Goal: Transaction & Acquisition: Purchase product/service

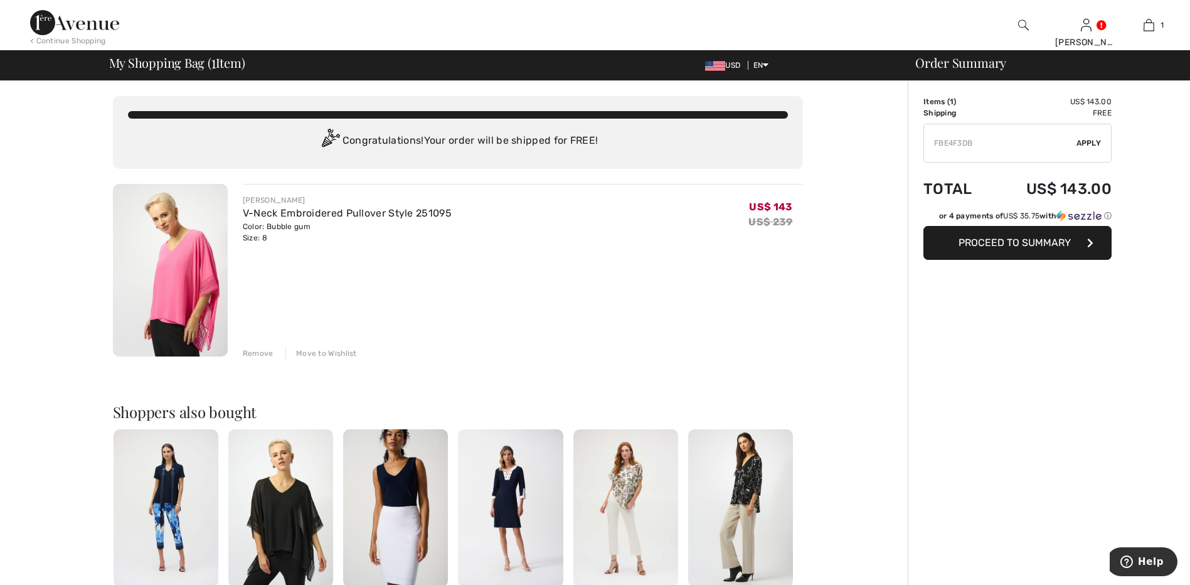
type input "FBE4F3DB"
click at [1088, 143] on span "Apply" at bounding box center [1088, 142] width 25 height 11
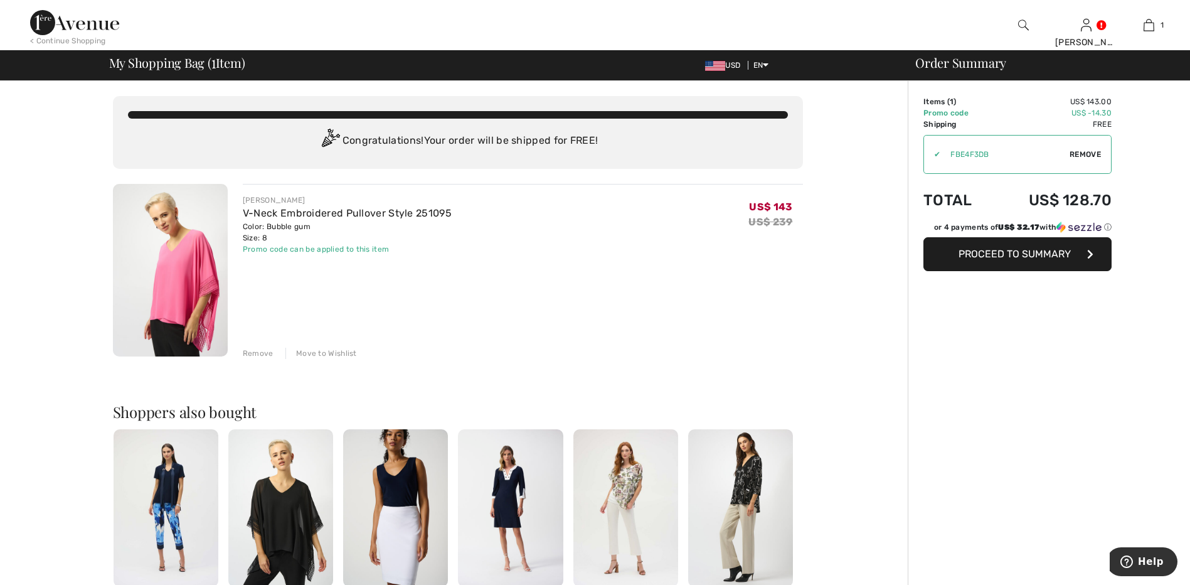
click at [1042, 253] on span "Proceed to Summary" at bounding box center [1014, 254] width 112 height 12
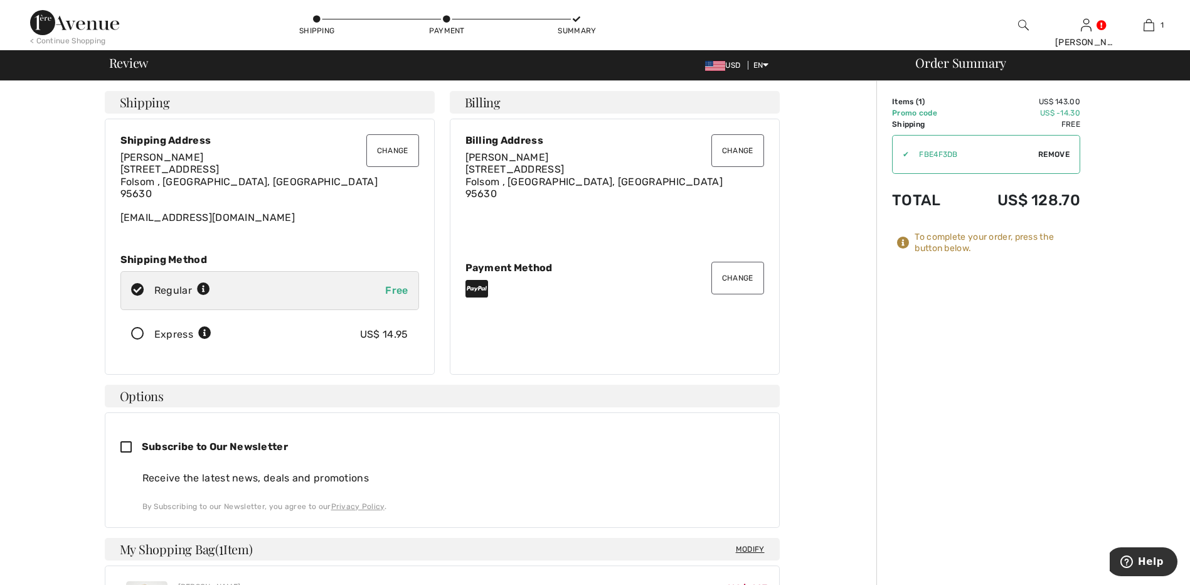
scroll to position [63, 0]
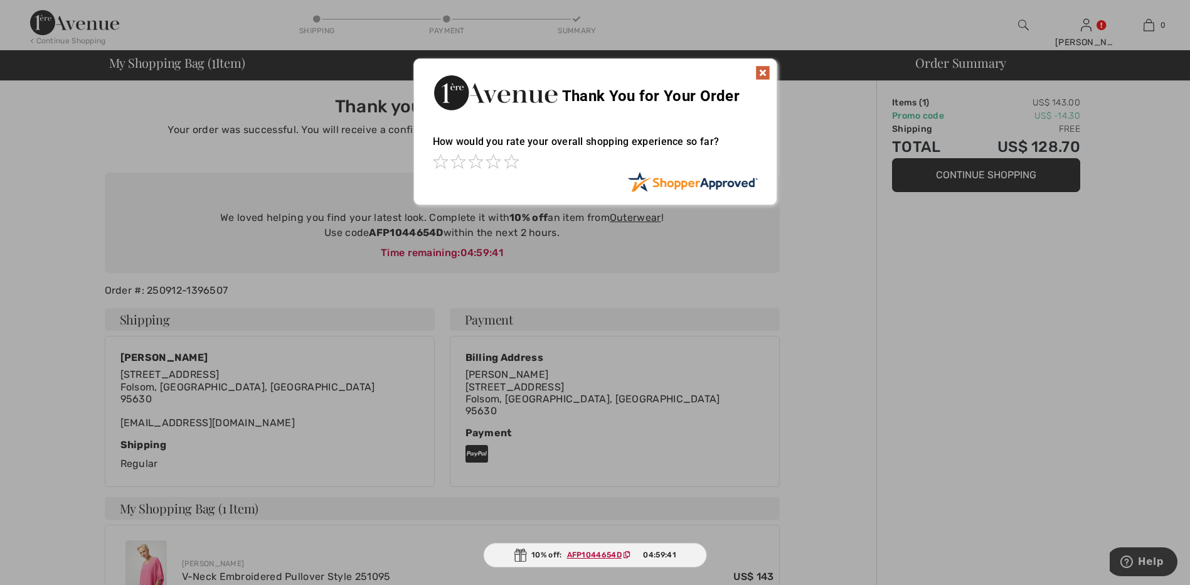
click at [760, 68] on img at bounding box center [762, 72] width 15 height 15
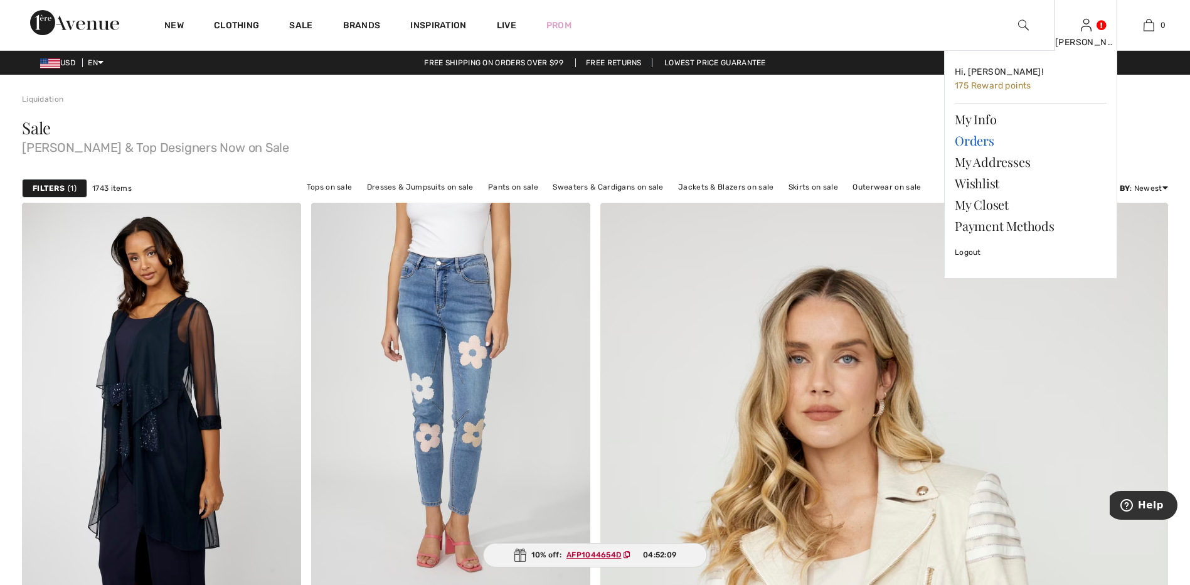
click at [986, 142] on link "Orders" at bounding box center [1031, 140] width 152 height 21
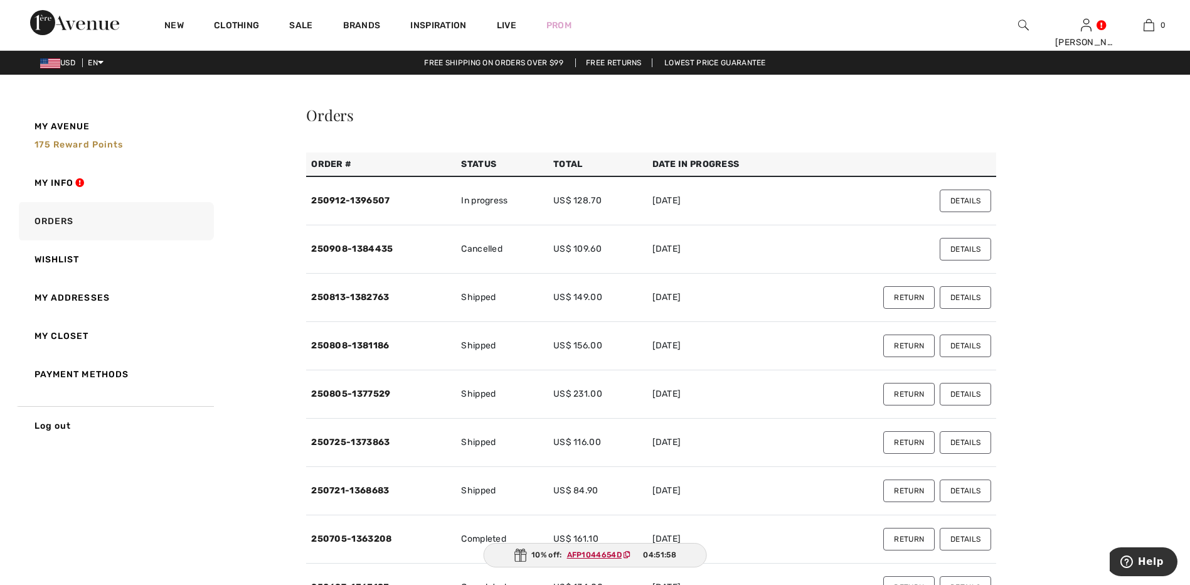
click at [958, 245] on button "Details" at bounding box center [965, 249] width 51 height 23
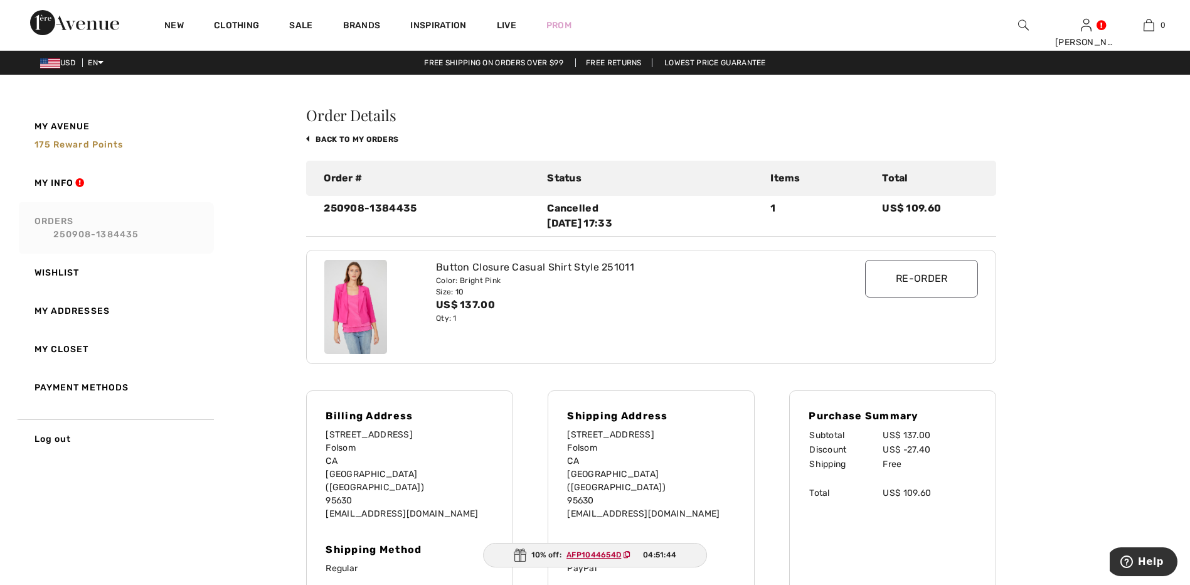
click at [65, 223] on link "Orders 250908-1384435" at bounding box center [115, 227] width 198 height 51
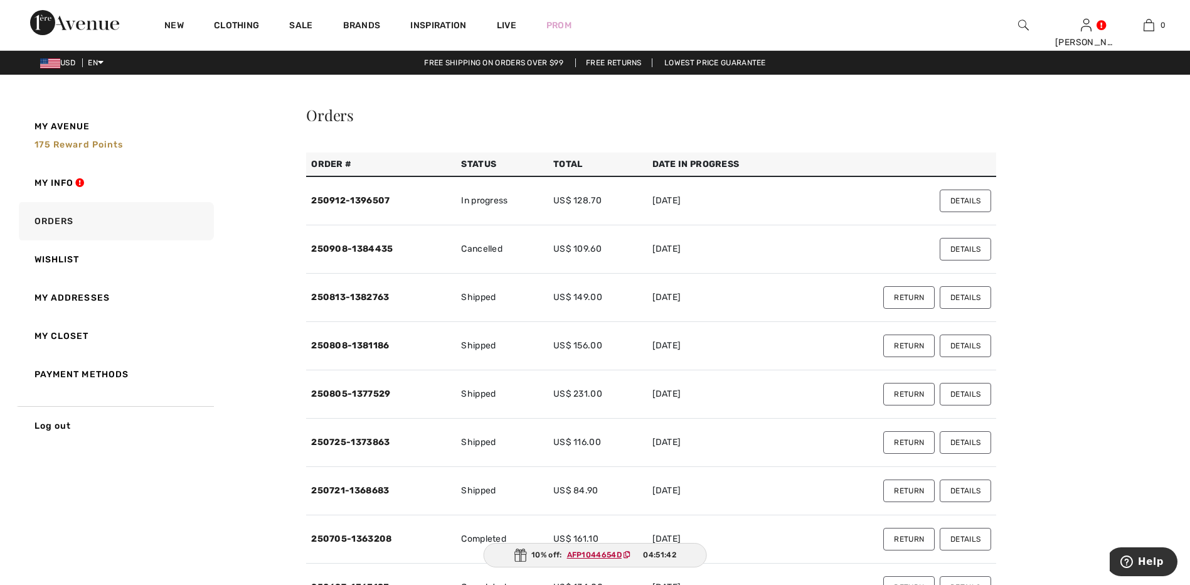
click at [972, 202] on button "Details" at bounding box center [965, 200] width 51 height 23
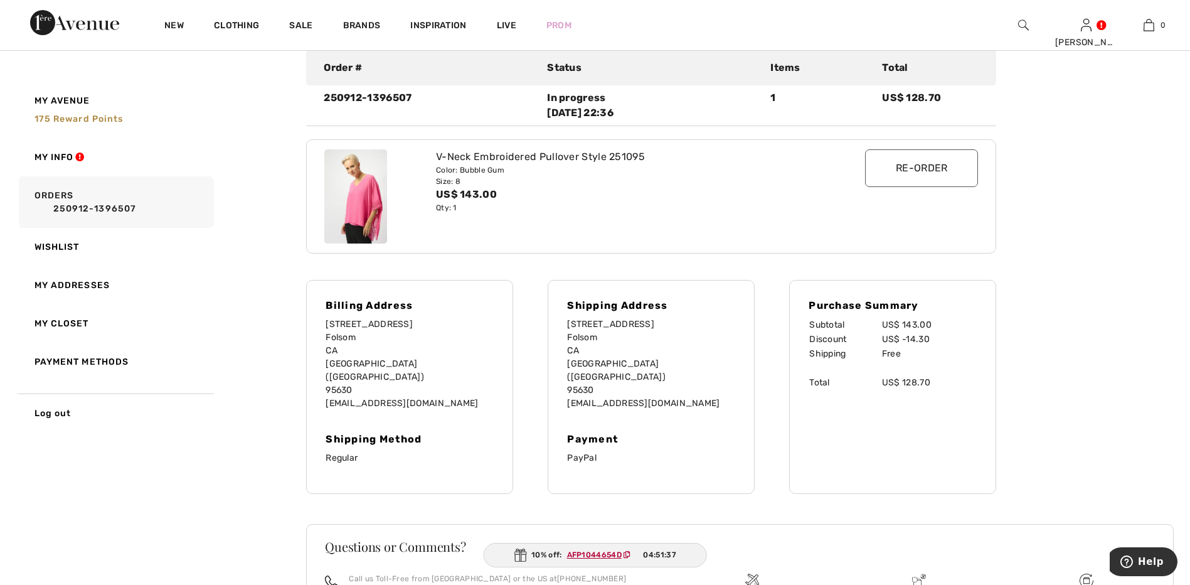
scroll to position [108, 0]
click at [364, 216] on img at bounding box center [355, 199] width 63 height 94
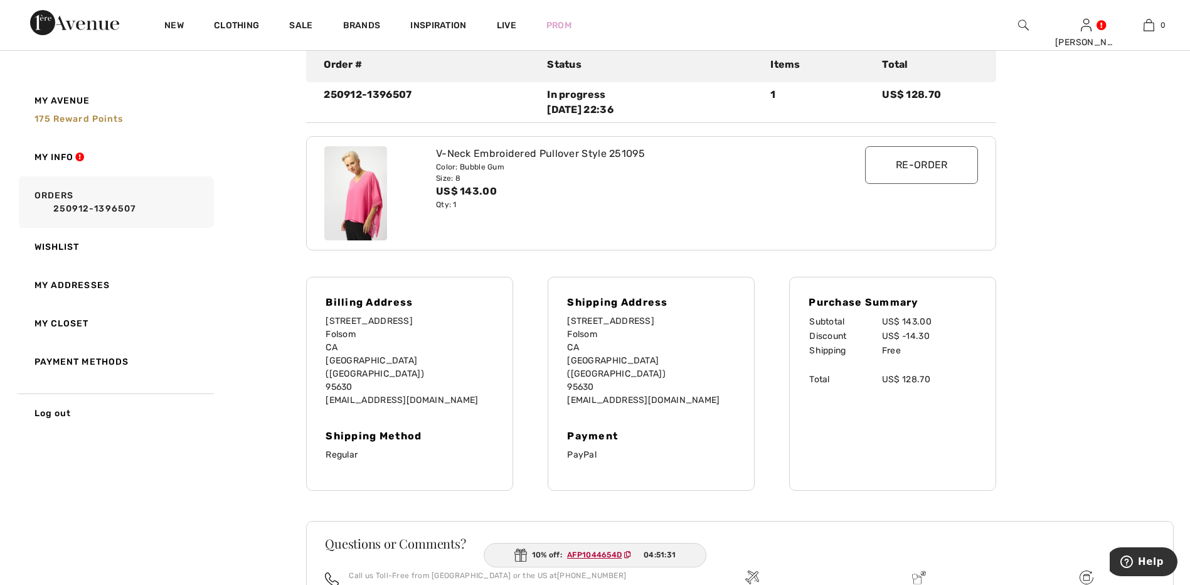
scroll to position [233, 0]
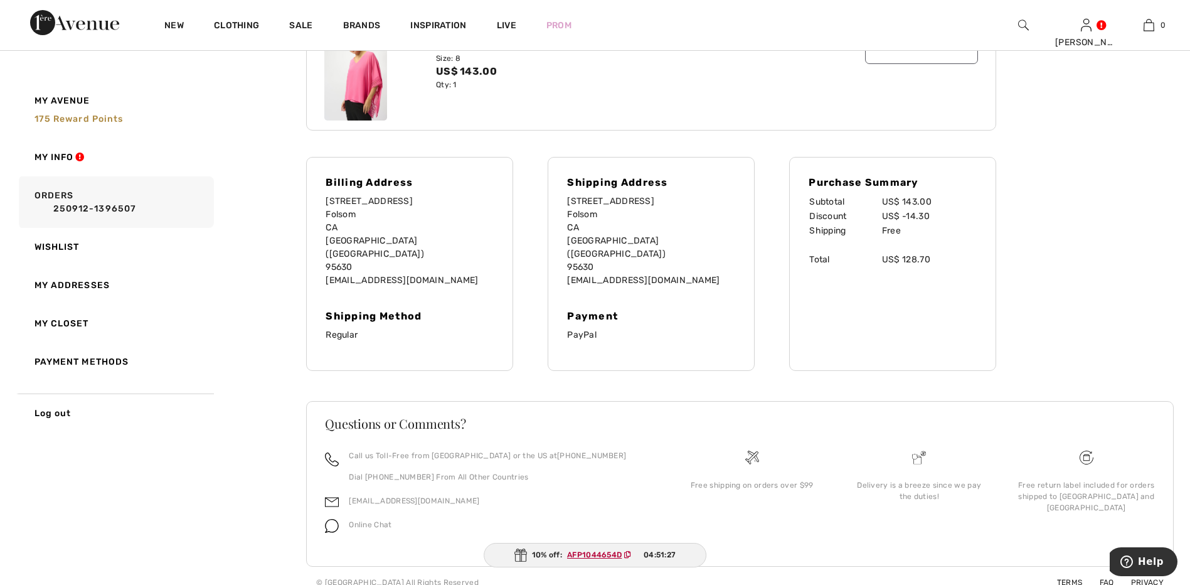
click at [602, 553] on ins "AFP1044654D" at bounding box center [594, 554] width 55 height 9
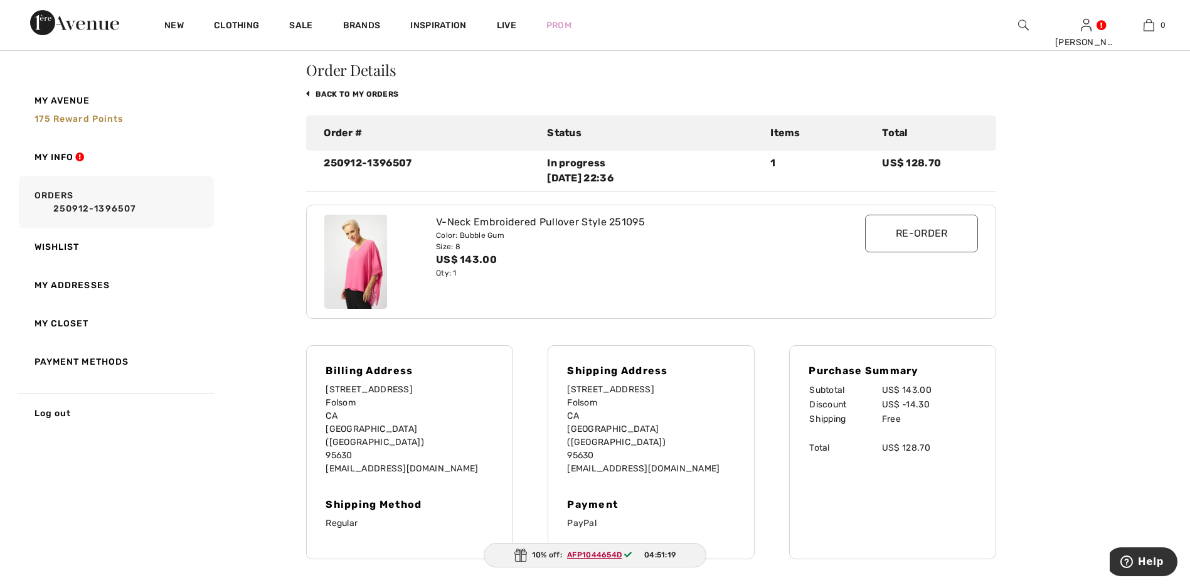
scroll to position [0, 0]
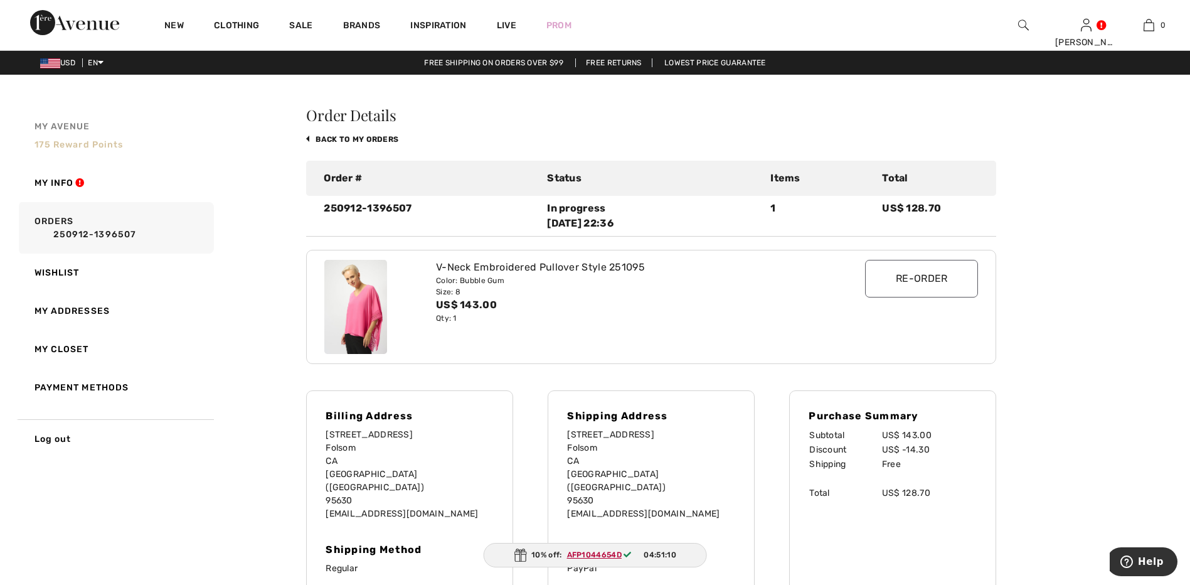
click at [71, 124] on span "My Avenue" at bounding box center [62, 126] width 56 height 13
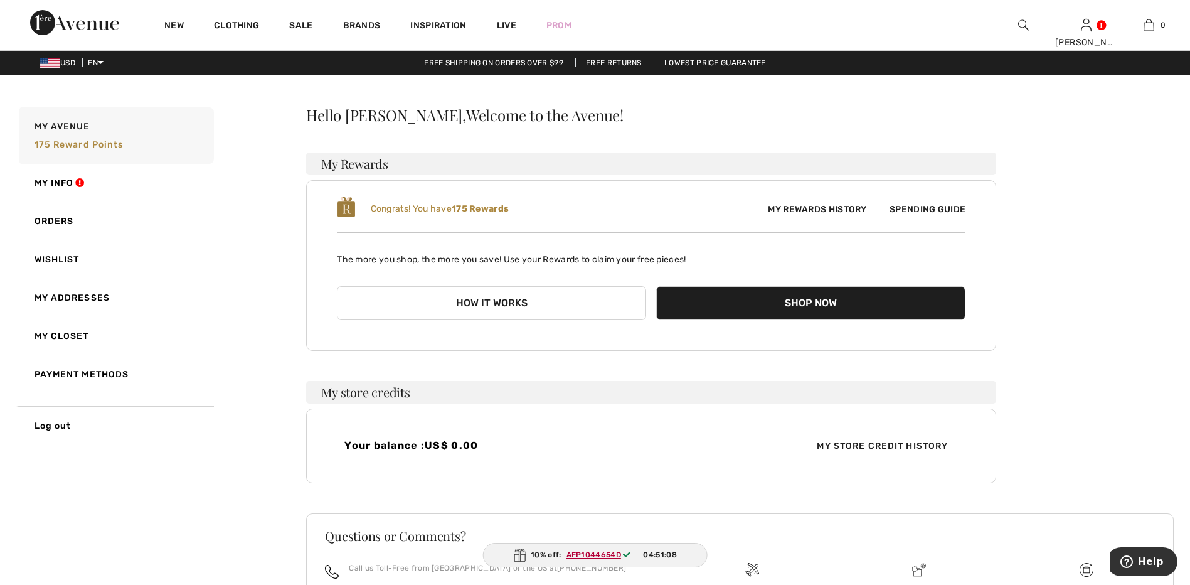
scroll to position [125, 0]
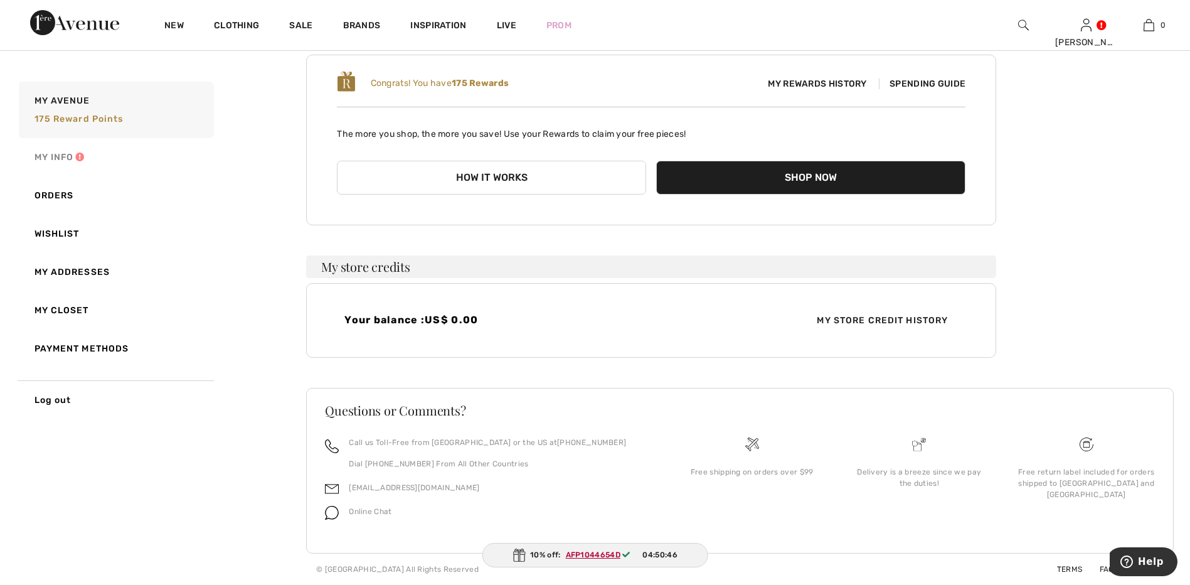
click at [45, 155] on link "My Info" at bounding box center [115, 157] width 198 height 38
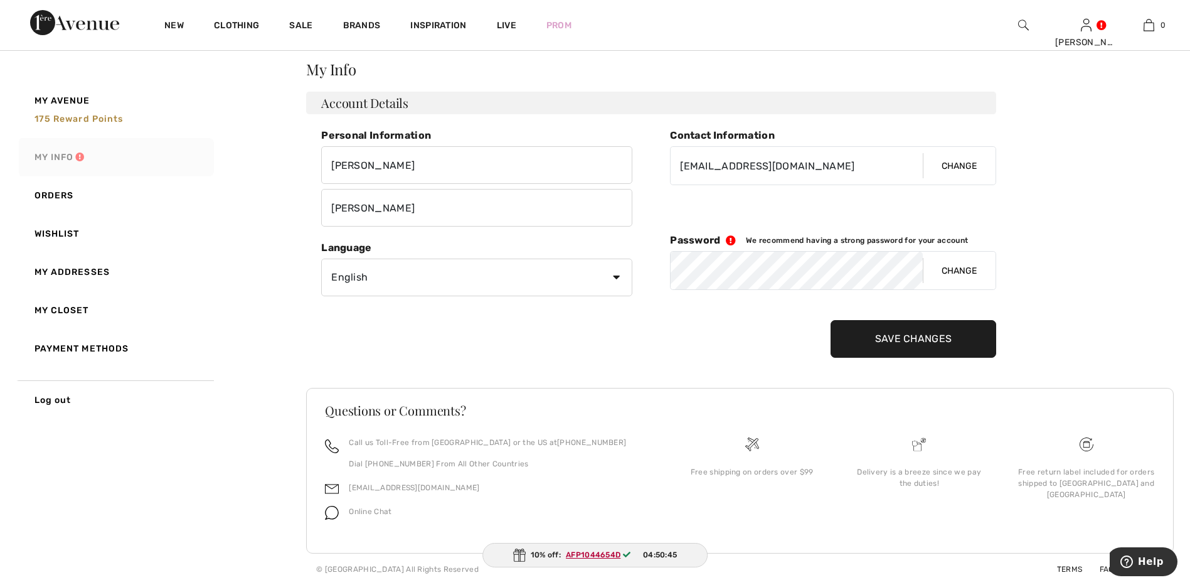
scroll to position [46, 0]
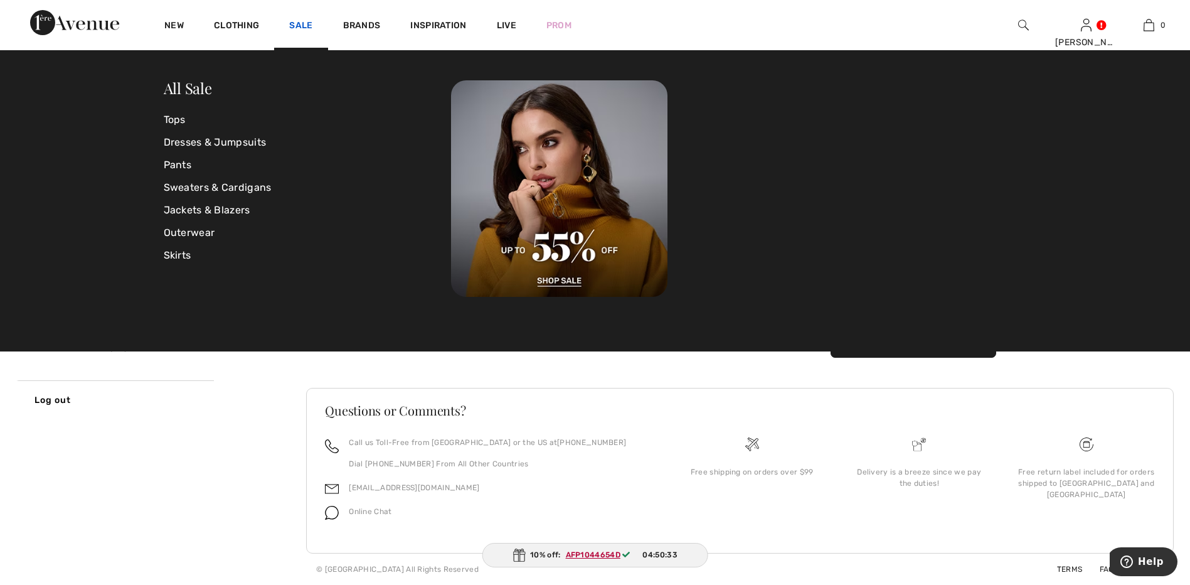
click at [304, 25] on link "Sale" at bounding box center [300, 26] width 23 height 13
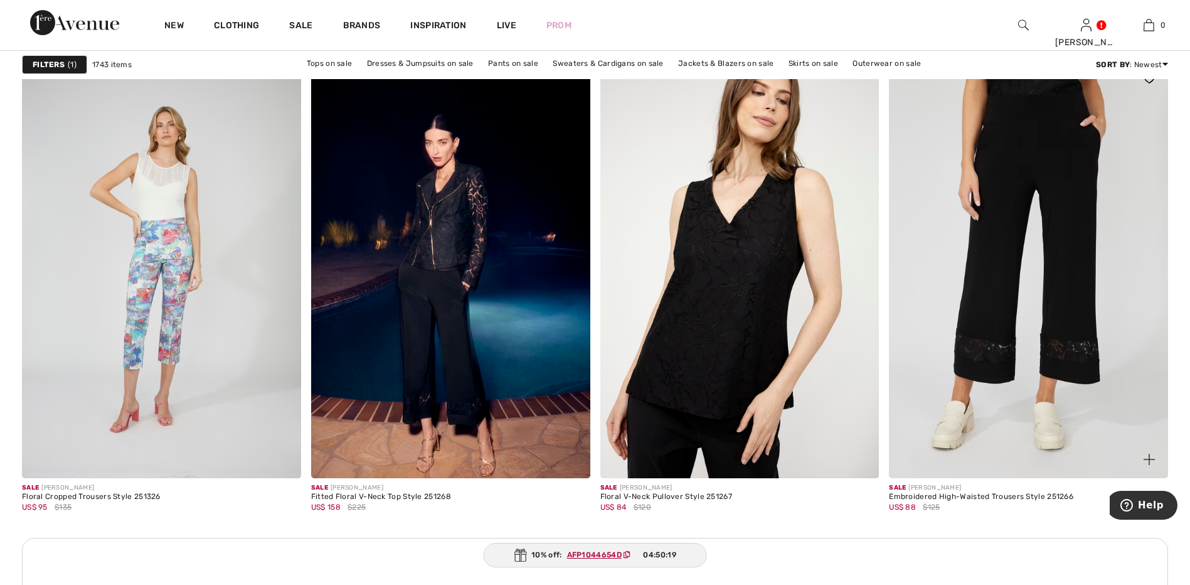
scroll to position [3199, 0]
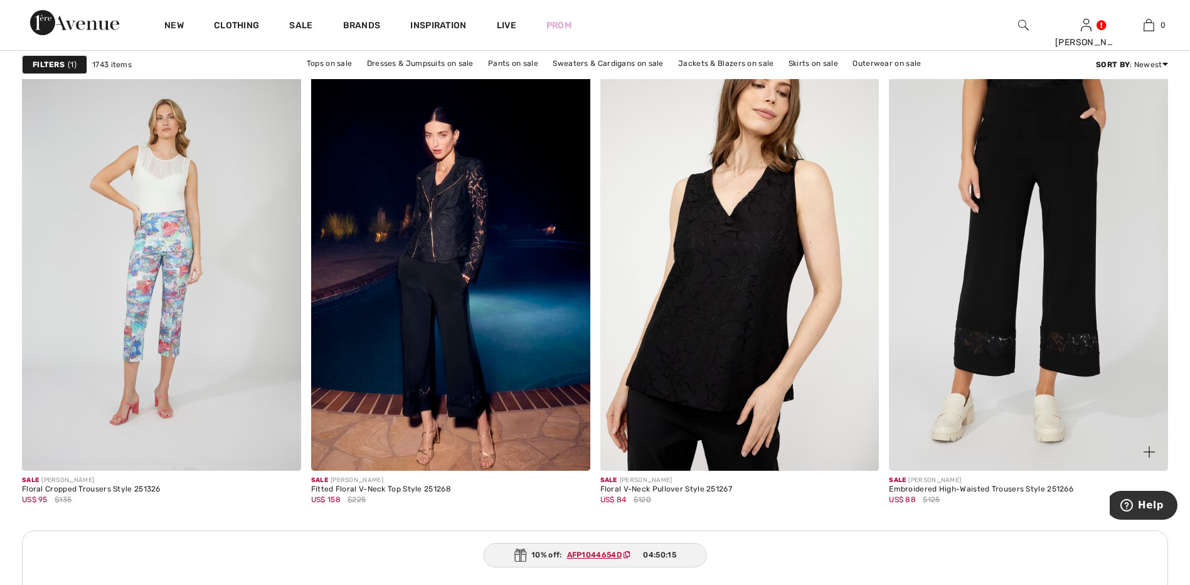
click at [1068, 306] on img at bounding box center [1028, 261] width 279 height 418
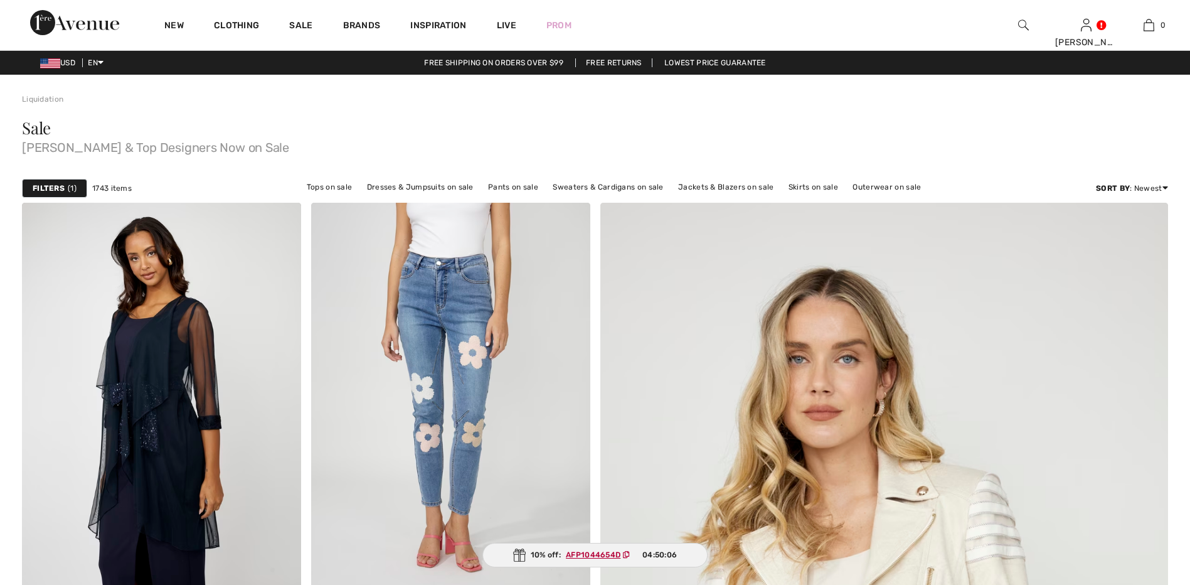
checkbox input "true"
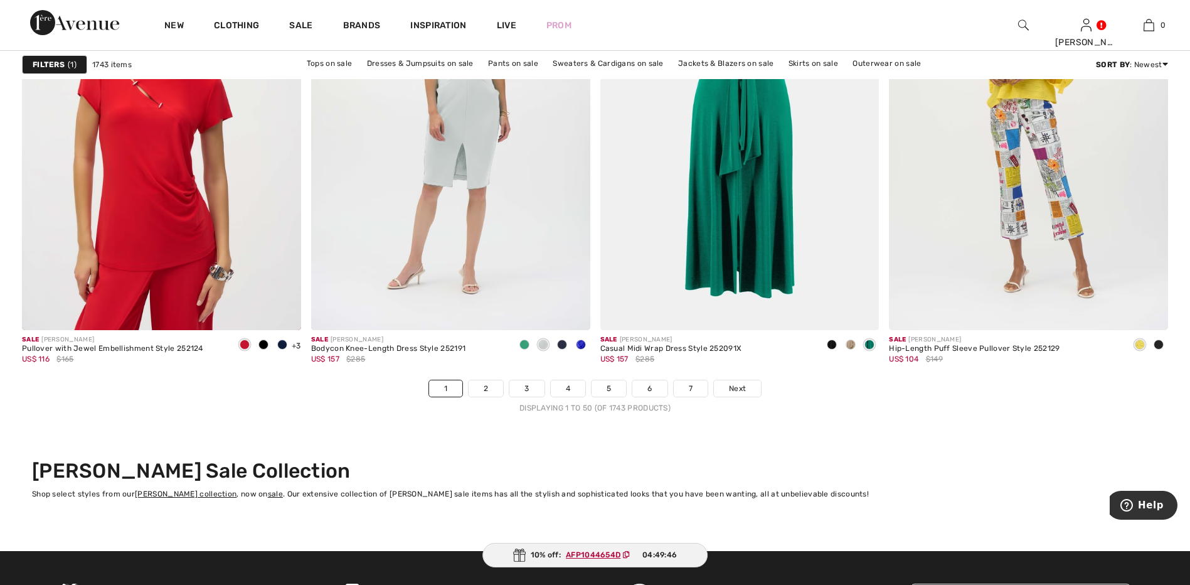
scroll to position [7150, 0]
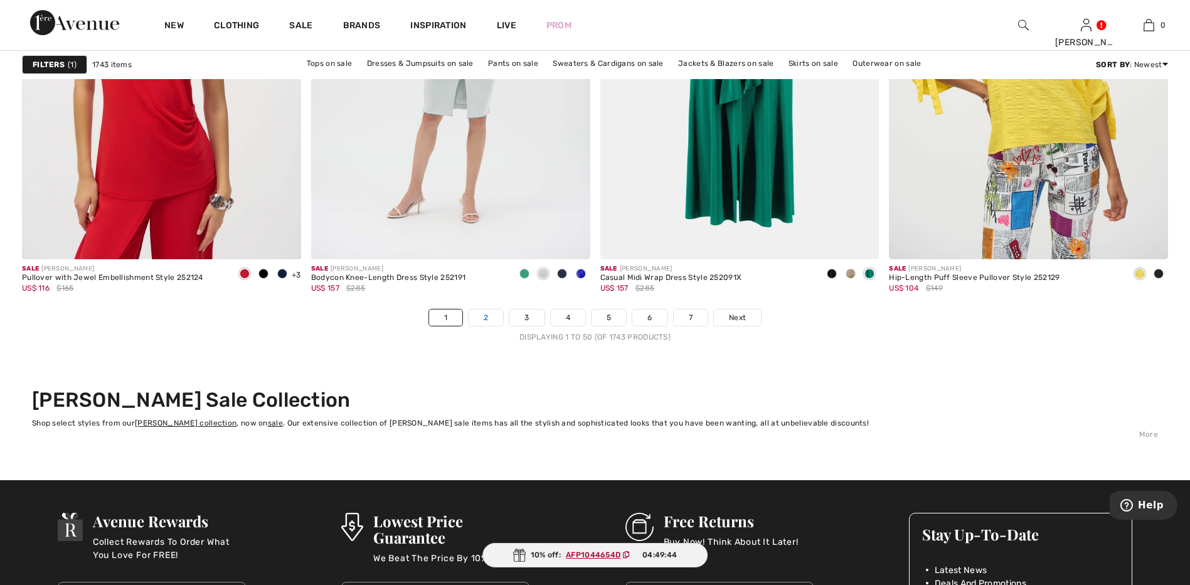
click at [480, 314] on link "2" at bounding box center [486, 317] width 34 height 16
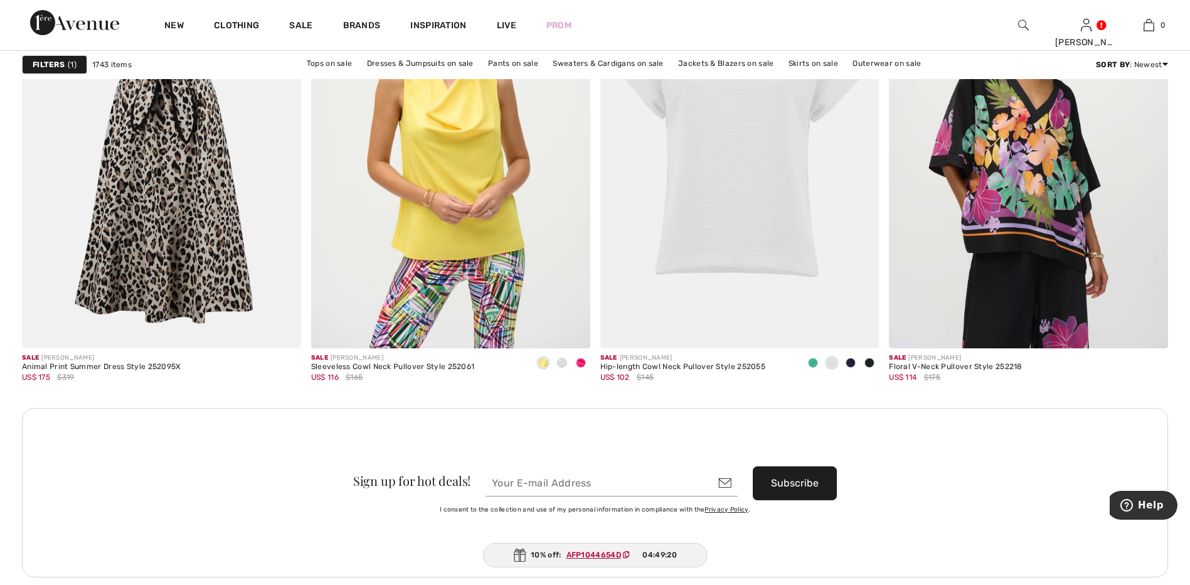
scroll to position [3262, 0]
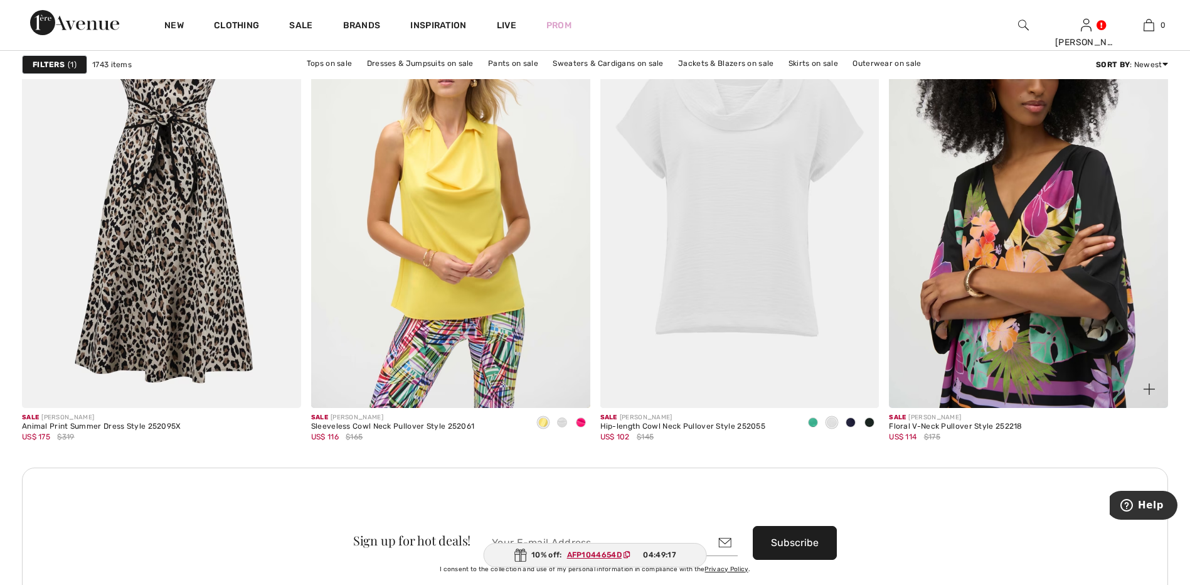
click at [983, 284] on img at bounding box center [1028, 198] width 279 height 418
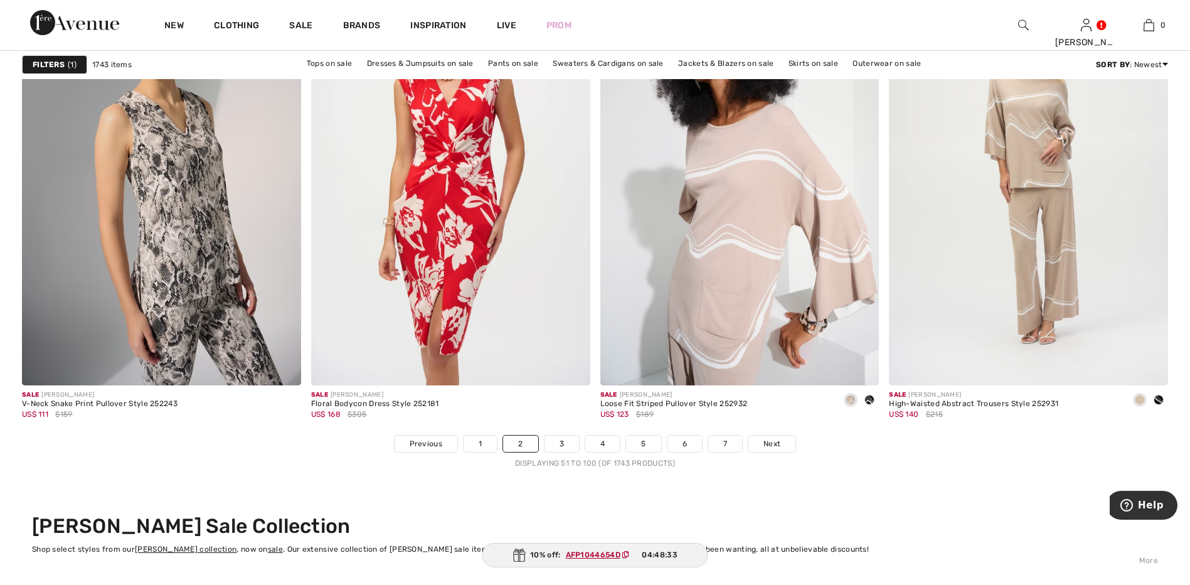
scroll to position [7025, 0]
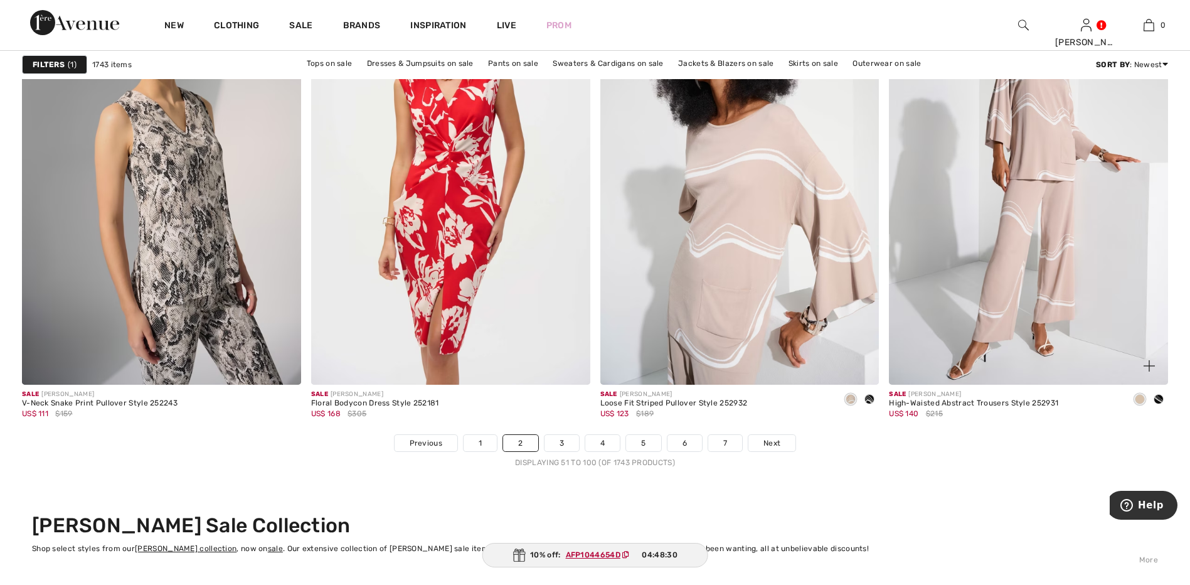
click at [1158, 399] on span at bounding box center [1158, 399] width 10 height 10
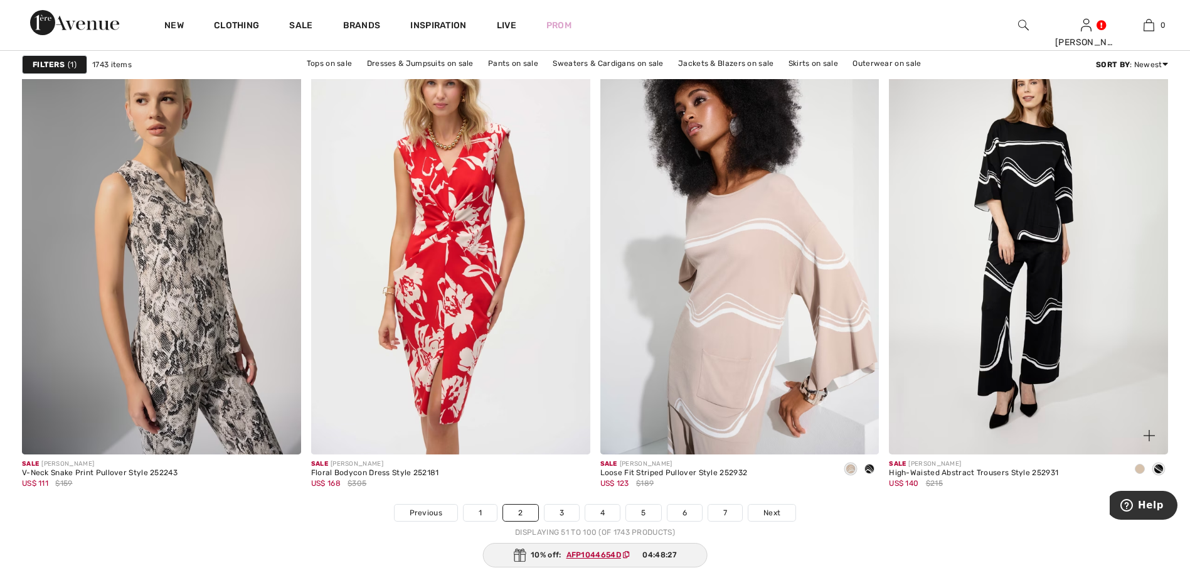
scroll to position [6962, 0]
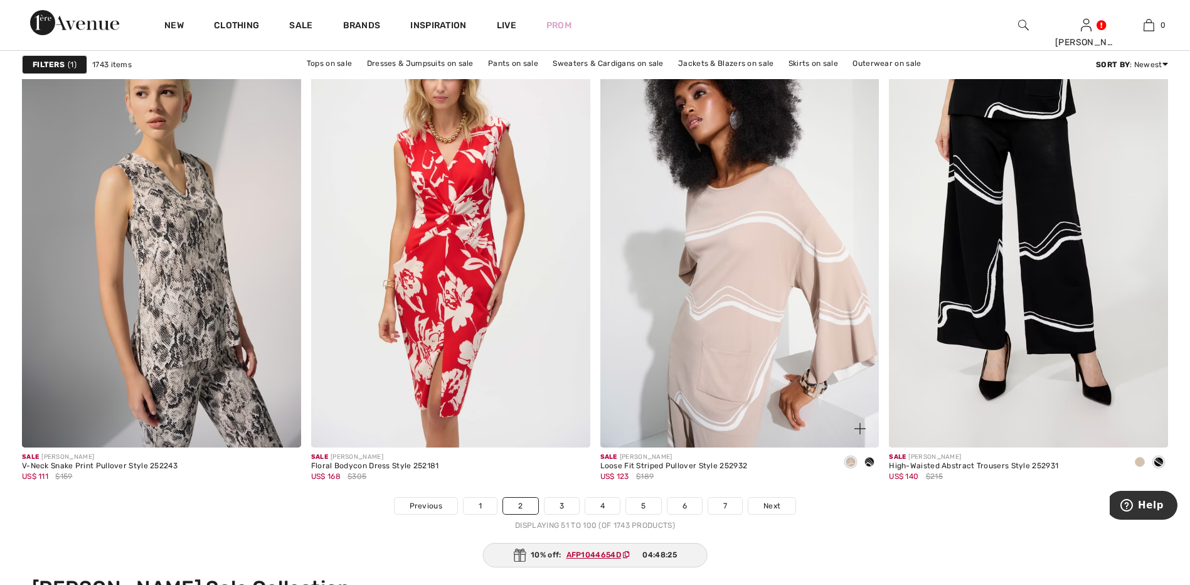
click at [871, 465] on span at bounding box center [869, 462] width 10 height 10
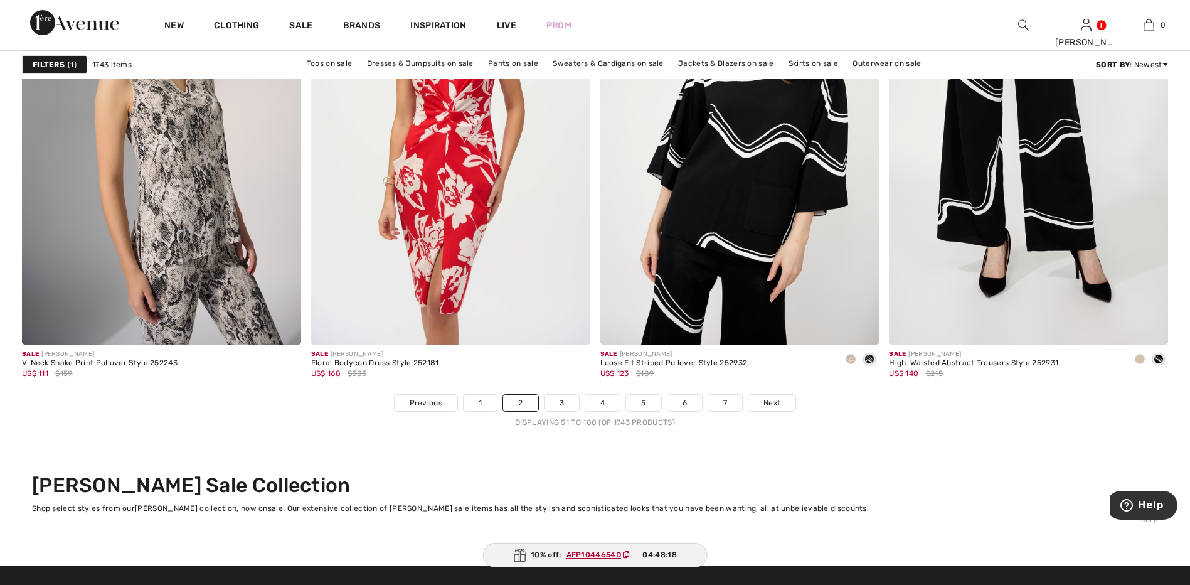
scroll to position [7213, 0]
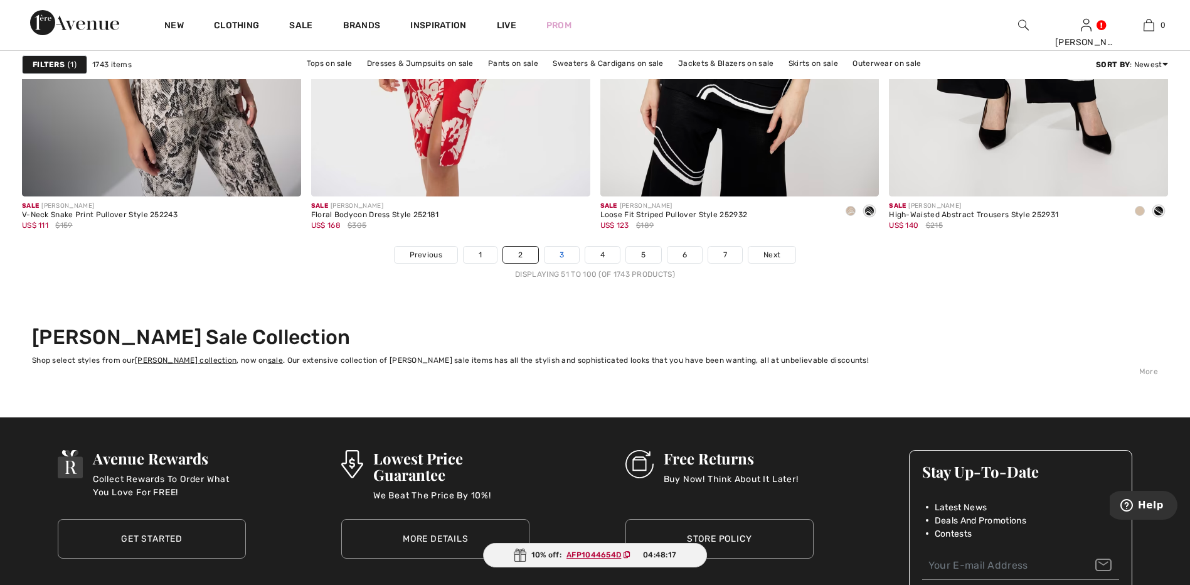
click at [561, 256] on link "3" at bounding box center [561, 254] width 34 height 16
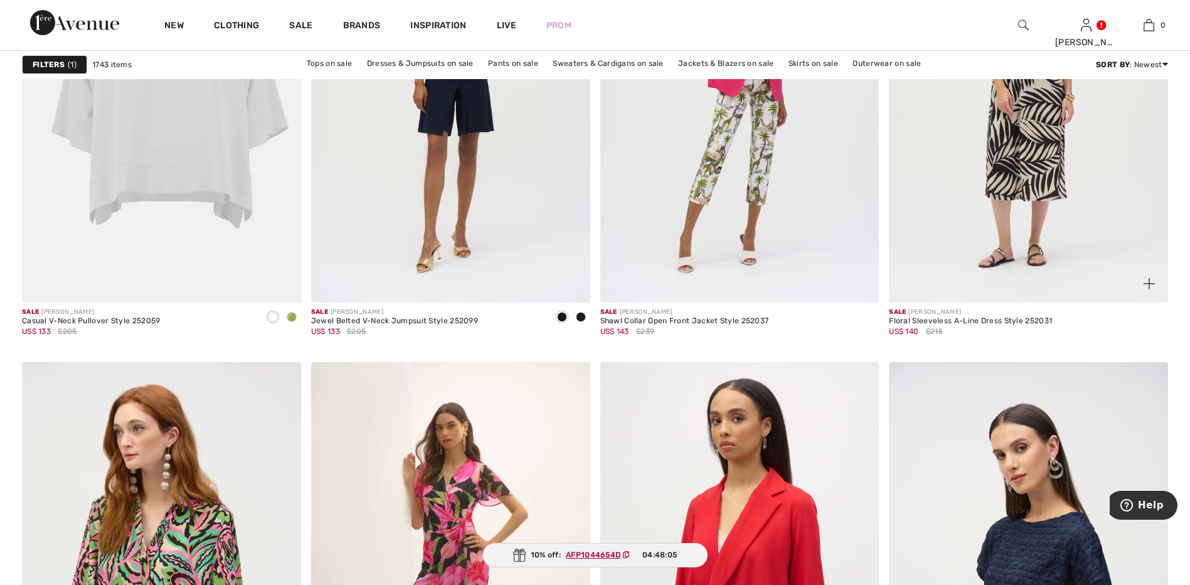
scroll to position [1254, 0]
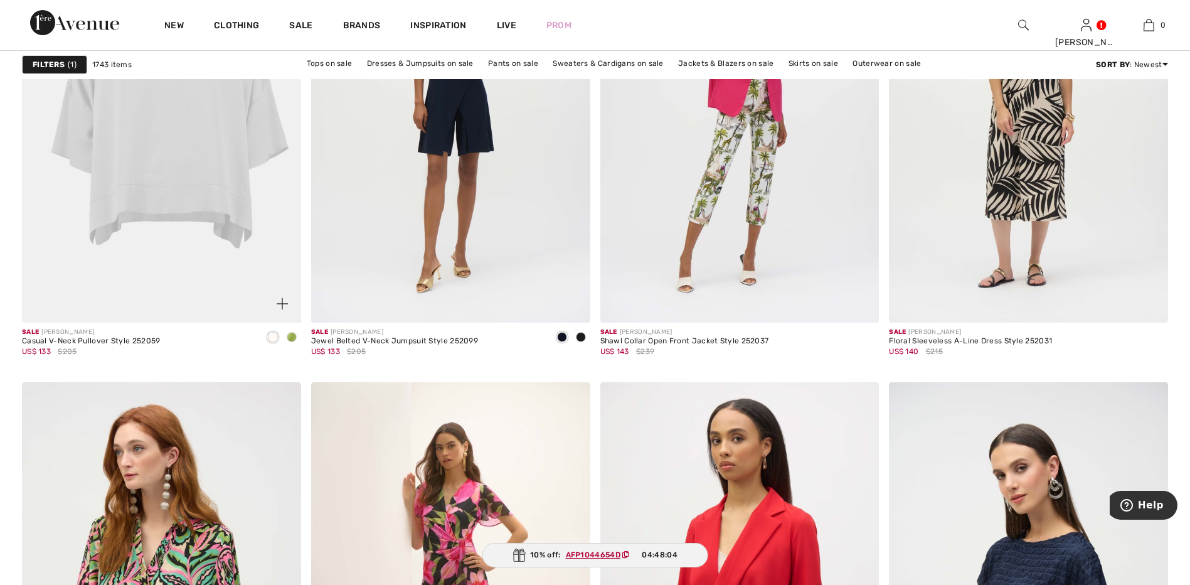
click at [292, 337] on span at bounding box center [292, 337] width 10 height 10
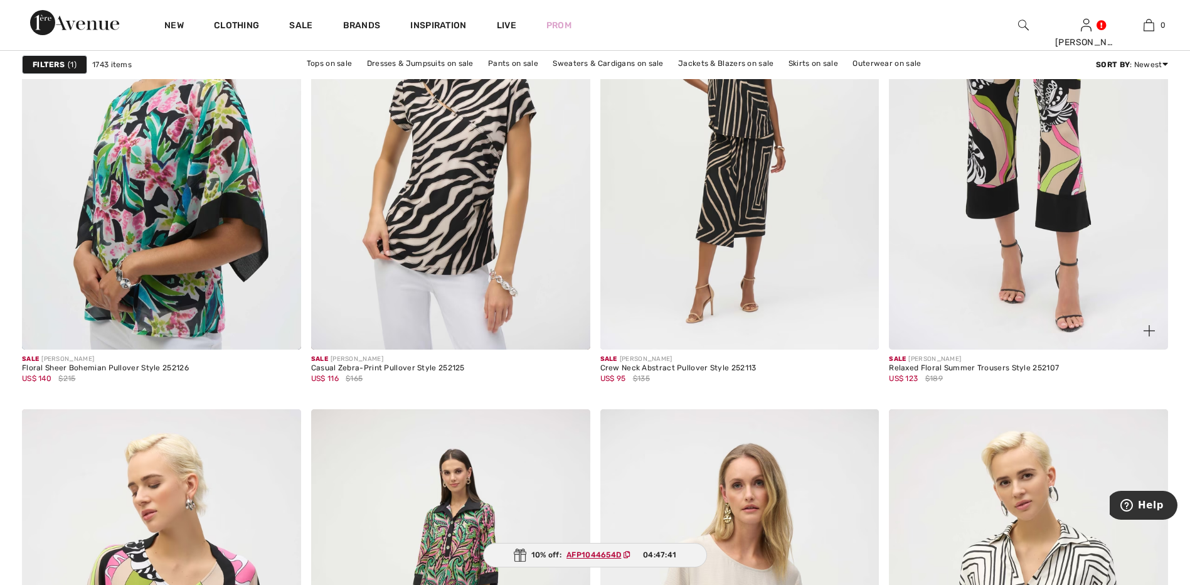
scroll to position [6586, 0]
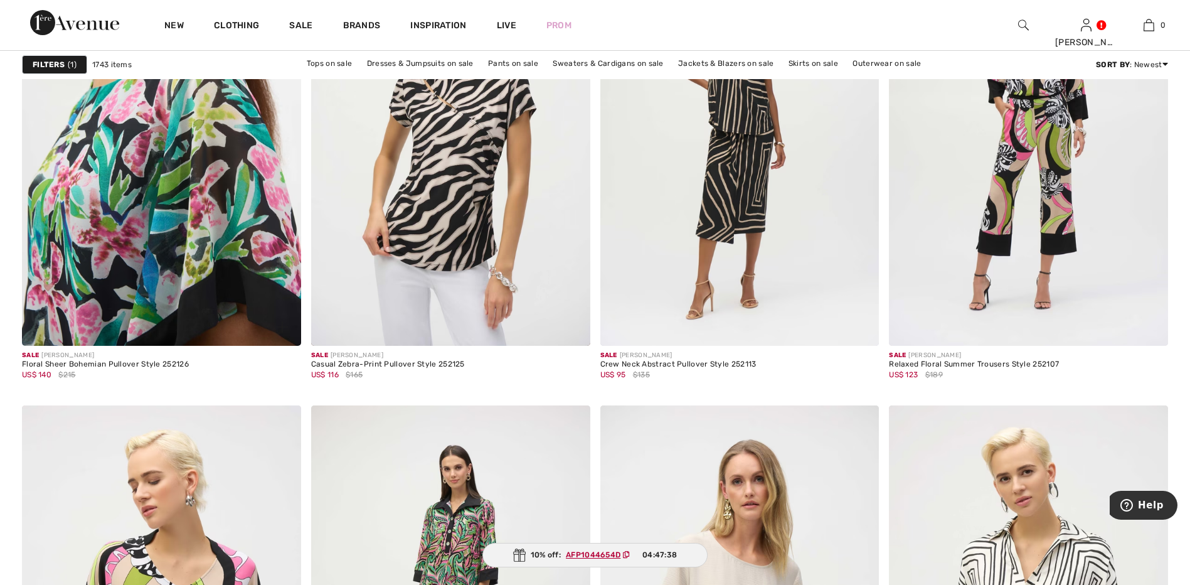
click at [117, 215] on img at bounding box center [161, 136] width 279 height 418
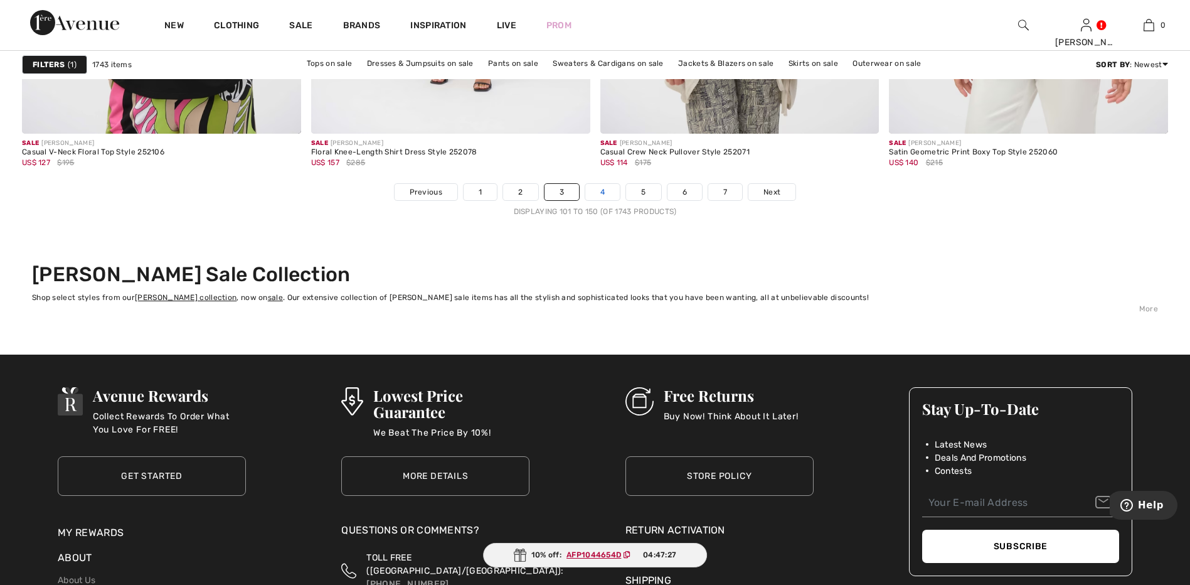
click at [600, 190] on link "4" at bounding box center [602, 192] width 34 height 16
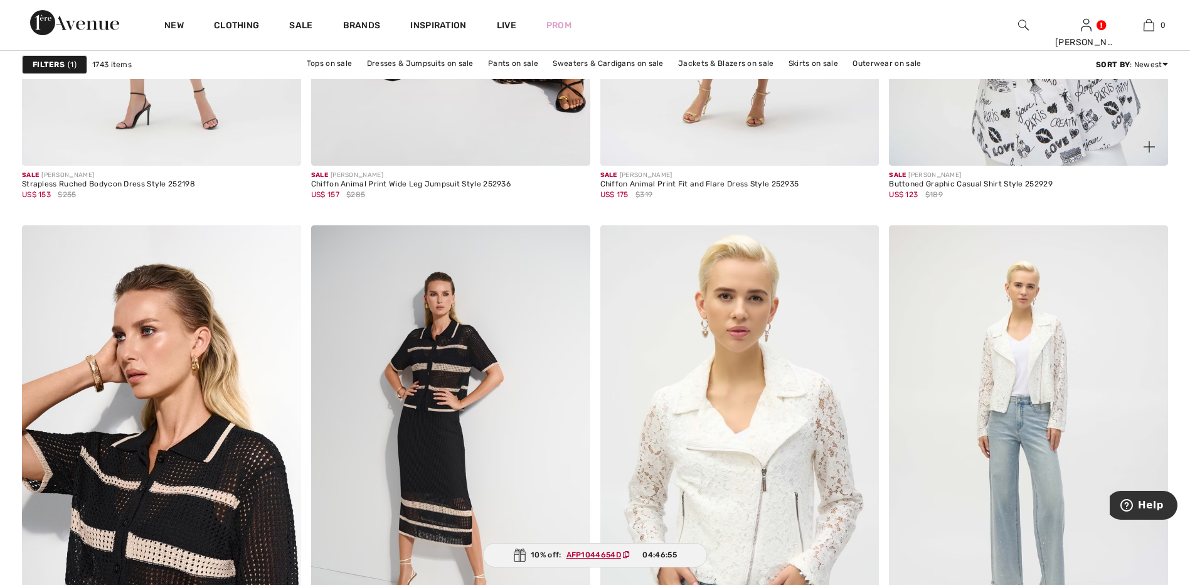
scroll to position [5331, 0]
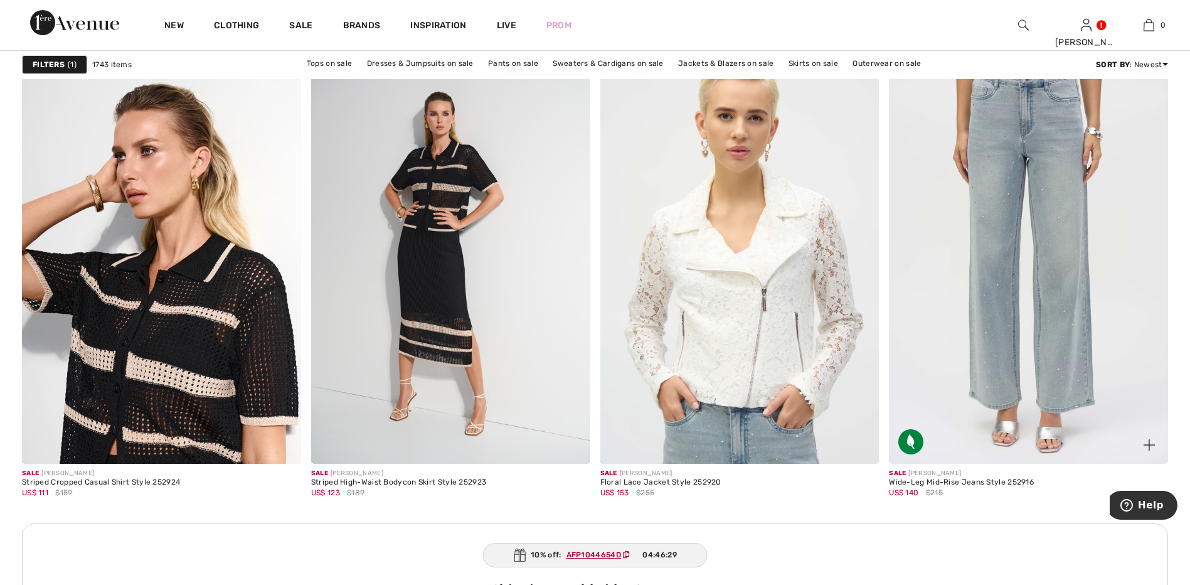
click at [1071, 371] on img at bounding box center [1028, 254] width 279 height 418
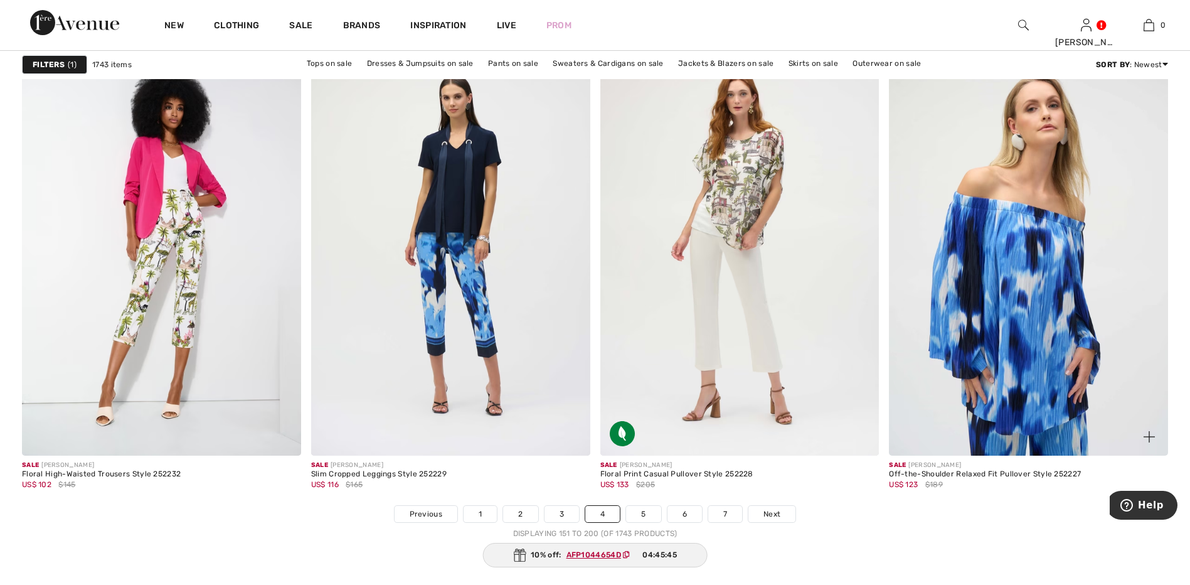
scroll to position [7150, 0]
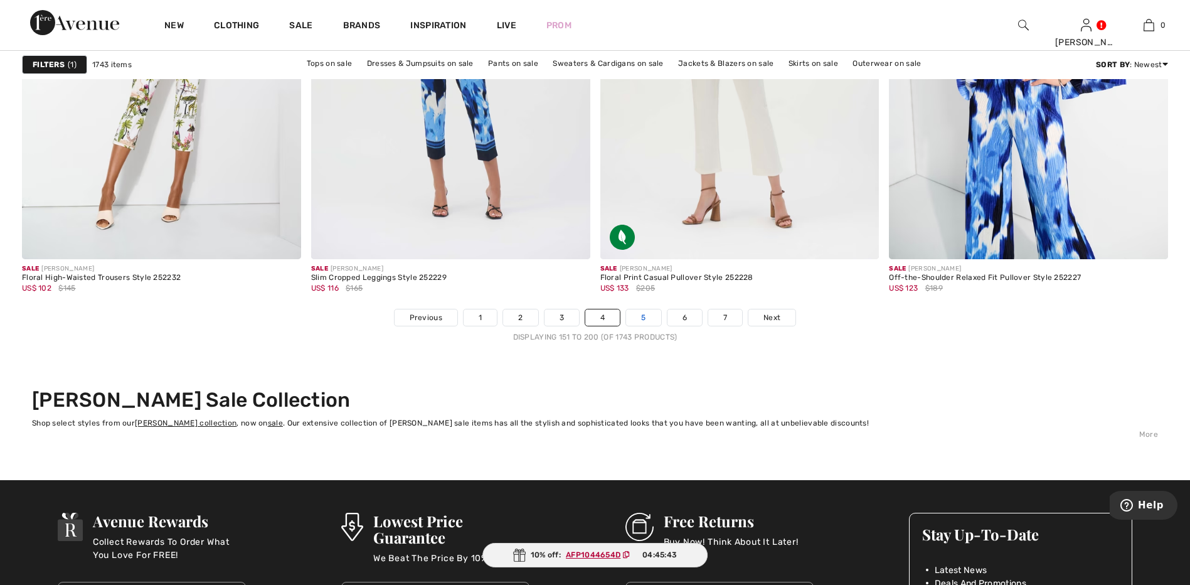
click at [641, 318] on link "5" at bounding box center [643, 317] width 34 height 16
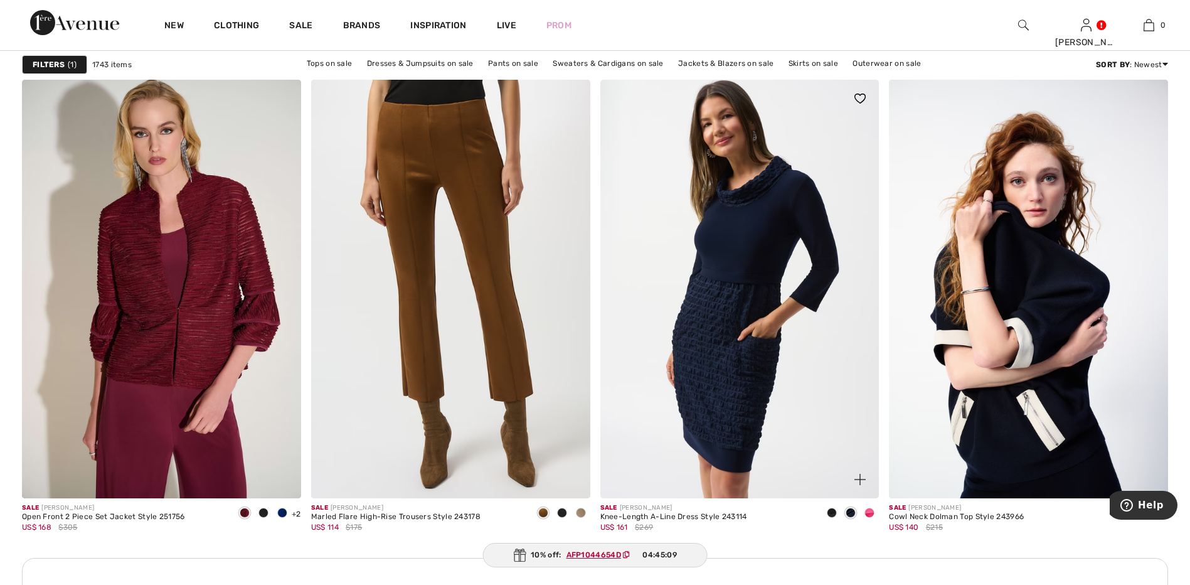
scroll to position [3262, 0]
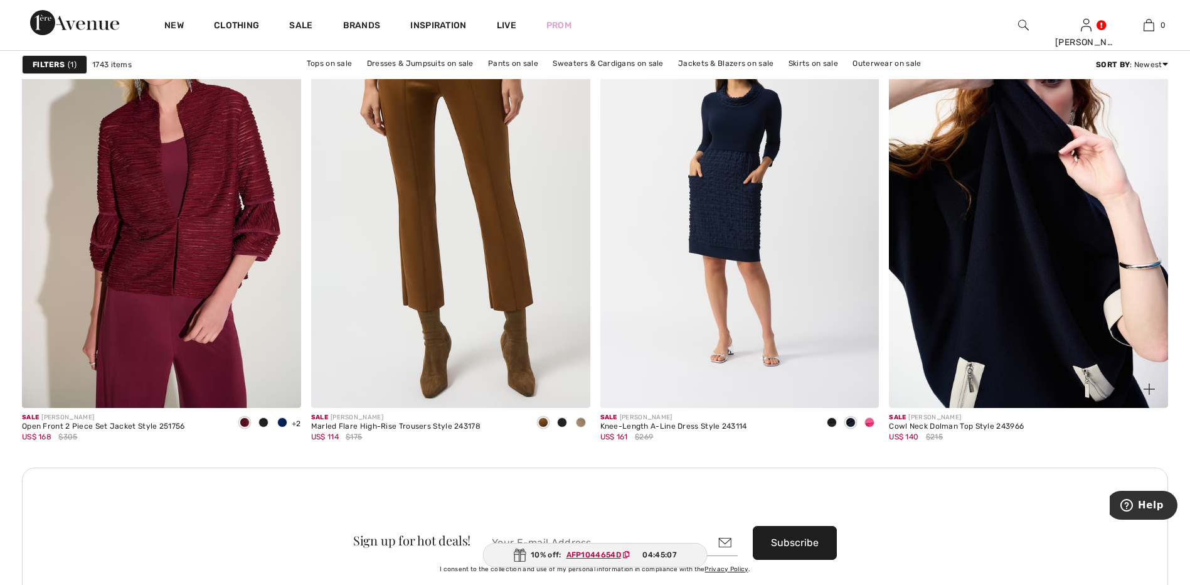
click at [1051, 222] on img at bounding box center [1028, 198] width 279 height 418
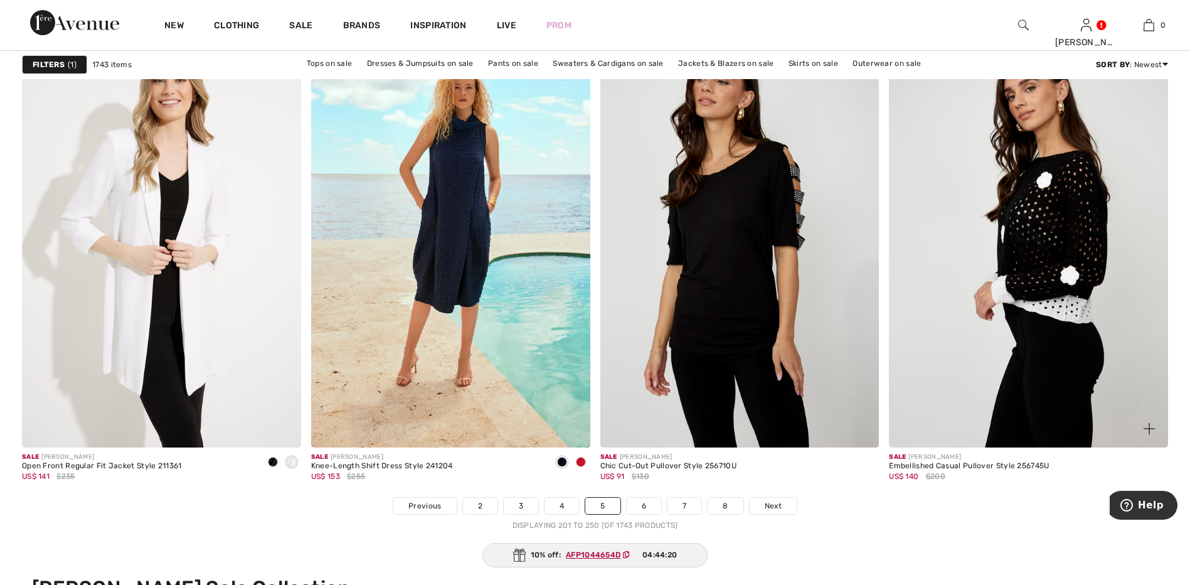
scroll to position [7276, 0]
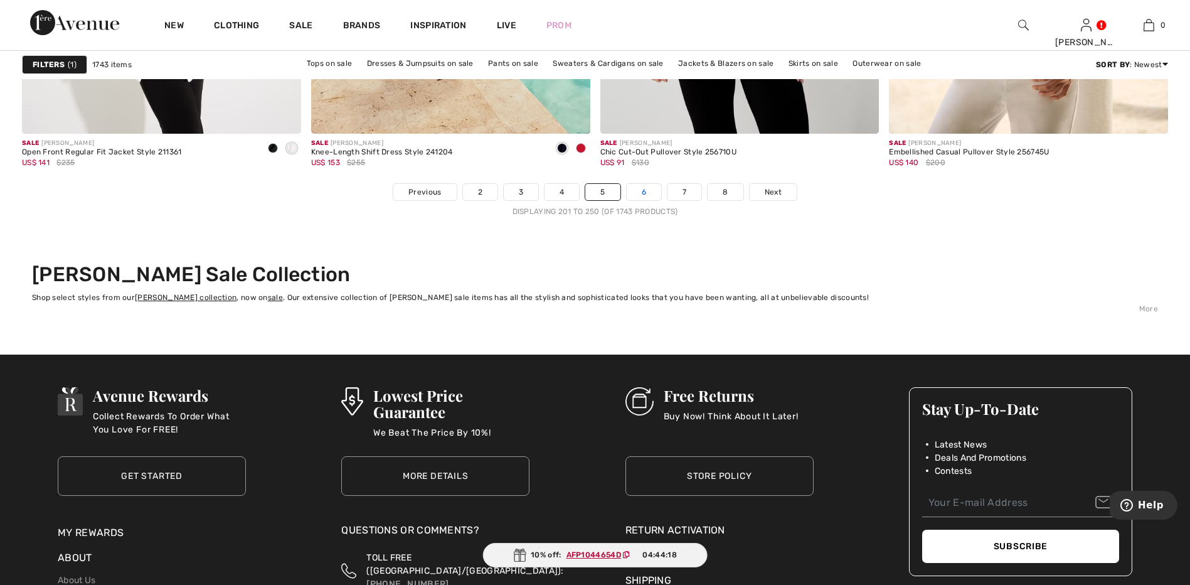
click at [644, 189] on link "6" at bounding box center [644, 192] width 34 height 16
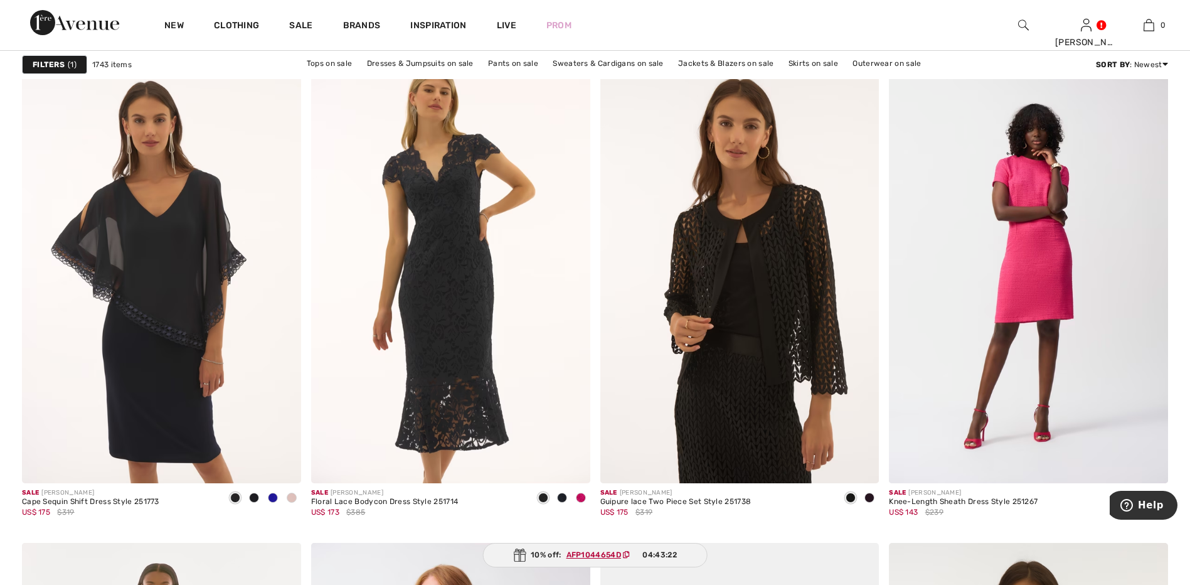
scroll to position [6021, 0]
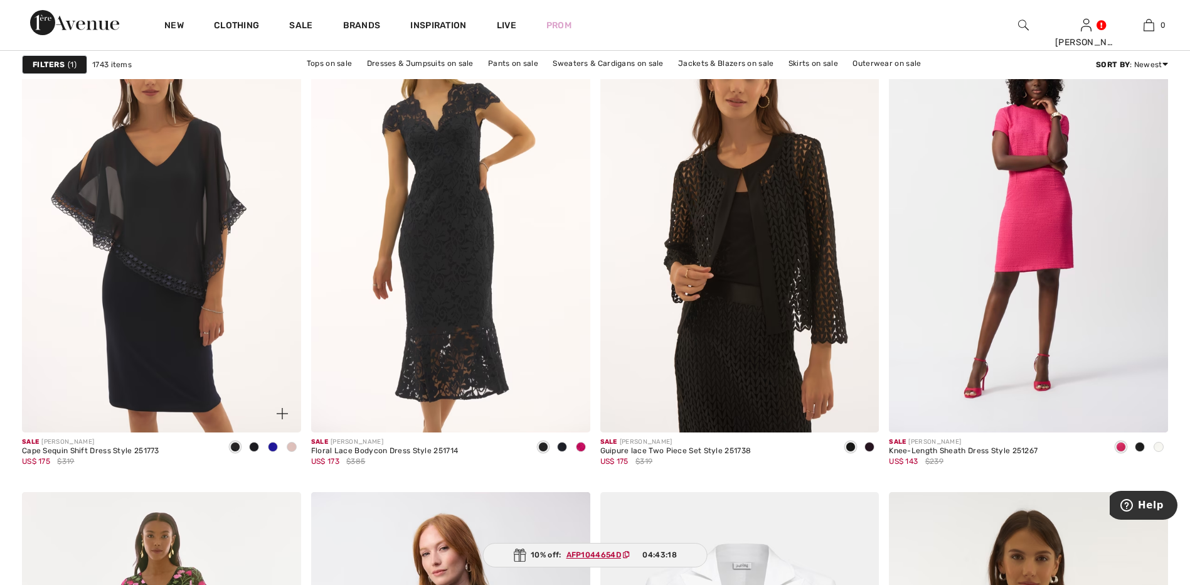
click at [269, 446] on span at bounding box center [273, 447] width 10 height 10
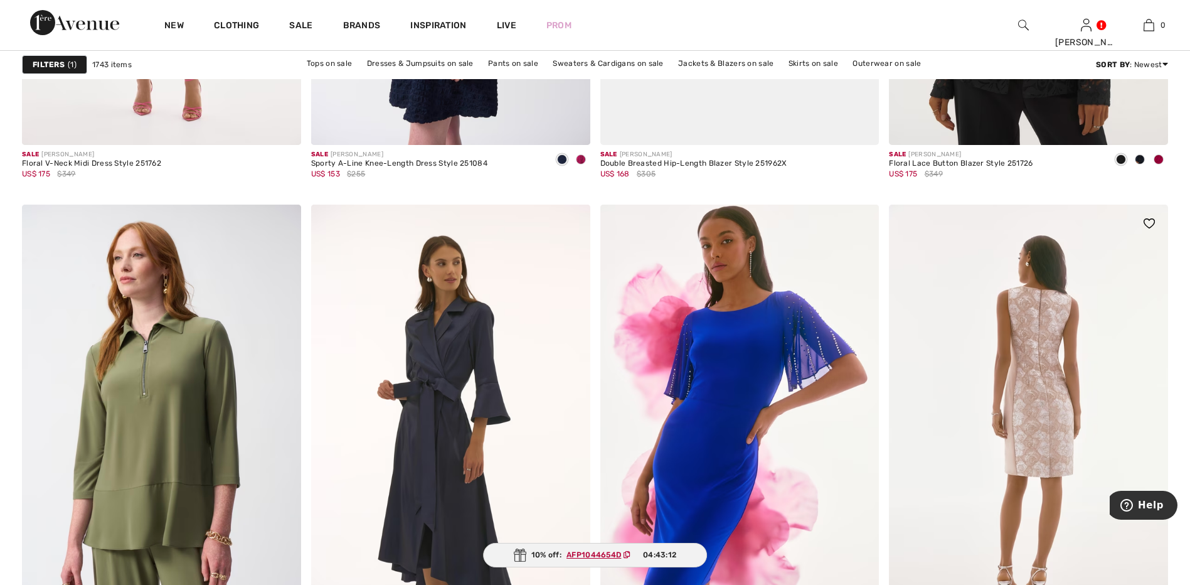
scroll to position [6899, 0]
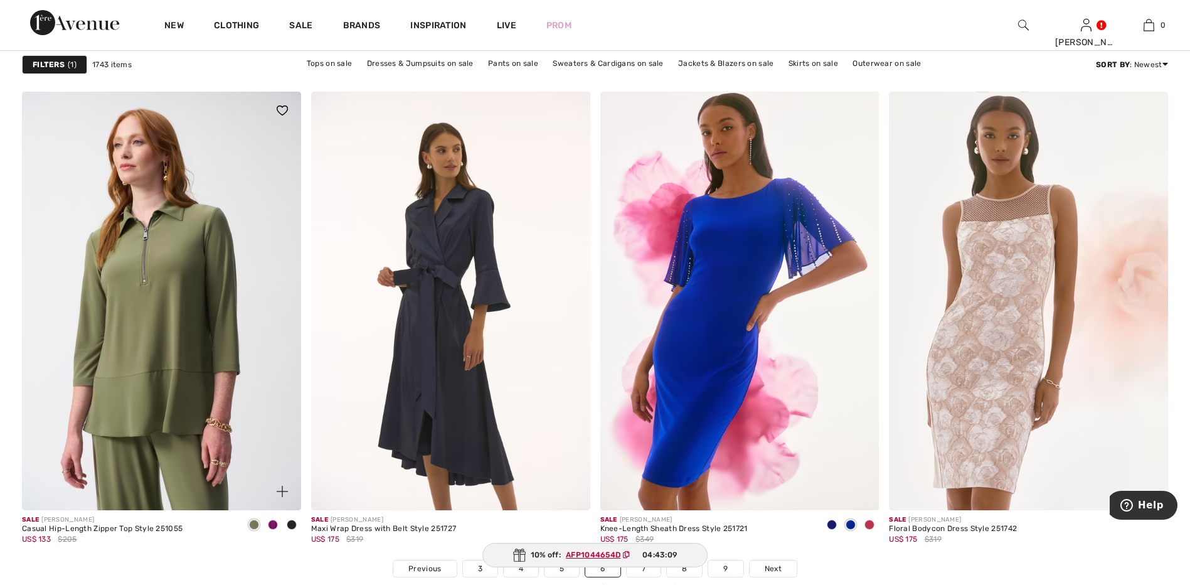
click at [272, 527] on span at bounding box center [273, 524] width 10 height 10
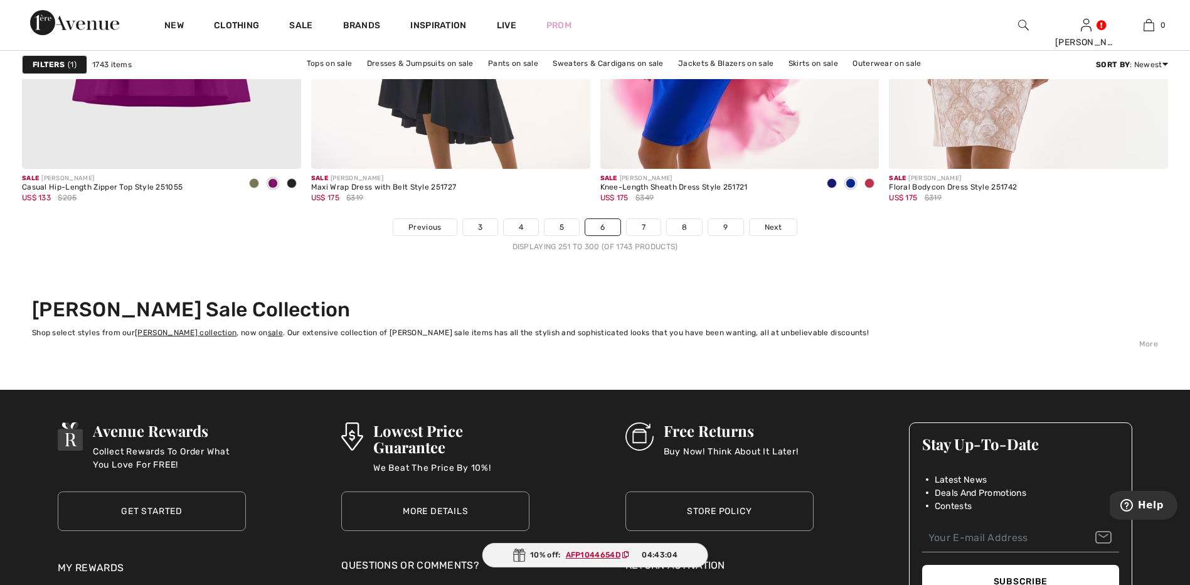
scroll to position [7213, 0]
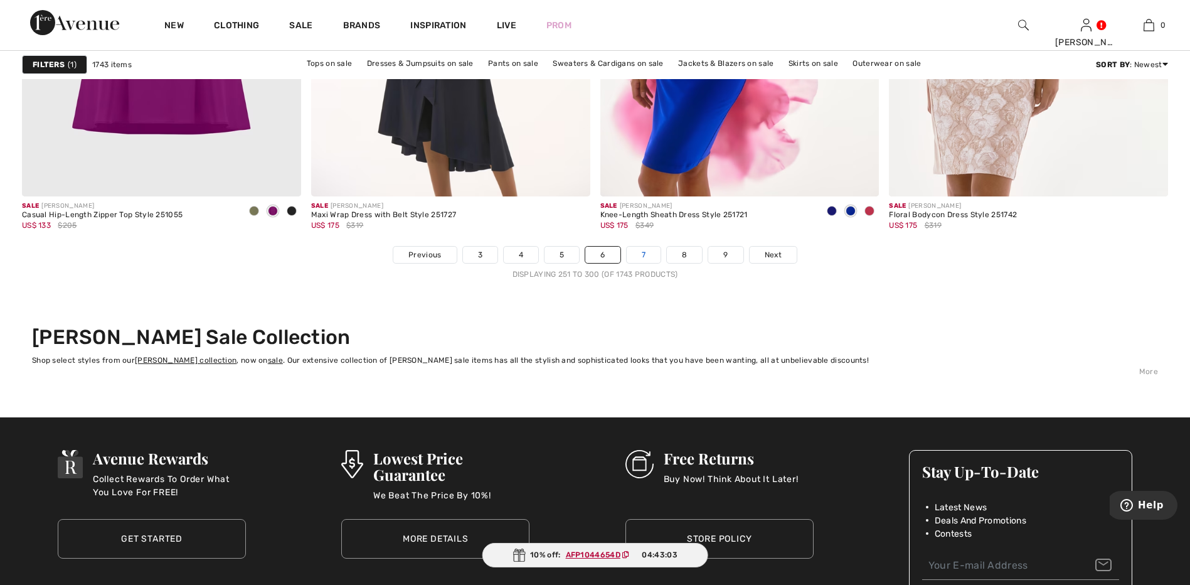
click at [642, 257] on link "7" at bounding box center [644, 254] width 34 height 16
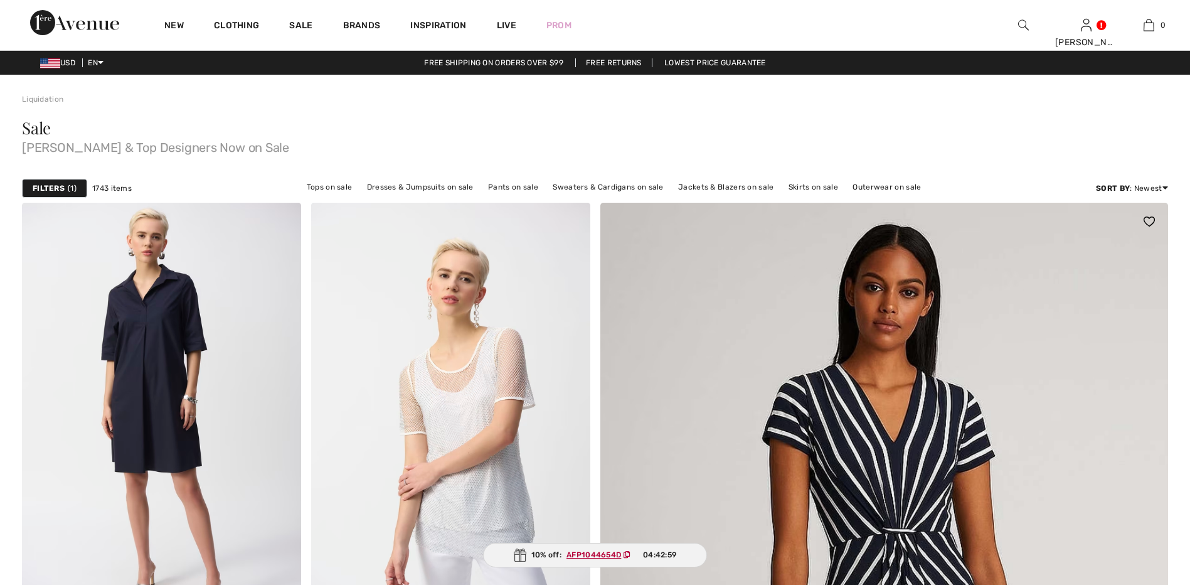
checkbox input "true"
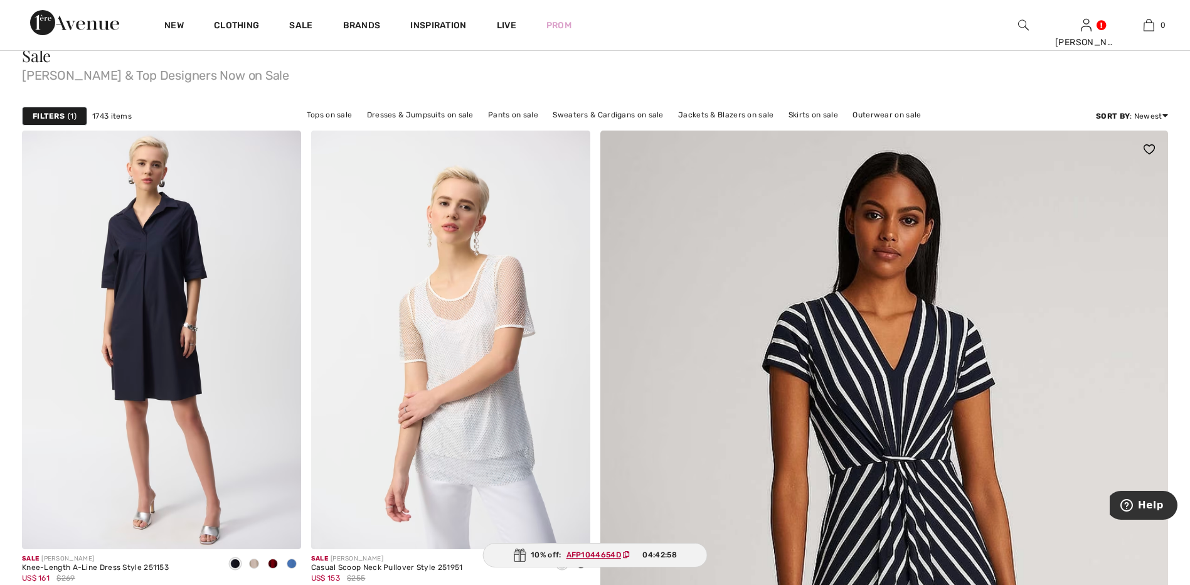
scroll to position [188, 0]
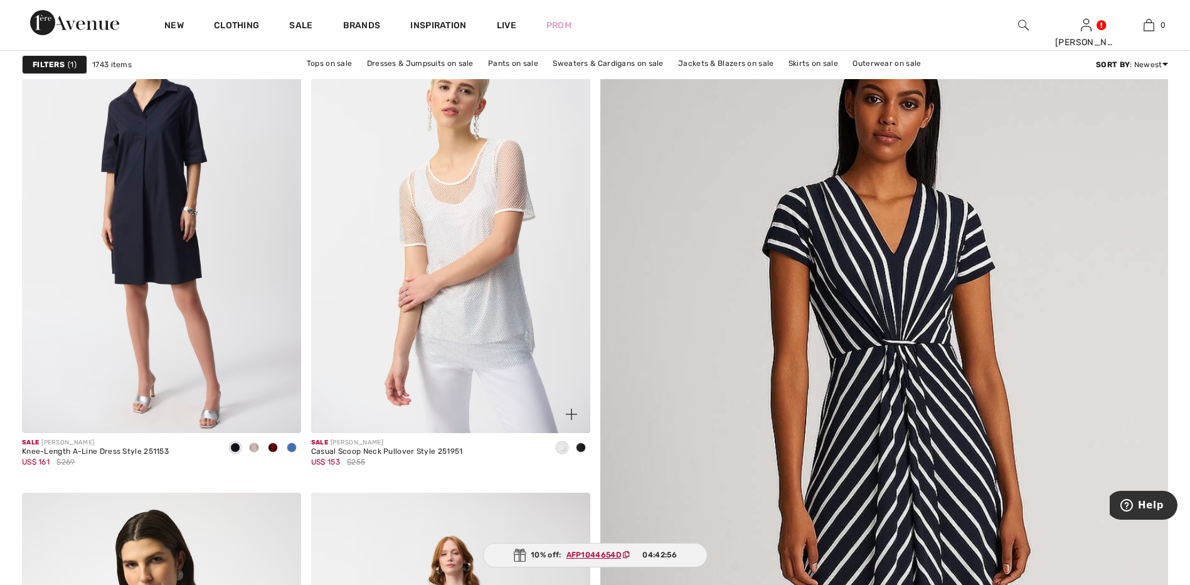
click at [581, 446] on span at bounding box center [581, 447] width 10 height 10
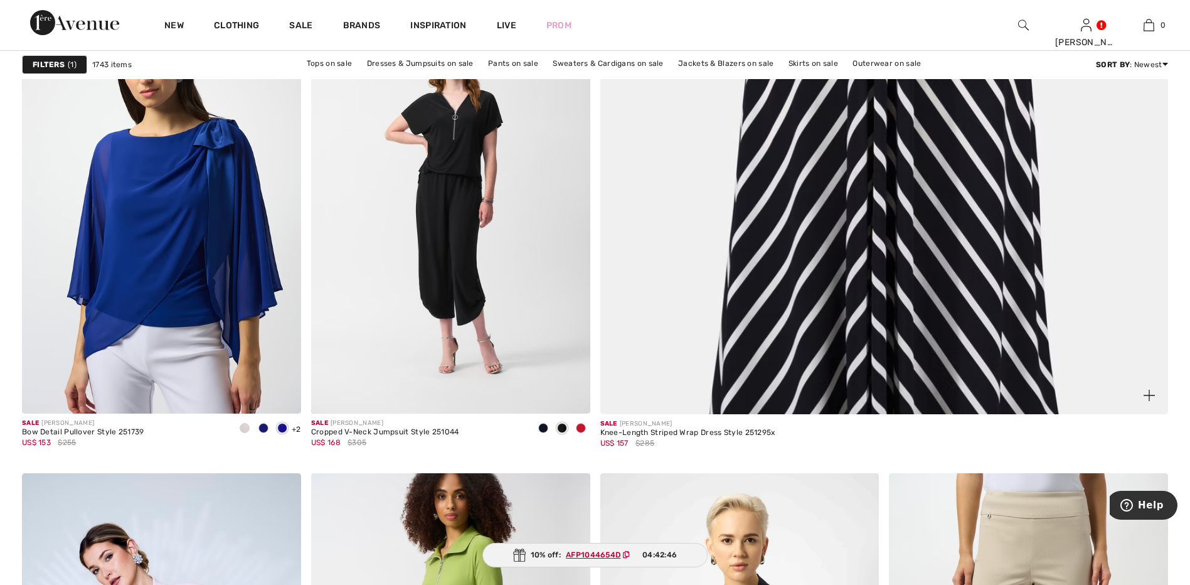
scroll to position [690, 0]
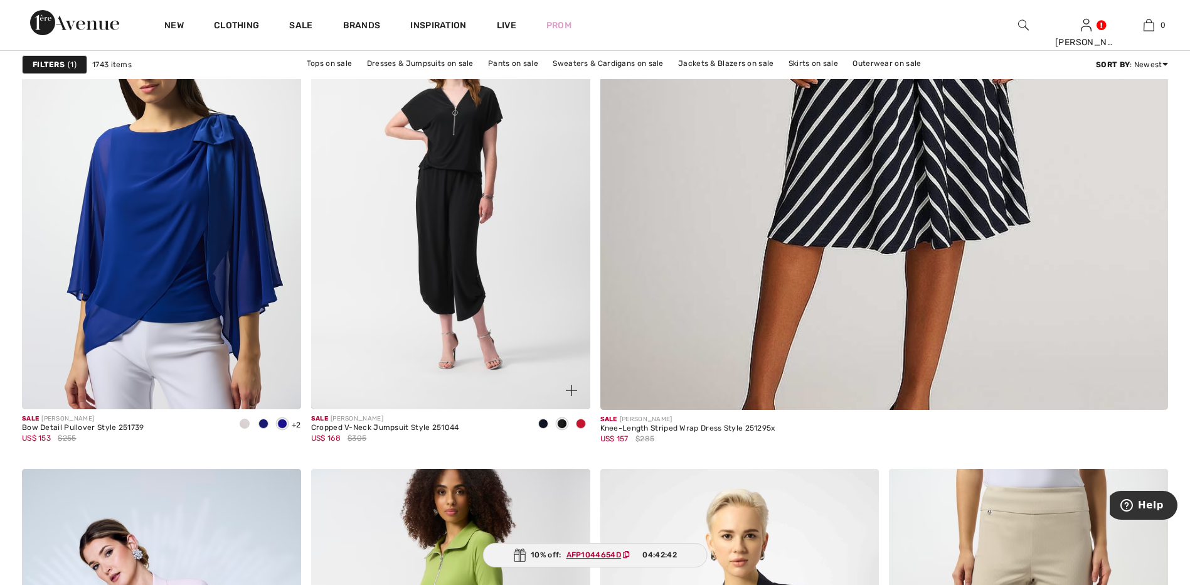
click at [583, 424] on span at bounding box center [581, 423] width 10 height 10
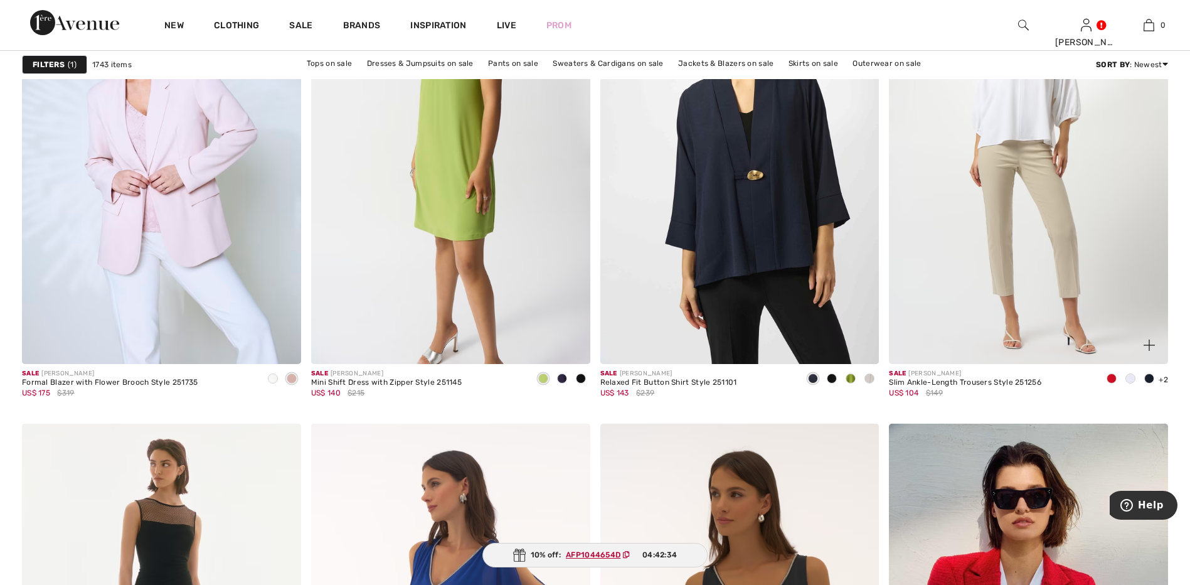
scroll to position [1129, 0]
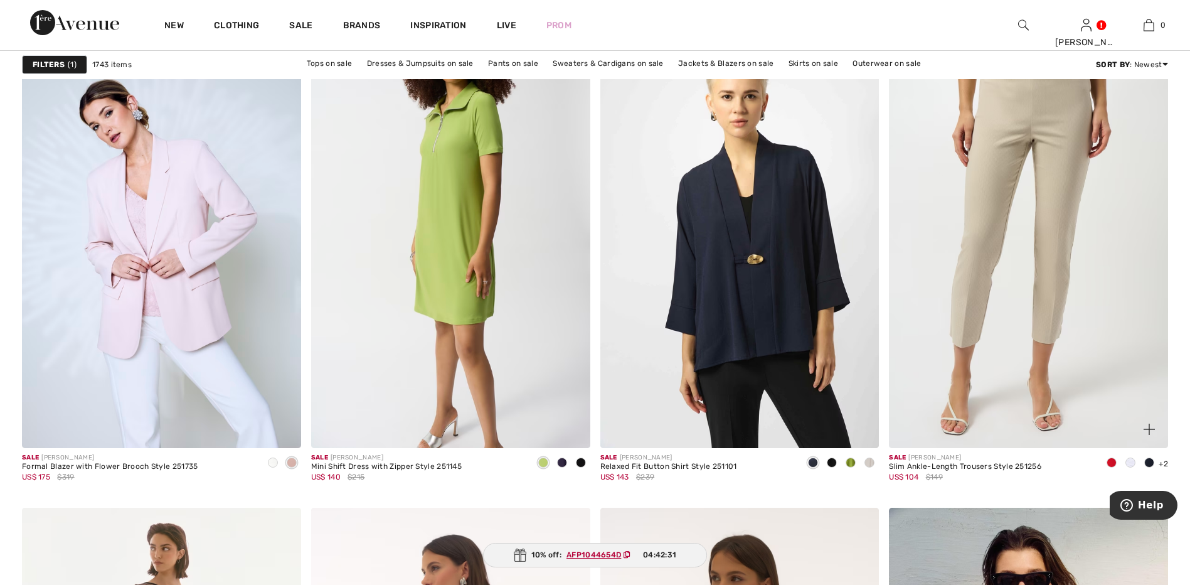
click at [1113, 462] on span at bounding box center [1111, 462] width 10 height 10
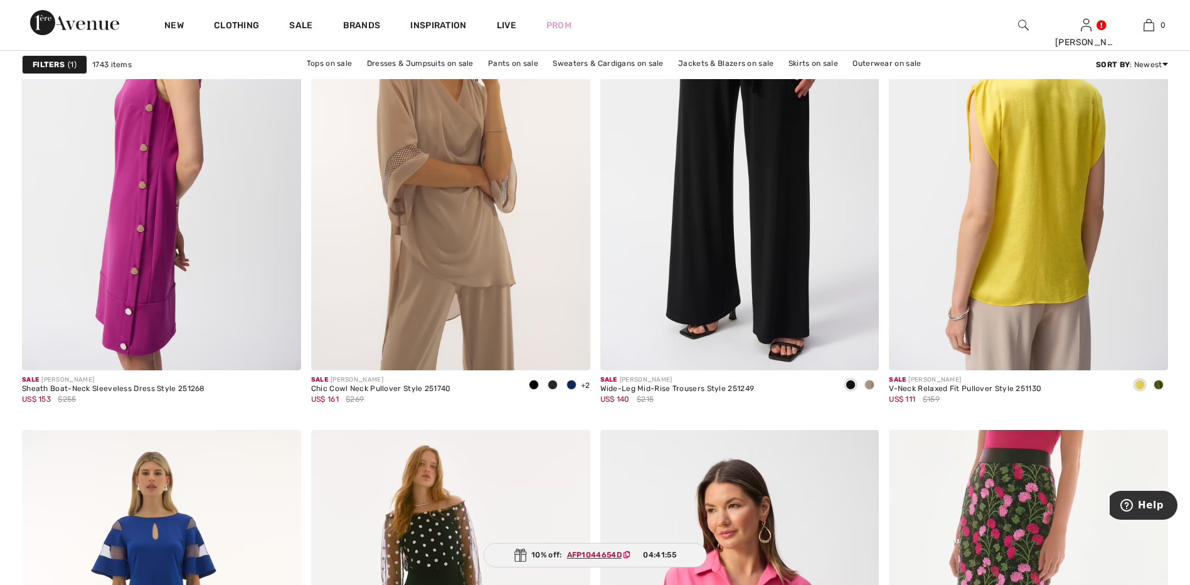
scroll to position [6084, 0]
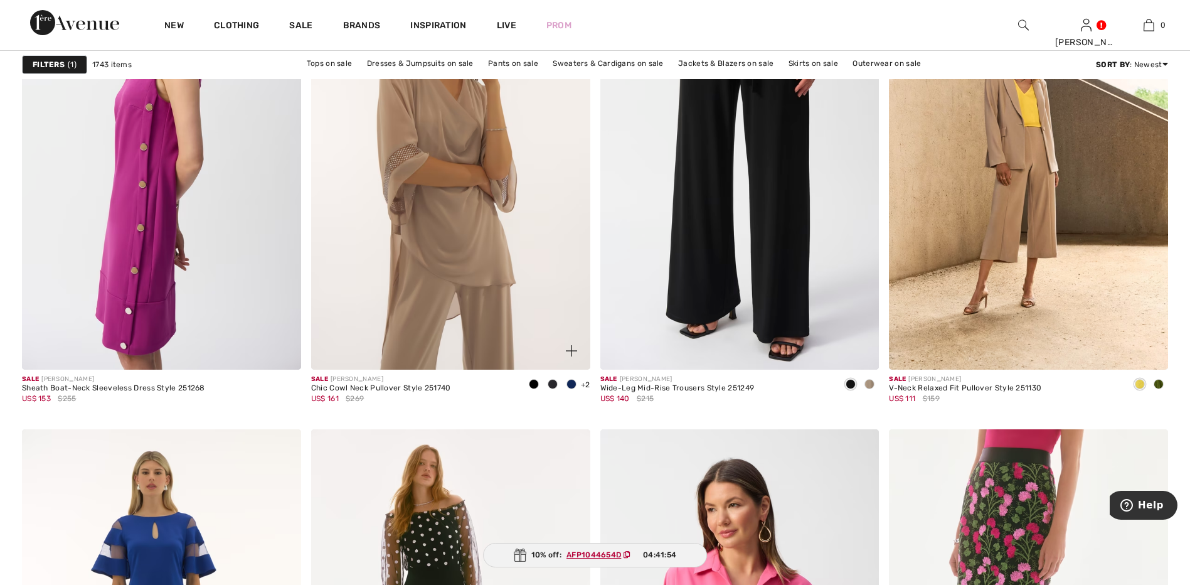
click at [570, 382] on span at bounding box center [571, 384] width 10 height 10
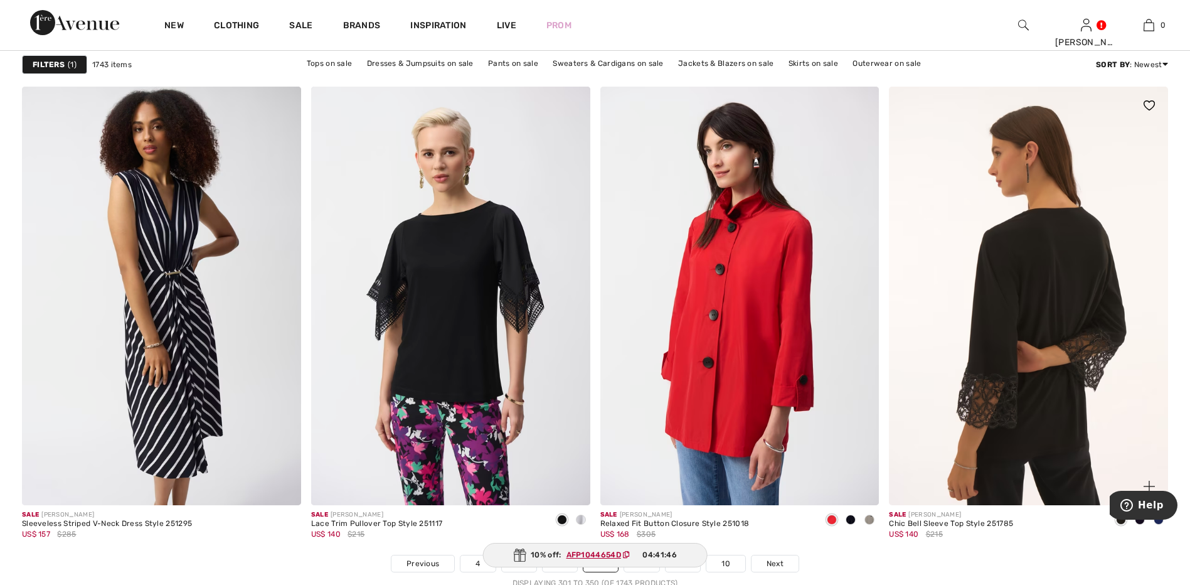
scroll to position [6962, 0]
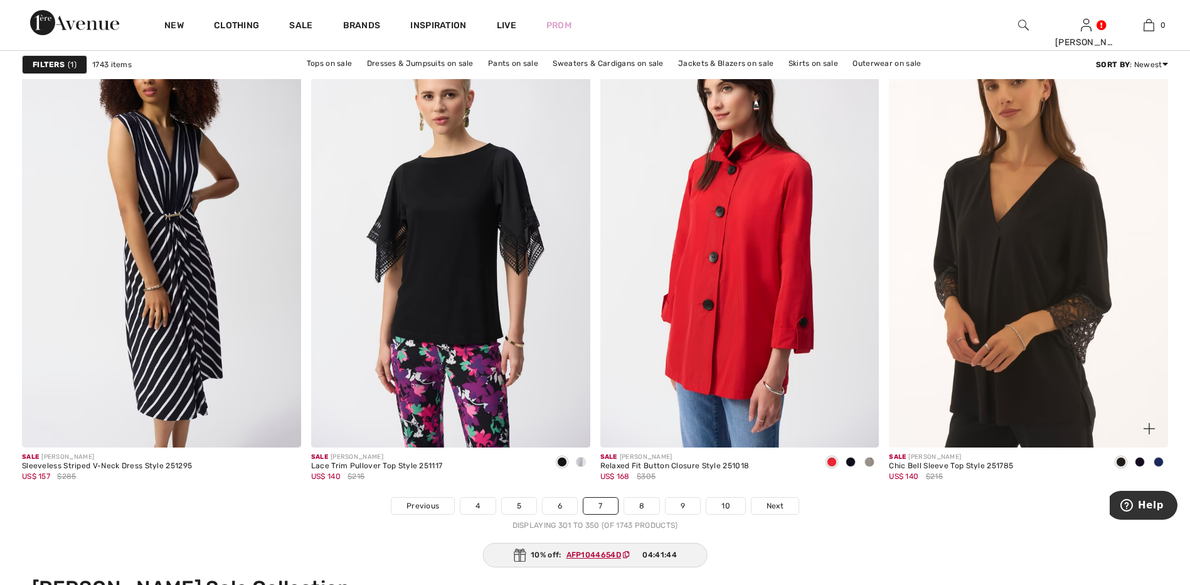
click at [1160, 463] on span at bounding box center [1158, 462] width 10 height 10
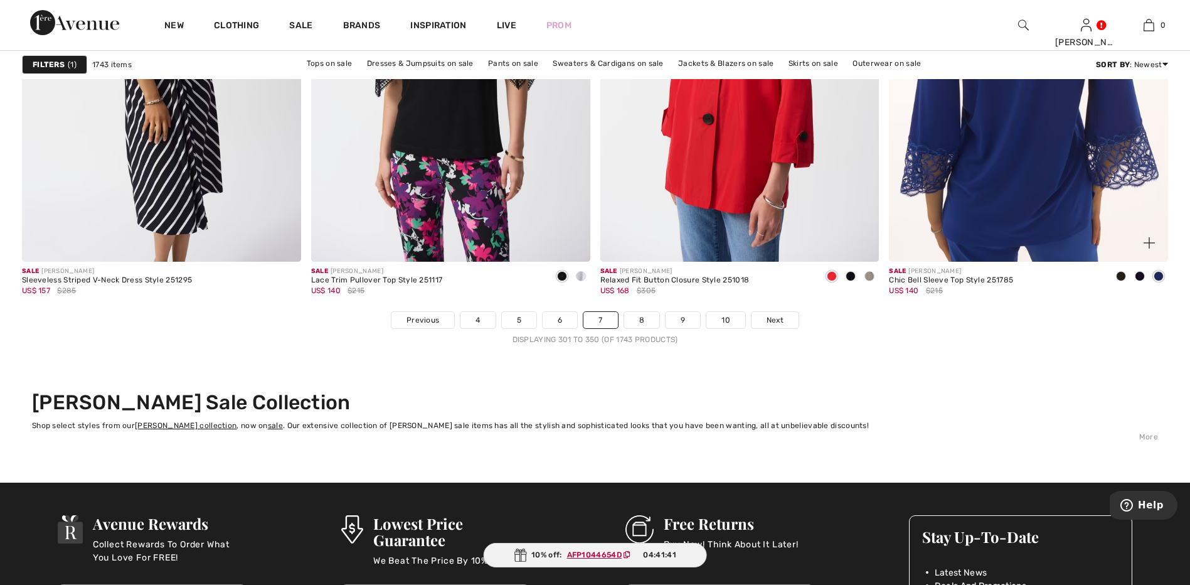
scroll to position [7150, 0]
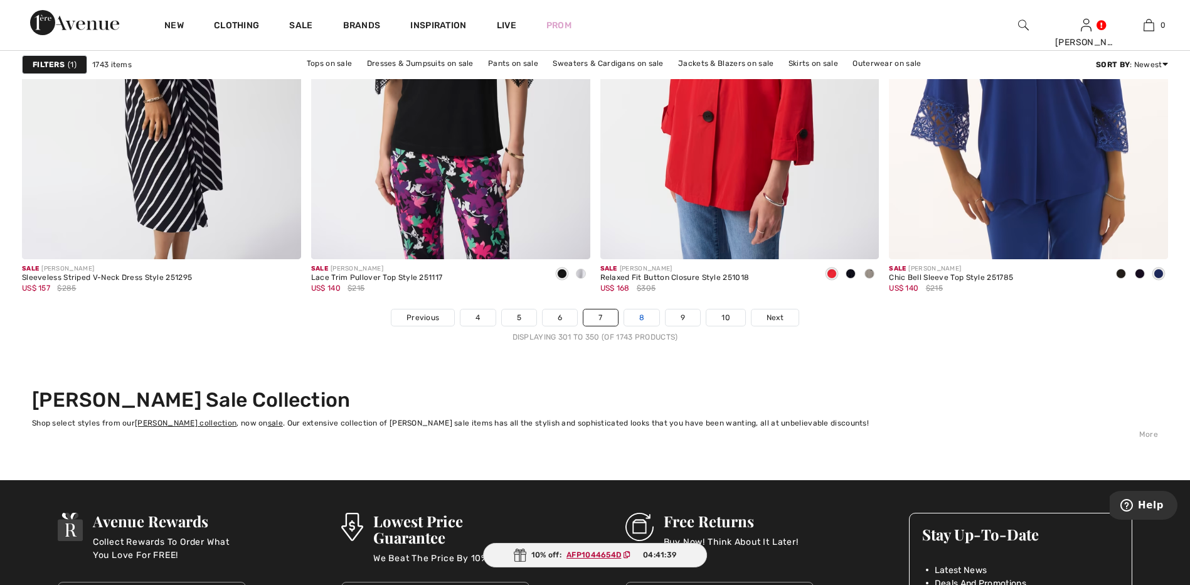
click at [640, 315] on link "8" at bounding box center [641, 317] width 35 height 16
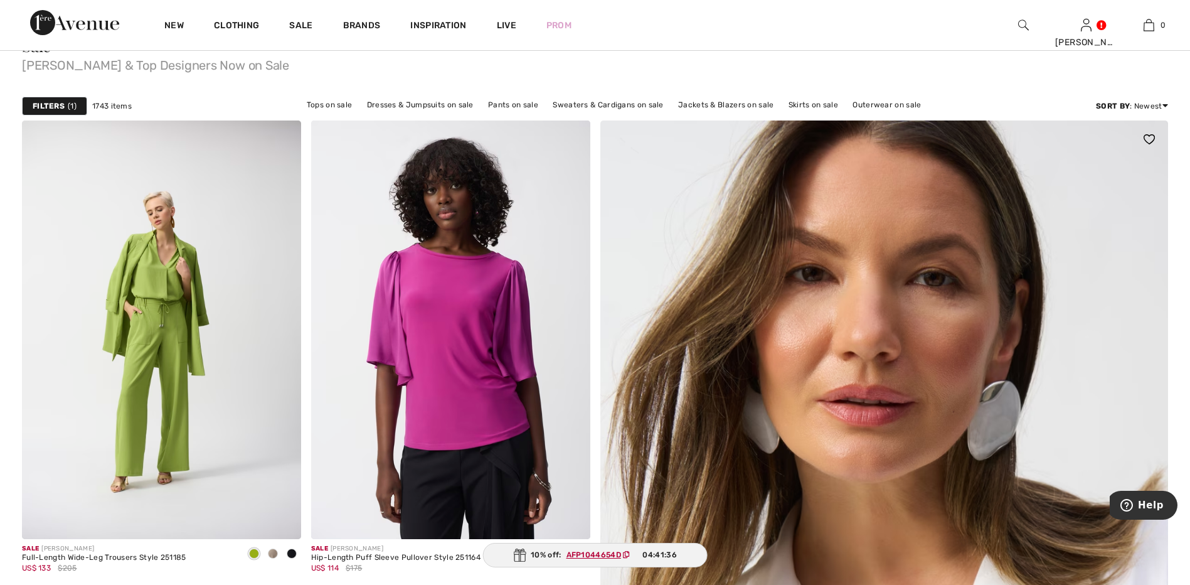
checkbox input "true"
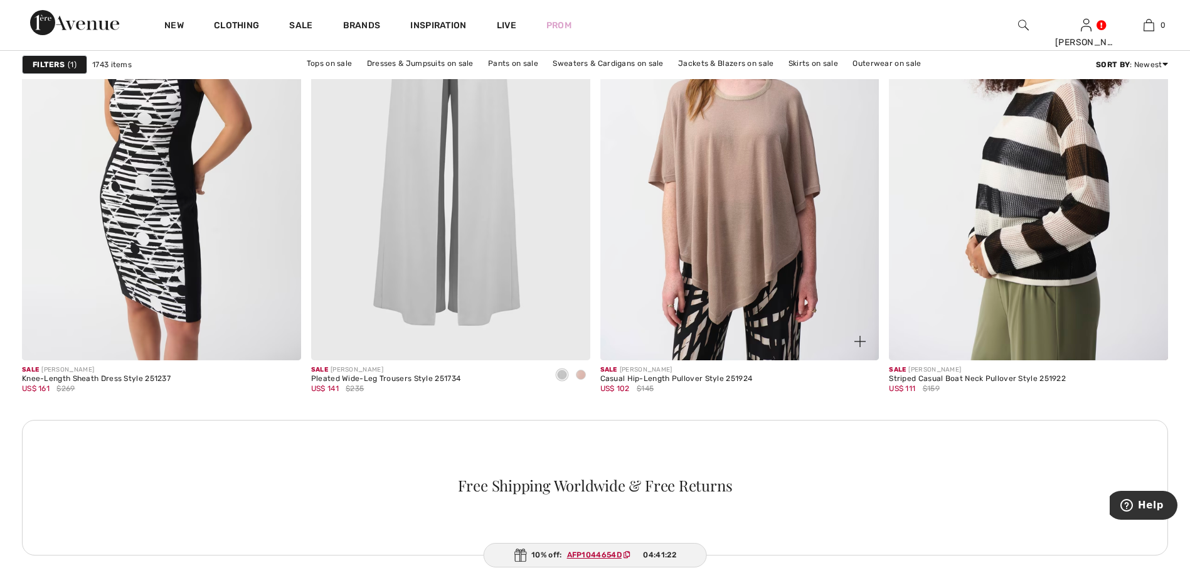
scroll to position [1693, 0]
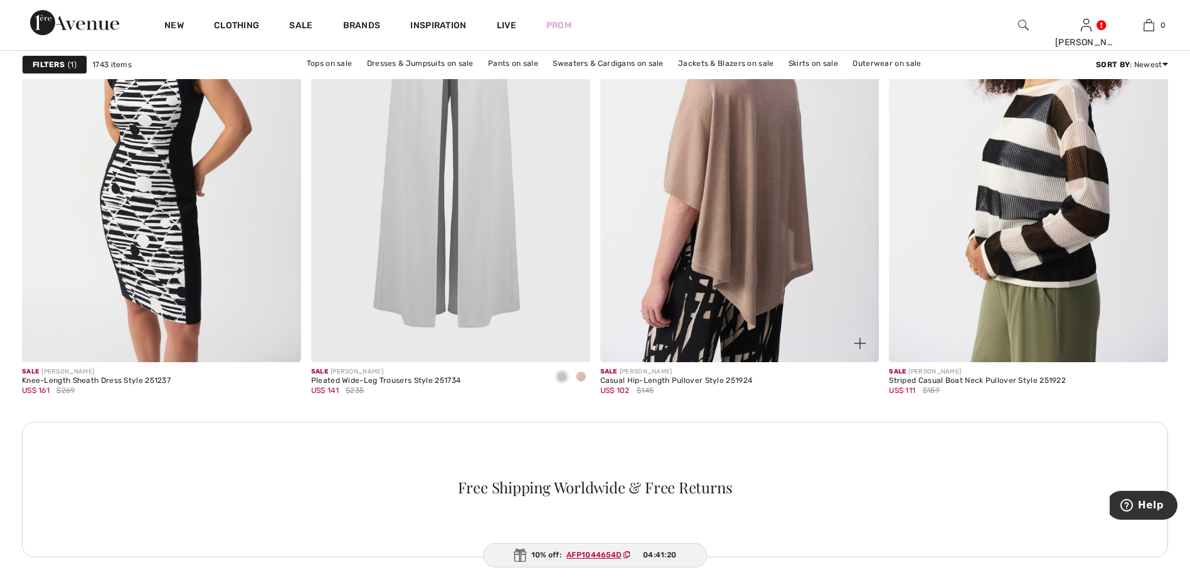
click at [763, 230] on img at bounding box center [739, 152] width 279 height 418
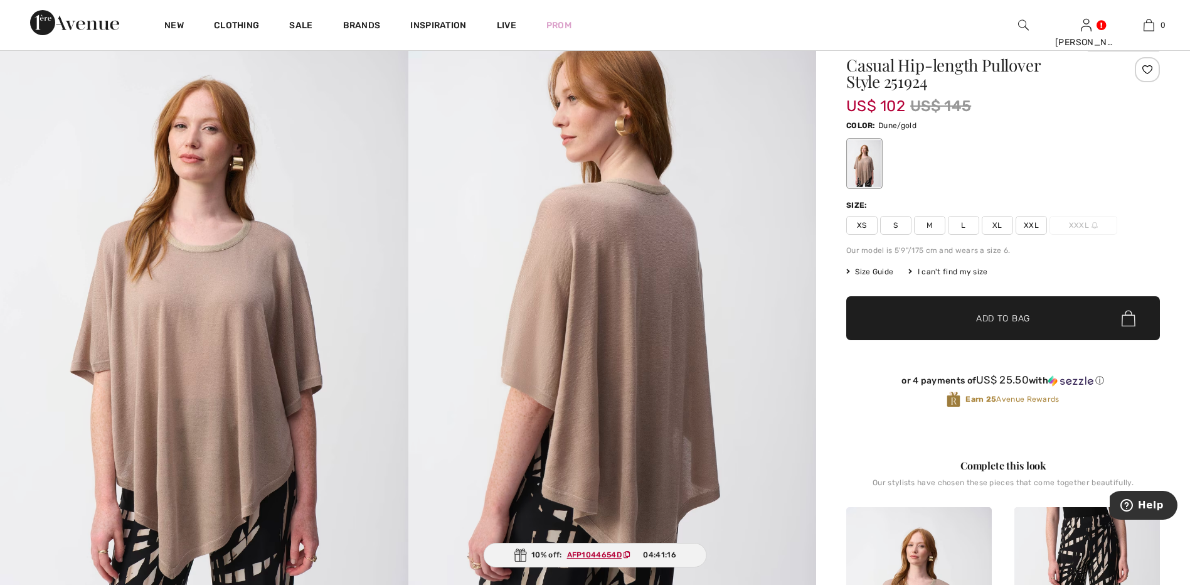
scroll to position [63, 0]
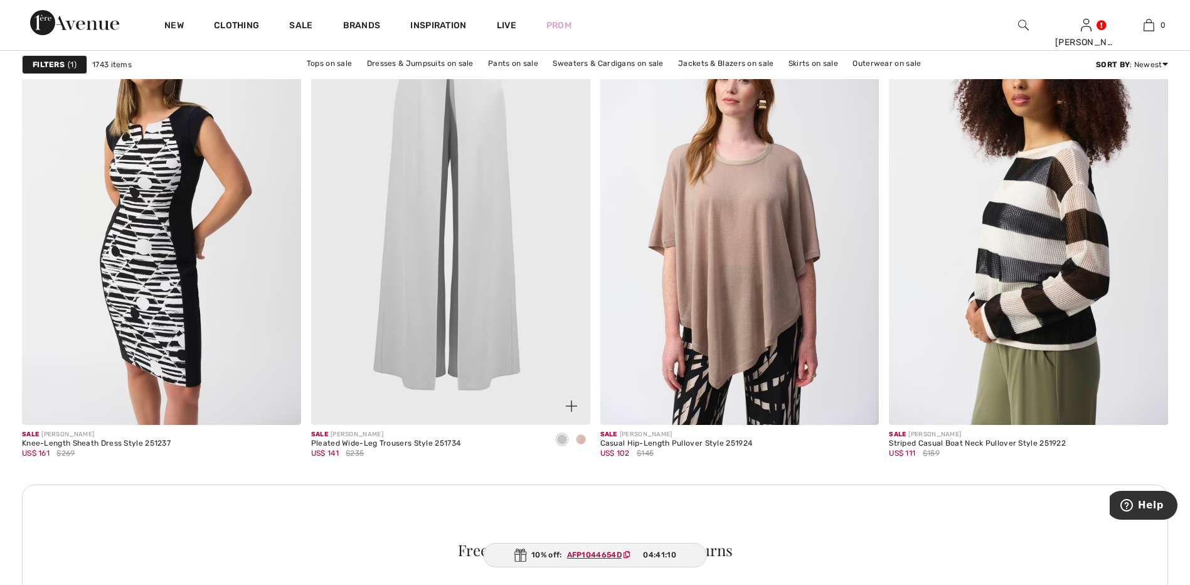
scroll to position [1505, 0]
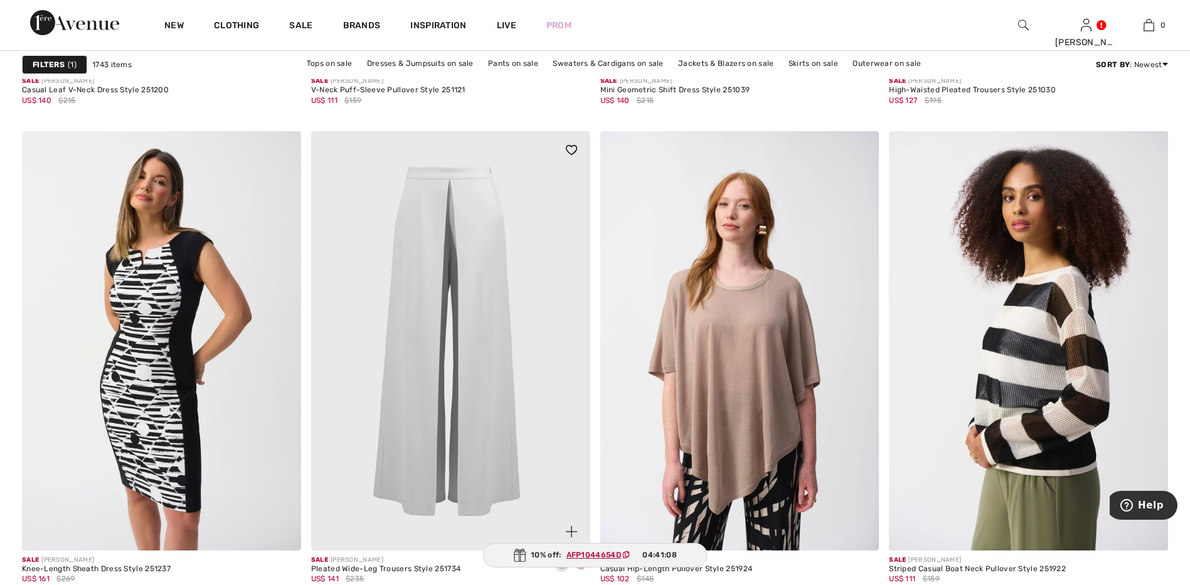
click at [470, 294] on img at bounding box center [450, 340] width 279 height 418
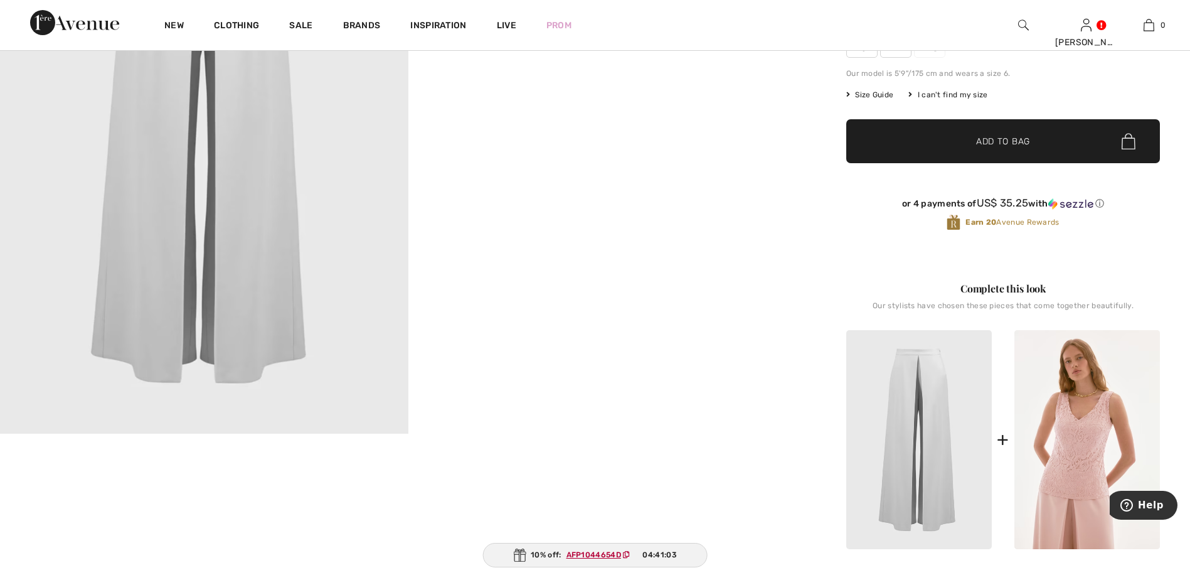
scroll to position [314, 0]
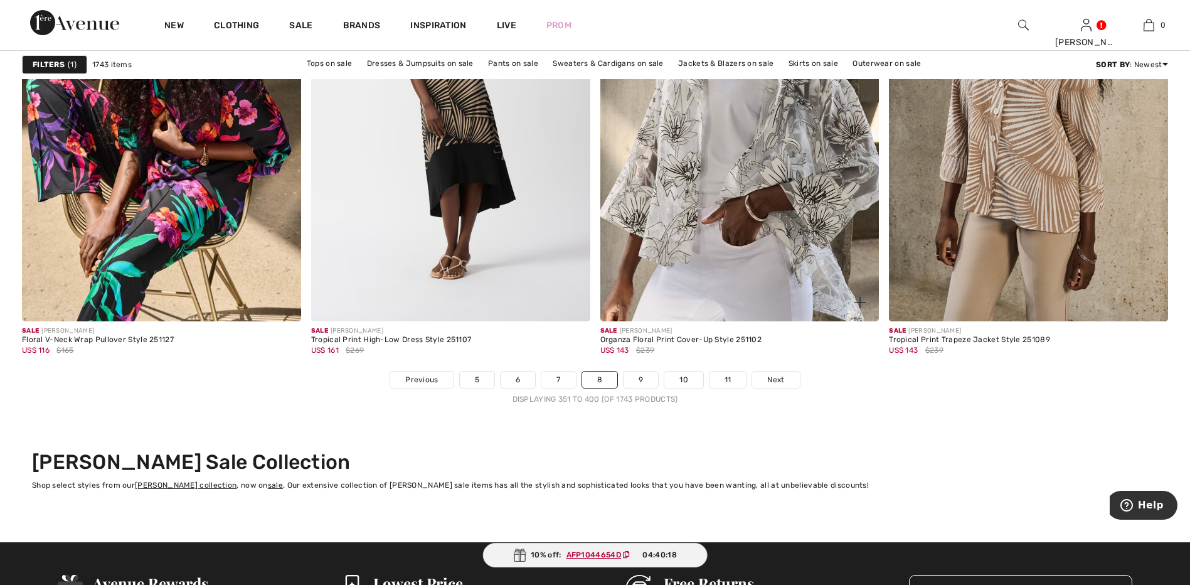
scroll to position [7088, 0]
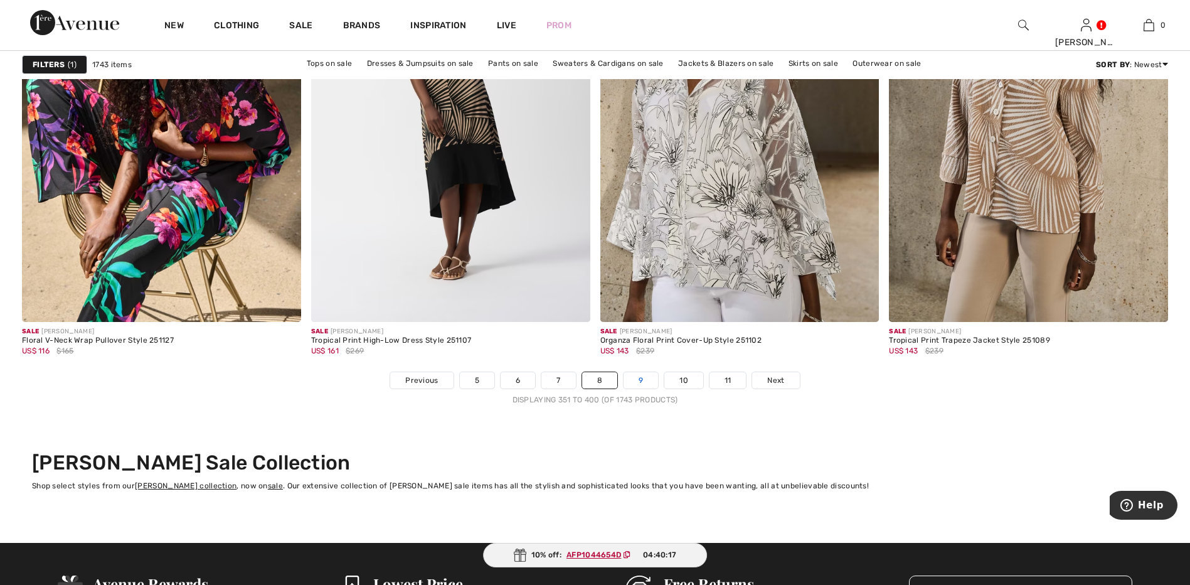
click at [635, 378] on link "9" at bounding box center [640, 380] width 34 height 16
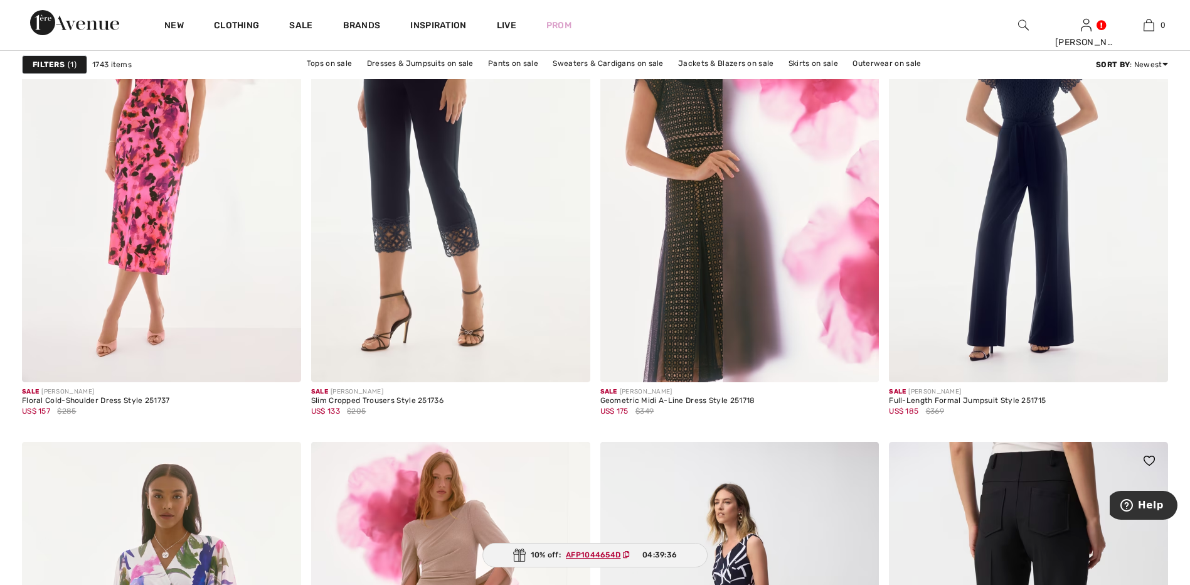
scroll to position [6021, 0]
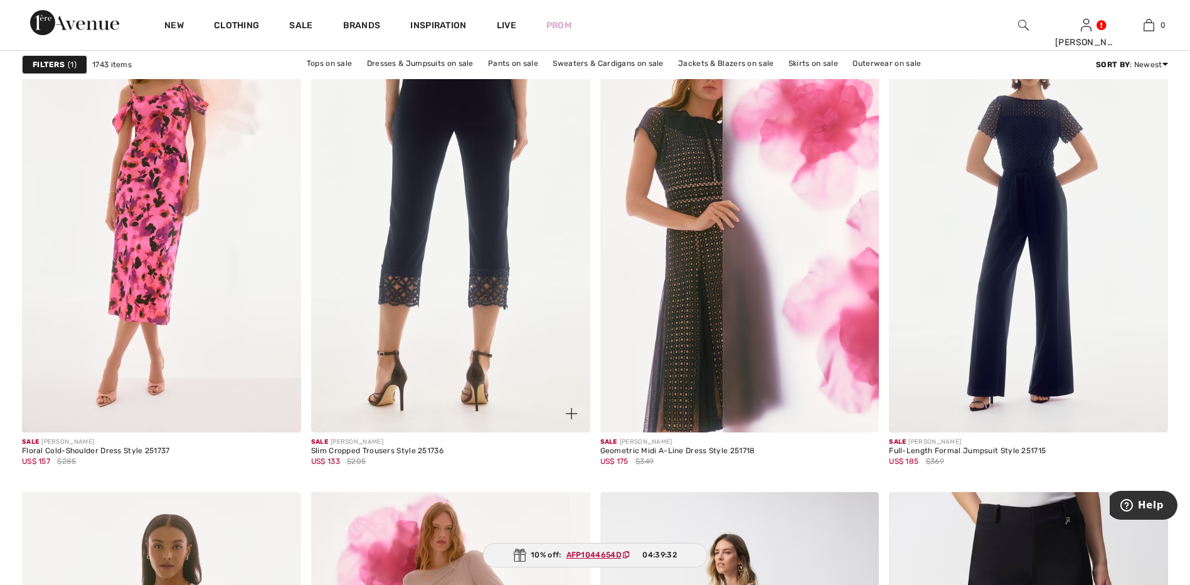
click at [448, 200] on img at bounding box center [450, 223] width 279 height 418
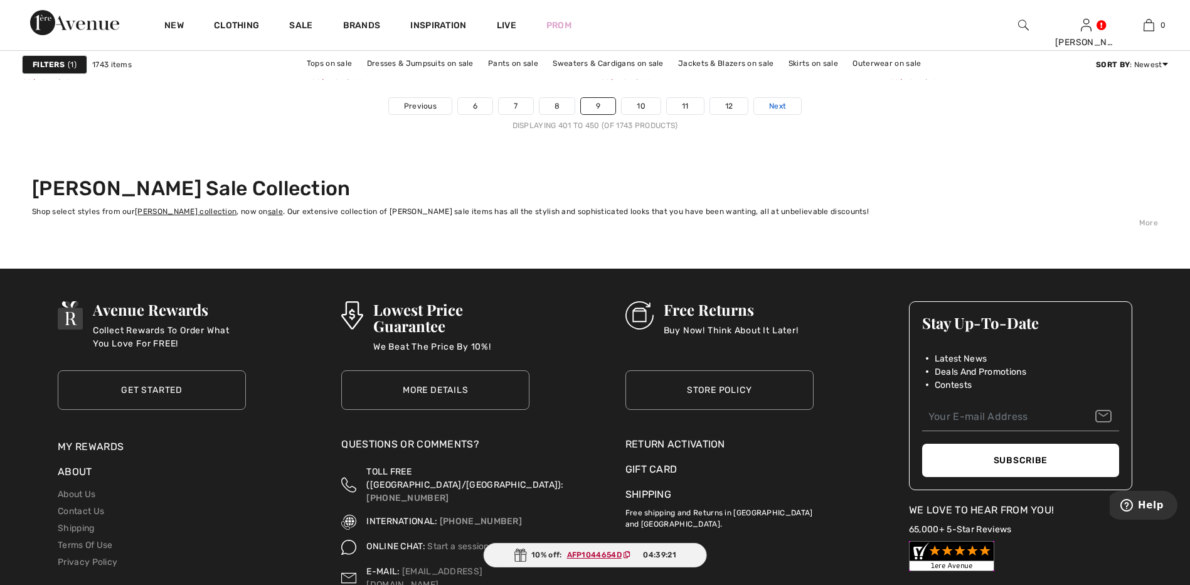
scroll to position [7276, 0]
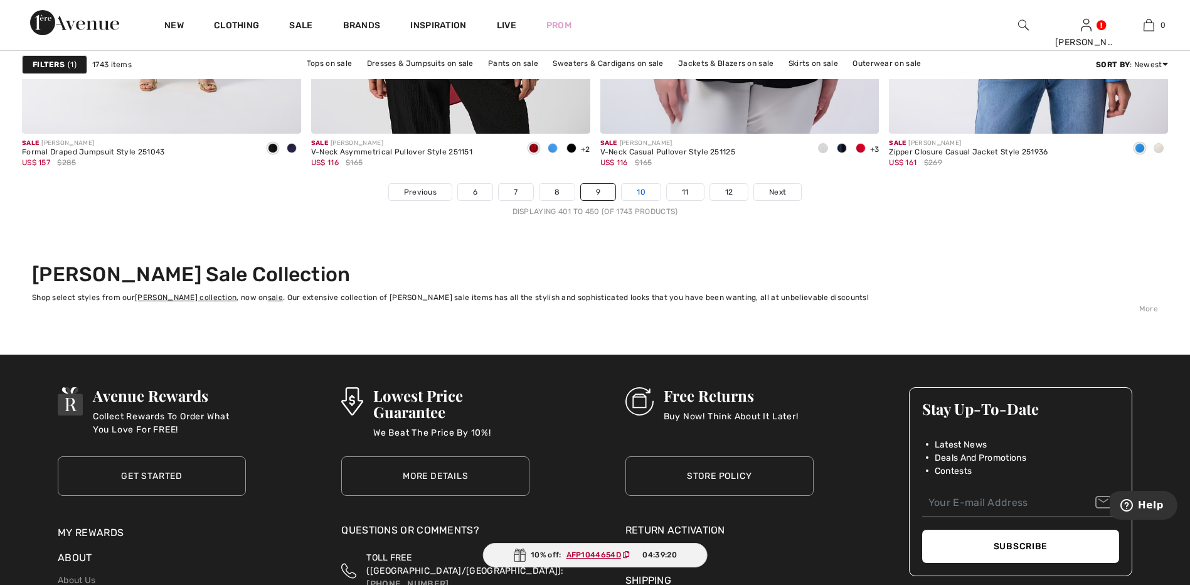
click at [629, 193] on link "10" at bounding box center [641, 192] width 39 height 16
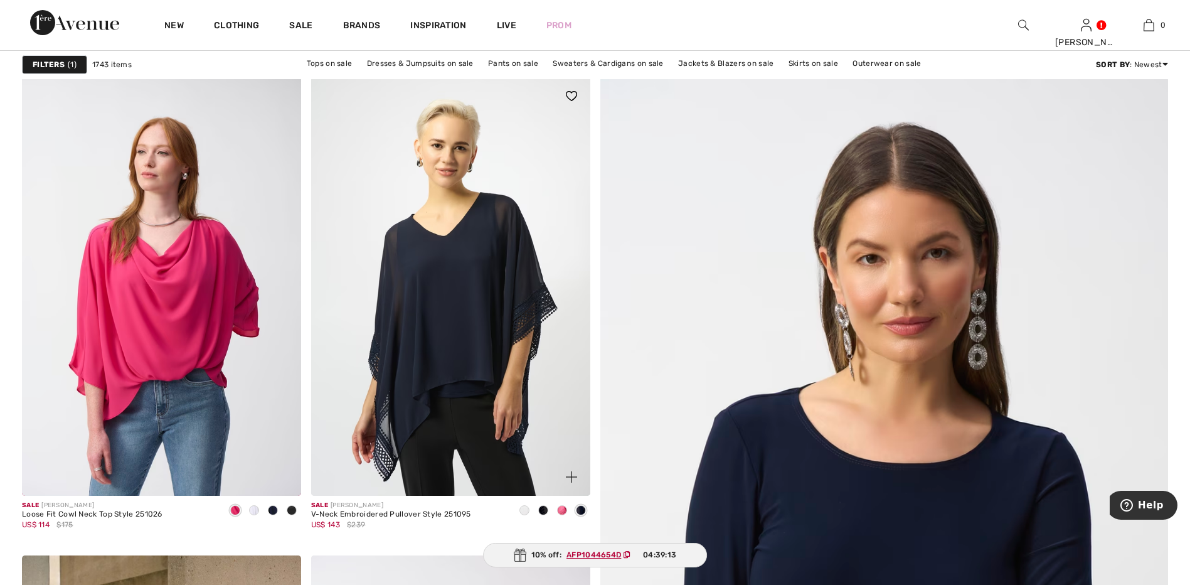
click at [561, 509] on span at bounding box center [562, 510] width 10 height 10
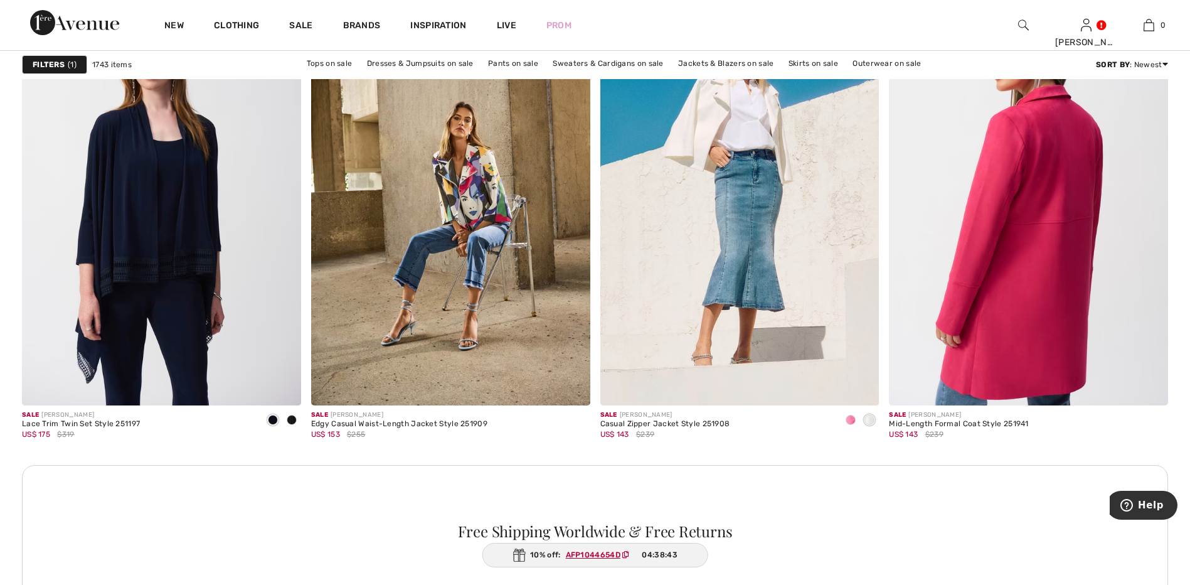
scroll to position [5394, 0]
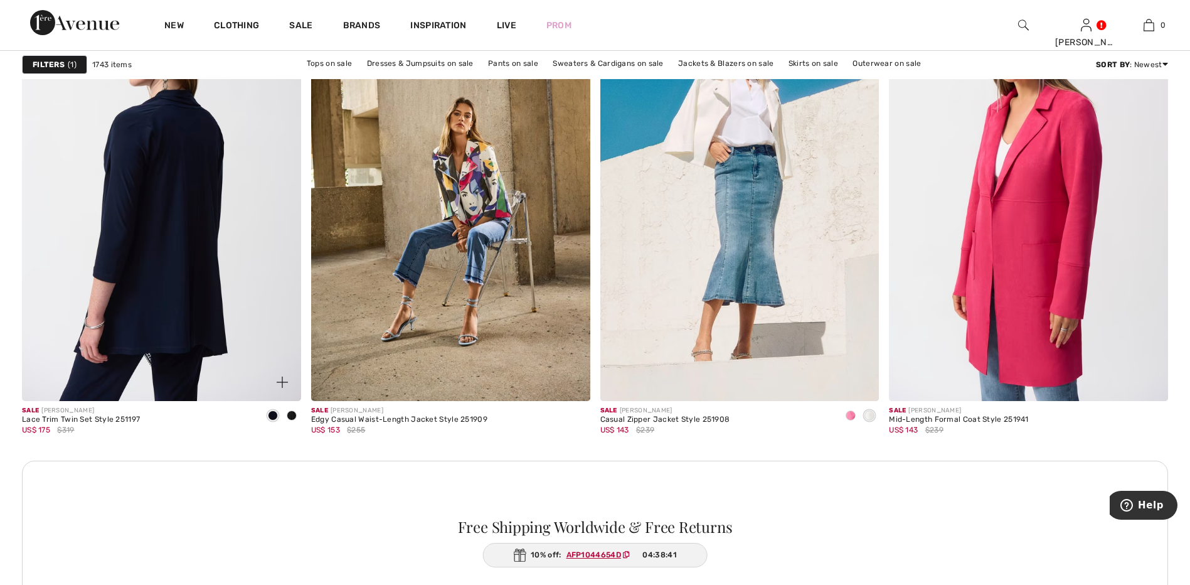
click at [166, 283] on img at bounding box center [161, 191] width 279 height 418
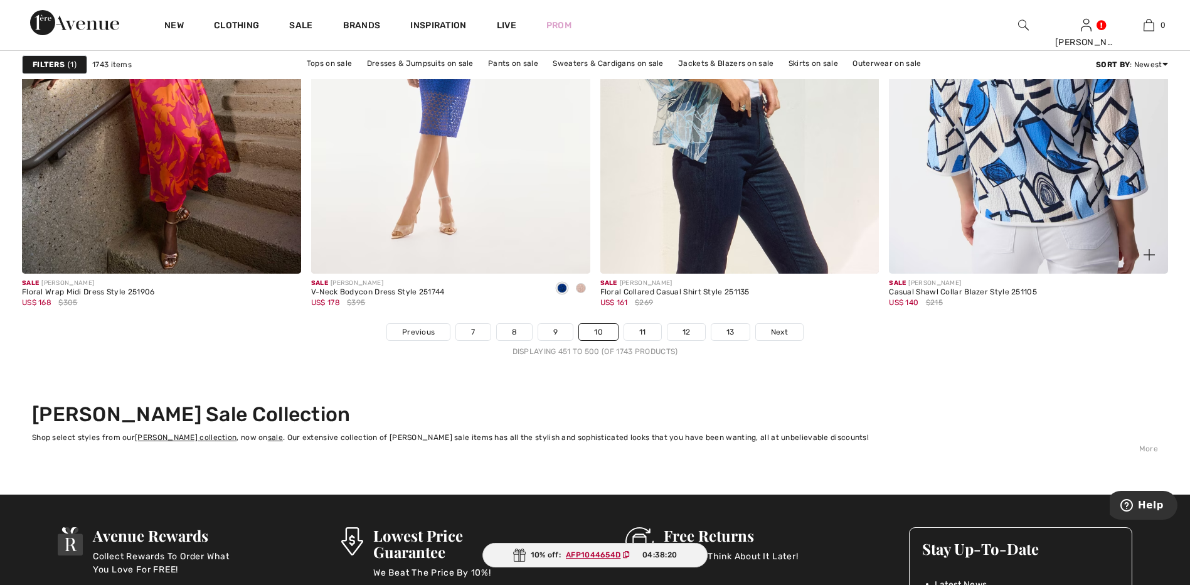
scroll to position [7213, 0]
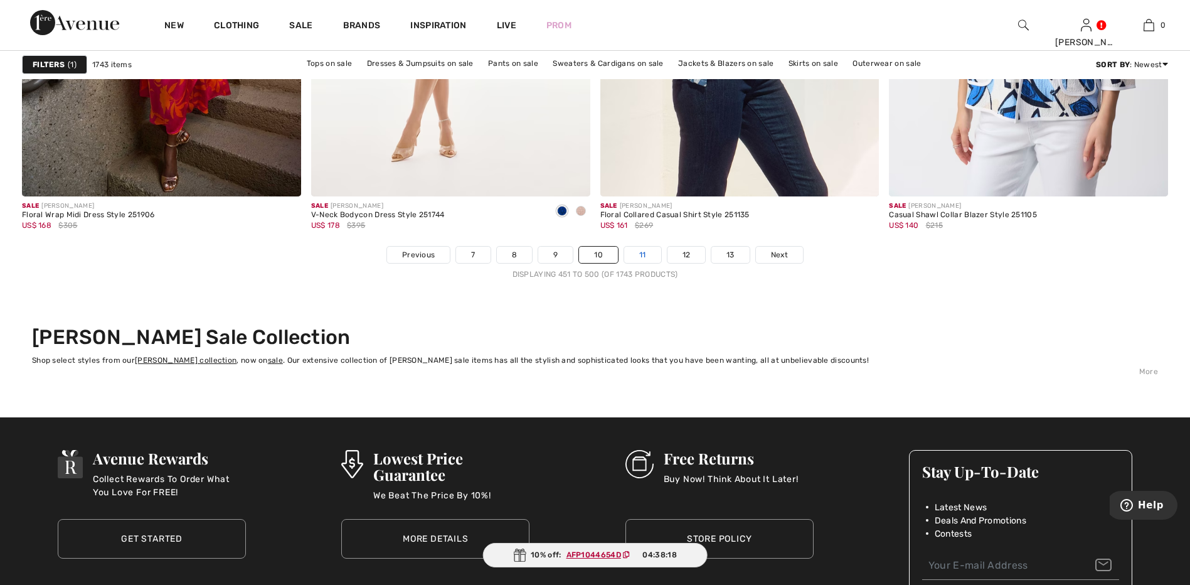
click at [631, 252] on link "11" at bounding box center [642, 254] width 37 height 16
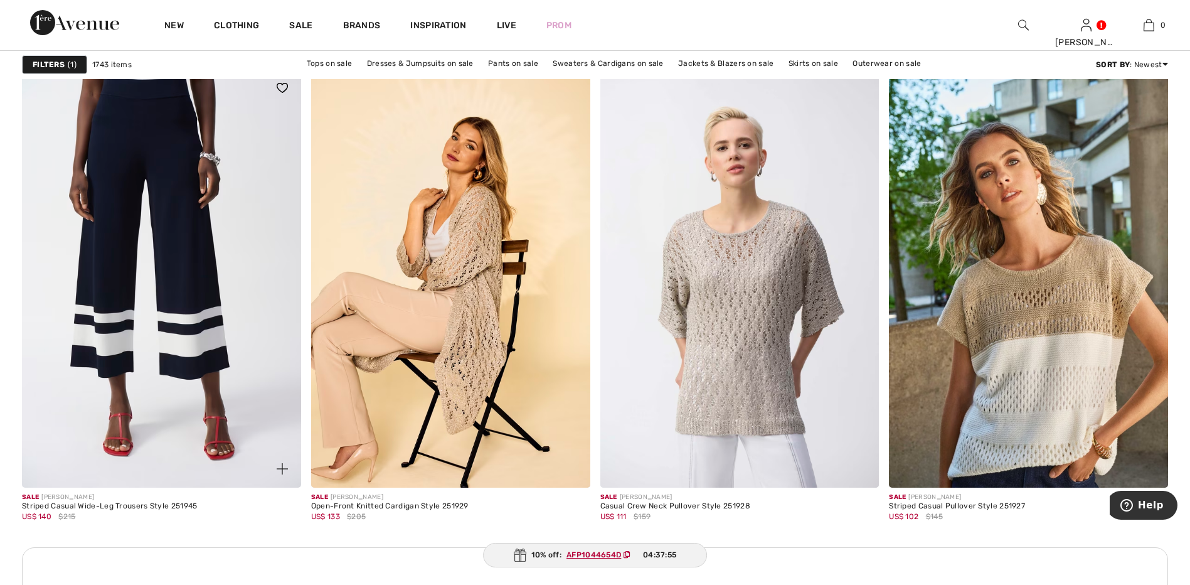
scroll to position [3199, 0]
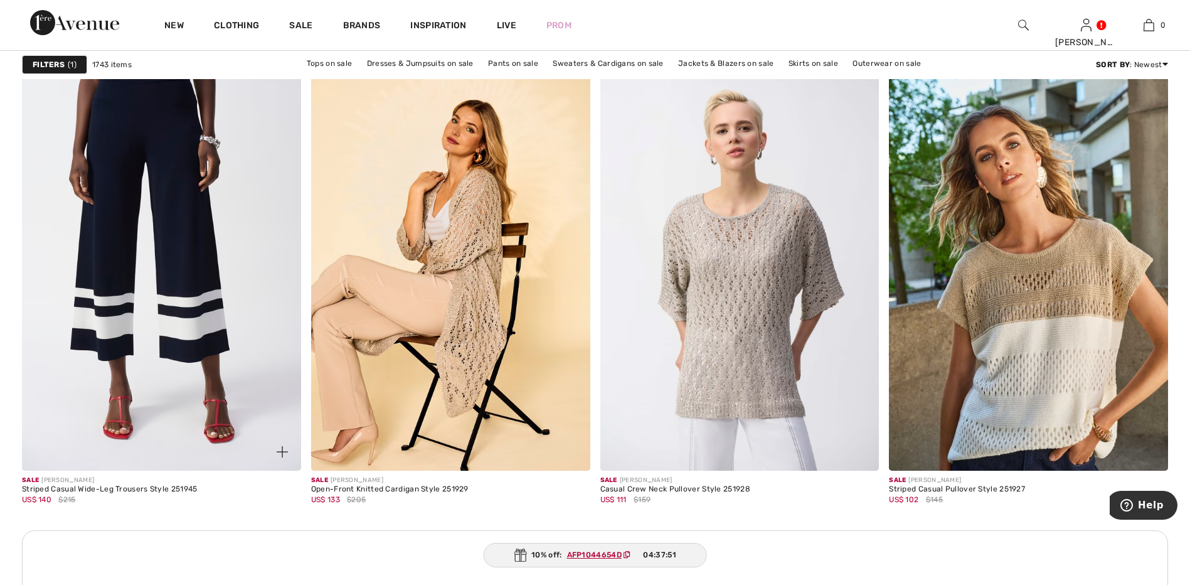
click at [195, 319] on img at bounding box center [161, 261] width 279 height 418
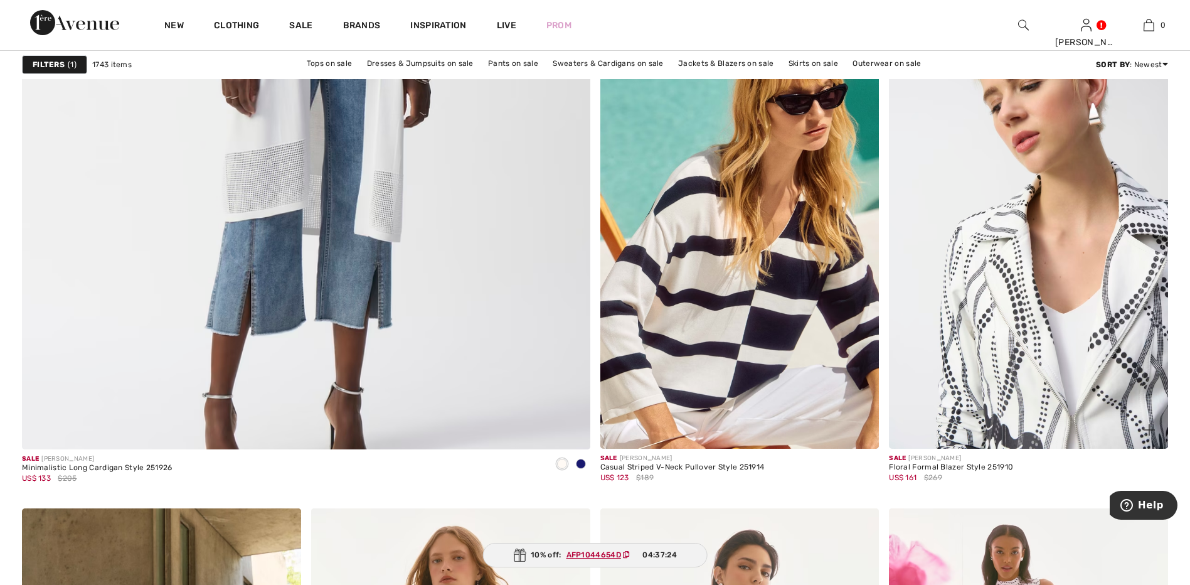
scroll to position [4453, 0]
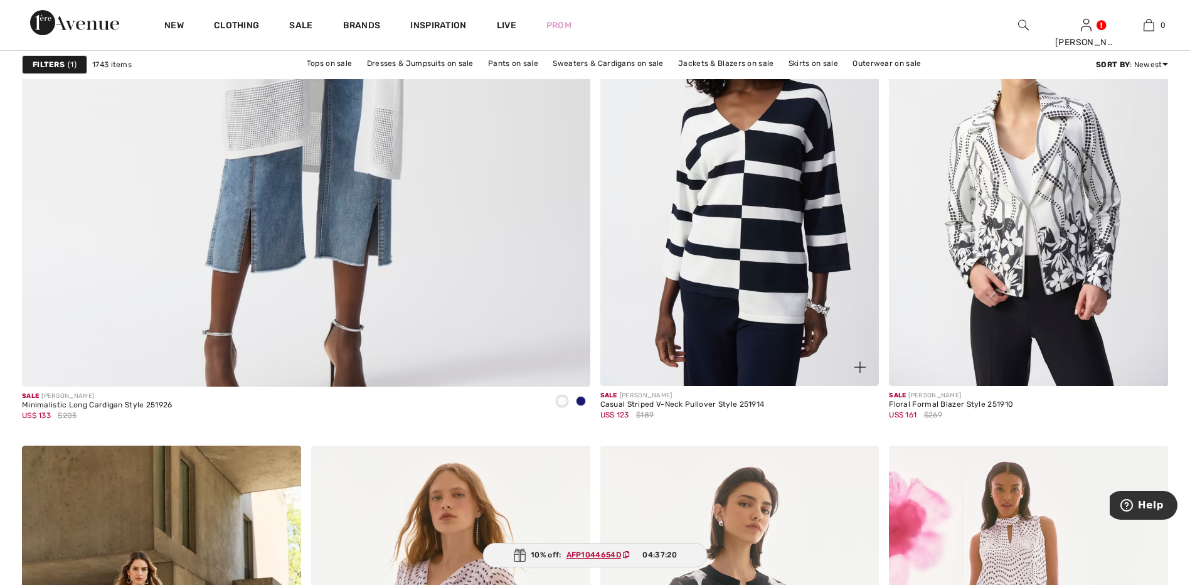
click at [753, 260] on img at bounding box center [739, 176] width 279 height 418
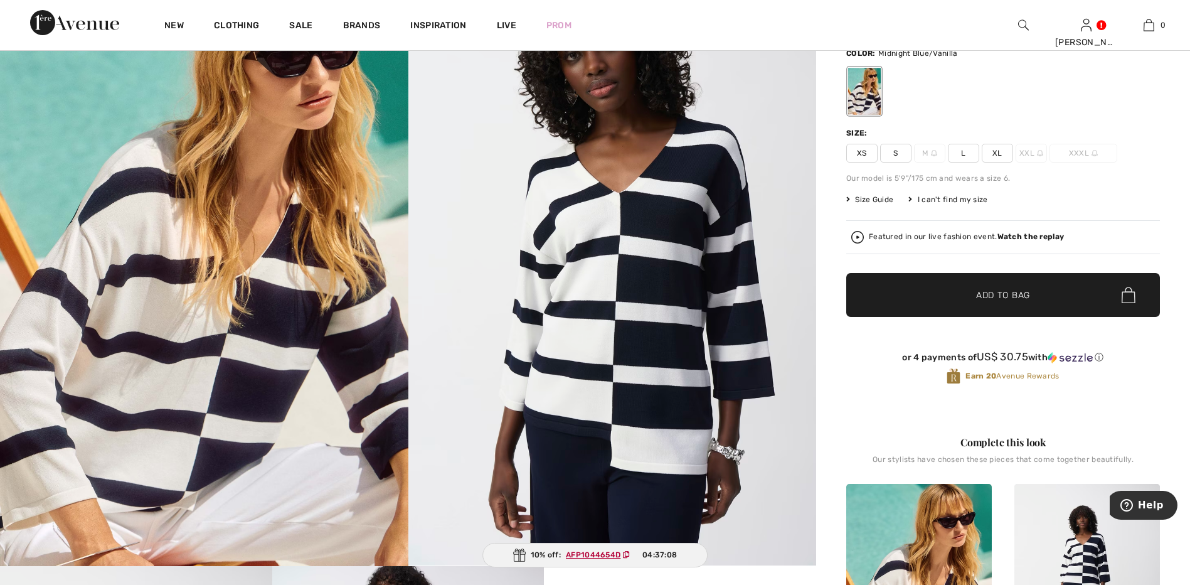
scroll to position [125, 0]
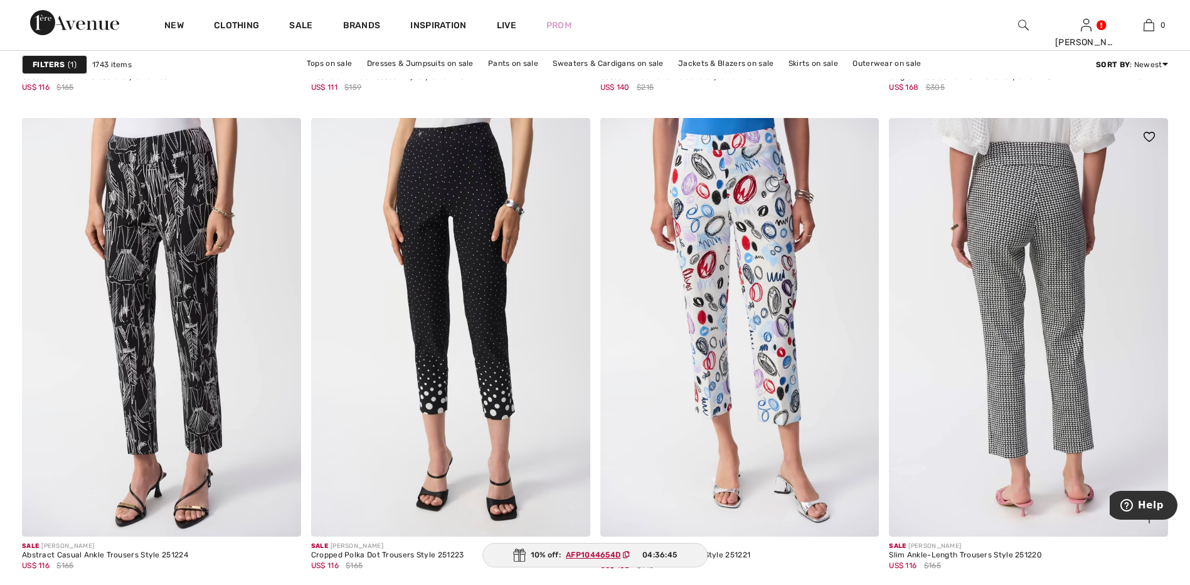
scroll to position [6899, 0]
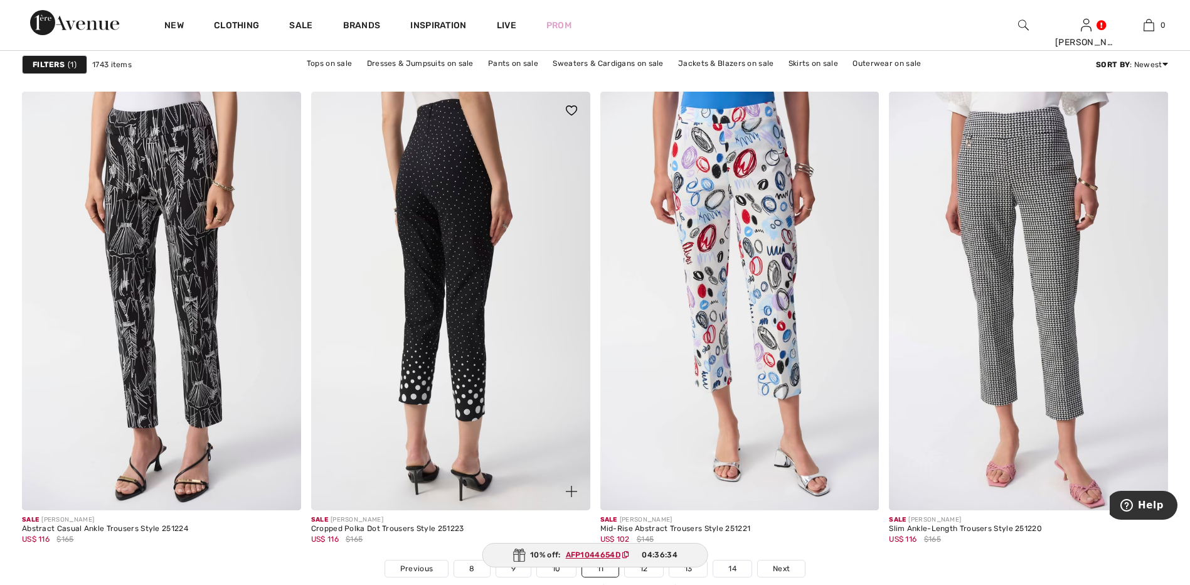
click at [525, 286] on img at bounding box center [450, 301] width 279 height 418
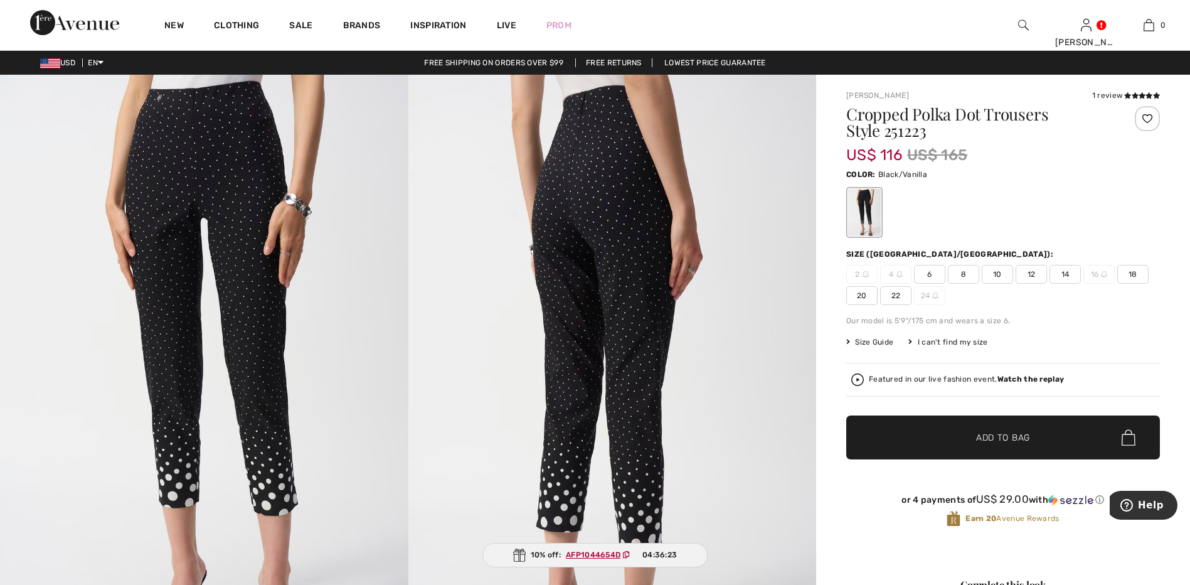
click at [997, 273] on span "10" at bounding box center [997, 274] width 31 height 19
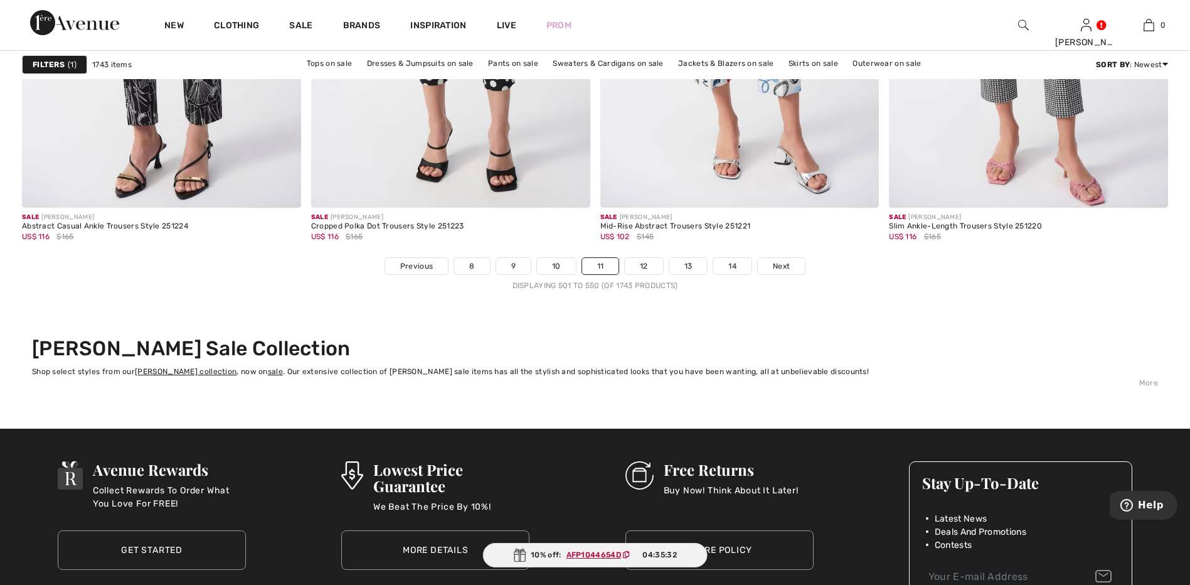
scroll to position [7214, 0]
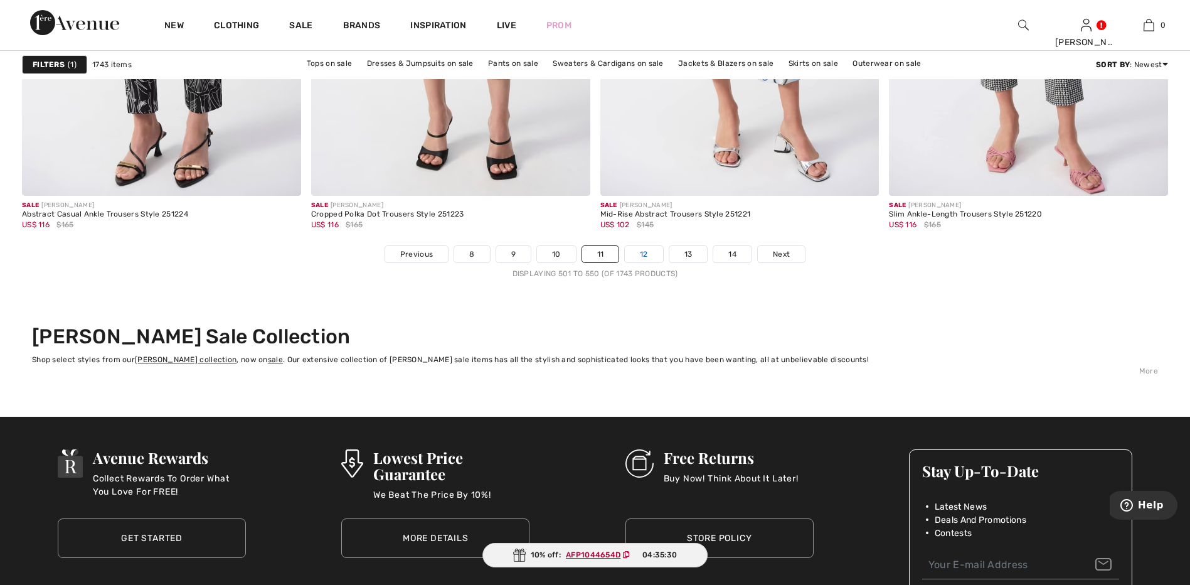
click at [641, 260] on link "12" at bounding box center [644, 254] width 38 height 16
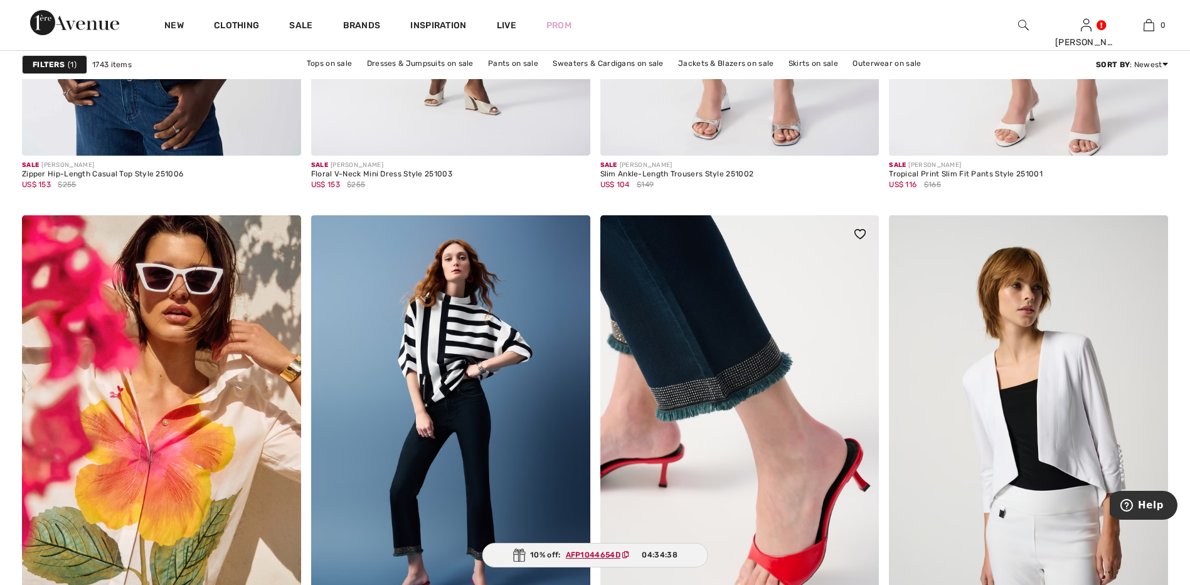
scroll to position [5143, 0]
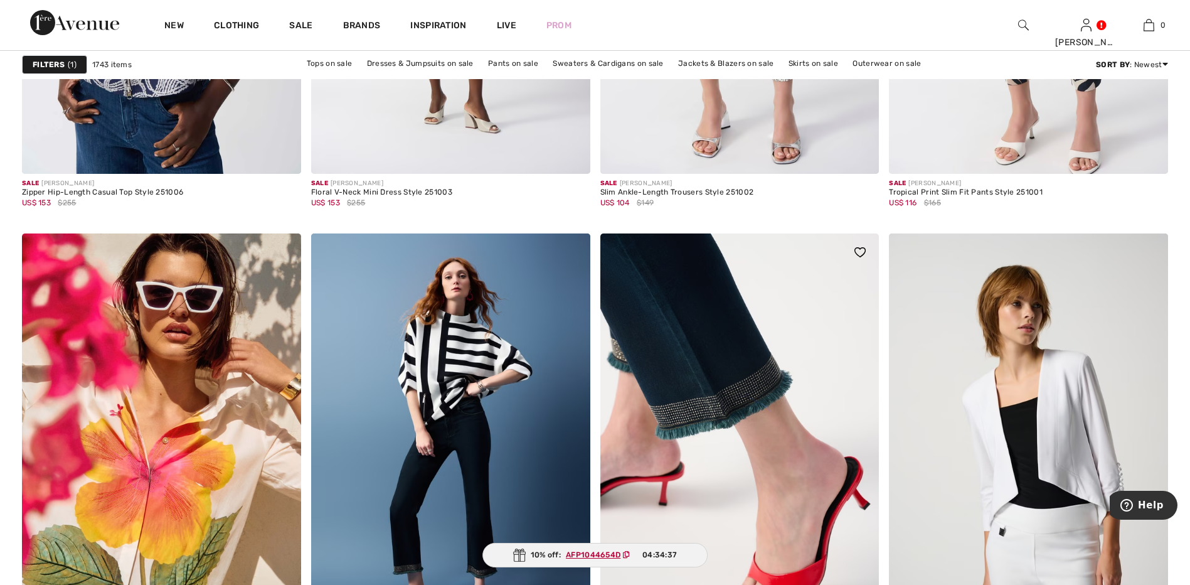
click at [718, 320] on img at bounding box center [739, 442] width 279 height 418
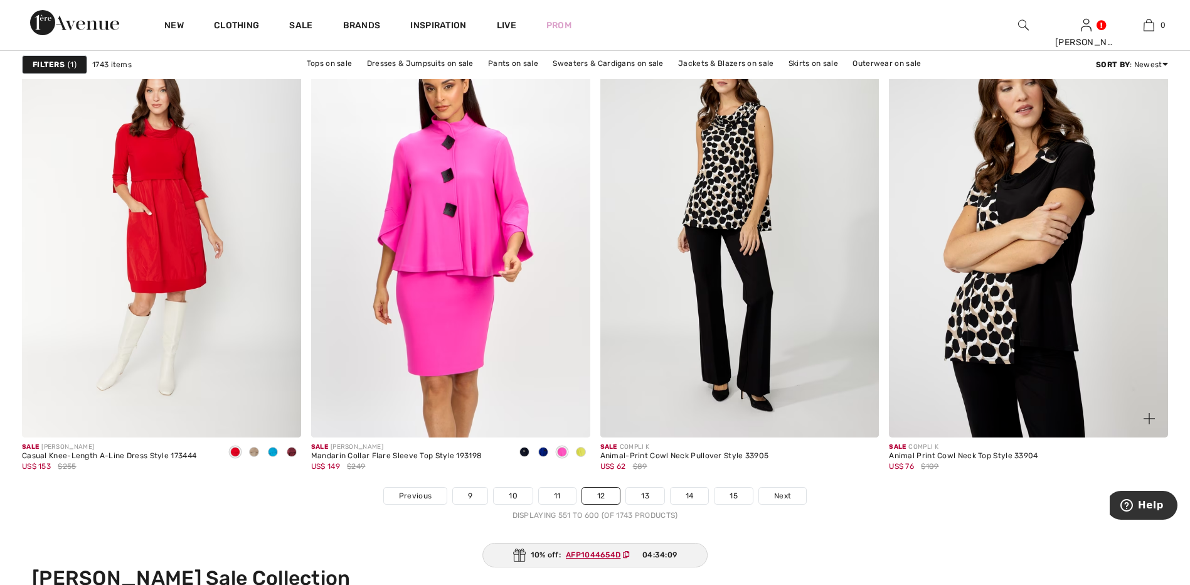
scroll to position [6962, 0]
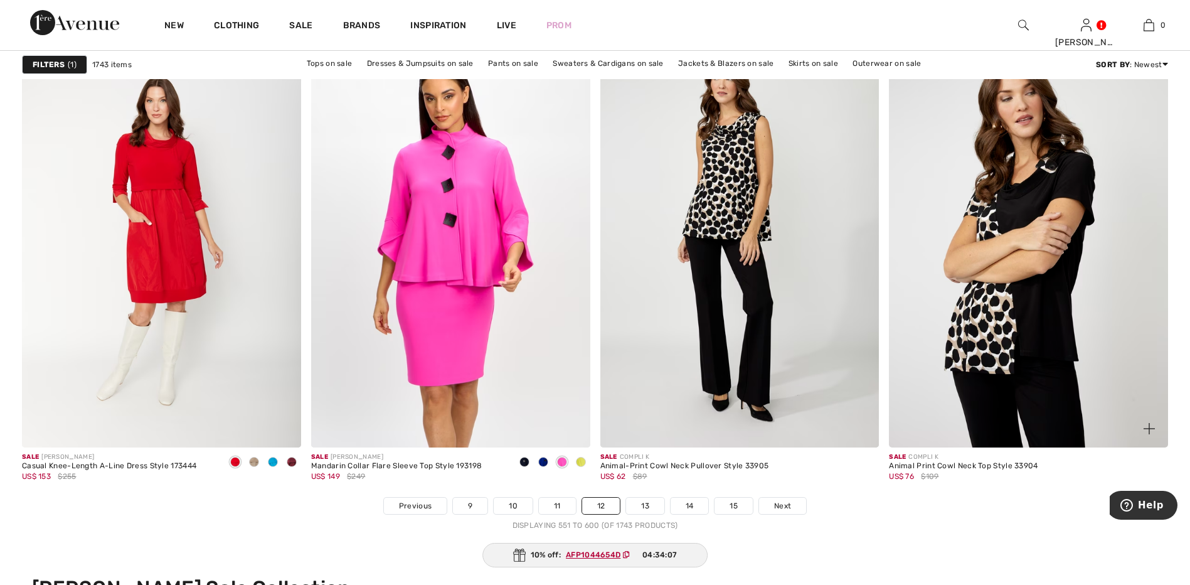
click at [1025, 237] on img at bounding box center [1028, 238] width 279 height 418
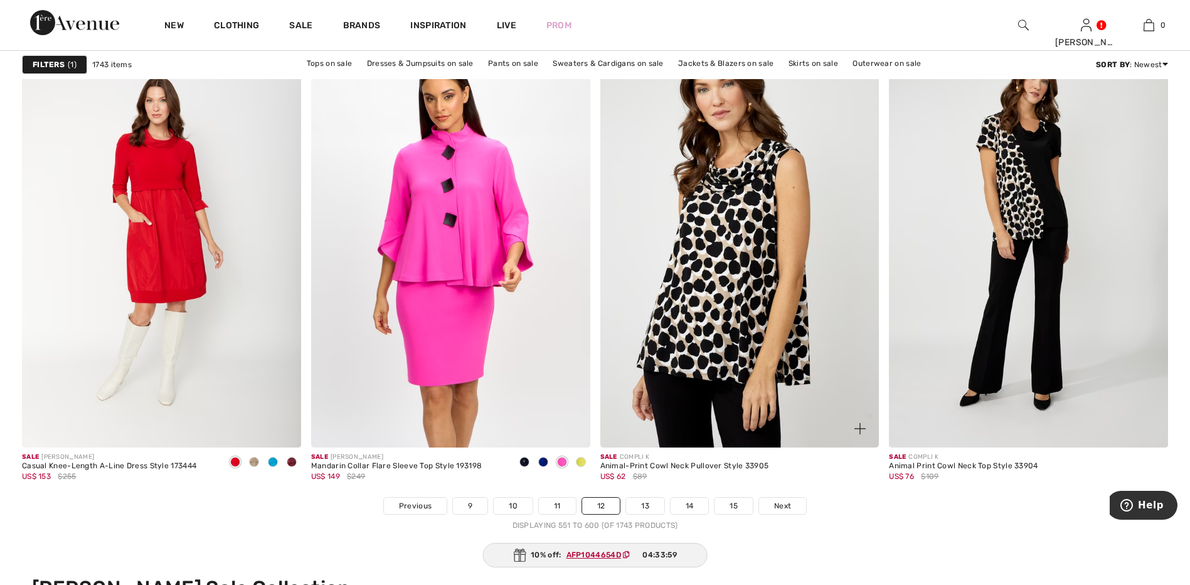
drag, startPoint x: 0, startPoint y: 0, endPoint x: 720, endPoint y: 254, distance: 763.5
click at [720, 254] on img at bounding box center [739, 238] width 279 height 418
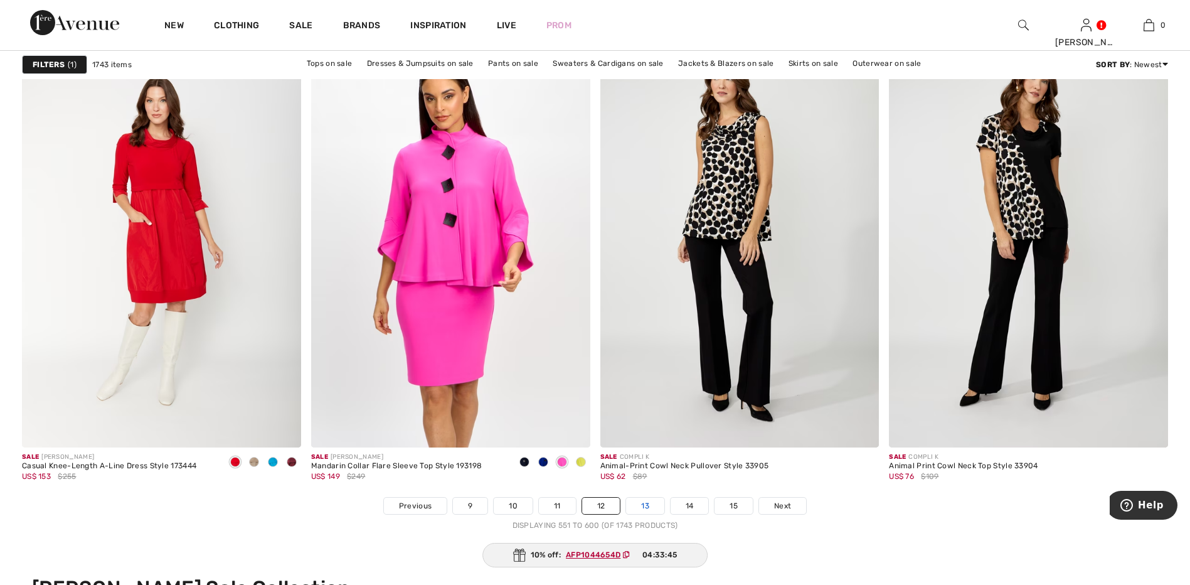
drag, startPoint x: 0, startPoint y: 0, endPoint x: 655, endPoint y: 506, distance: 827.3
click at [649, 506] on link "13" at bounding box center [645, 505] width 38 height 16
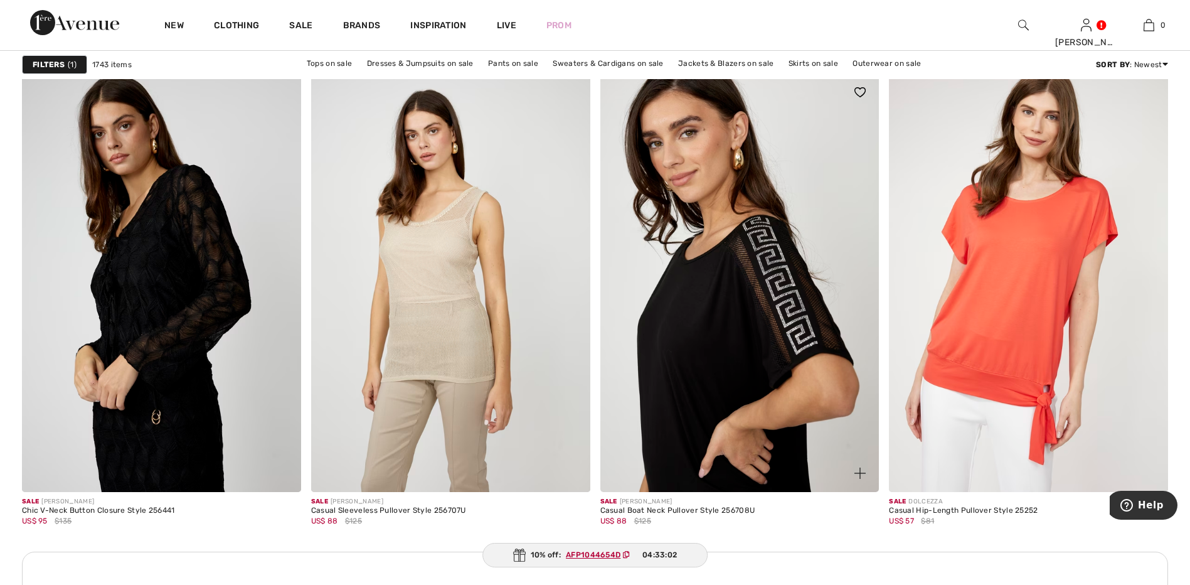
scroll to position [5331, 0]
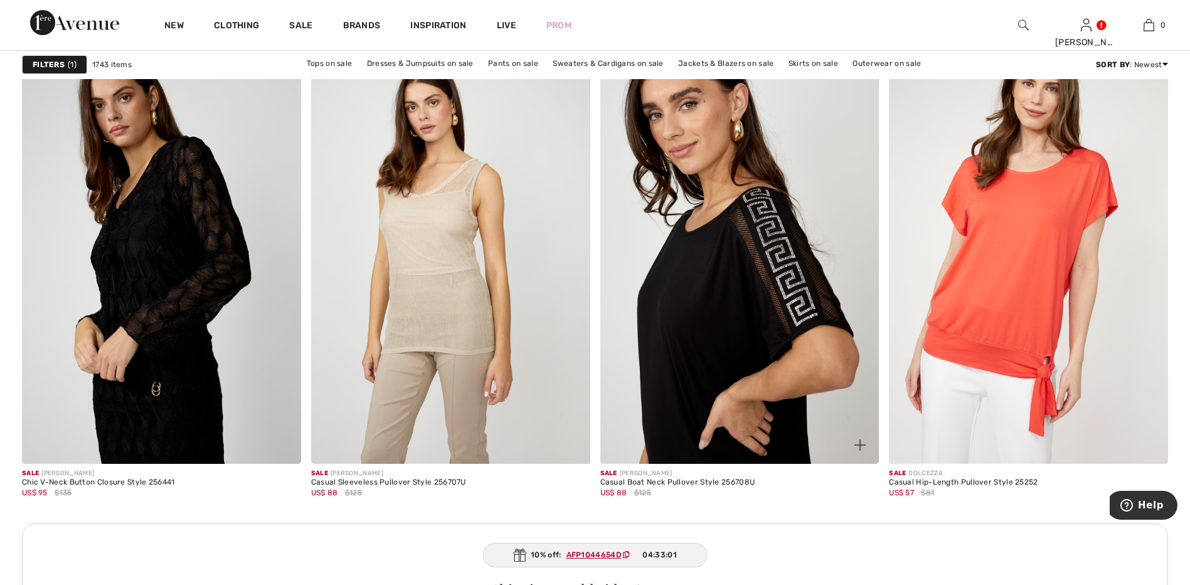
click at [758, 317] on img at bounding box center [739, 254] width 279 height 418
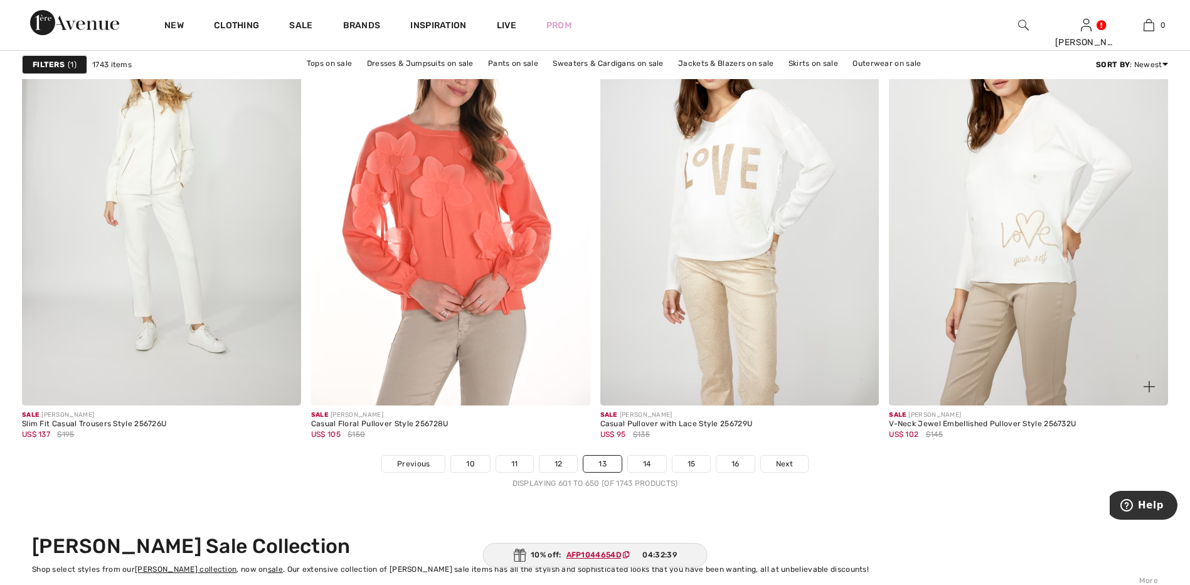
scroll to position [7088, 0]
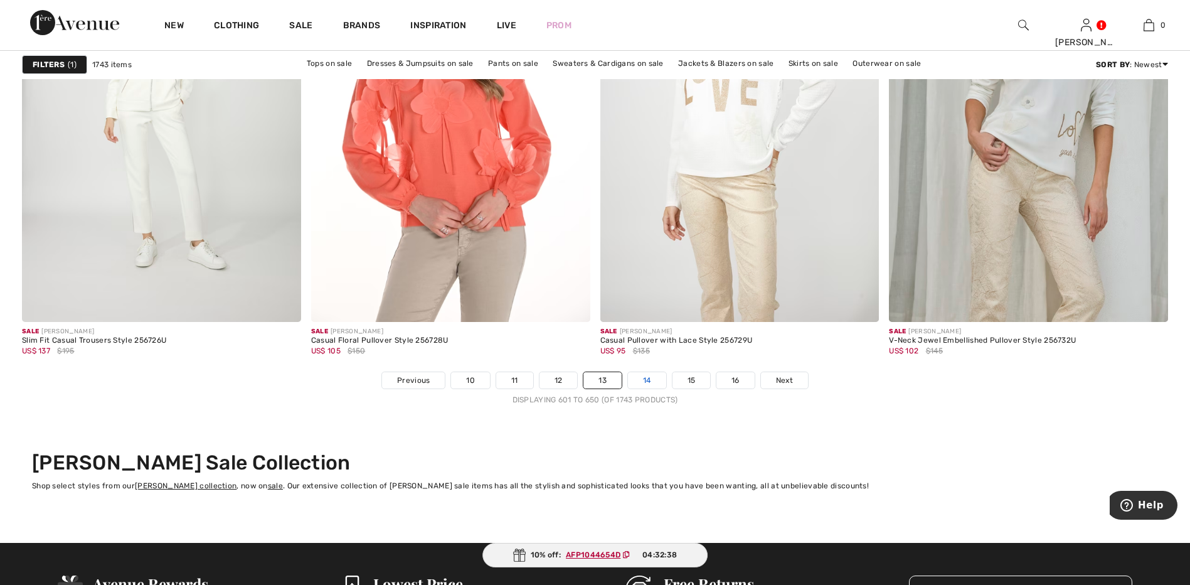
click at [654, 379] on link "14" at bounding box center [647, 380] width 38 height 16
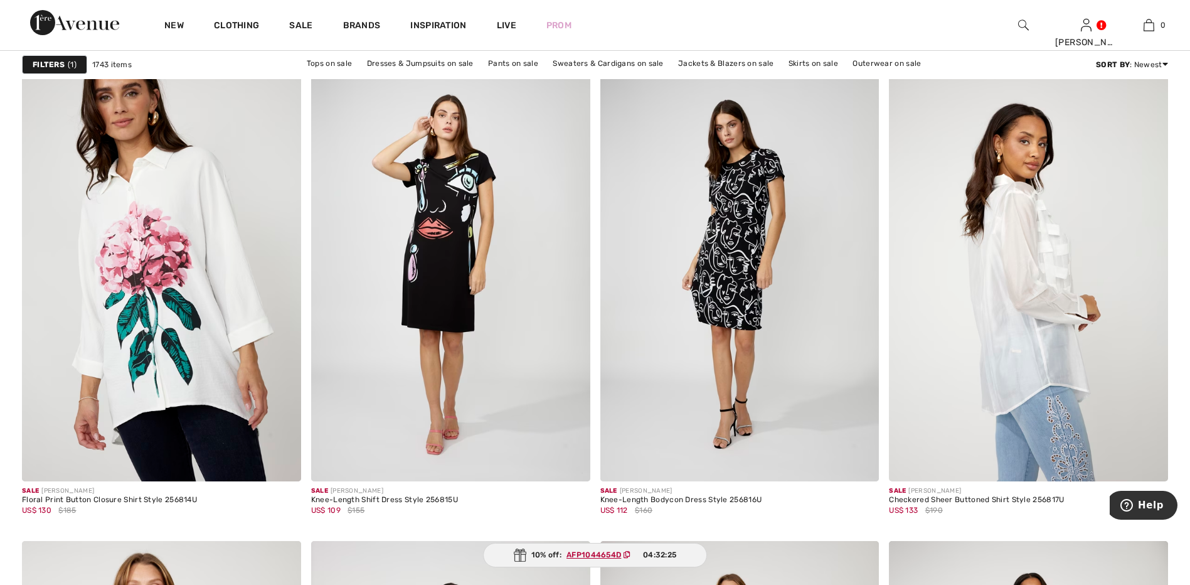
scroll to position [2258, 0]
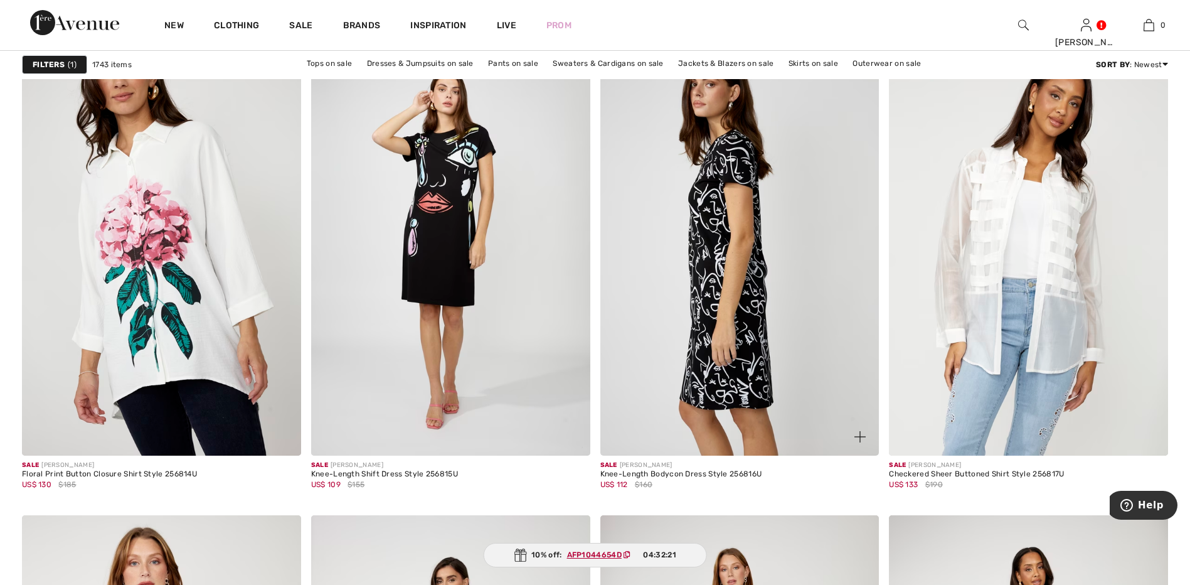
click at [706, 242] on img at bounding box center [739, 246] width 279 height 418
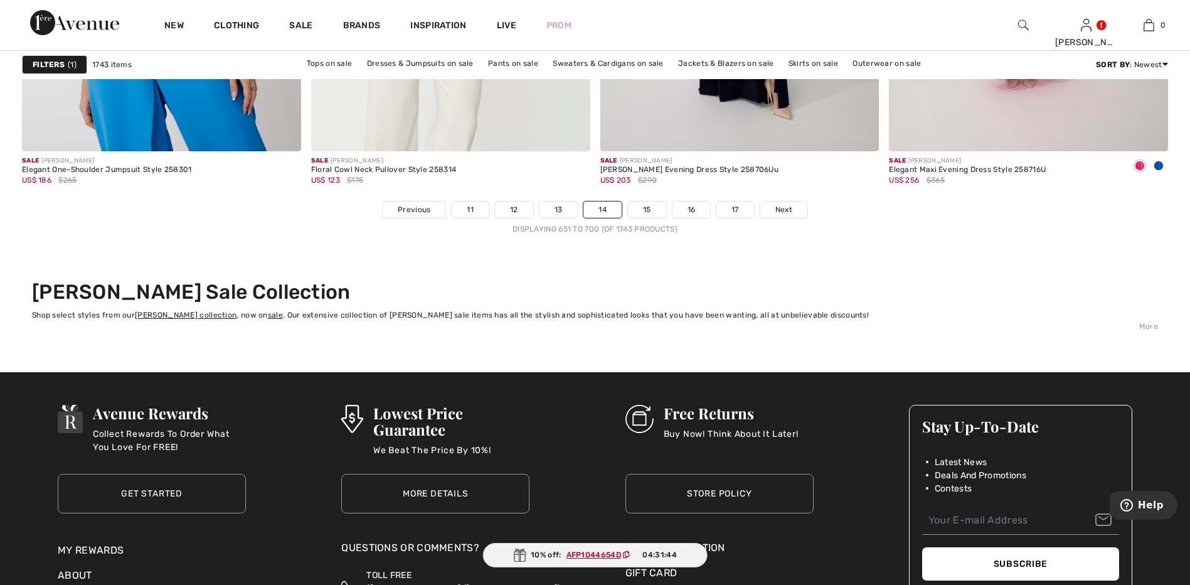
scroll to position [7276, 0]
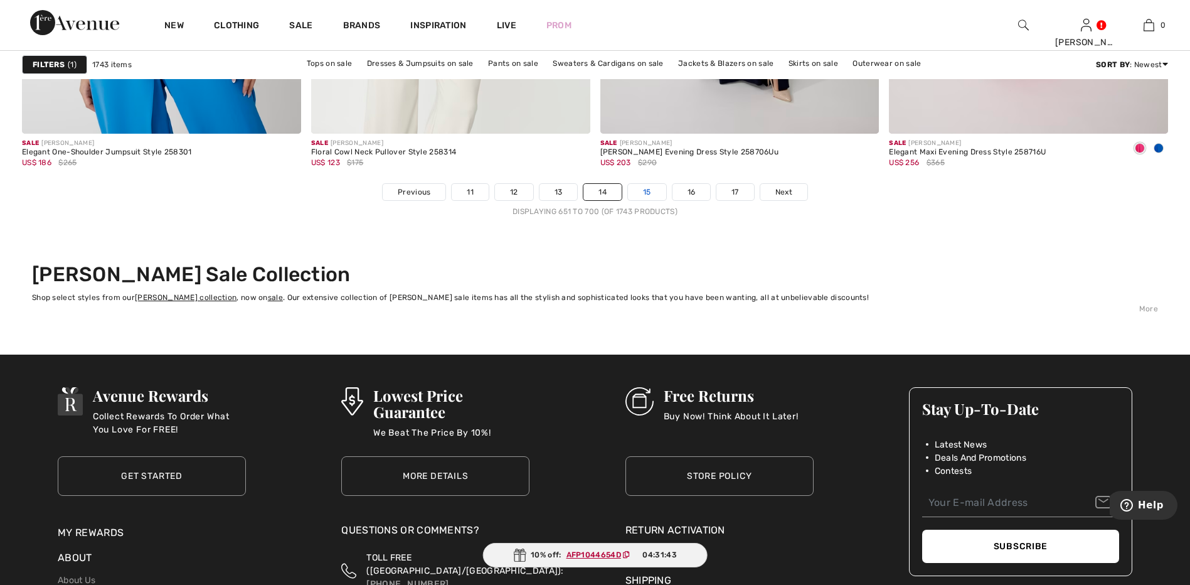
click at [652, 192] on link "15" at bounding box center [647, 192] width 38 height 16
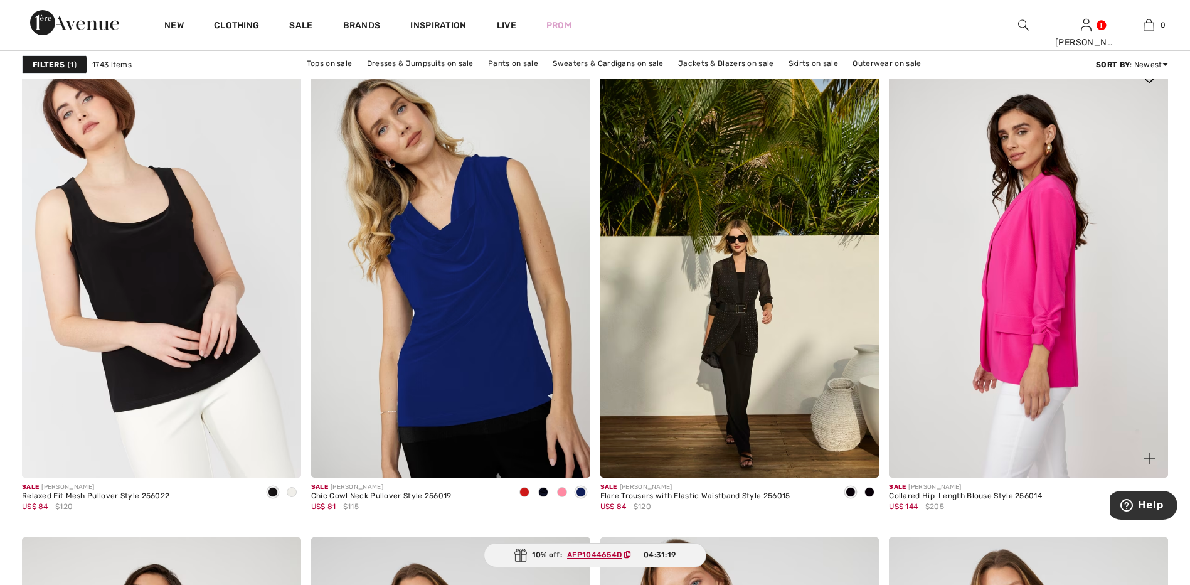
scroll to position [2258, 0]
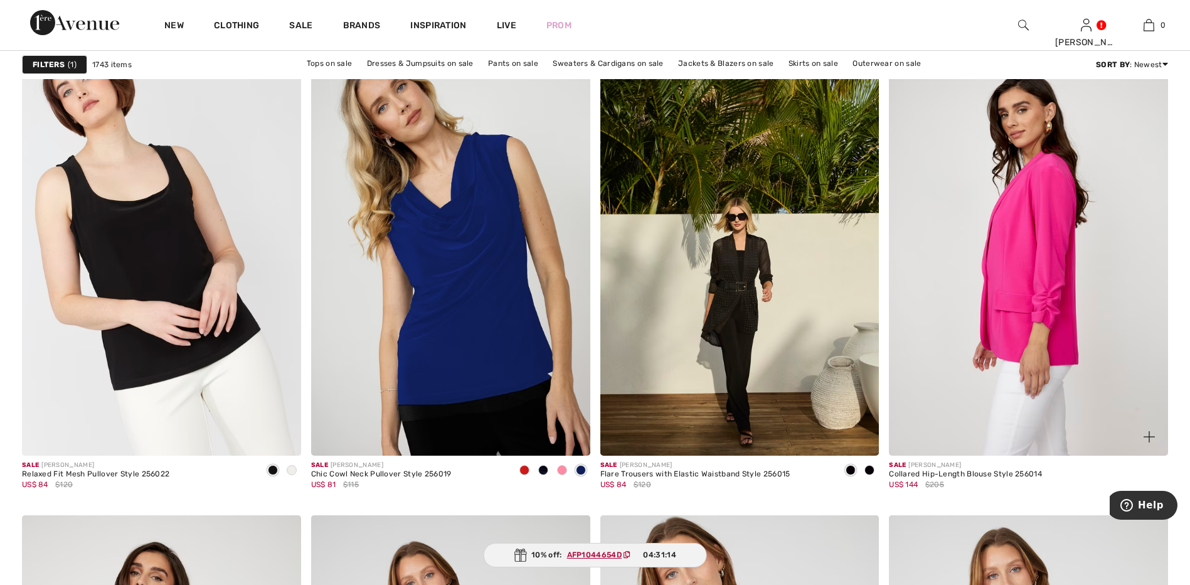
click at [1021, 304] on img at bounding box center [1028, 246] width 279 height 418
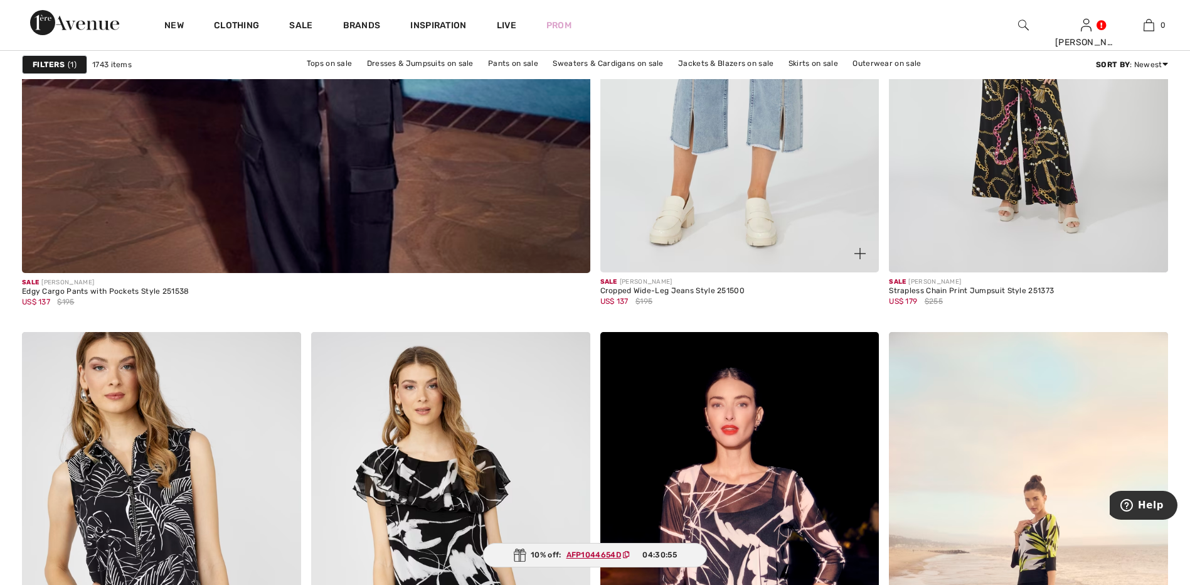
scroll to position [4767, 0]
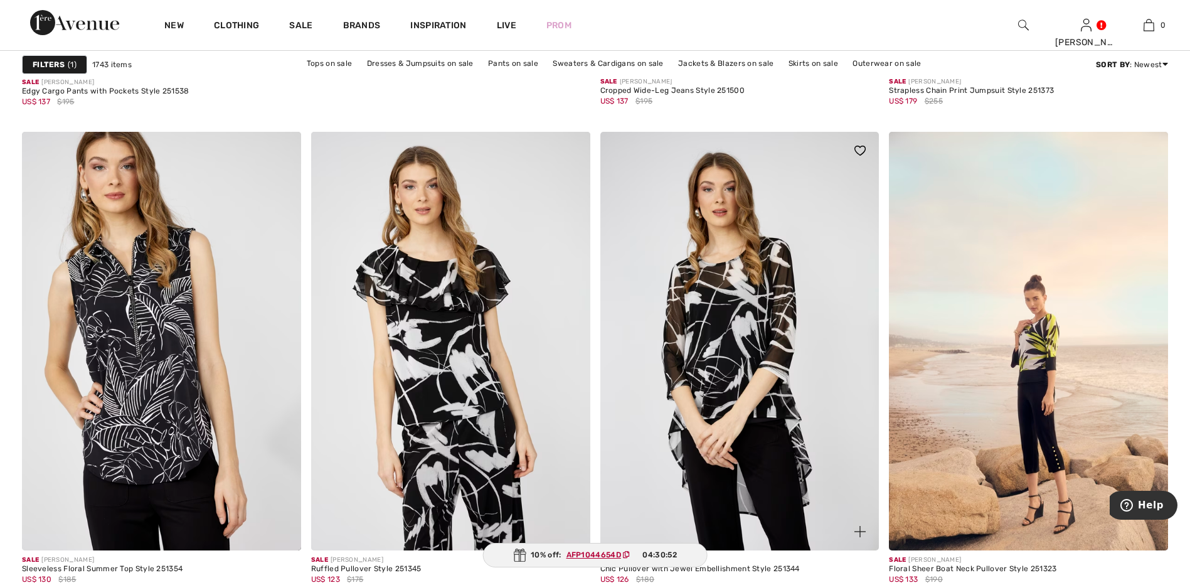
click at [723, 332] on img at bounding box center [739, 341] width 279 height 418
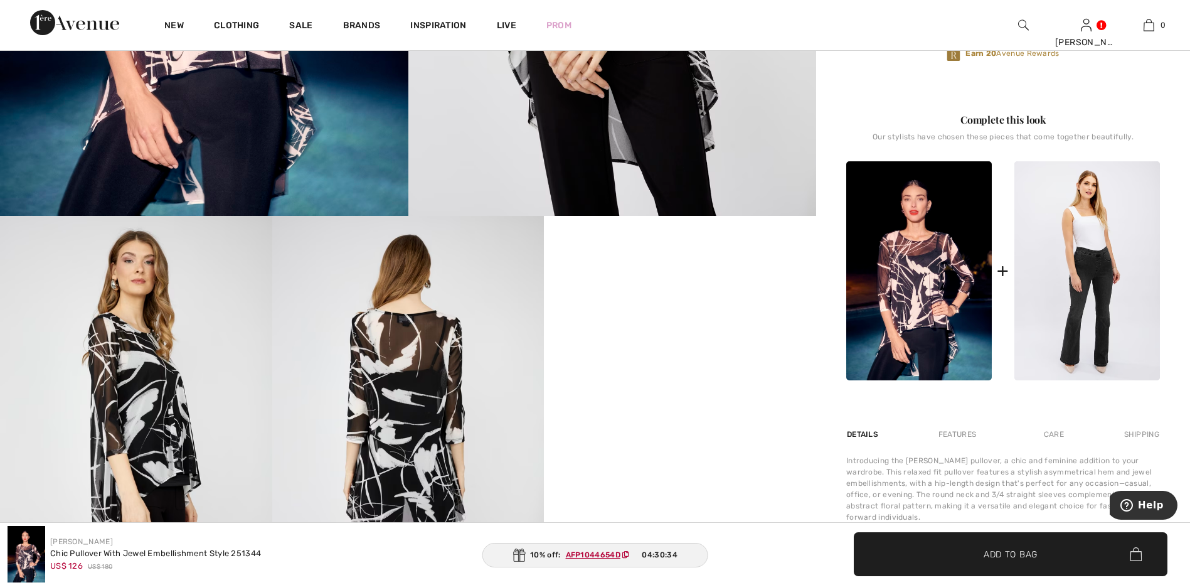
scroll to position [439, 0]
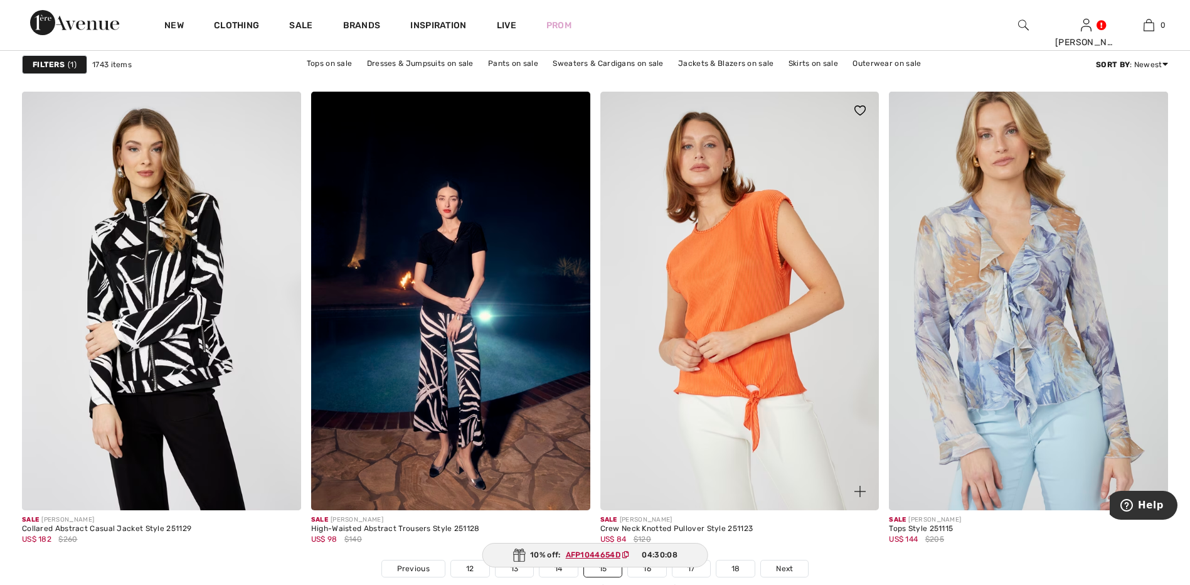
scroll to position [7088, 0]
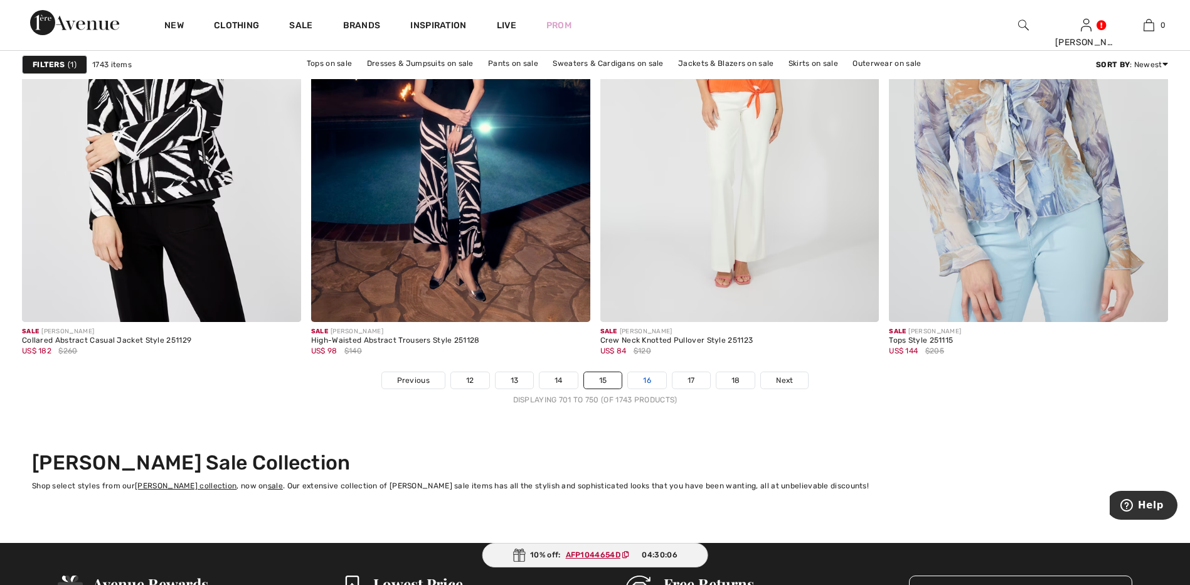
click at [647, 381] on link "16" at bounding box center [647, 380] width 38 height 16
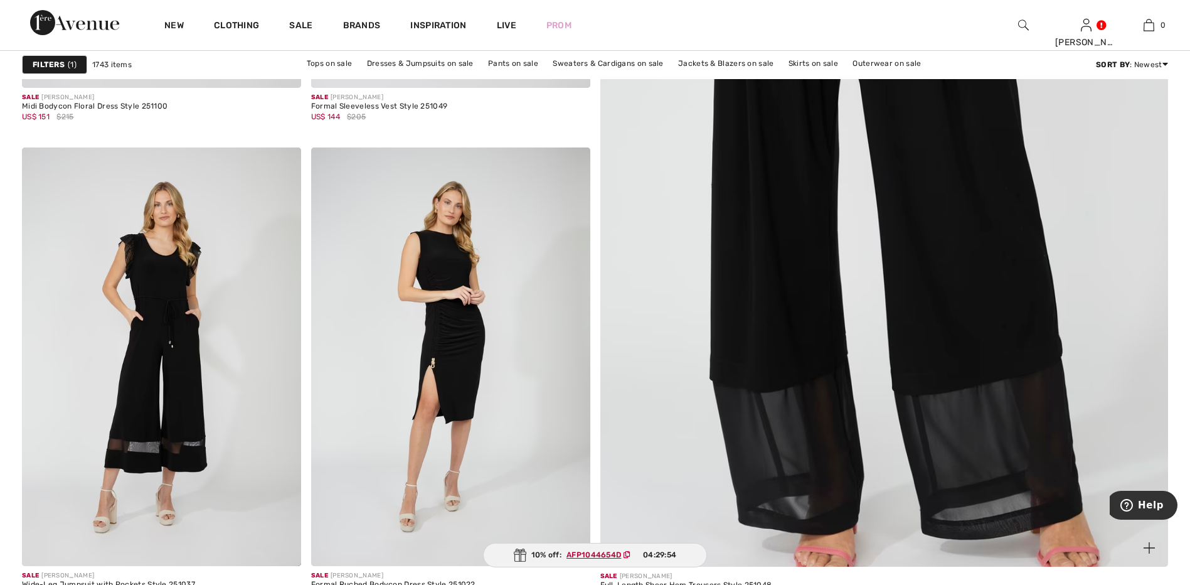
scroll to position [439, 0]
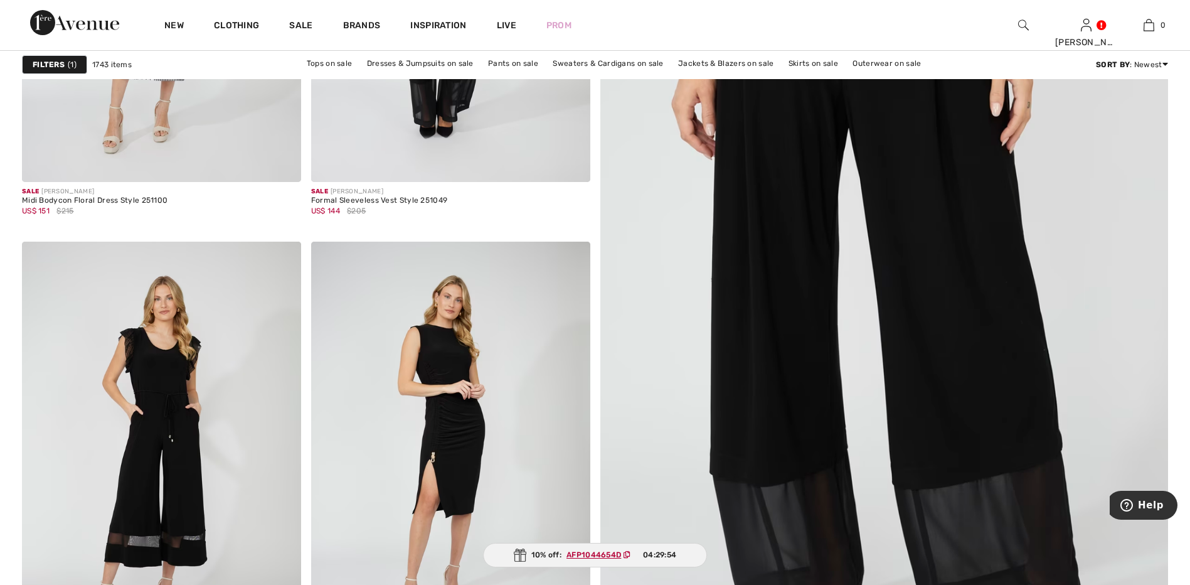
click at [920, 389] on img at bounding box center [884, 275] width 682 height 1022
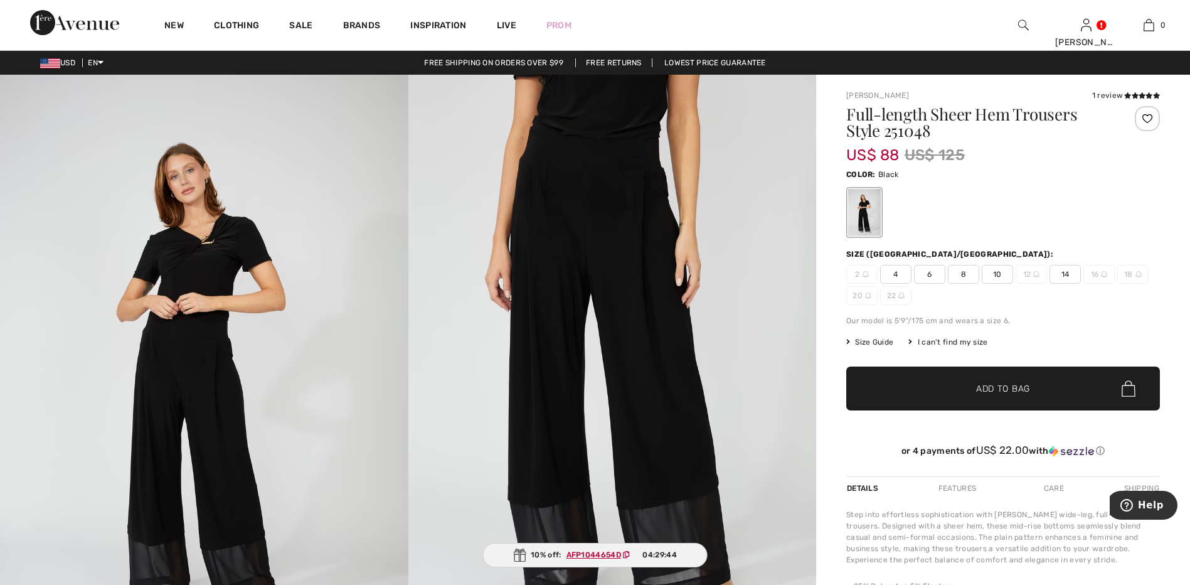
scroll to position [125, 0]
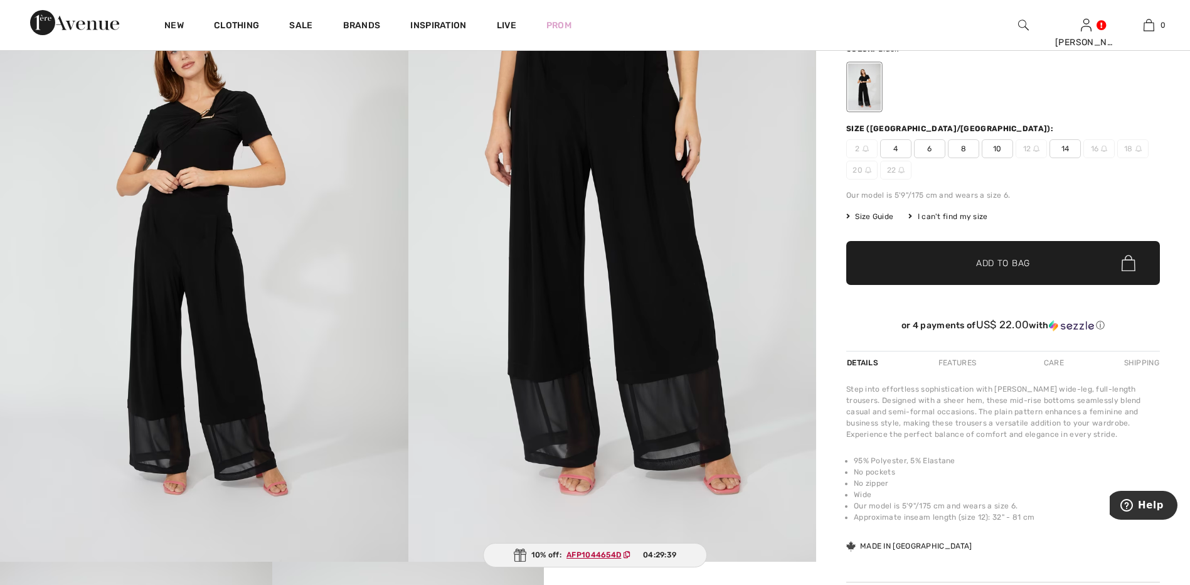
click at [1002, 147] on span "10" at bounding box center [997, 148] width 31 height 19
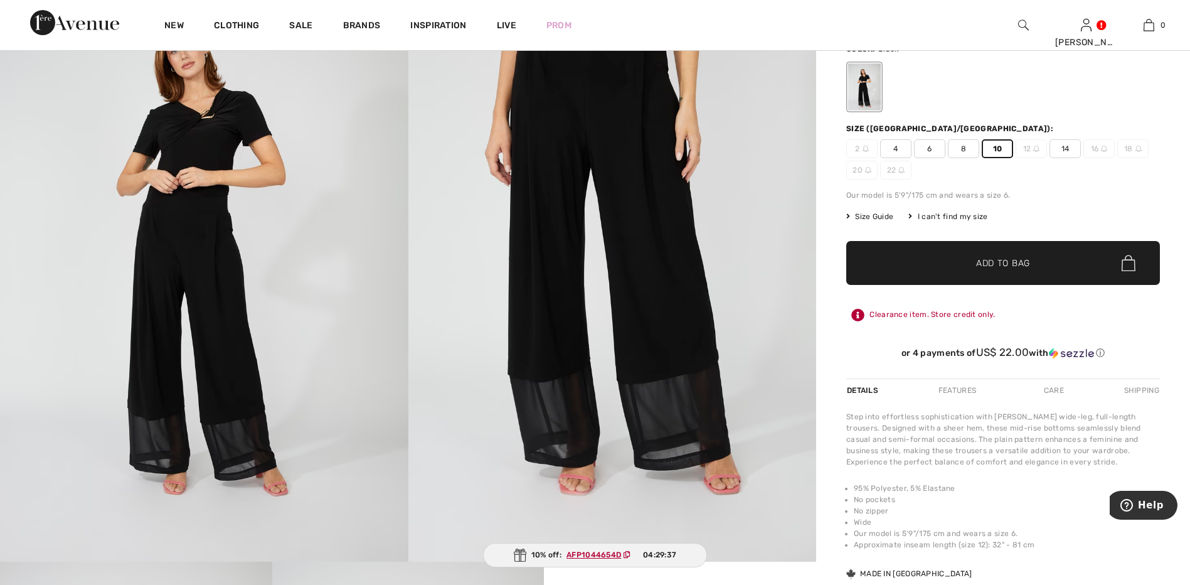
click at [989, 260] on span "Add to Bag" at bounding box center [1003, 263] width 54 height 13
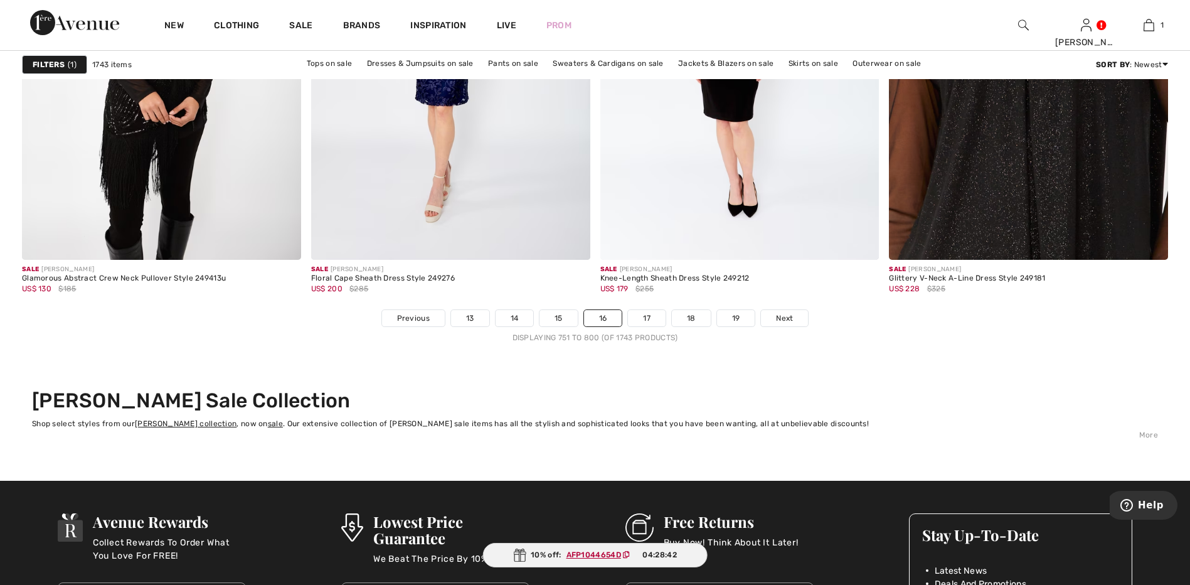
scroll to position [7150, 0]
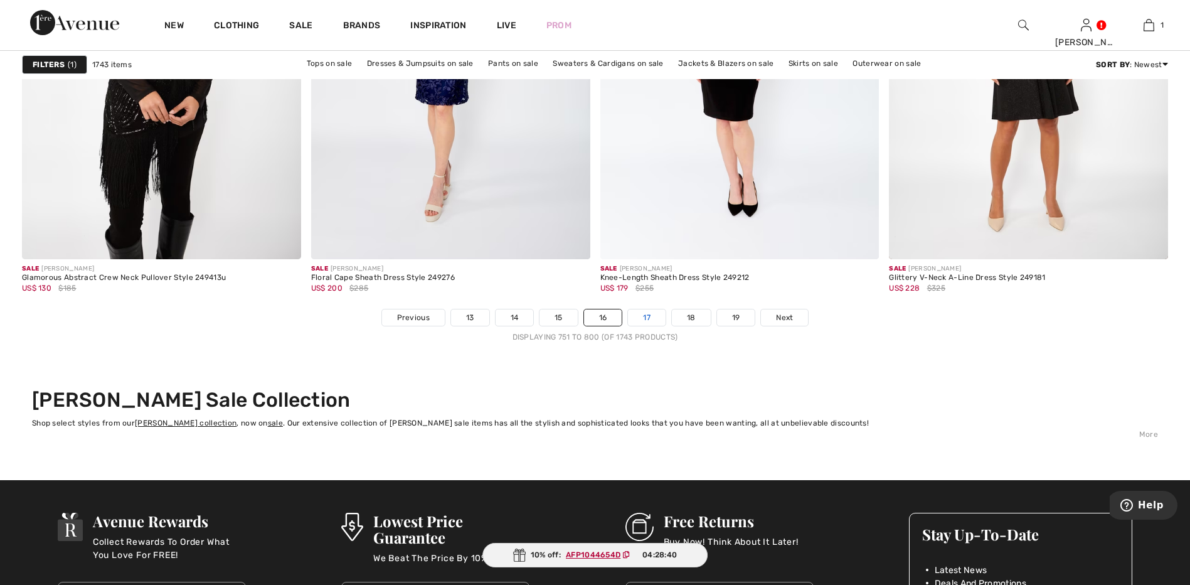
click at [643, 316] on link "17" at bounding box center [647, 317] width 38 height 16
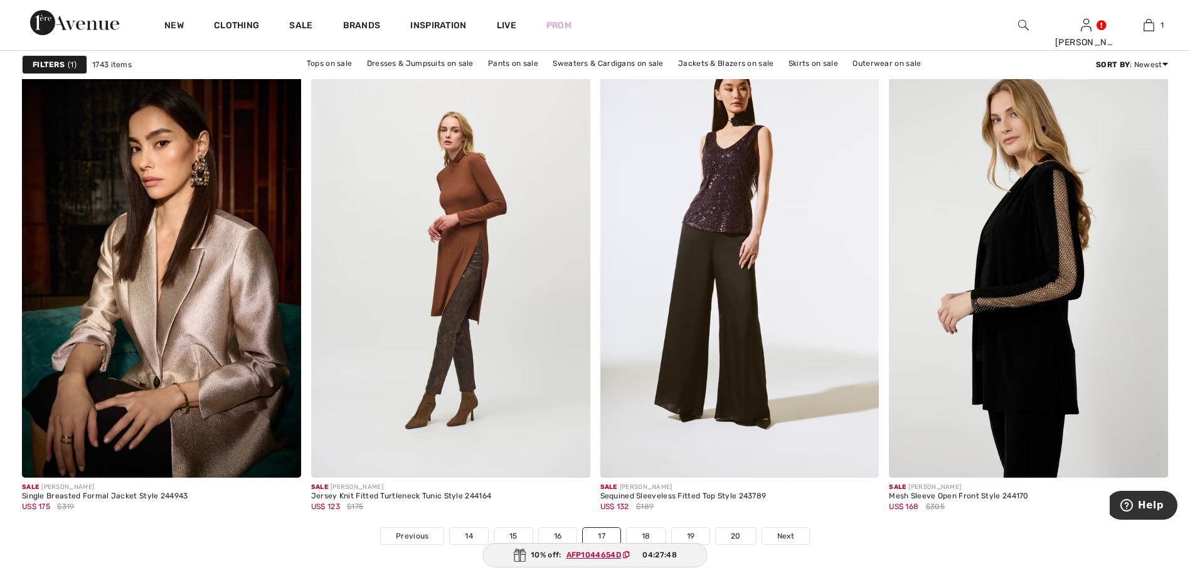
scroll to position [6962, 0]
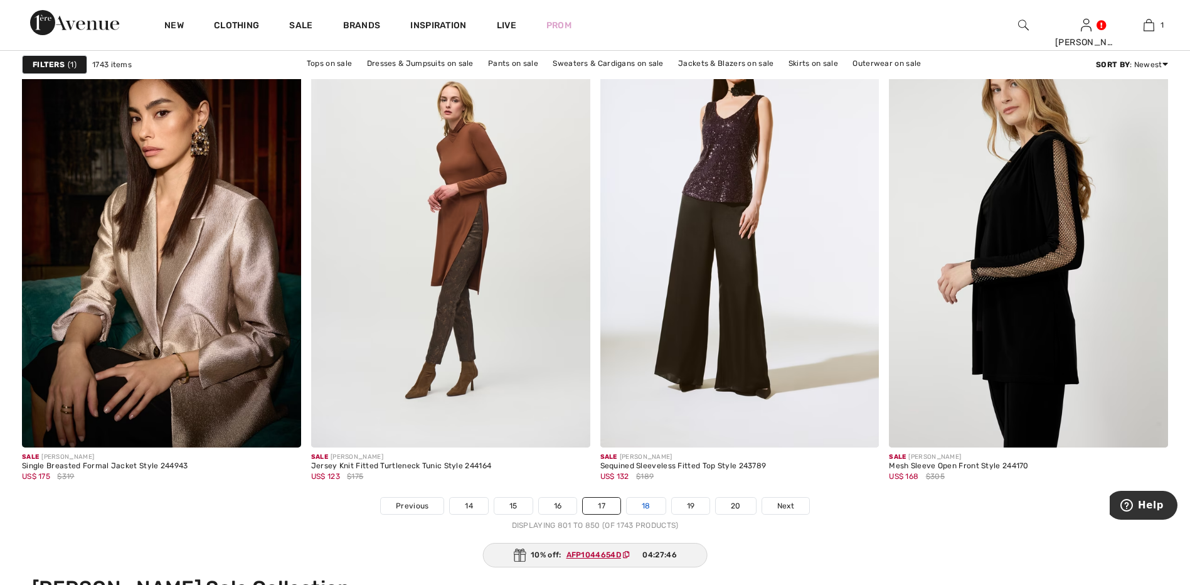
click at [655, 499] on link "18" at bounding box center [646, 505] width 39 height 16
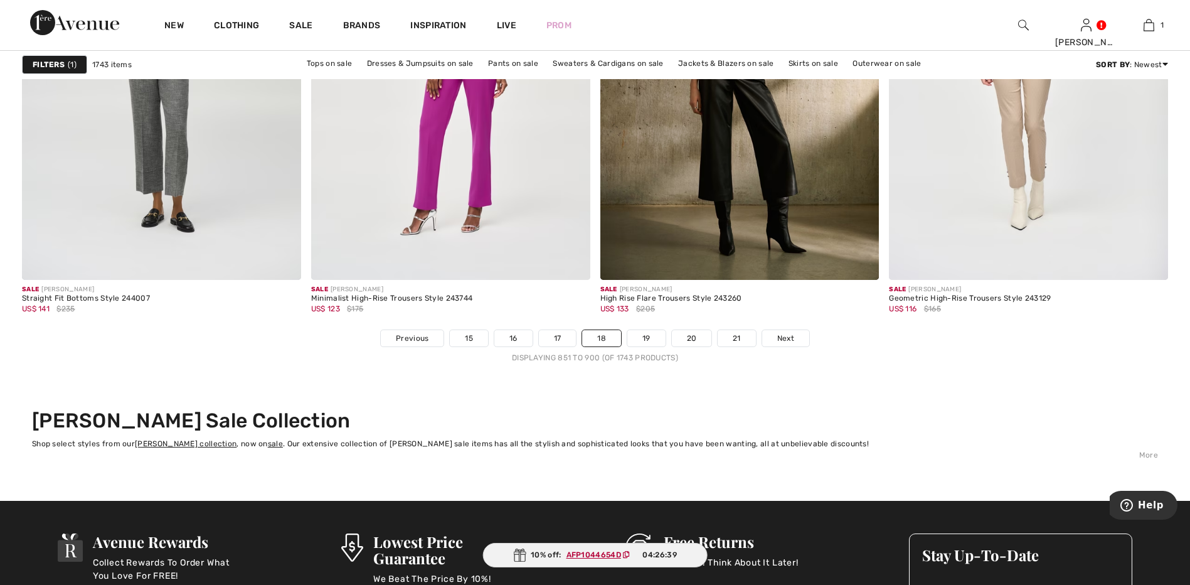
scroll to position [7150, 0]
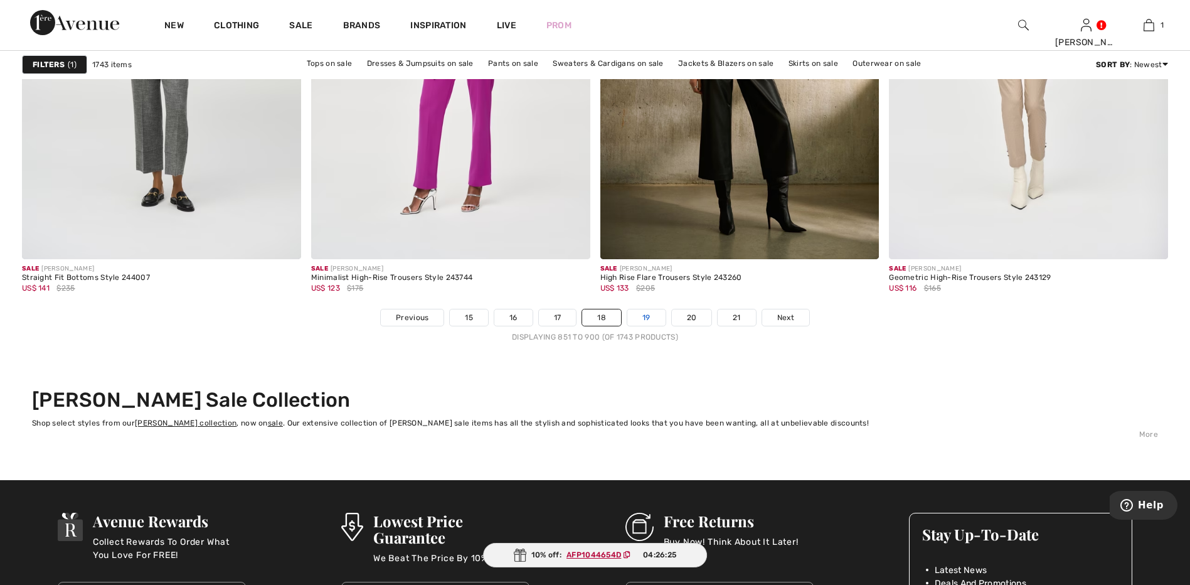
click at [644, 319] on link "19" at bounding box center [646, 317] width 38 height 16
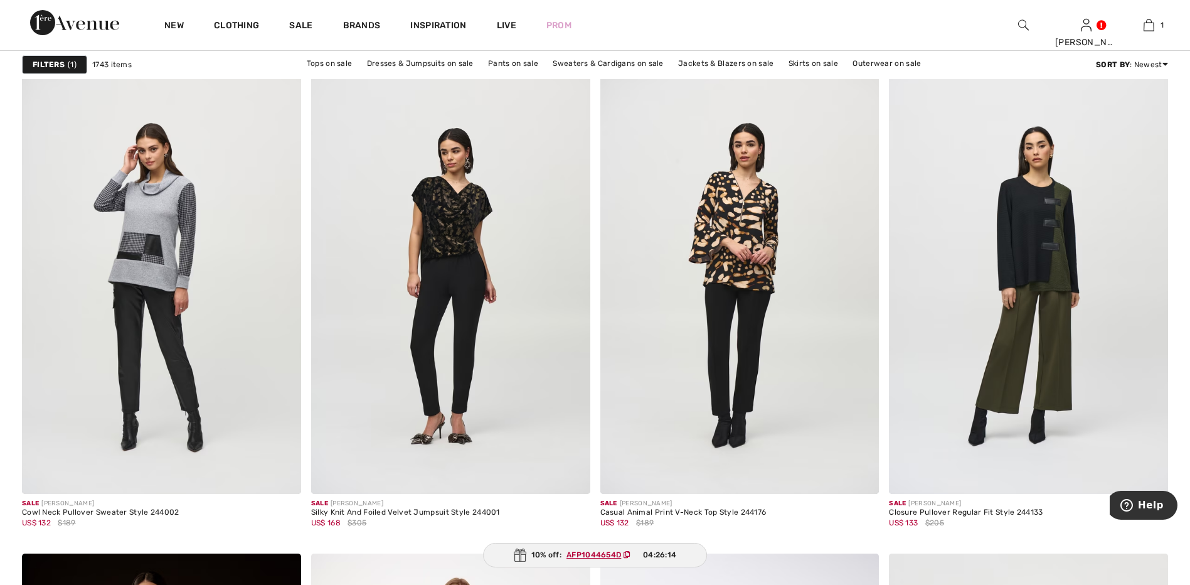
scroll to position [1066, 0]
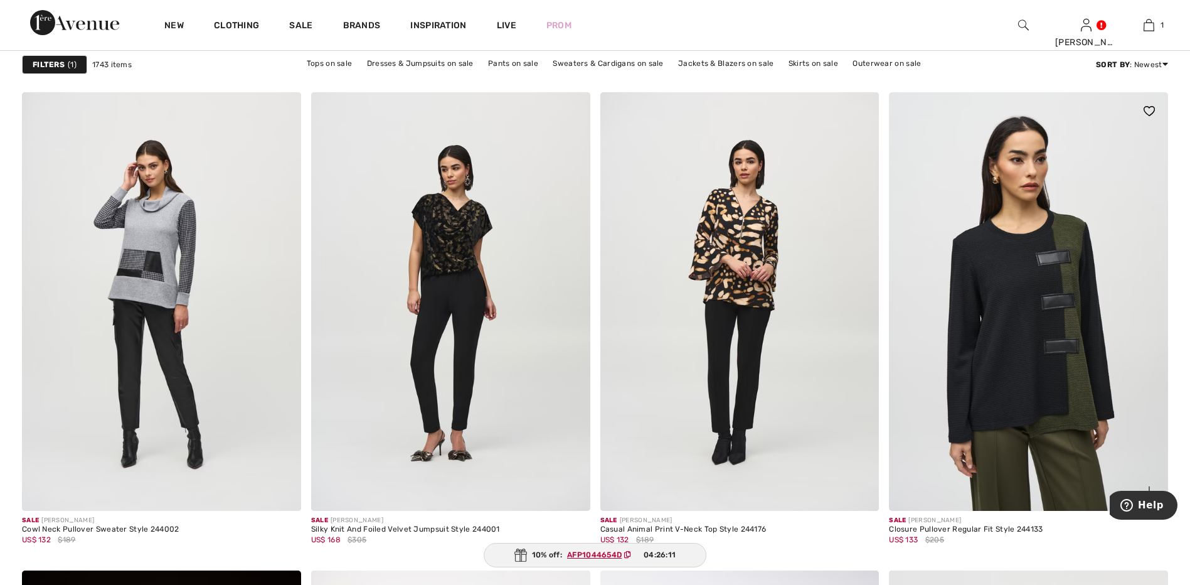
click at [1051, 277] on img at bounding box center [1028, 301] width 279 height 418
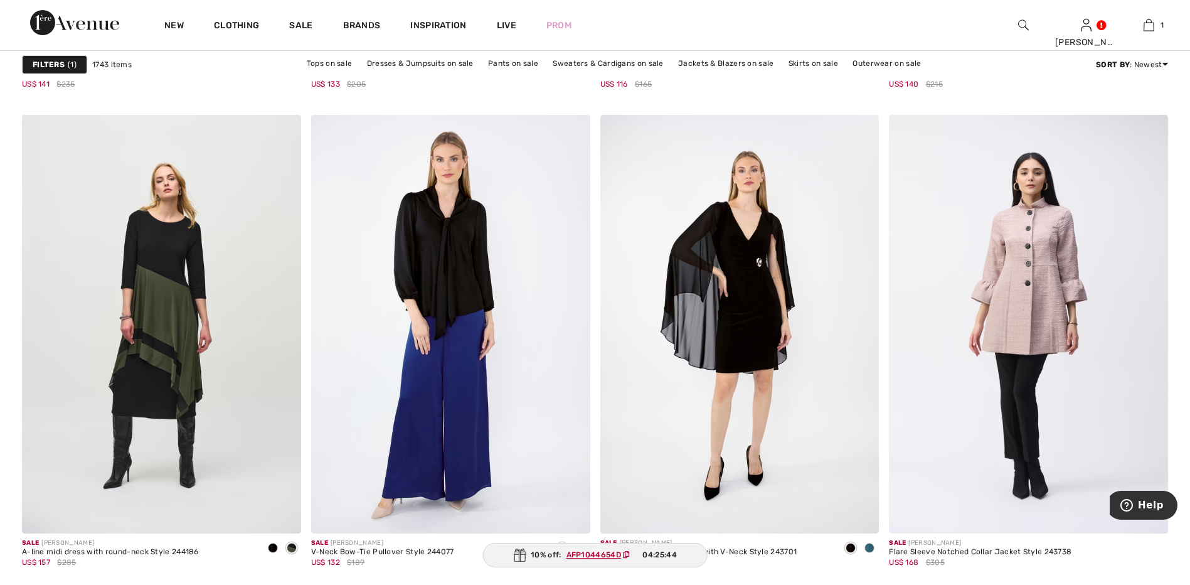
scroll to position [3137, 0]
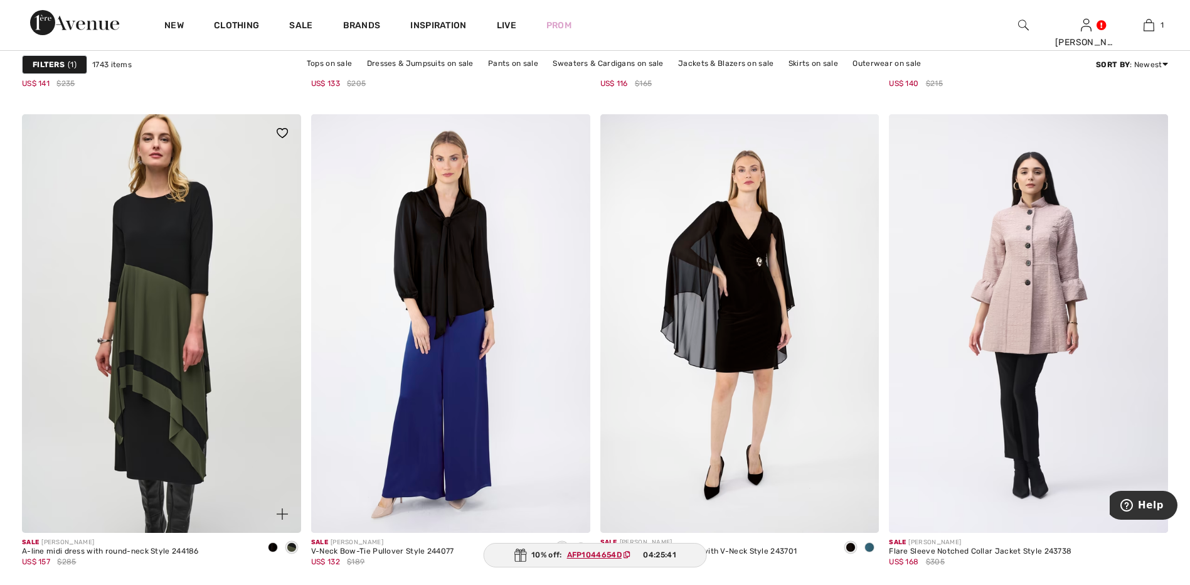
click at [129, 315] on img at bounding box center [161, 323] width 279 height 418
click at [206, 259] on img at bounding box center [161, 323] width 279 height 418
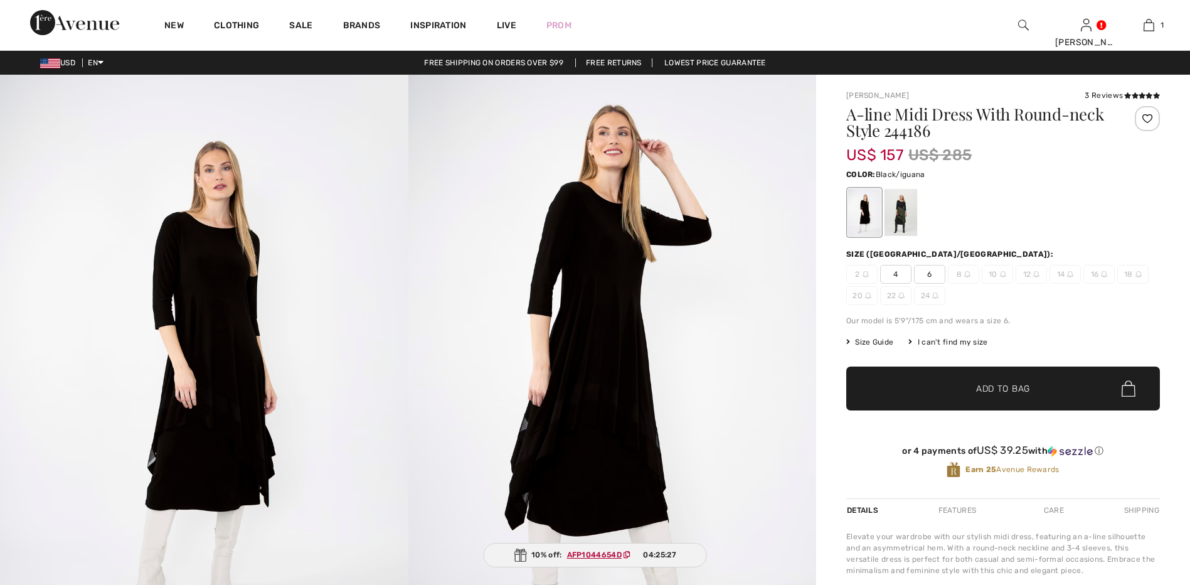
click at [904, 215] on div at bounding box center [900, 212] width 33 height 47
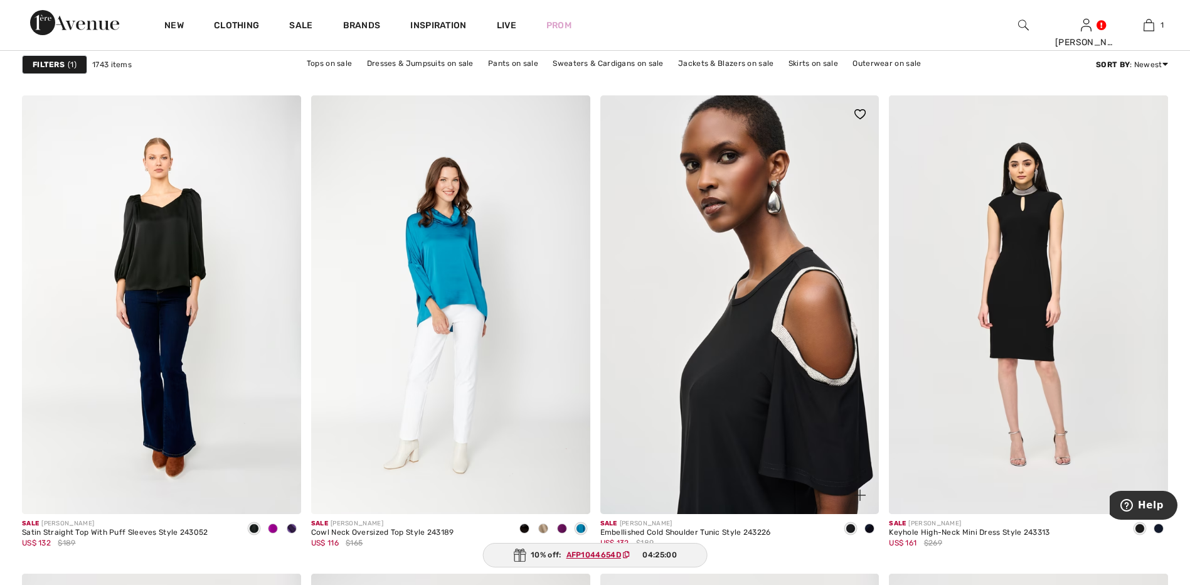
scroll to position [4767, 0]
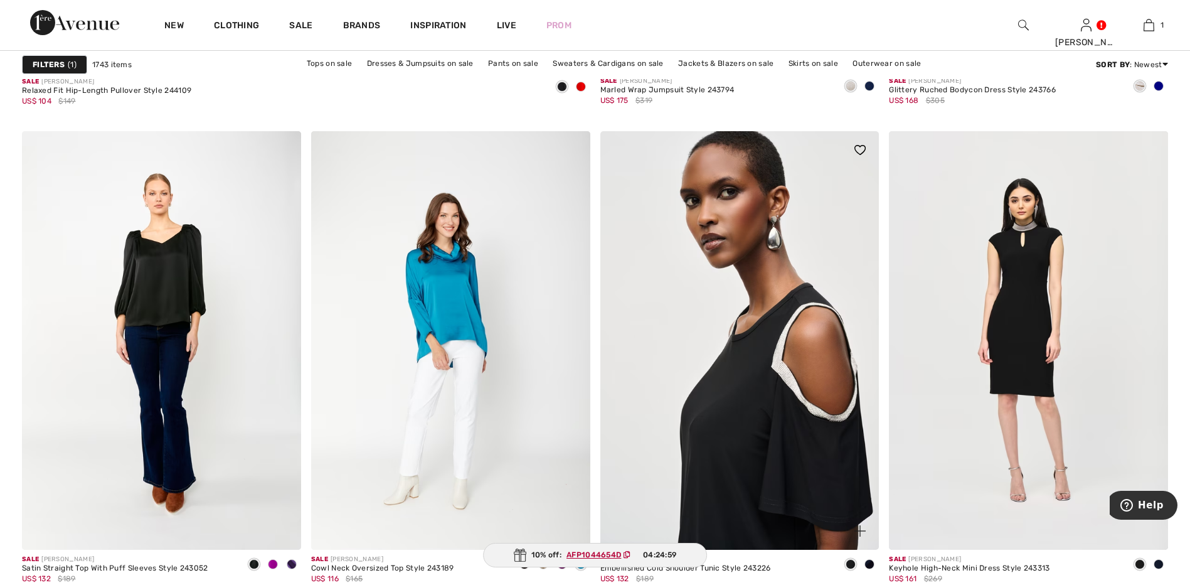
click at [730, 346] on img at bounding box center [739, 340] width 279 height 418
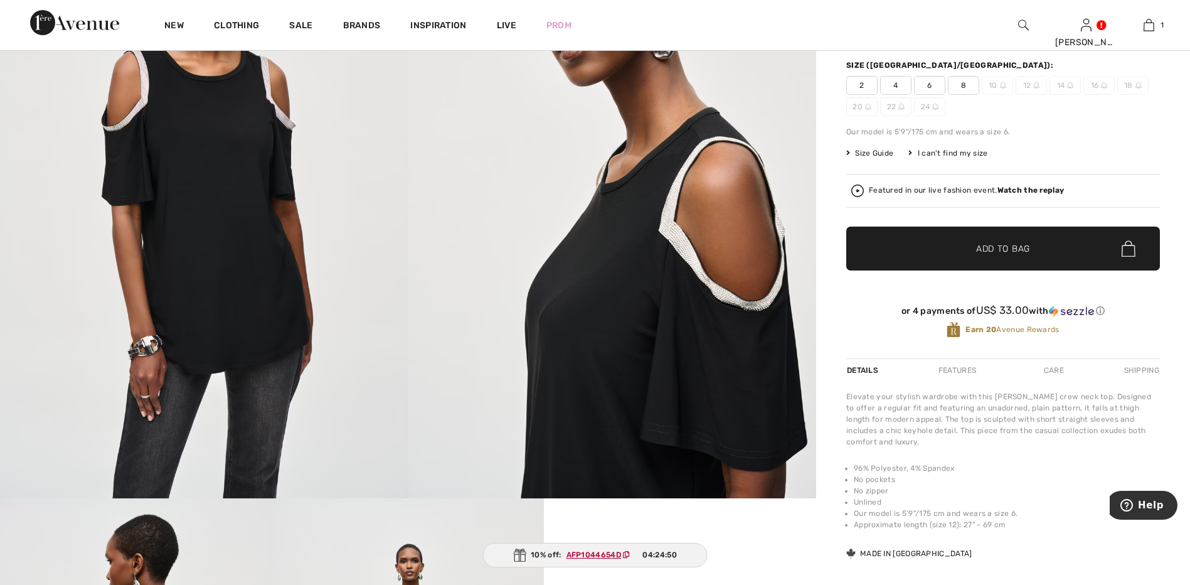
scroll to position [63, 0]
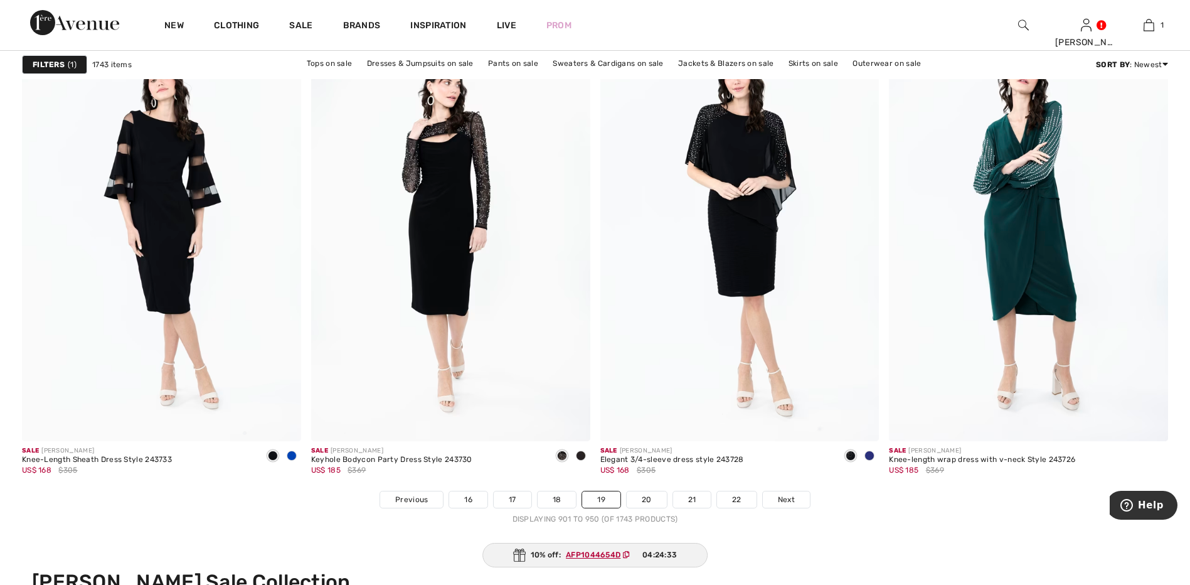
scroll to position [6963, 0]
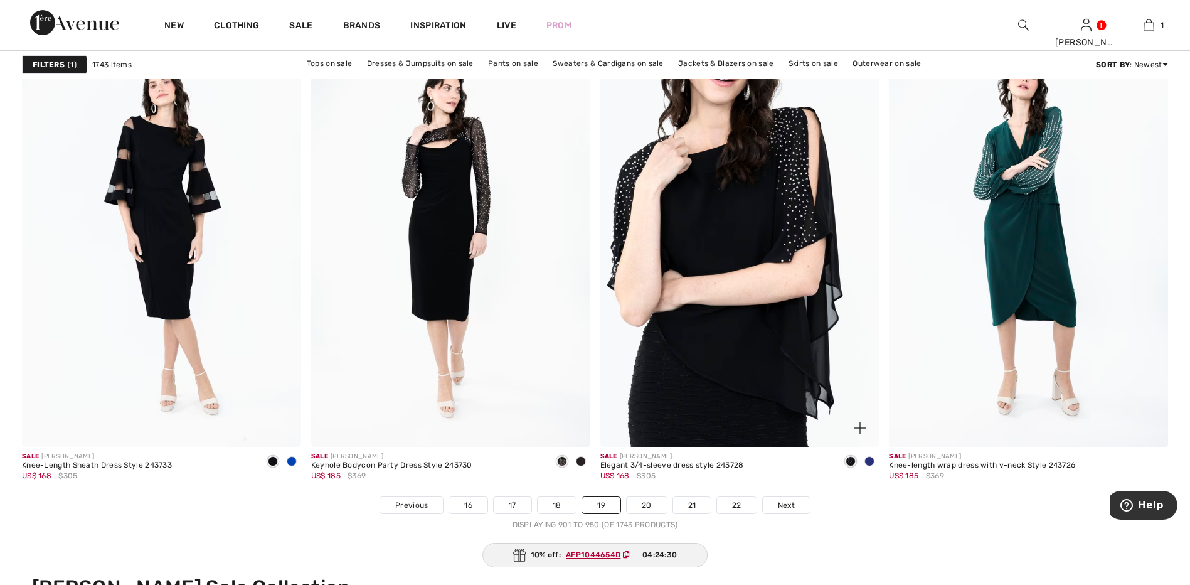
click at [766, 333] on img at bounding box center [739, 237] width 279 height 418
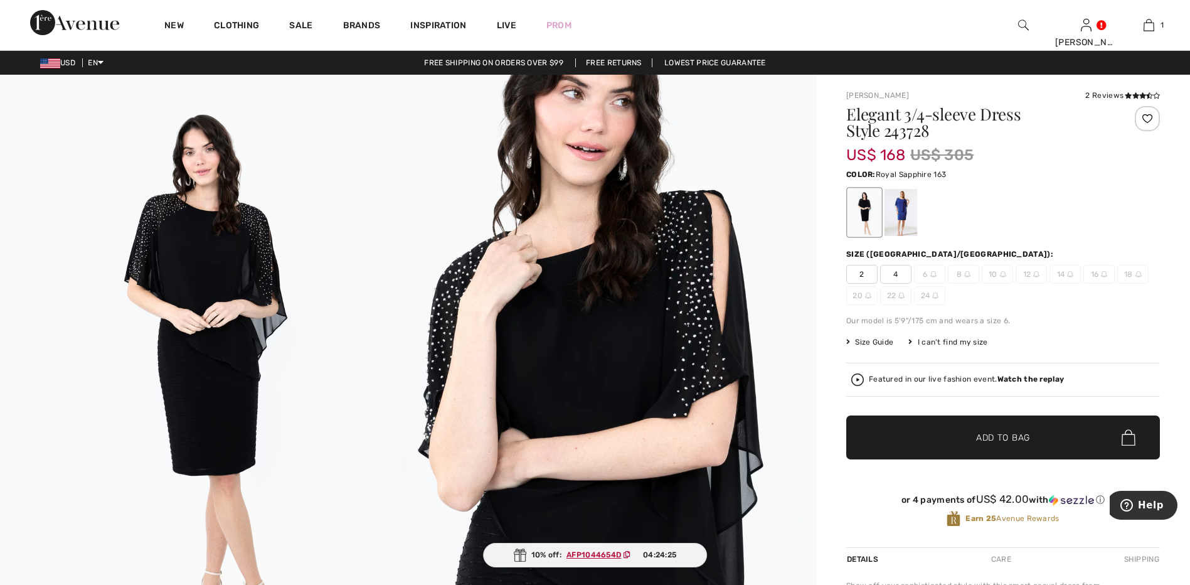
click at [899, 189] on div at bounding box center [900, 212] width 33 height 47
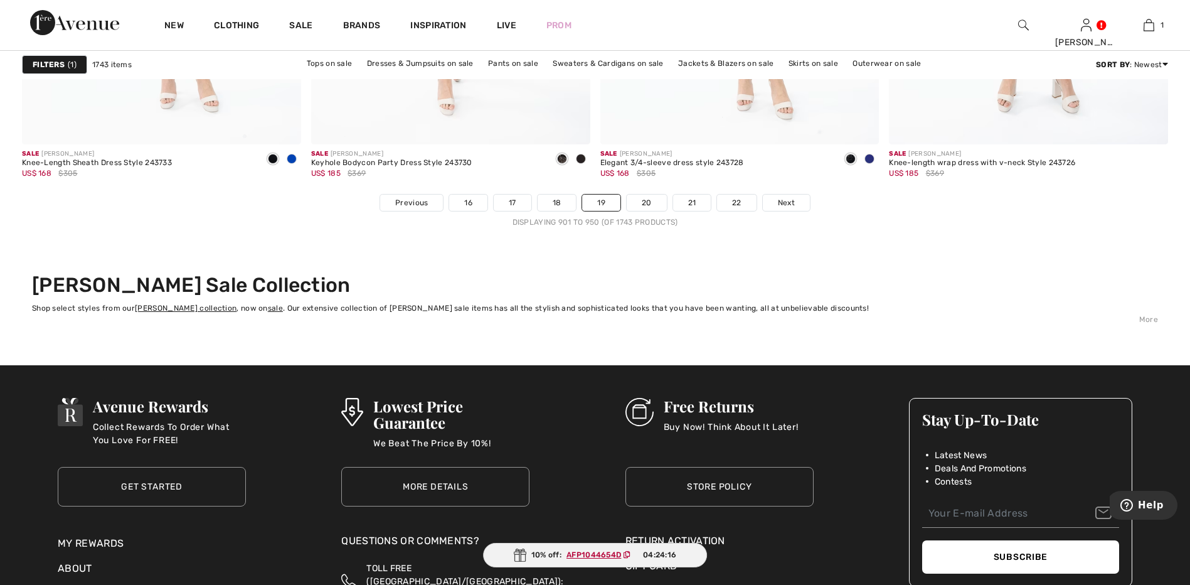
scroll to position [7151, 0]
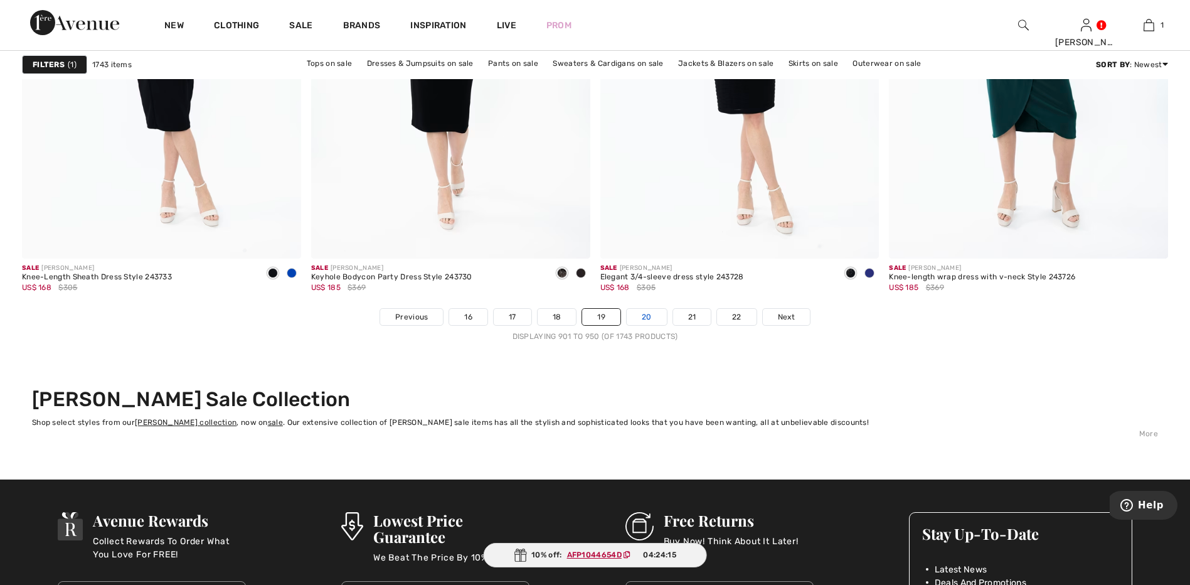
click at [637, 317] on link "20" at bounding box center [647, 317] width 40 height 16
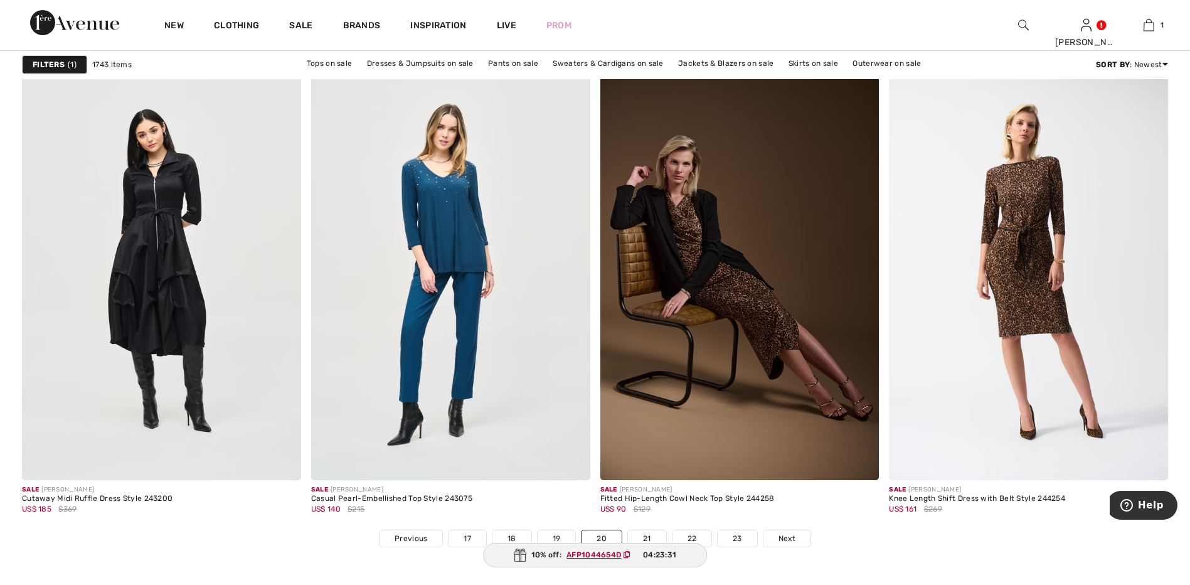
scroll to position [7088, 0]
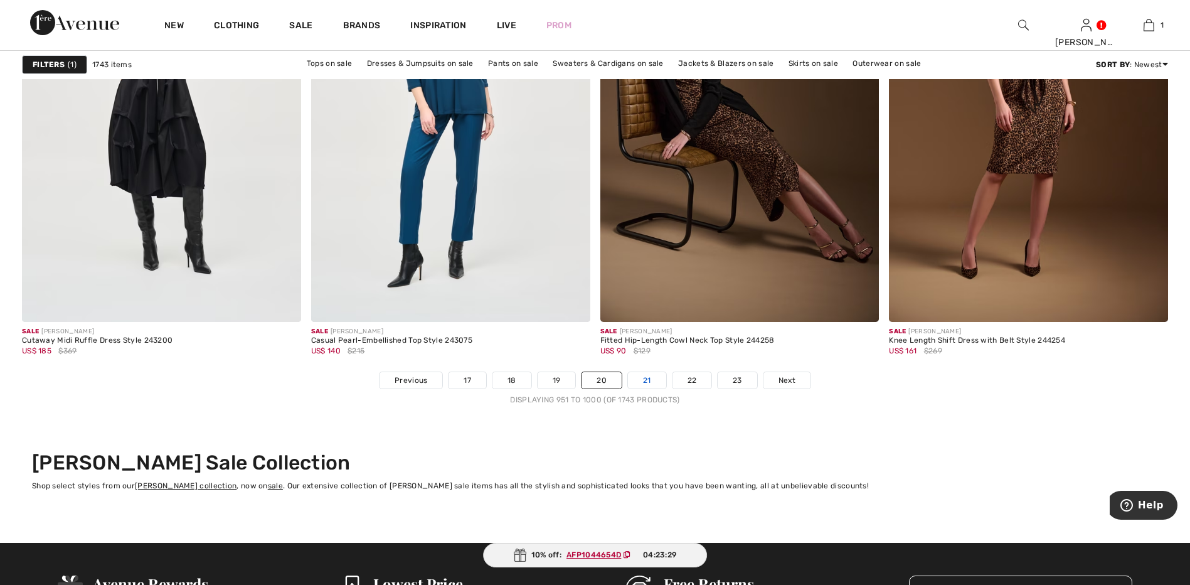
click at [645, 376] on link "21" at bounding box center [647, 380] width 38 height 16
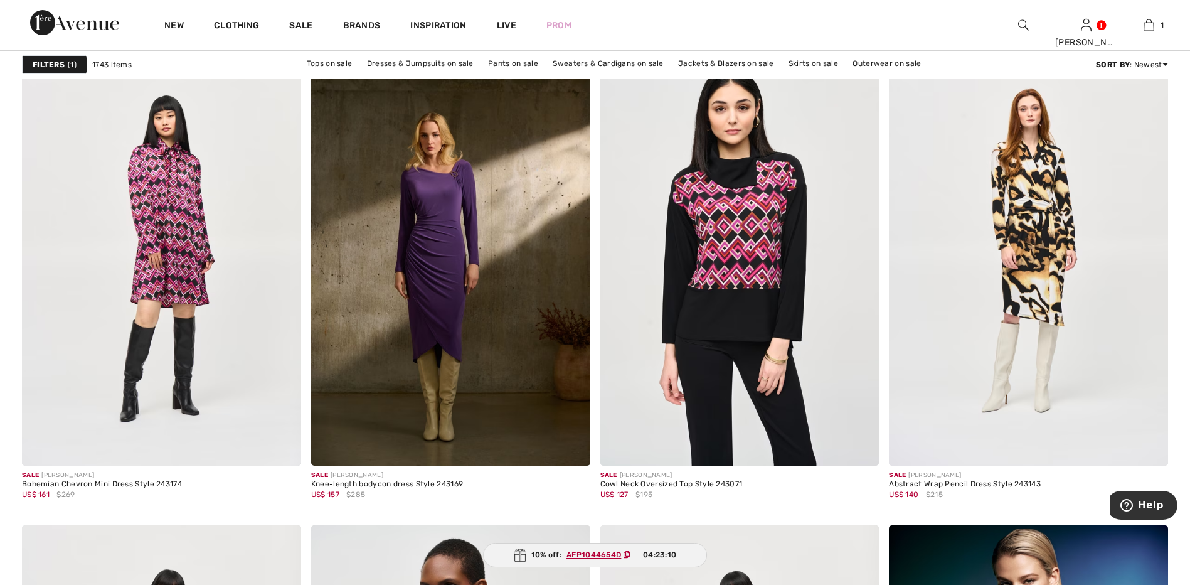
scroll to position [2697, 0]
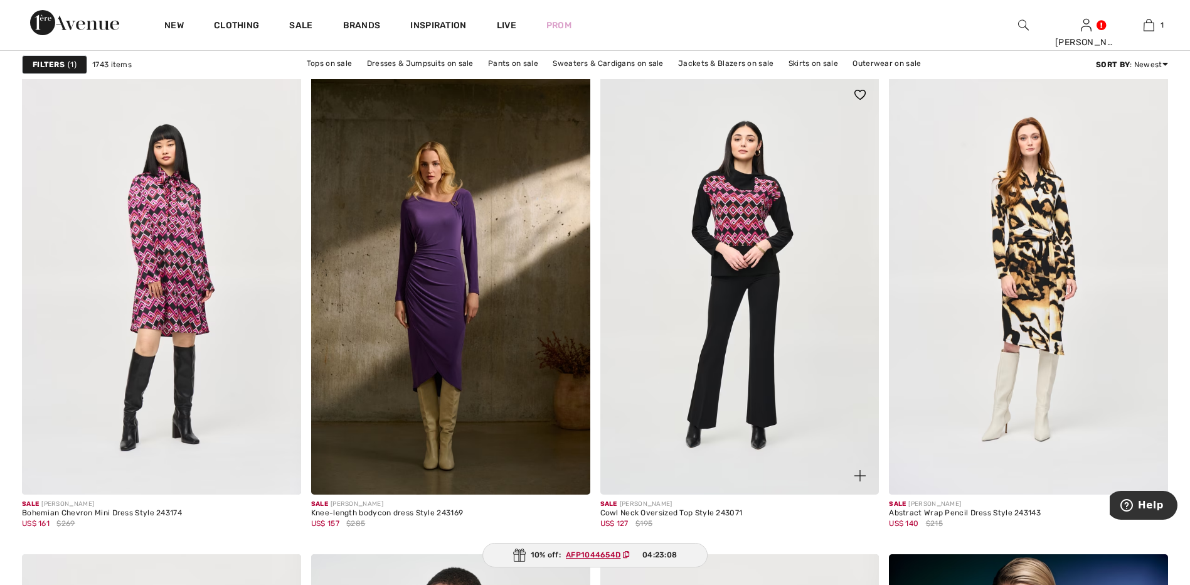
click at [750, 327] on img at bounding box center [739, 285] width 279 height 418
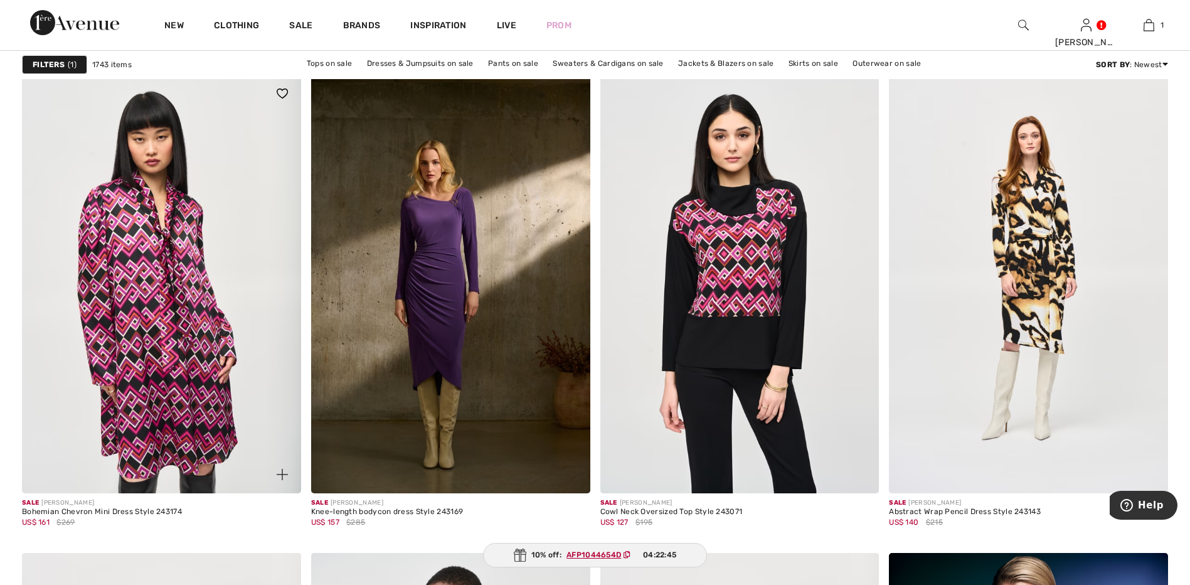
click at [144, 260] on img at bounding box center [161, 284] width 279 height 418
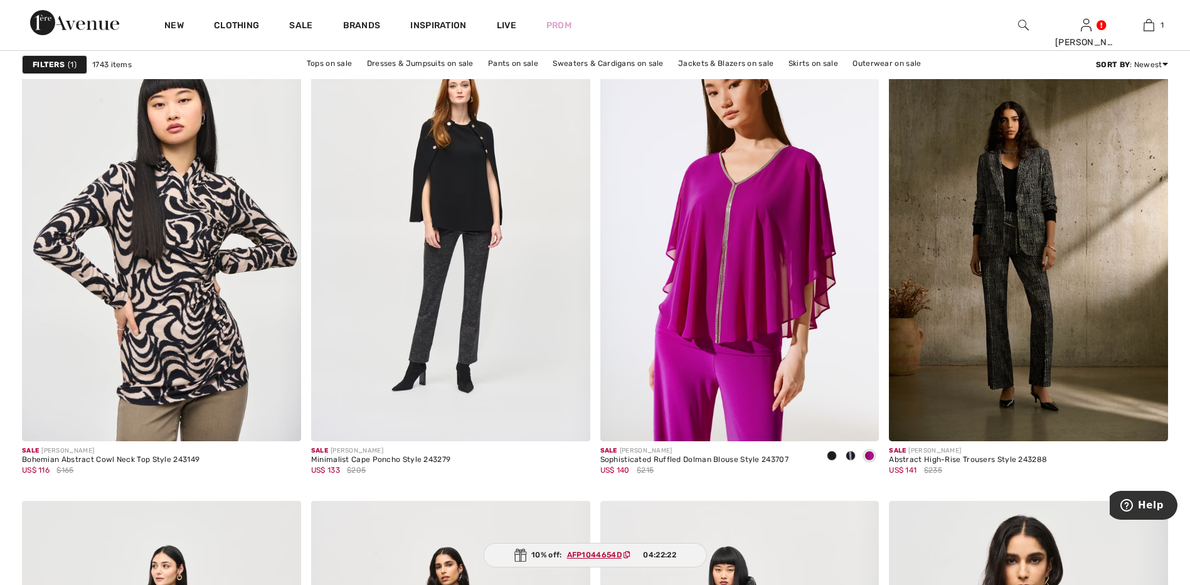
scroll to position [6023, 0]
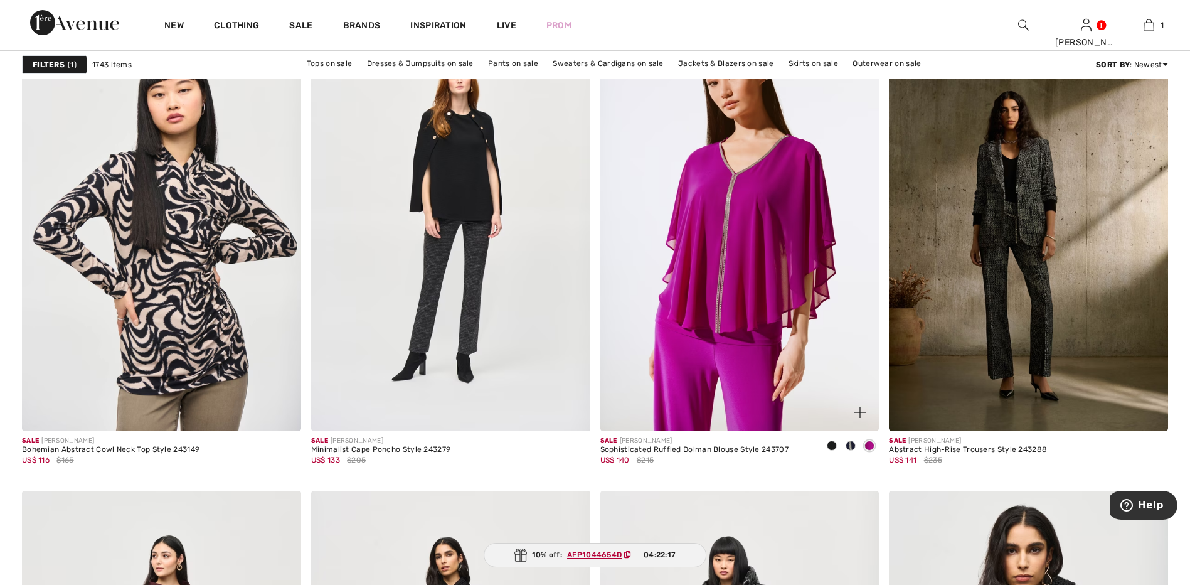
click at [847, 448] on span at bounding box center [850, 445] width 10 height 10
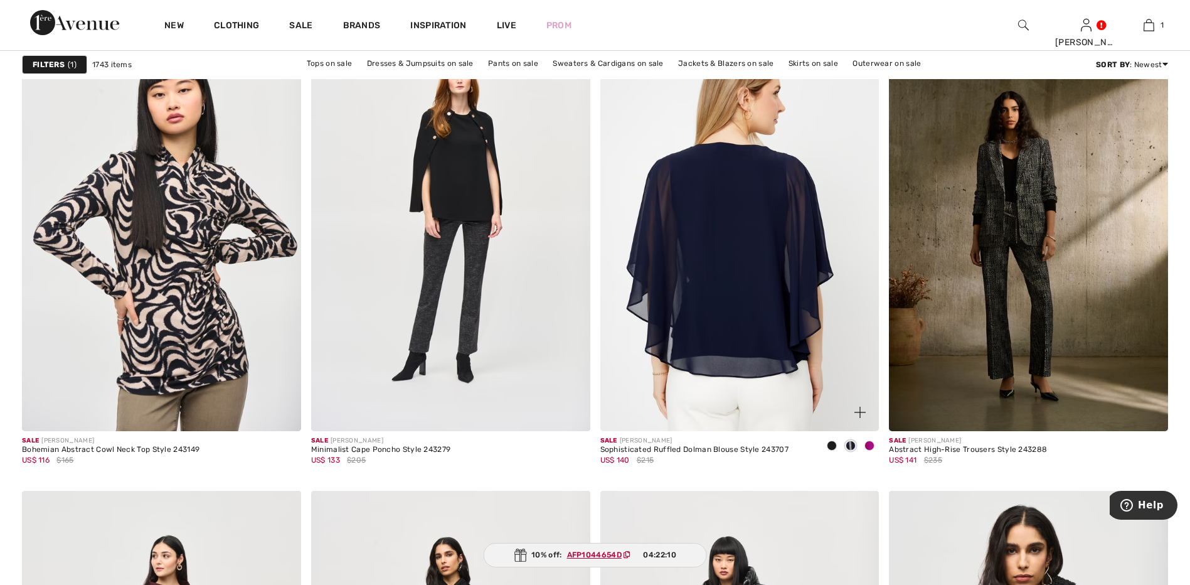
click at [741, 334] on img at bounding box center [739, 222] width 279 height 418
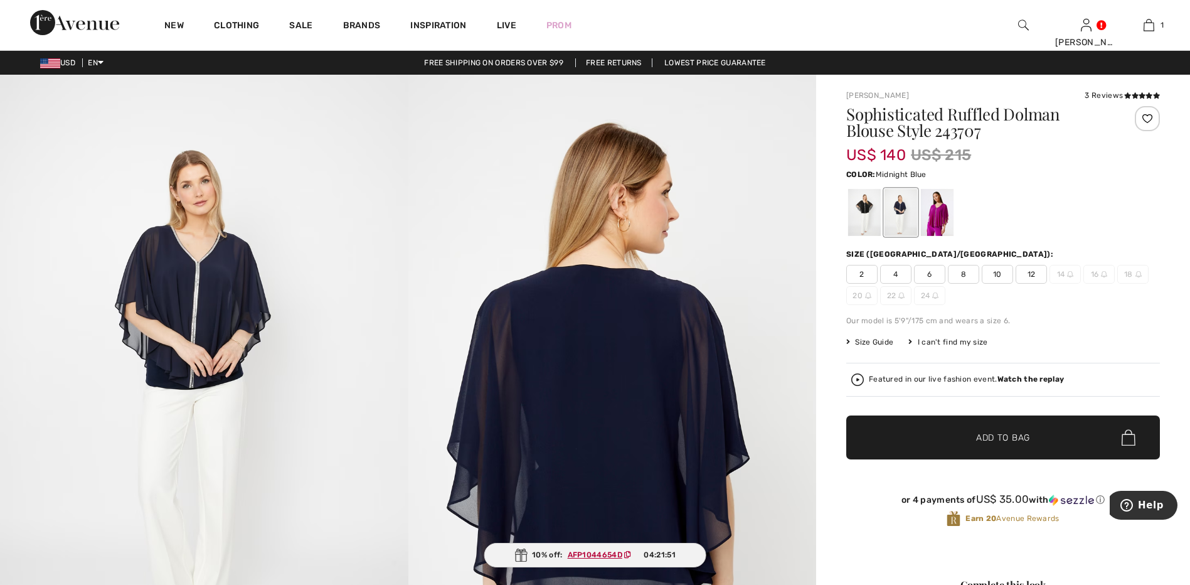
drag, startPoint x: 908, startPoint y: 195, endPoint x: 903, endPoint y: 203, distance: 9.4
click at [908, 196] on div at bounding box center [900, 212] width 33 height 47
click at [858, 216] on div at bounding box center [864, 212] width 33 height 47
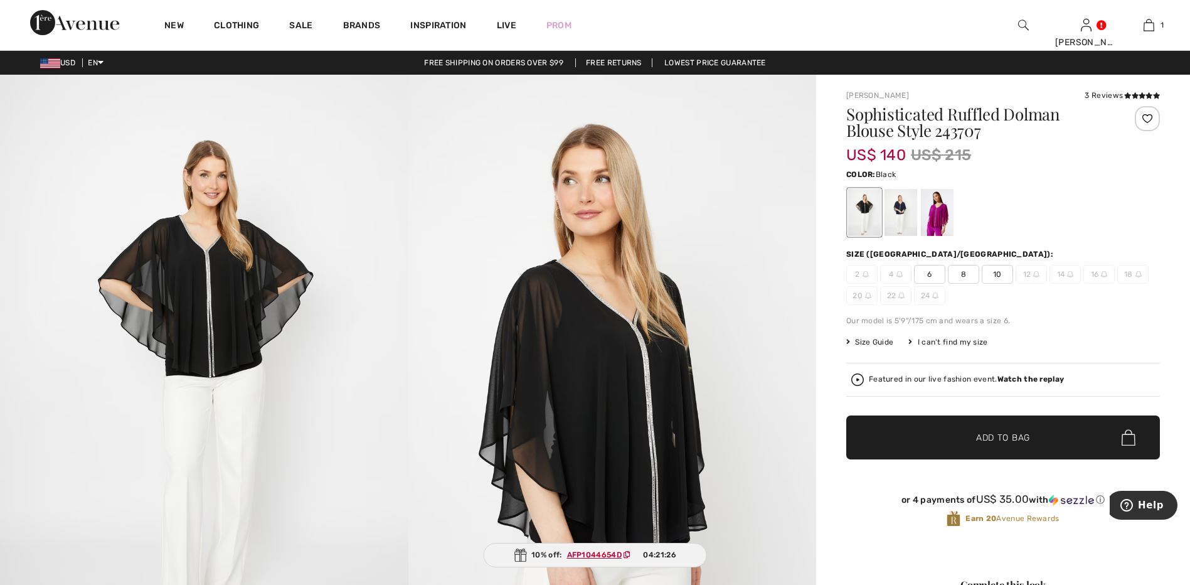
click at [965, 279] on span "8" at bounding box center [963, 274] width 31 height 19
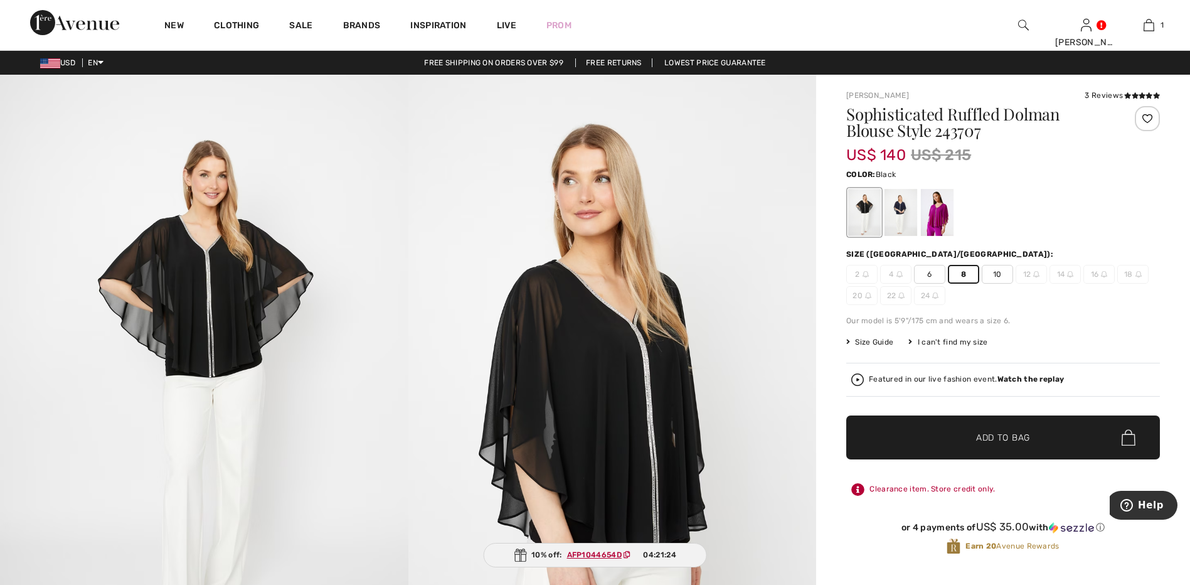
click at [1019, 438] on span "Add to Bag" at bounding box center [1003, 437] width 54 height 13
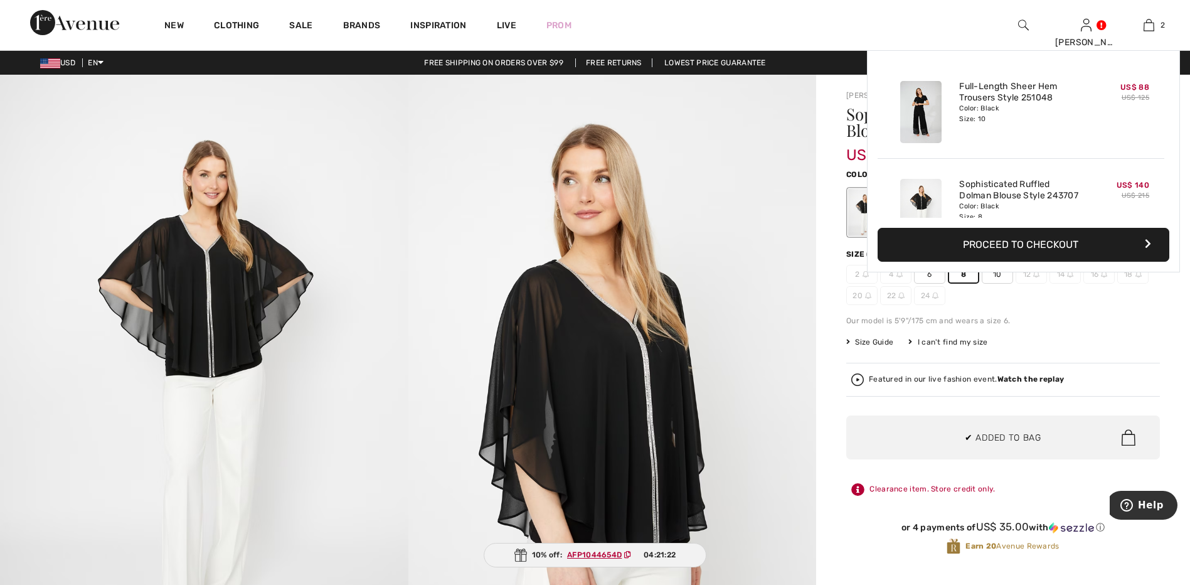
scroll to position [39, 0]
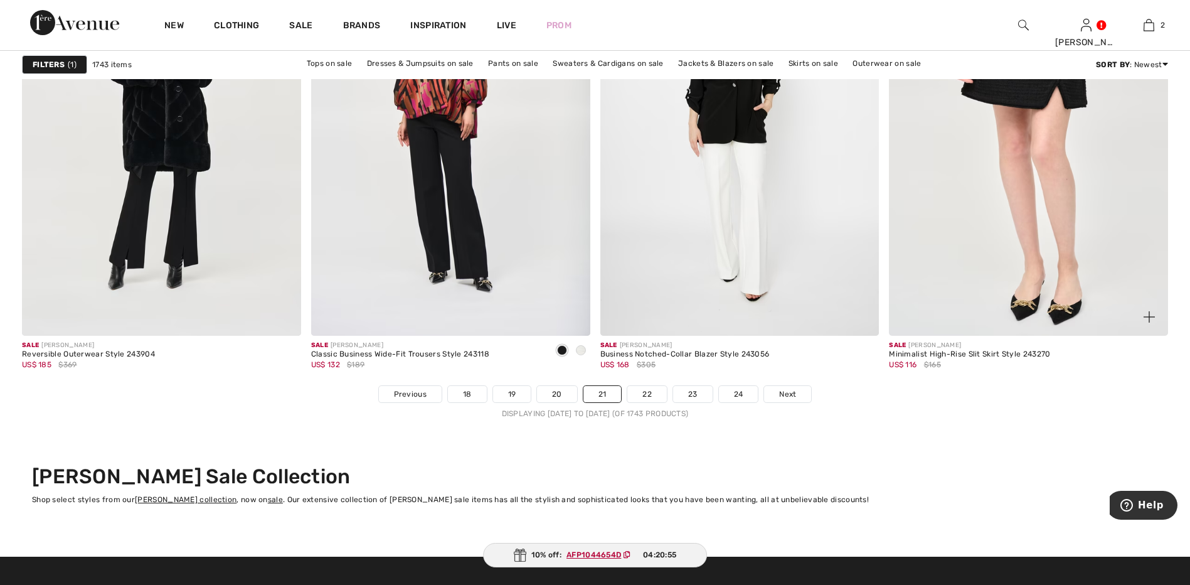
scroll to position [7089, 0]
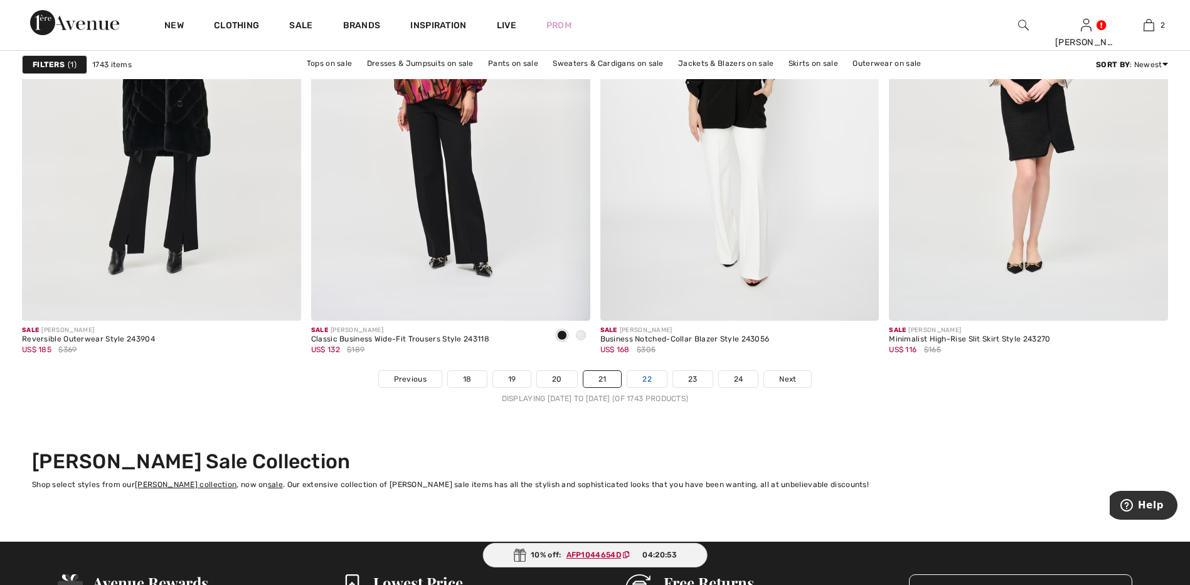
click at [637, 382] on link "22" at bounding box center [647, 379] width 40 height 16
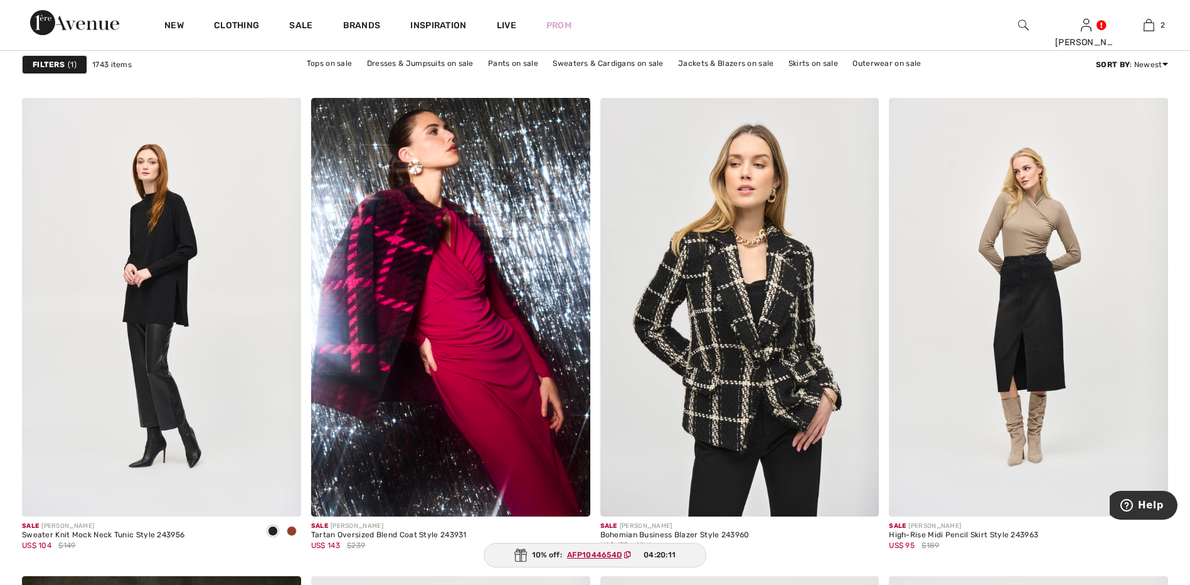
scroll to position [2697, 0]
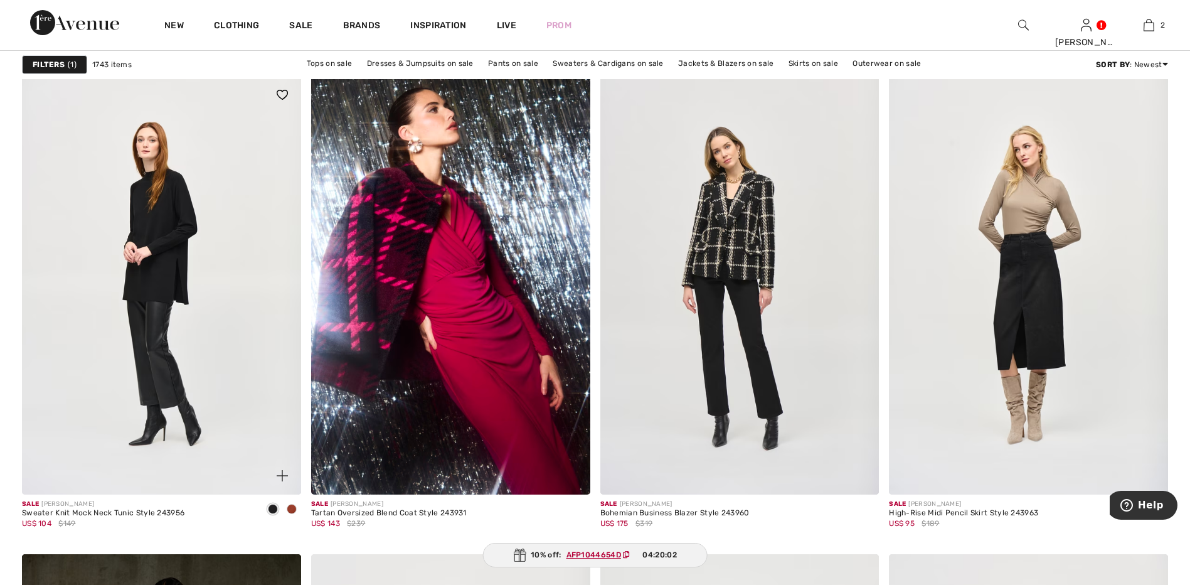
click at [290, 508] on span at bounding box center [292, 509] width 10 height 10
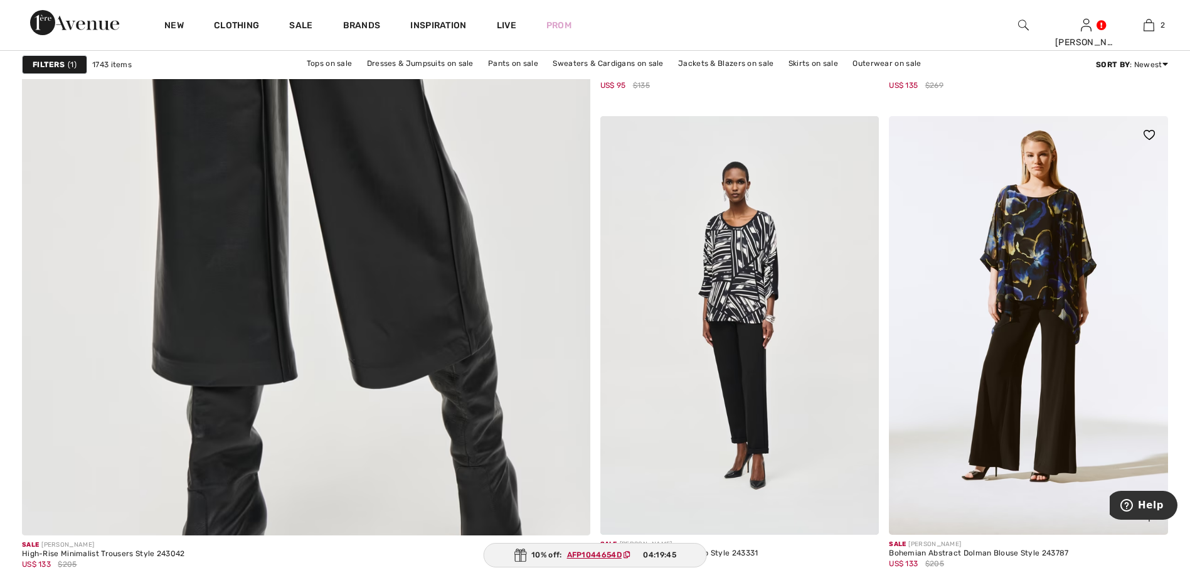
scroll to position [4265, 0]
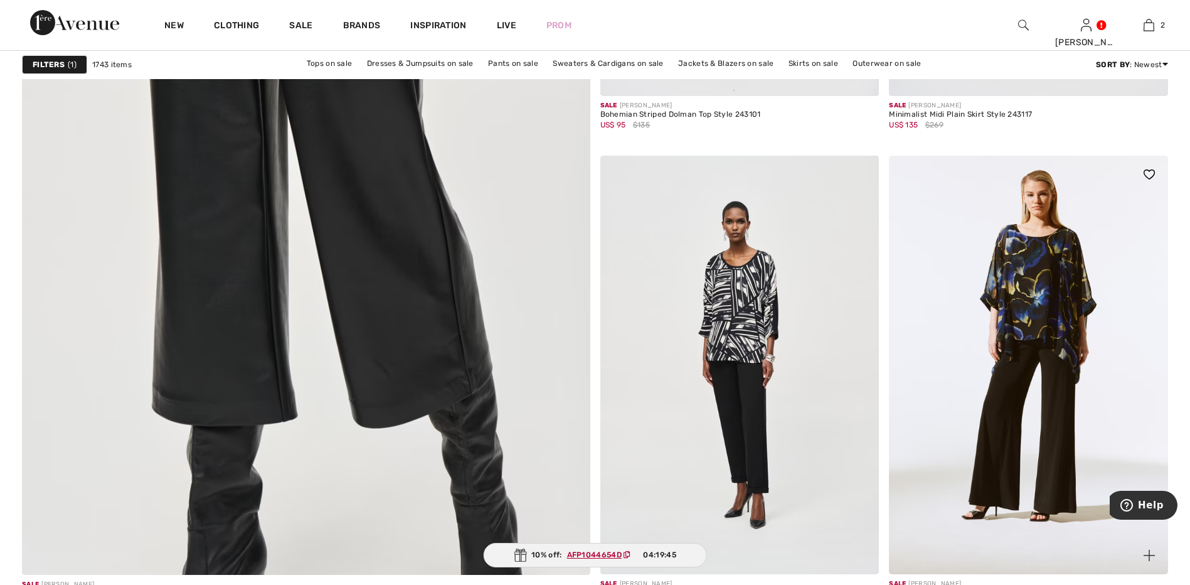
click at [1049, 265] on img at bounding box center [1028, 365] width 279 height 418
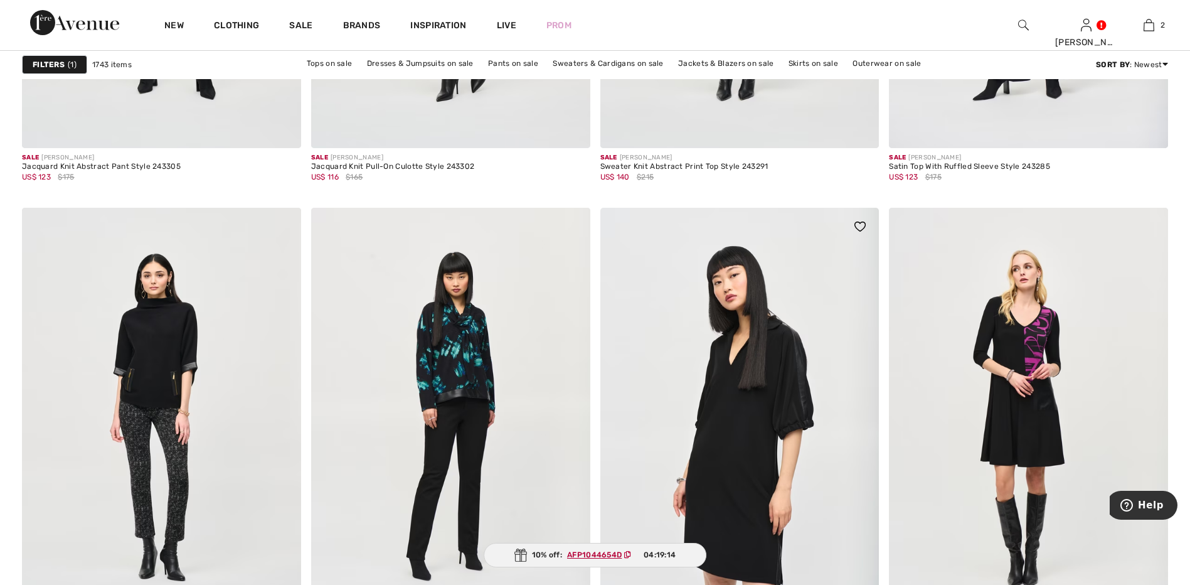
scroll to position [6398, 0]
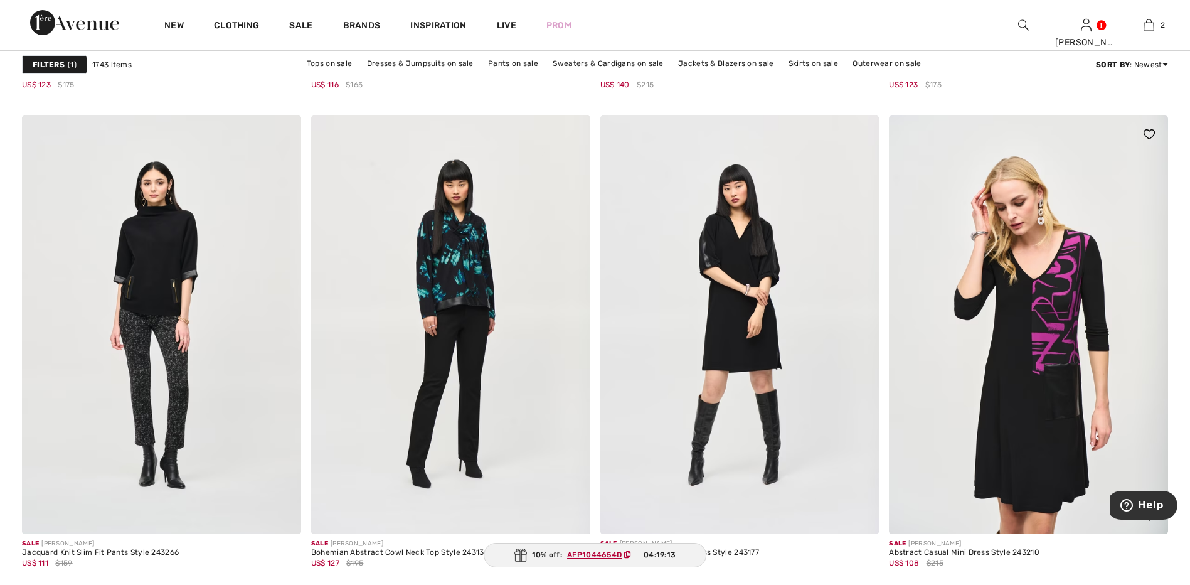
click at [1051, 356] on img at bounding box center [1028, 324] width 279 height 418
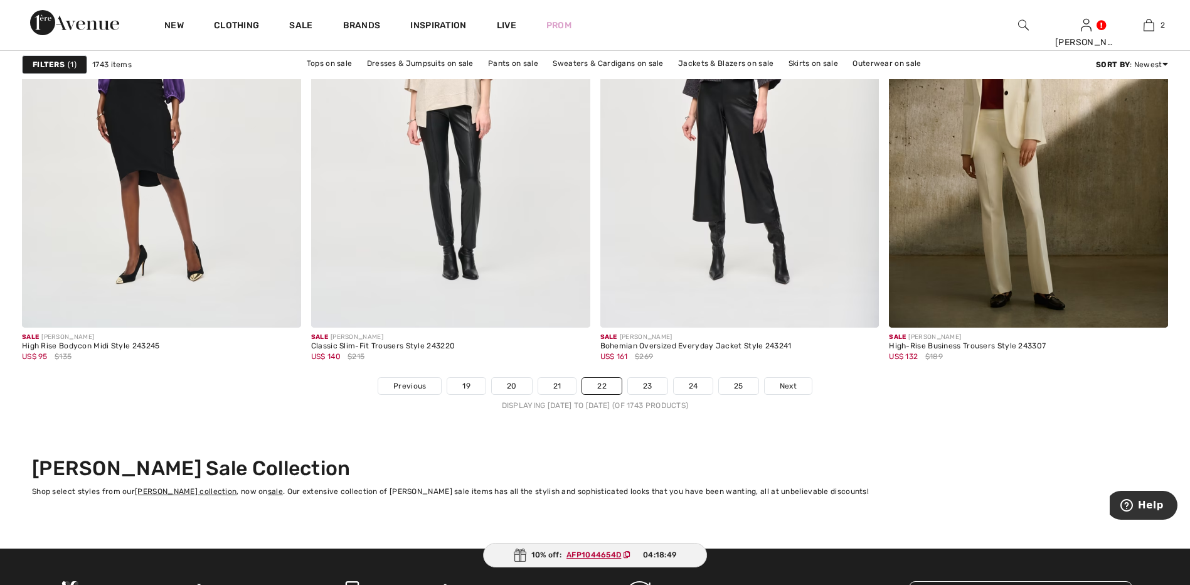
scroll to position [7088, 0]
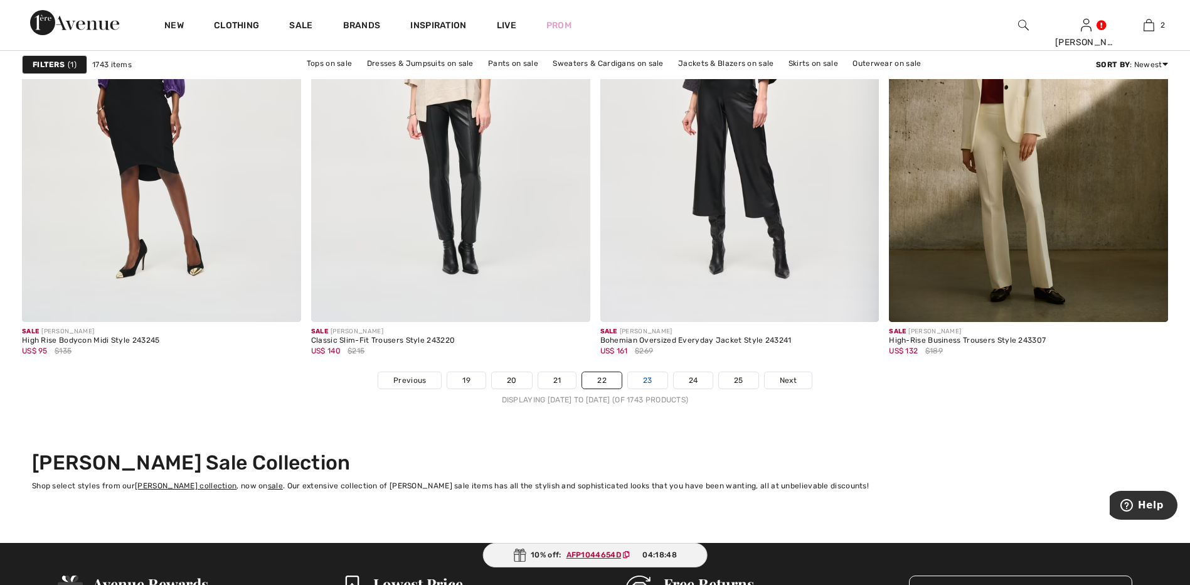
click at [654, 378] on link "23" at bounding box center [648, 380] width 40 height 16
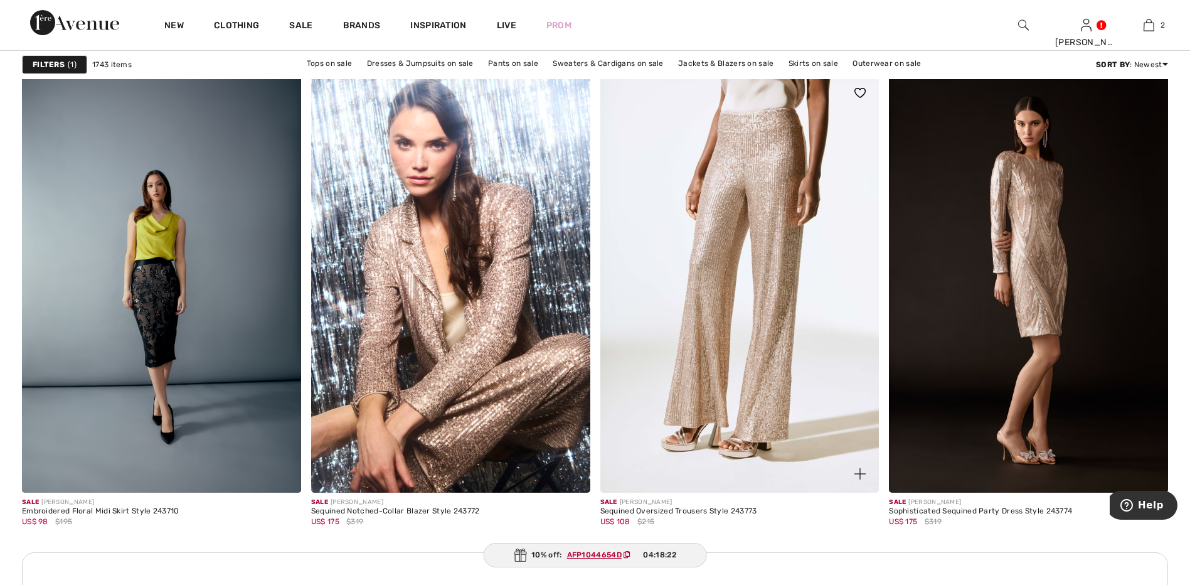
scroll to position [3199, 0]
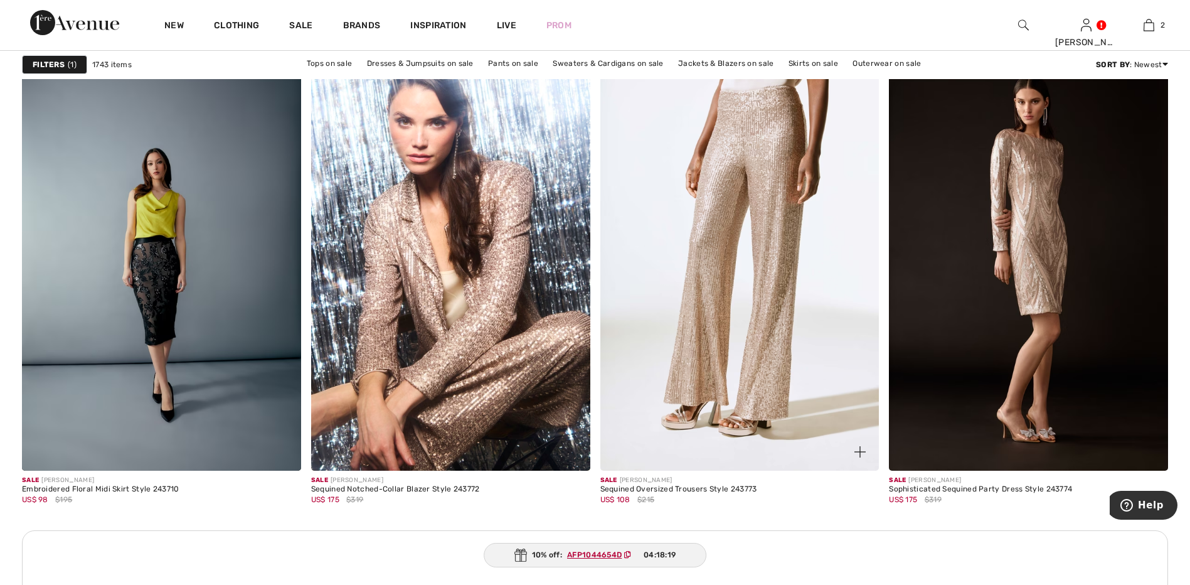
click at [790, 263] on img at bounding box center [739, 261] width 279 height 418
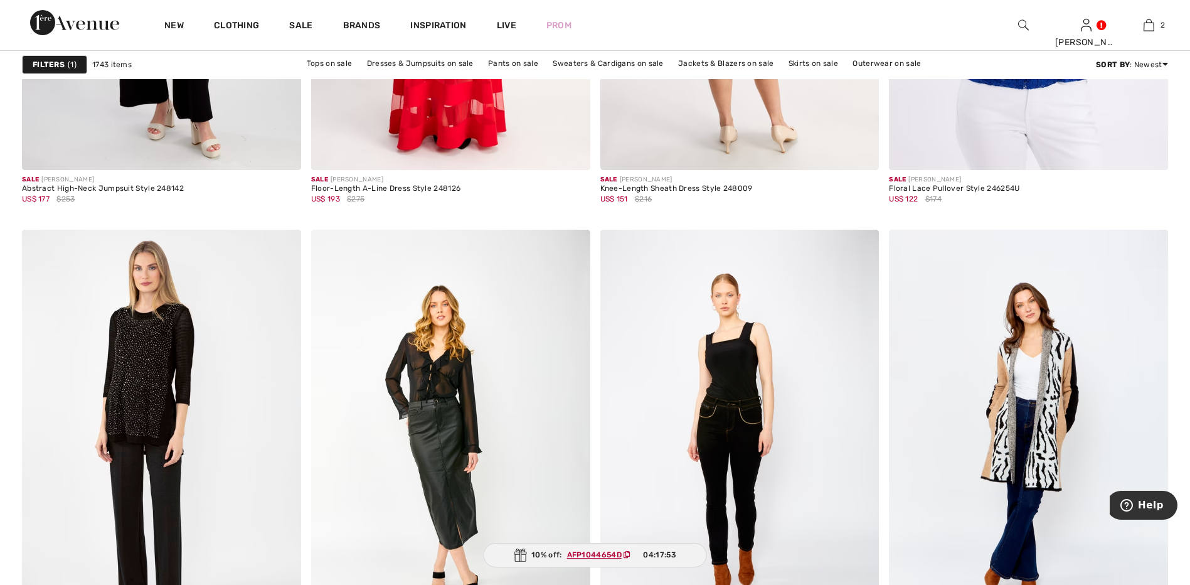
scroll to position [6335, 0]
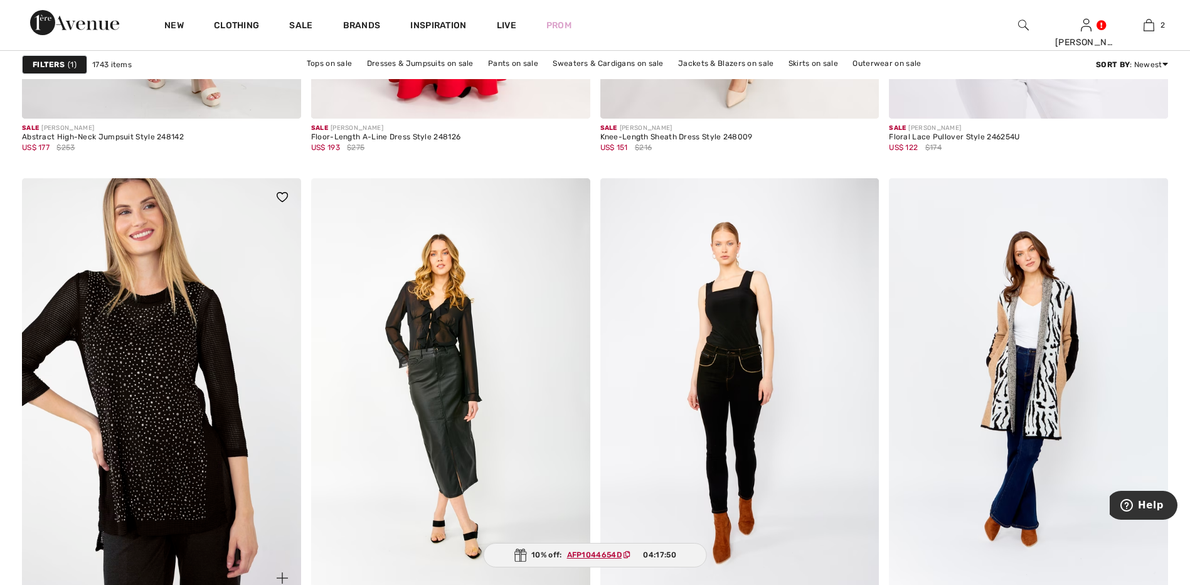
click at [183, 326] on img at bounding box center [161, 387] width 279 height 418
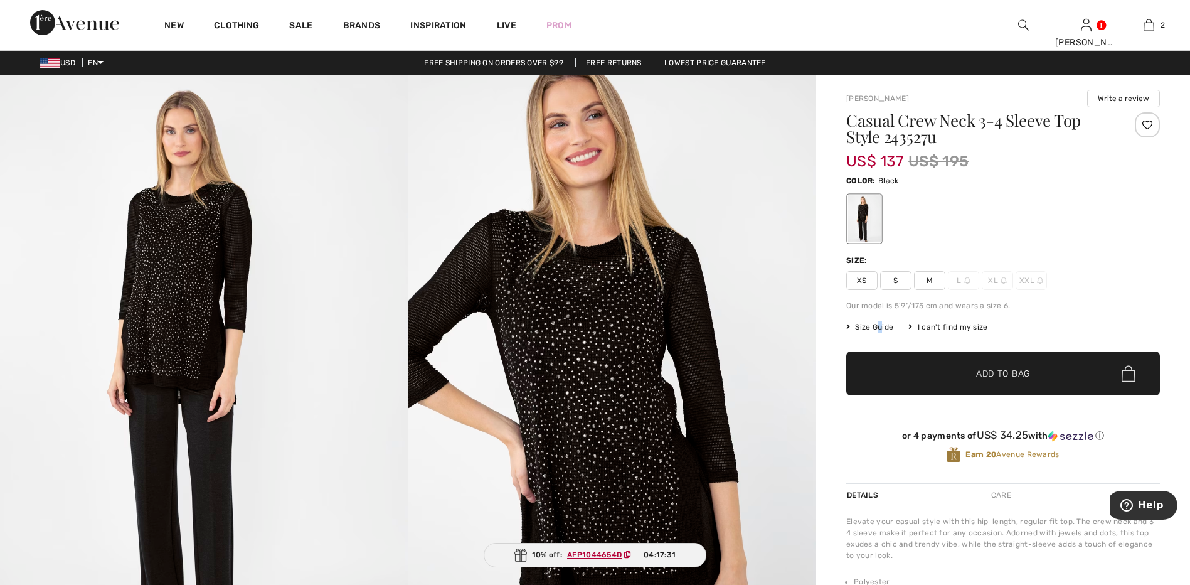
click at [881, 327] on span "Size Guide" at bounding box center [869, 326] width 47 height 11
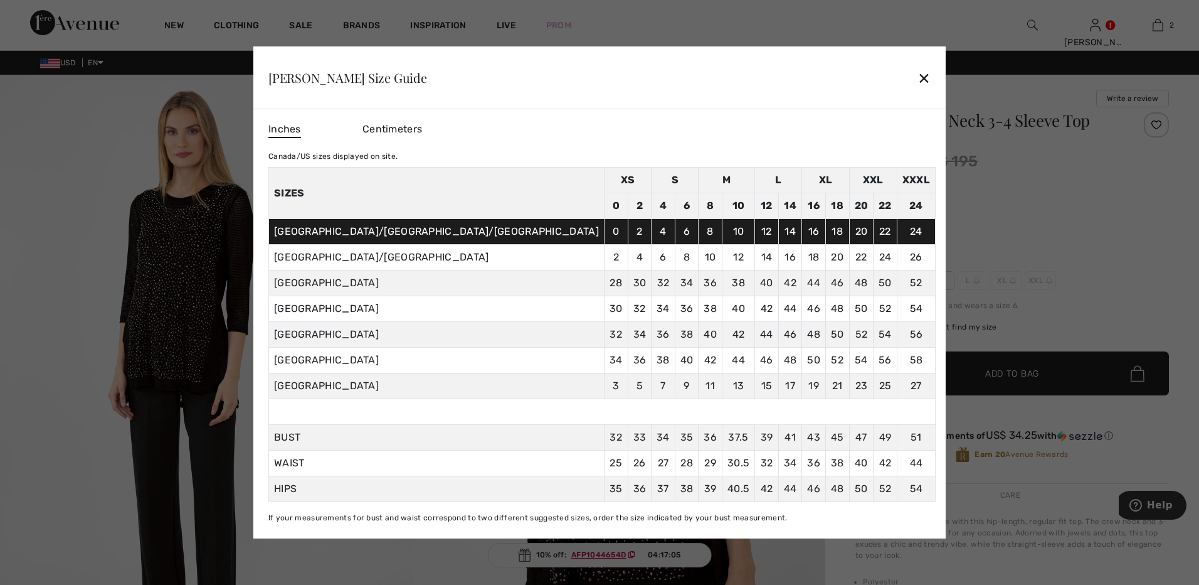
click at [82, 378] on div at bounding box center [599, 292] width 1199 height 585
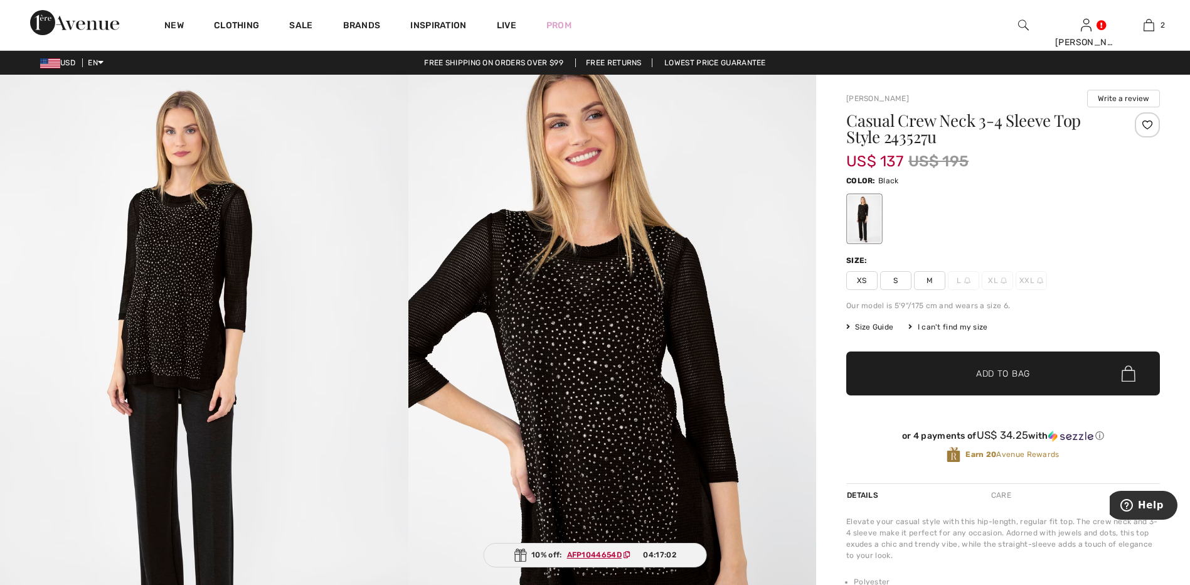
click at [926, 281] on span "M" at bounding box center [929, 280] width 31 height 19
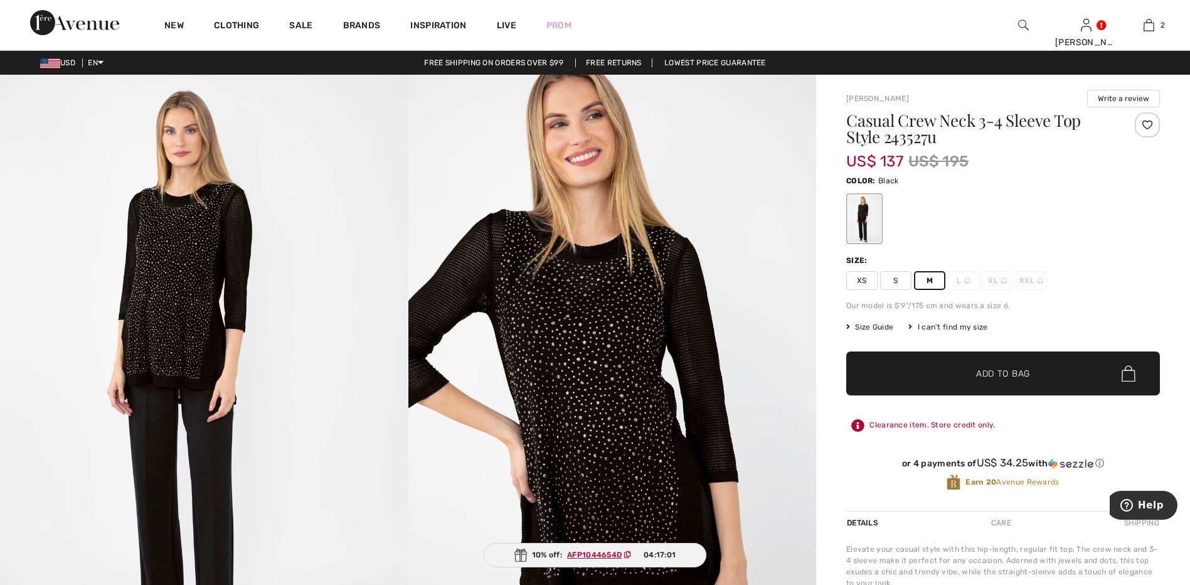
click at [965, 377] on span "✔ Added to Bag" at bounding box center [984, 373] width 77 height 13
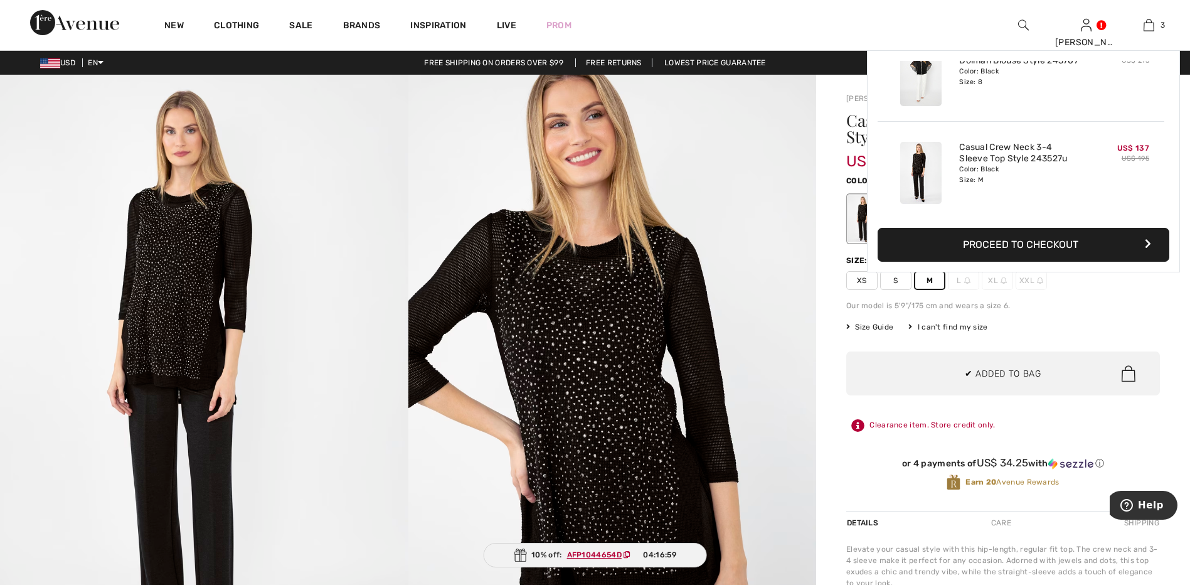
scroll to position [137, 0]
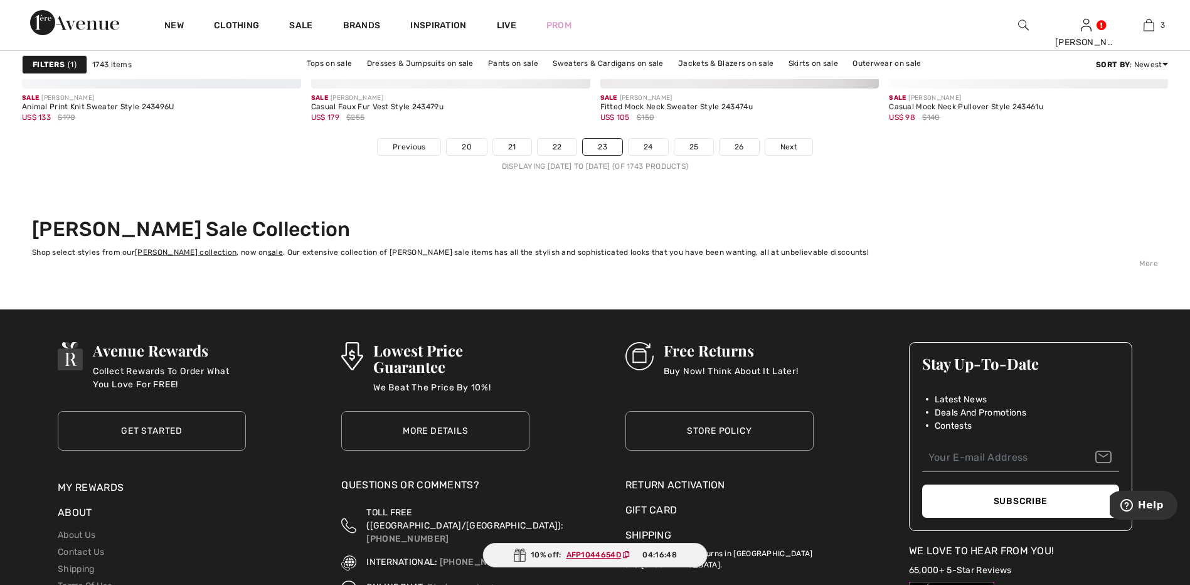
scroll to position [7338, 0]
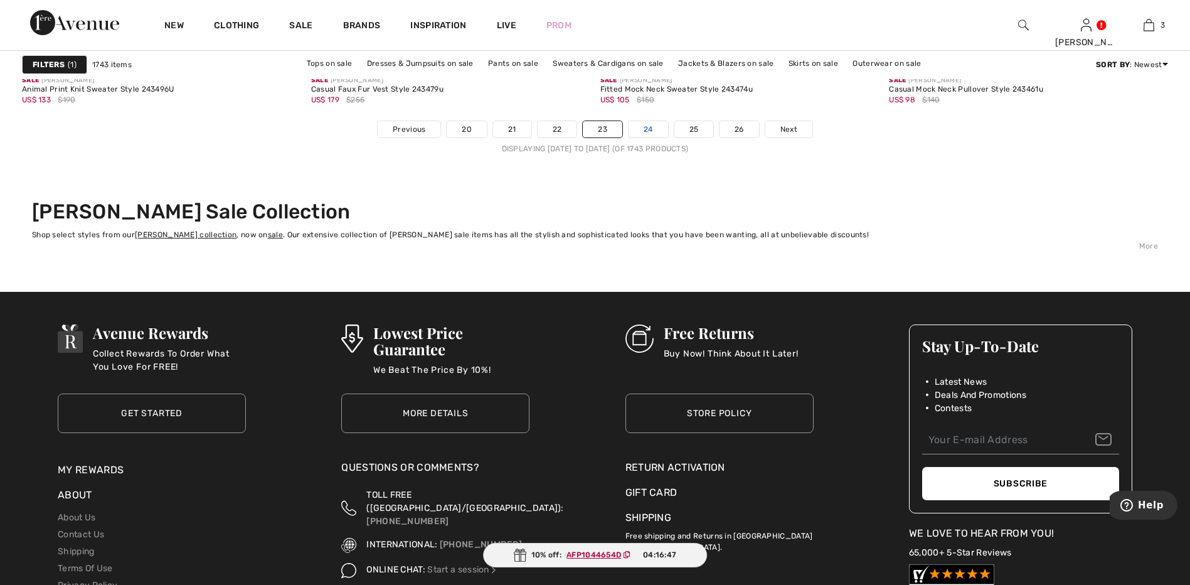
click at [650, 129] on link "24" at bounding box center [648, 129] width 40 height 16
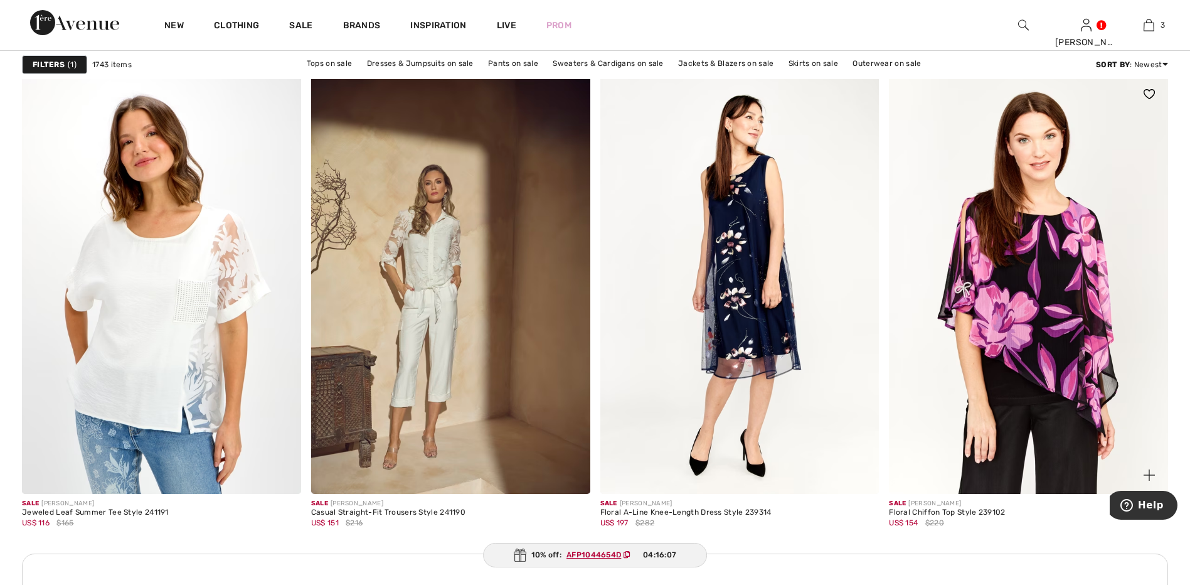
scroll to position [5331, 0]
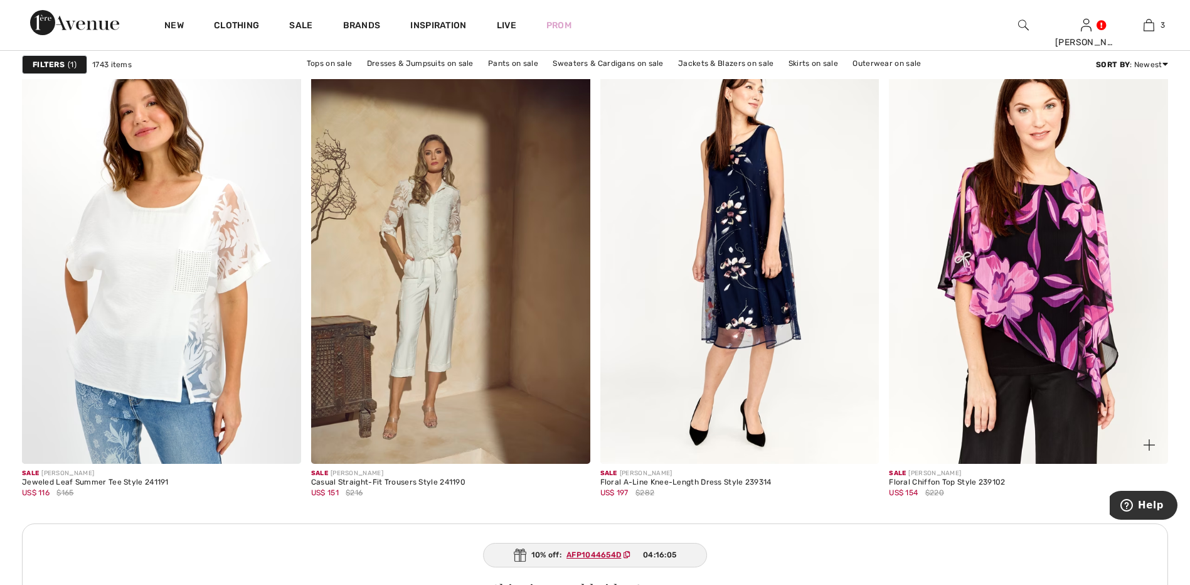
click at [1061, 270] on img at bounding box center [1028, 254] width 279 height 418
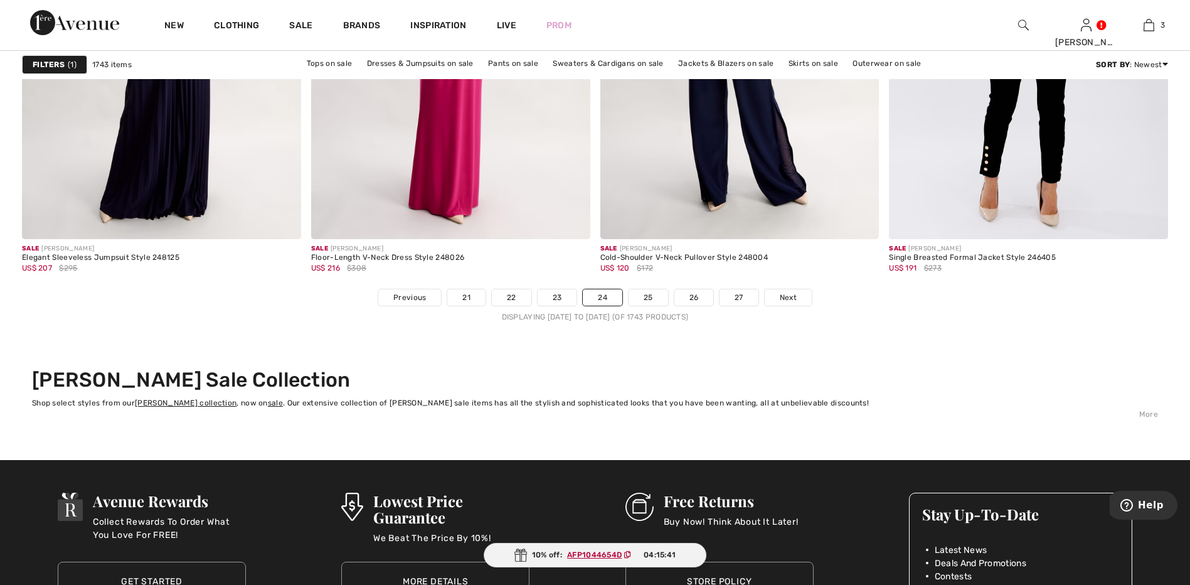
scroll to position [7213, 0]
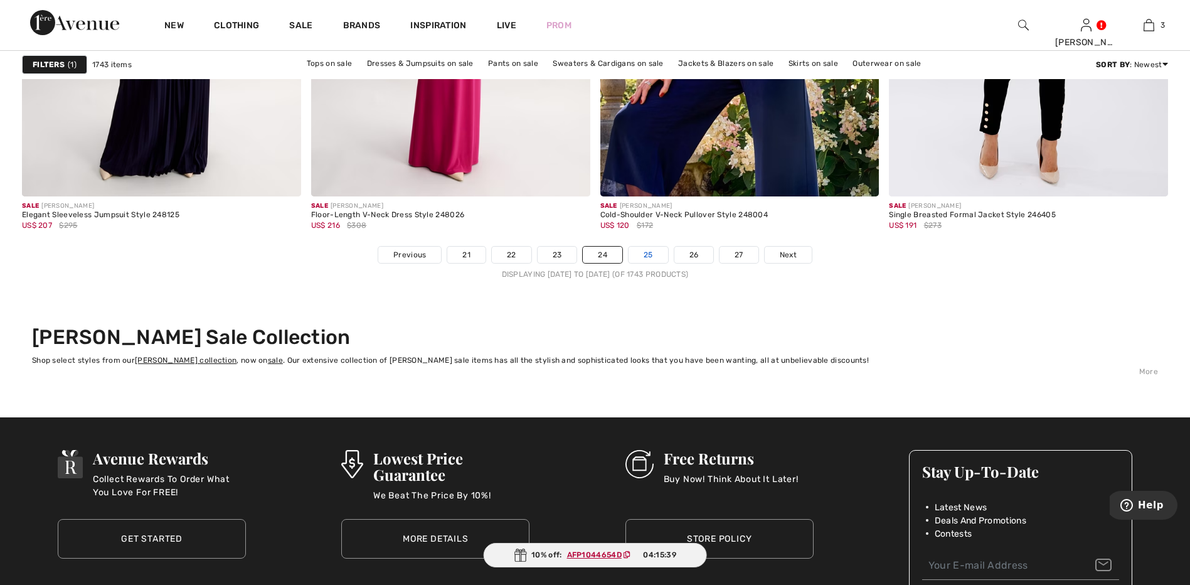
click at [648, 252] on link "25" at bounding box center [648, 254] width 40 height 16
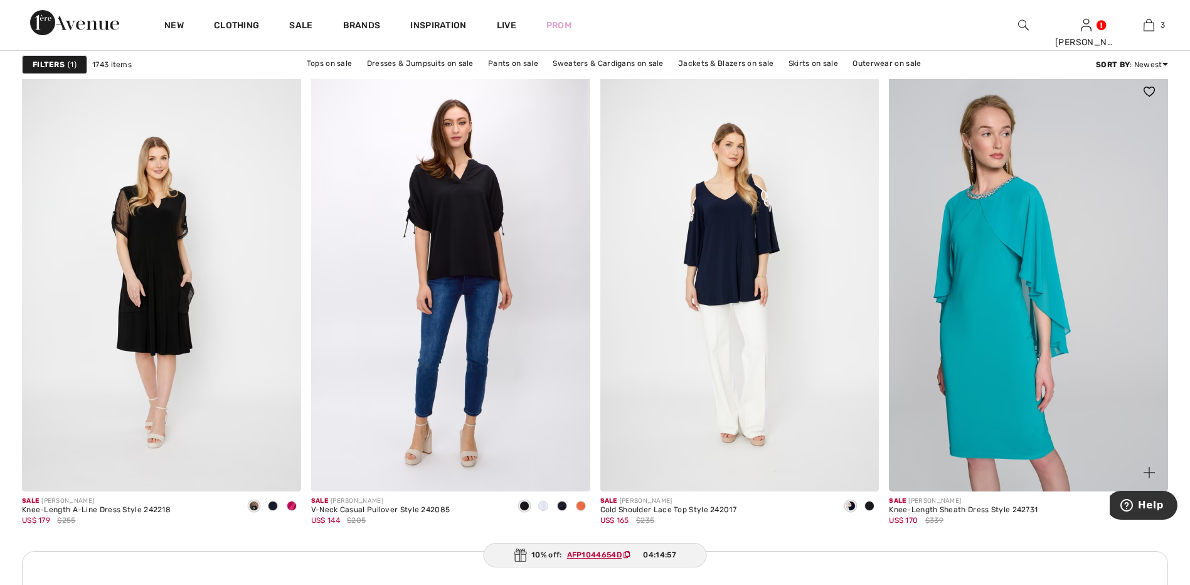
scroll to position [3199, 0]
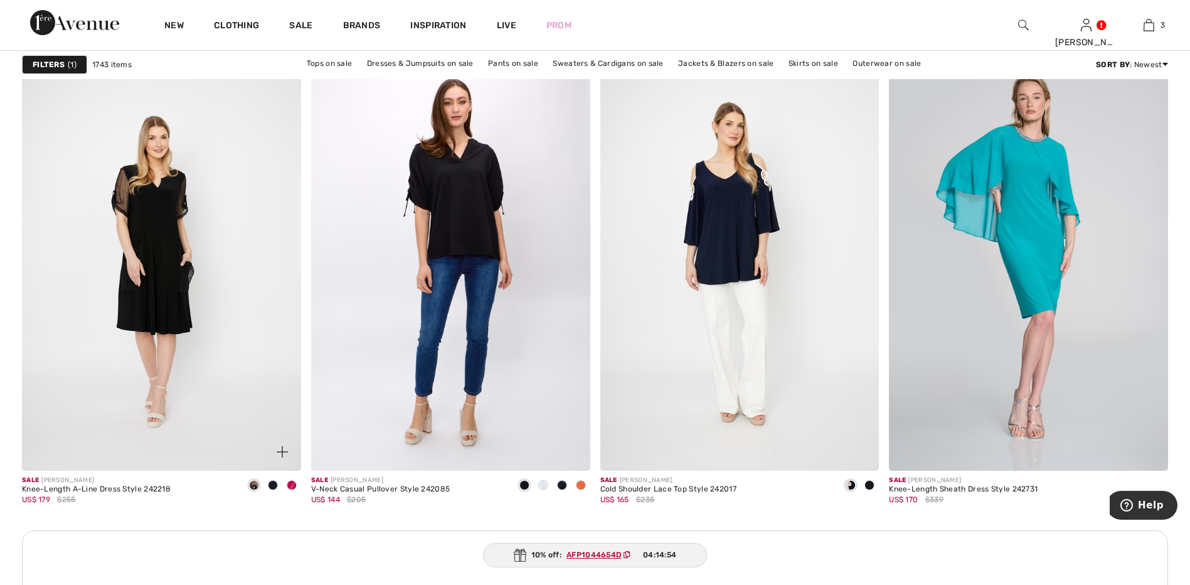
click at [293, 484] on span at bounding box center [292, 485] width 10 height 10
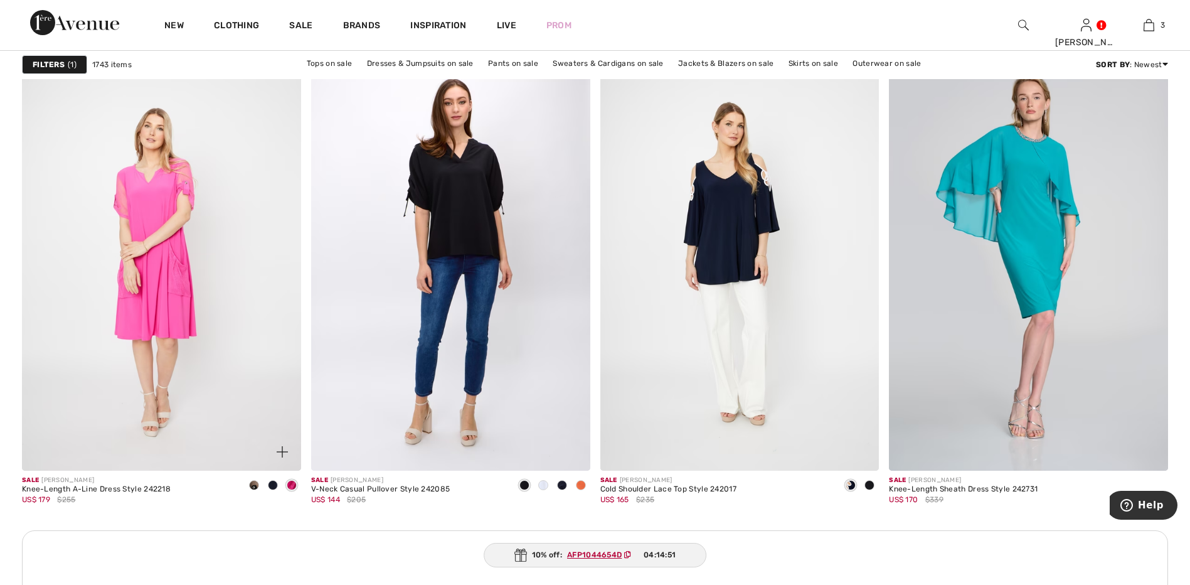
click at [271, 487] on span at bounding box center [273, 485] width 10 height 10
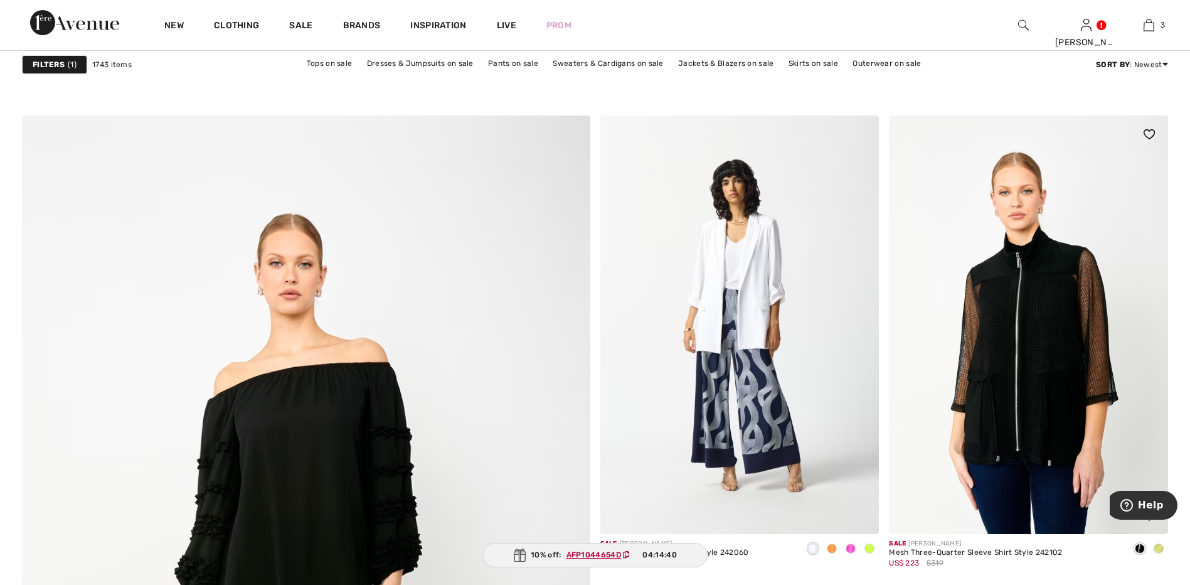
scroll to position [3826, 0]
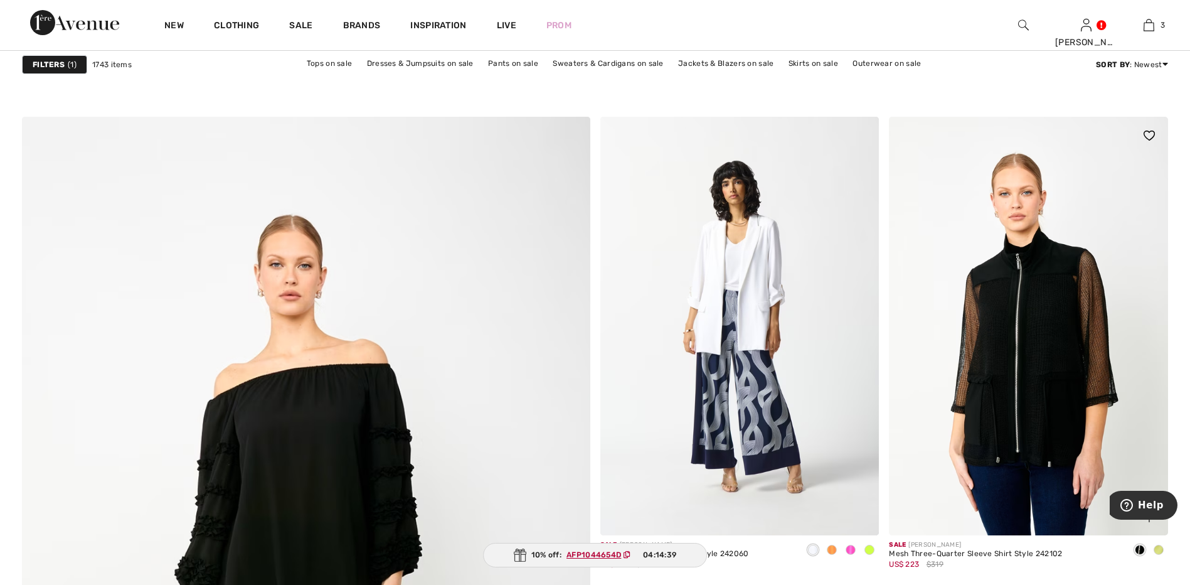
click at [1014, 354] on img at bounding box center [1028, 326] width 279 height 418
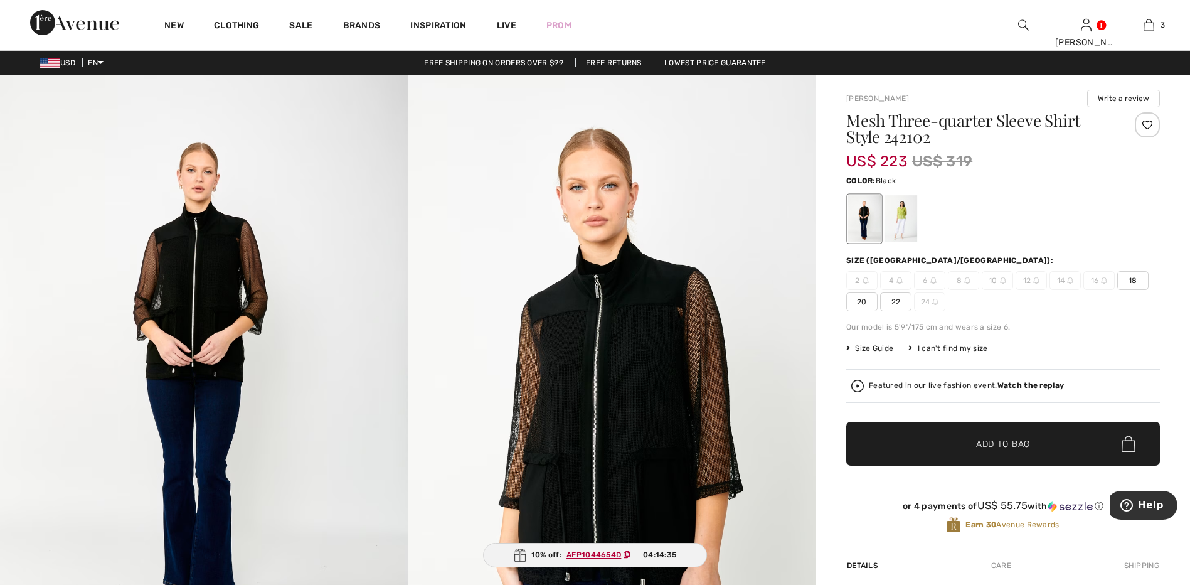
checkbox input "true"
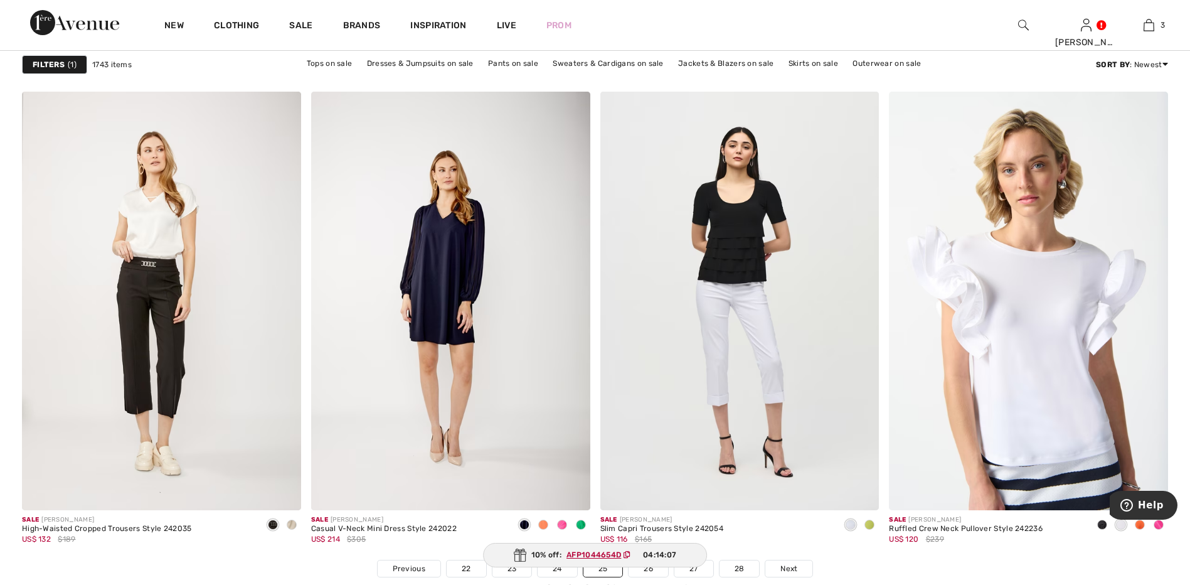
scroll to position [7088, 0]
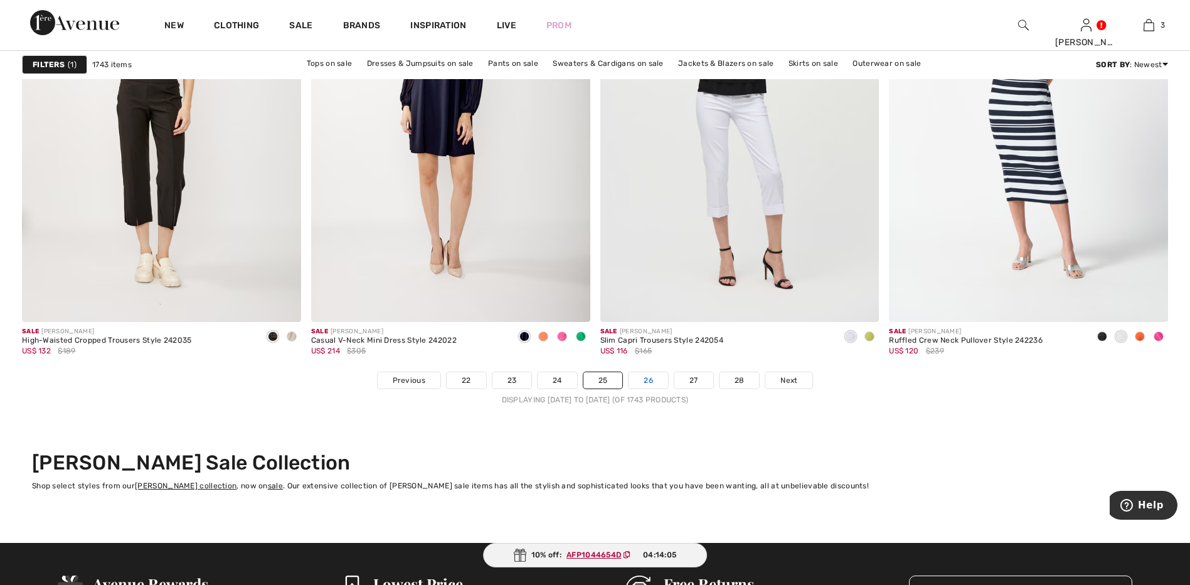
click at [659, 383] on link "26" at bounding box center [648, 380] width 40 height 16
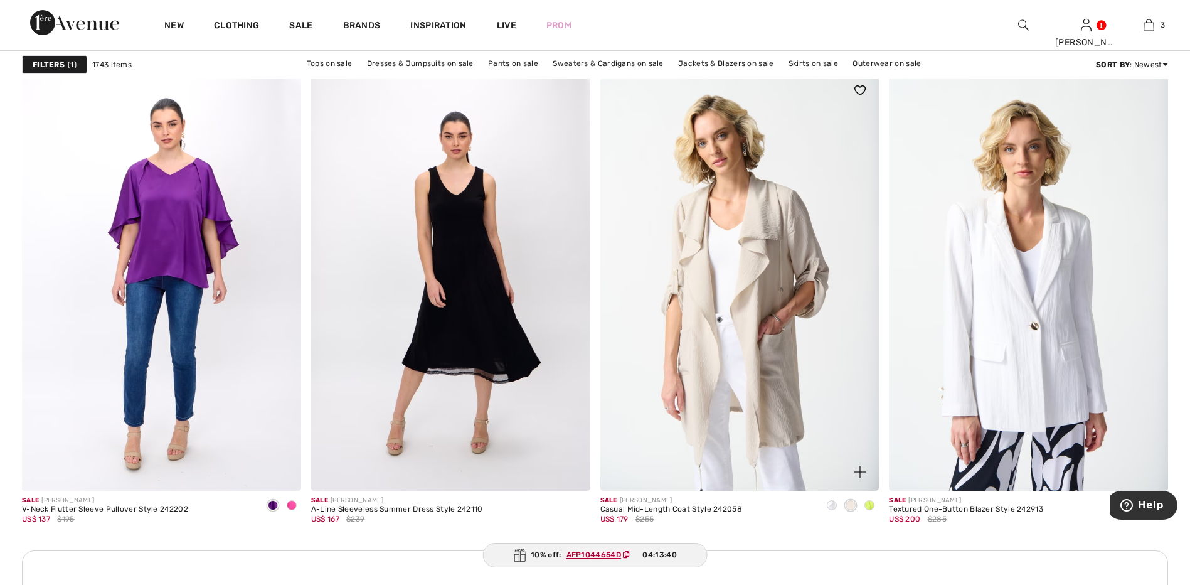
scroll to position [1568, 0]
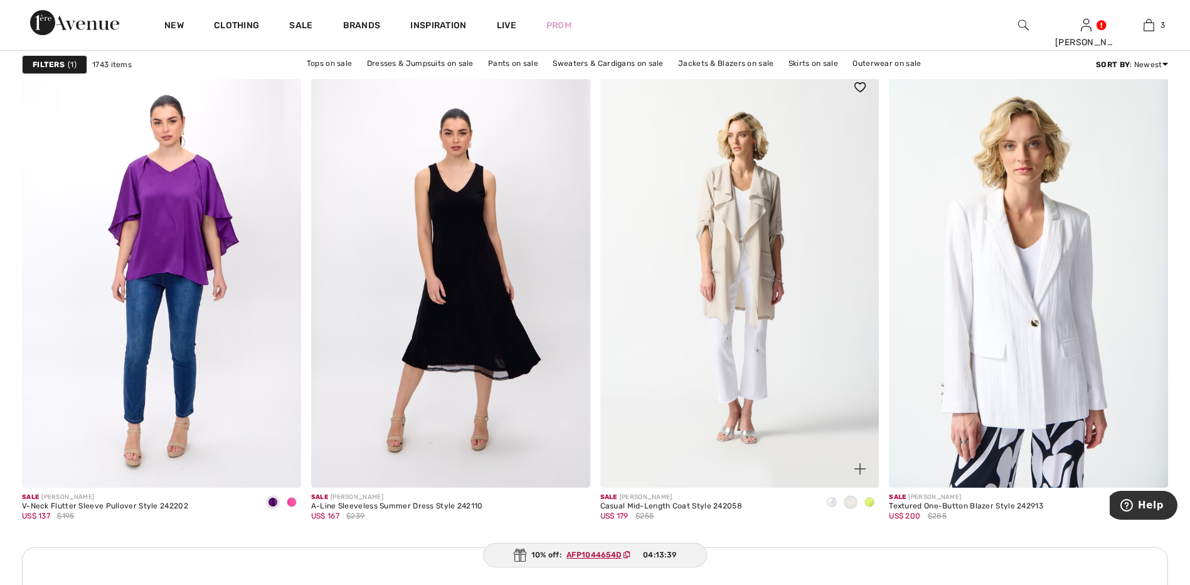
click at [867, 500] on span at bounding box center [869, 502] width 10 height 10
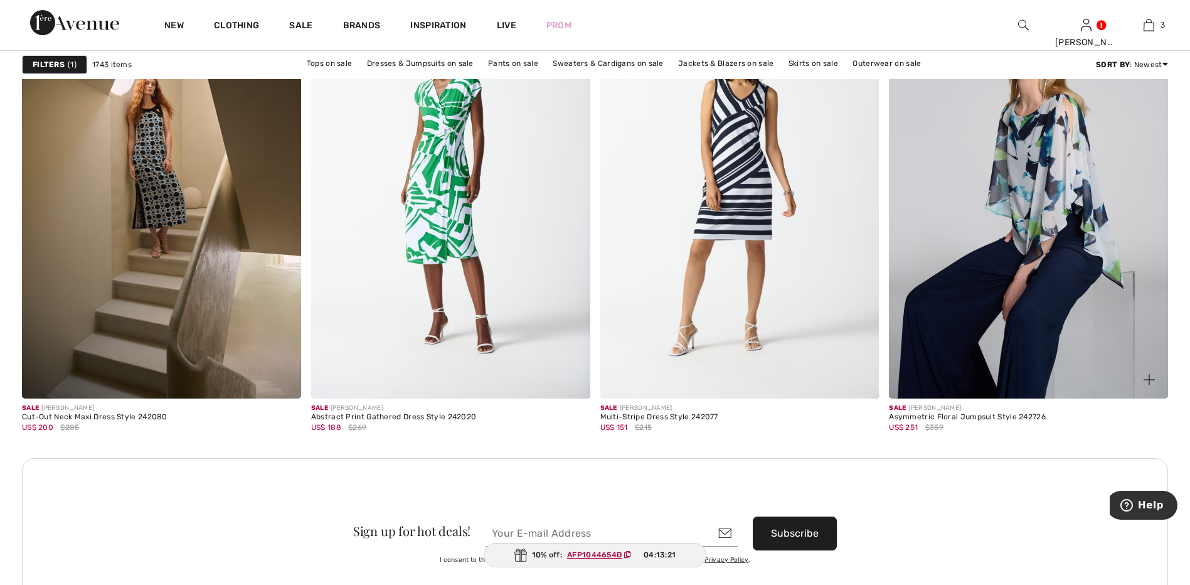
scroll to position [3262, 0]
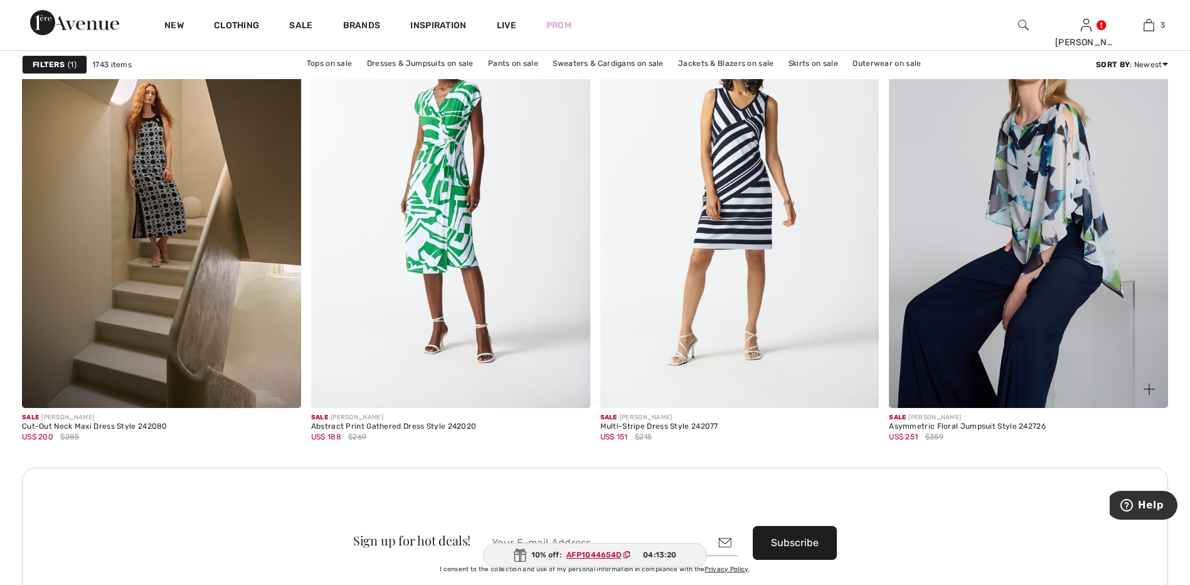
click at [1019, 231] on img at bounding box center [1028, 198] width 279 height 418
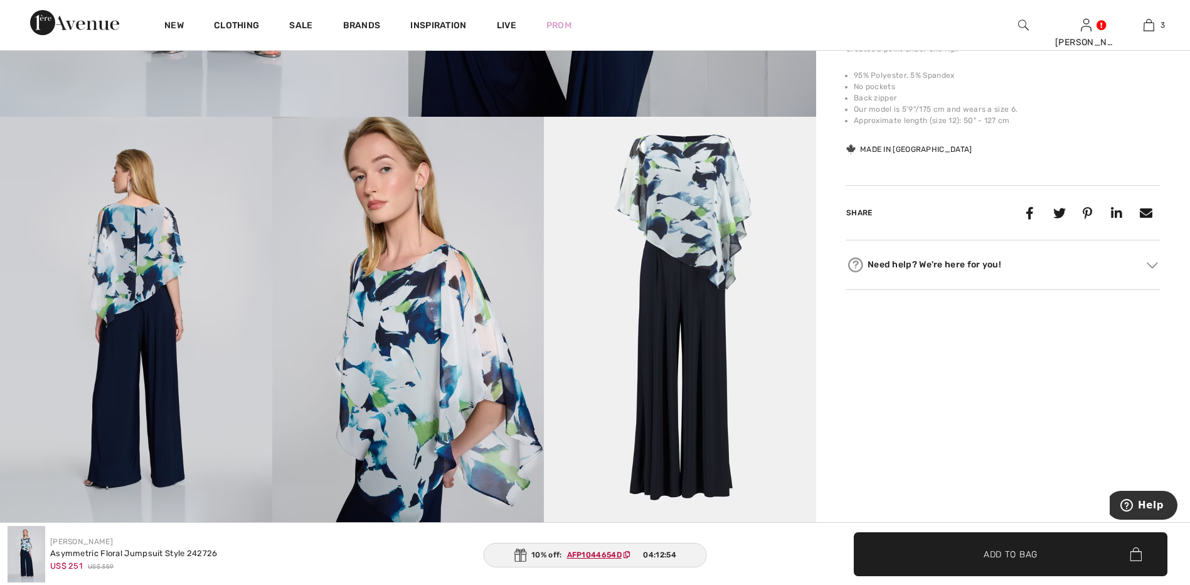
scroll to position [564, 0]
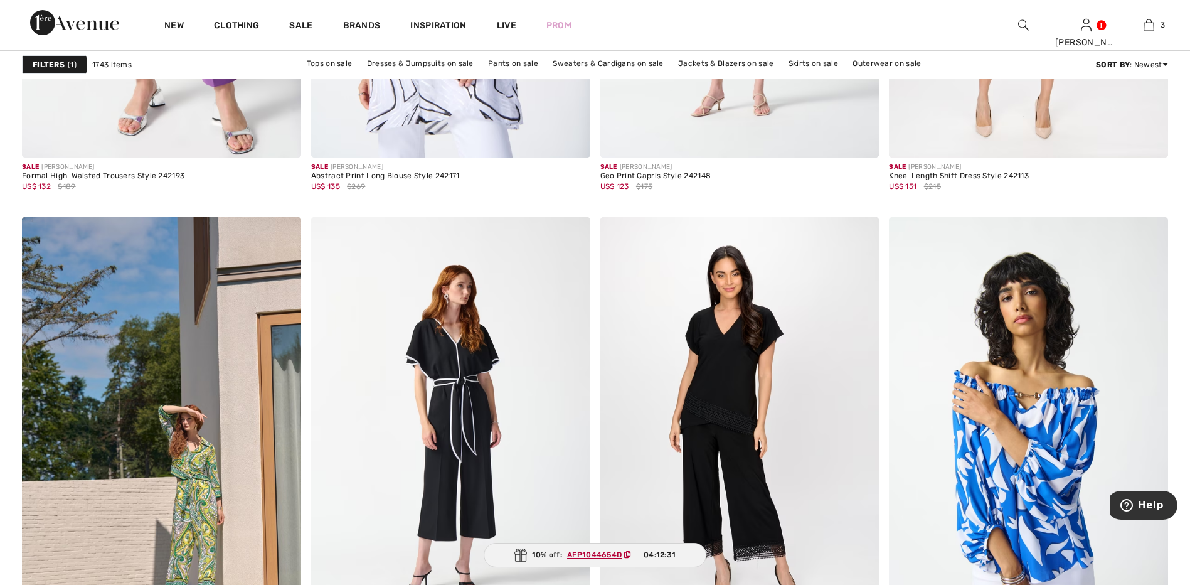
scroll to position [6962, 0]
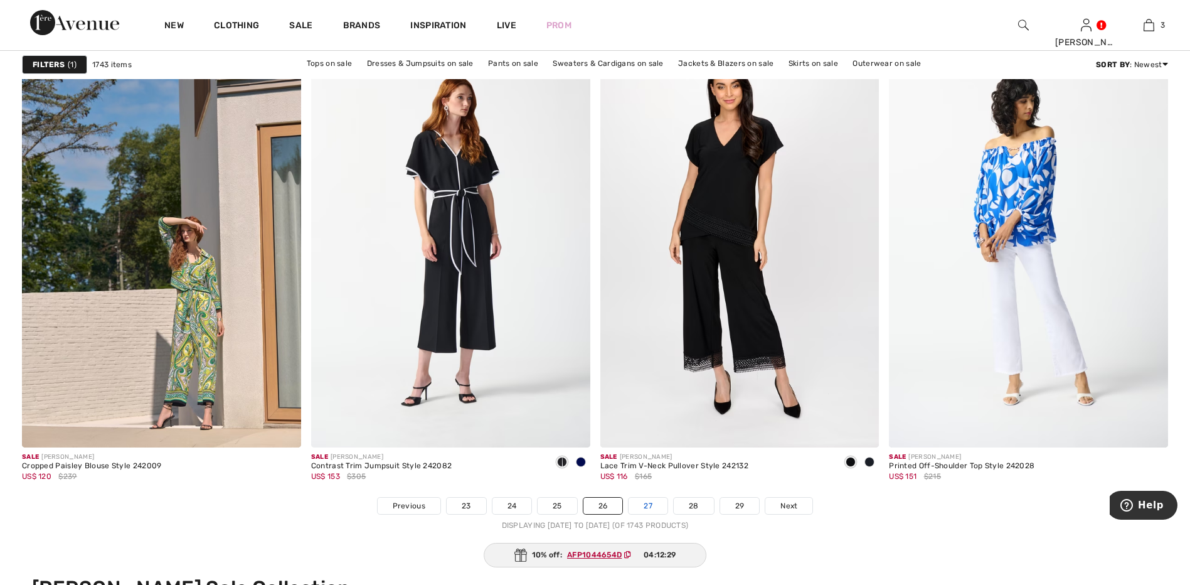
click at [652, 507] on link "27" at bounding box center [647, 505] width 39 height 16
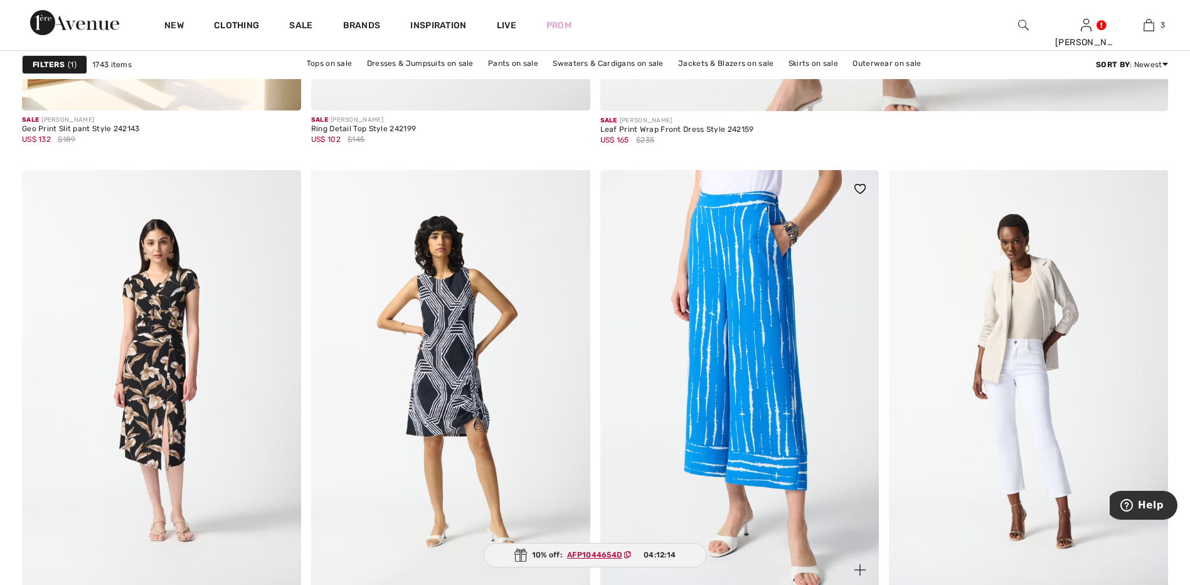
scroll to position [1004, 0]
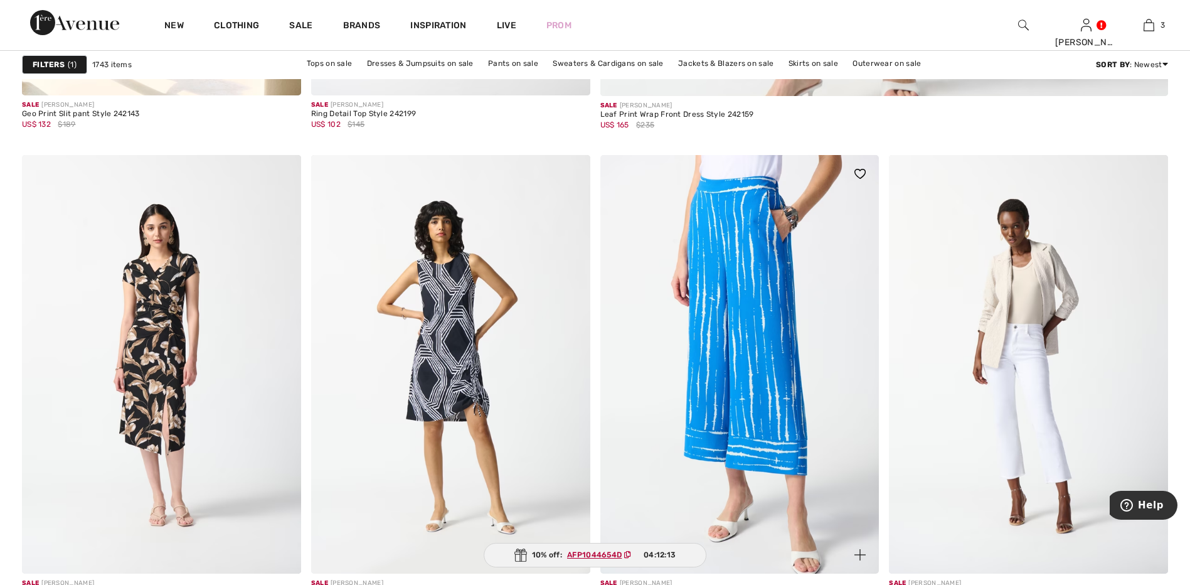
click at [758, 458] on img at bounding box center [739, 364] width 279 height 418
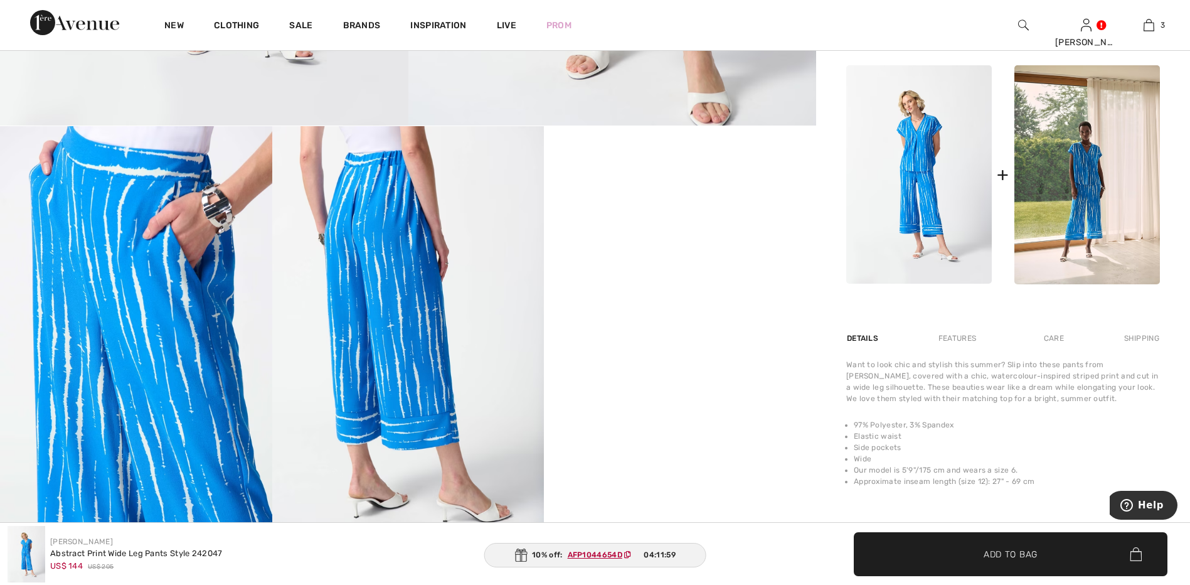
scroll to position [564, 0]
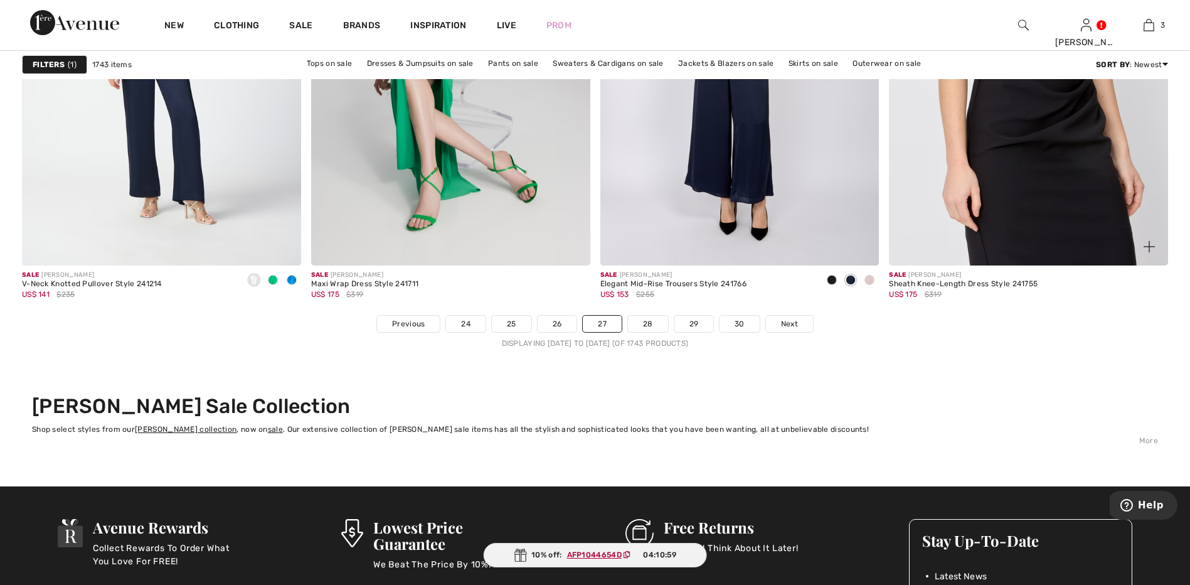
scroll to position [7150, 0]
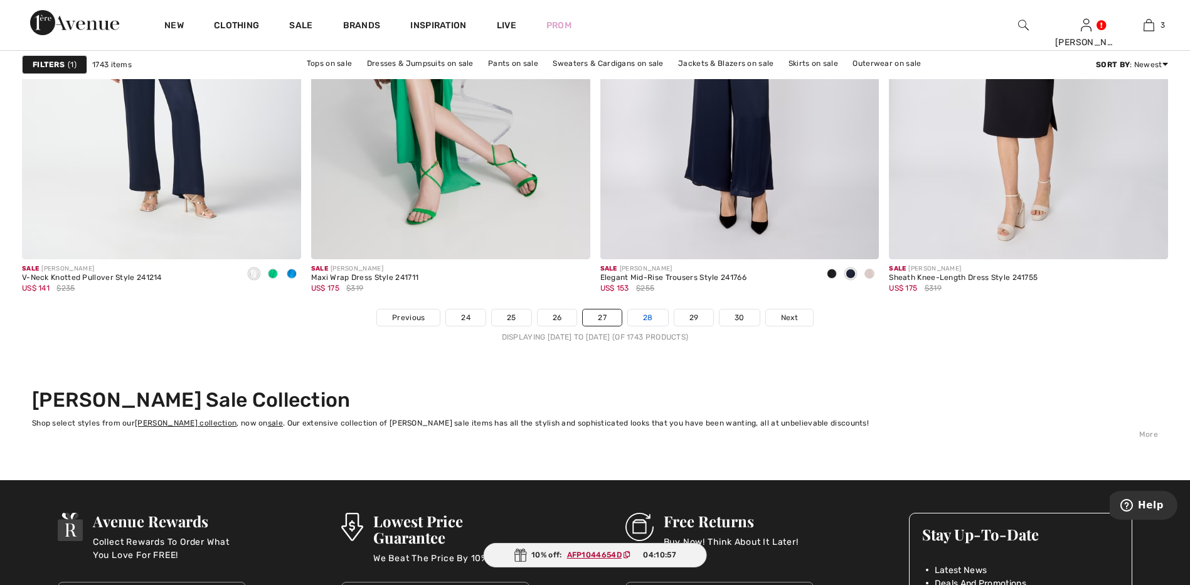
click at [641, 321] on link "28" at bounding box center [648, 317] width 40 height 16
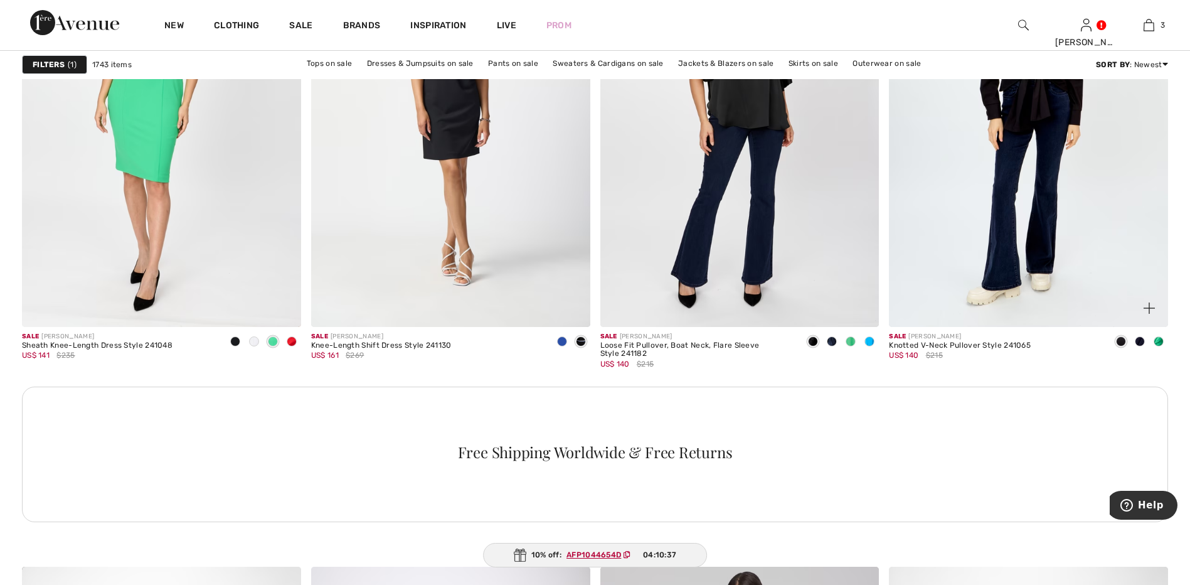
scroll to position [1693, 0]
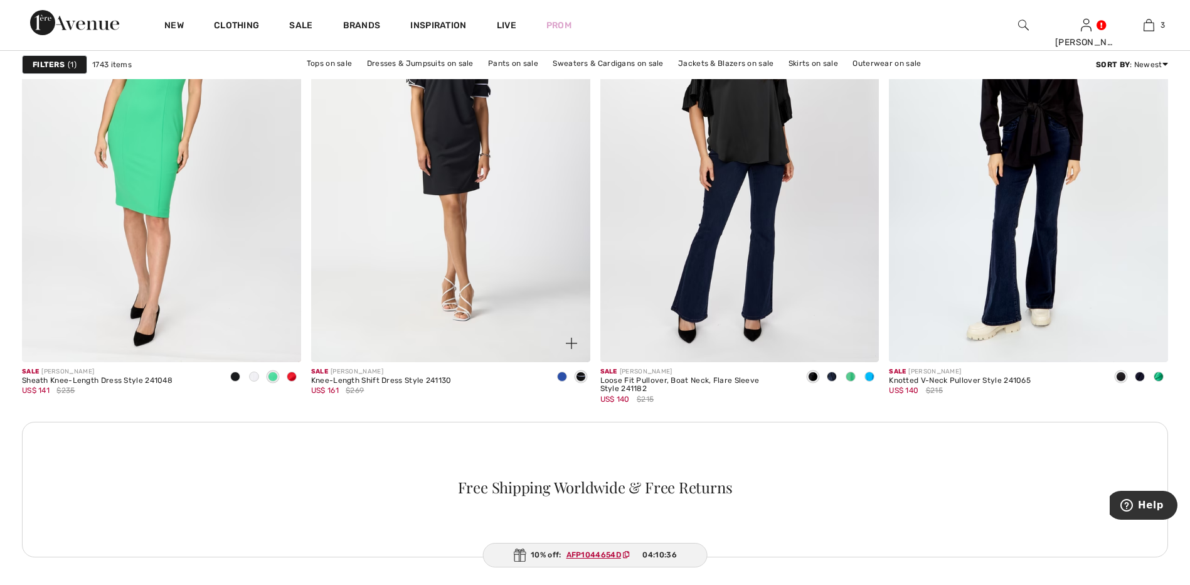
click at [562, 378] on span at bounding box center [562, 376] width 10 height 10
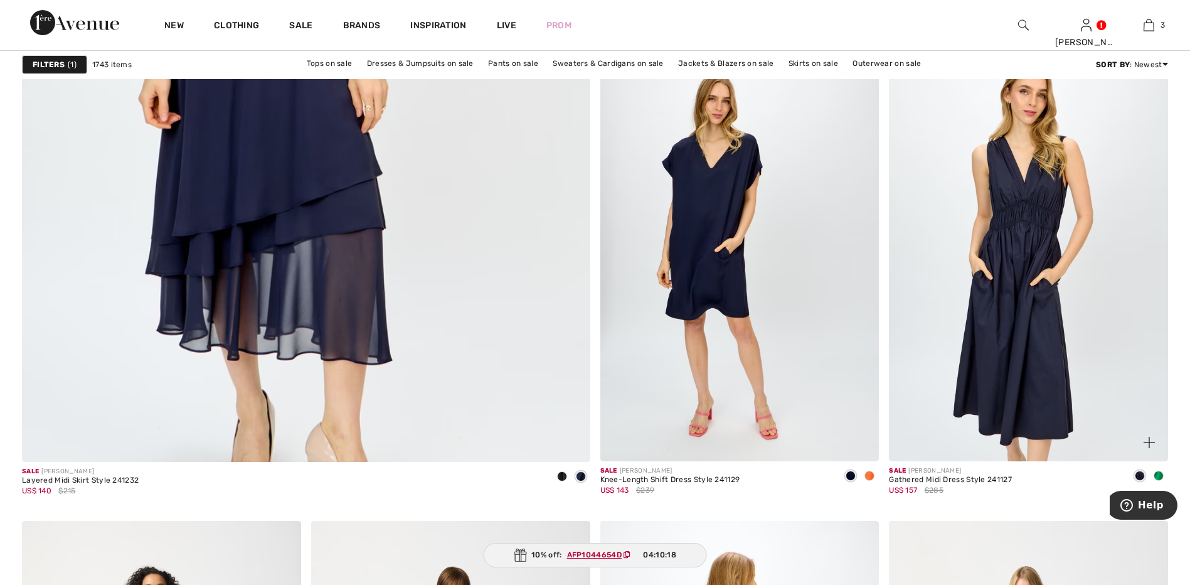
scroll to position [4391, 0]
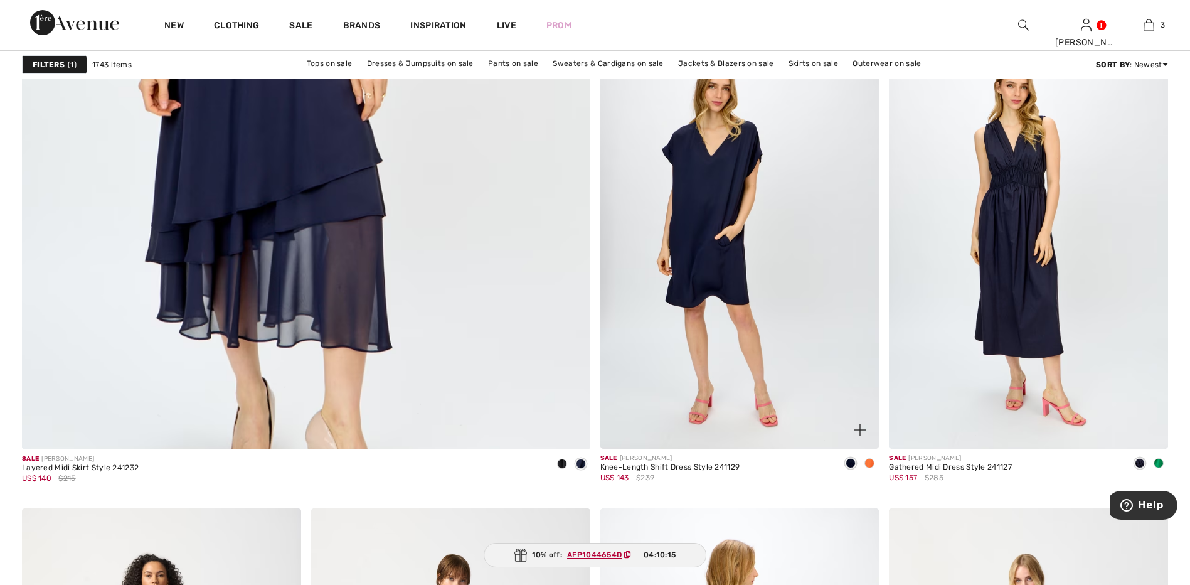
click at [869, 460] on span at bounding box center [869, 463] width 10 height 10
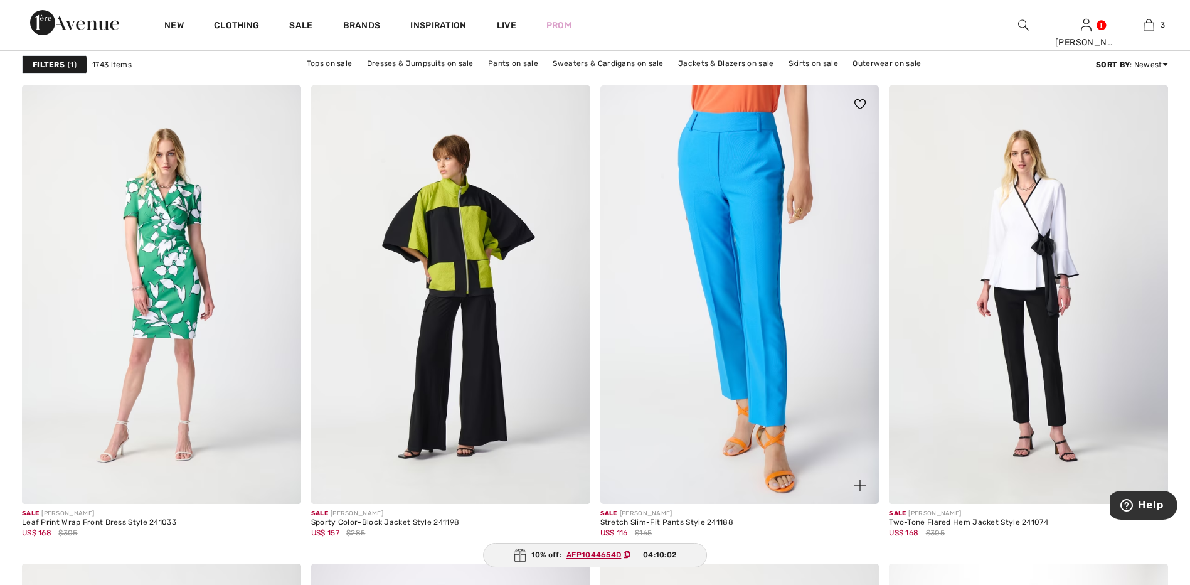
scroll to position [6460, 0]
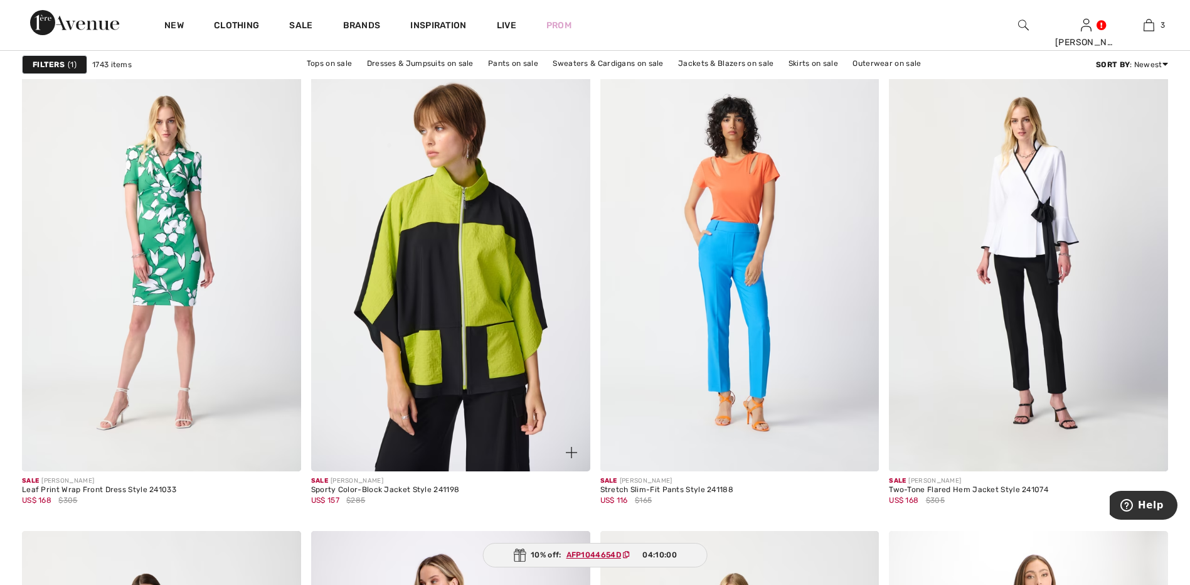
click at [405, 250] on img at bounding box center [450, 262] width 279 height 418
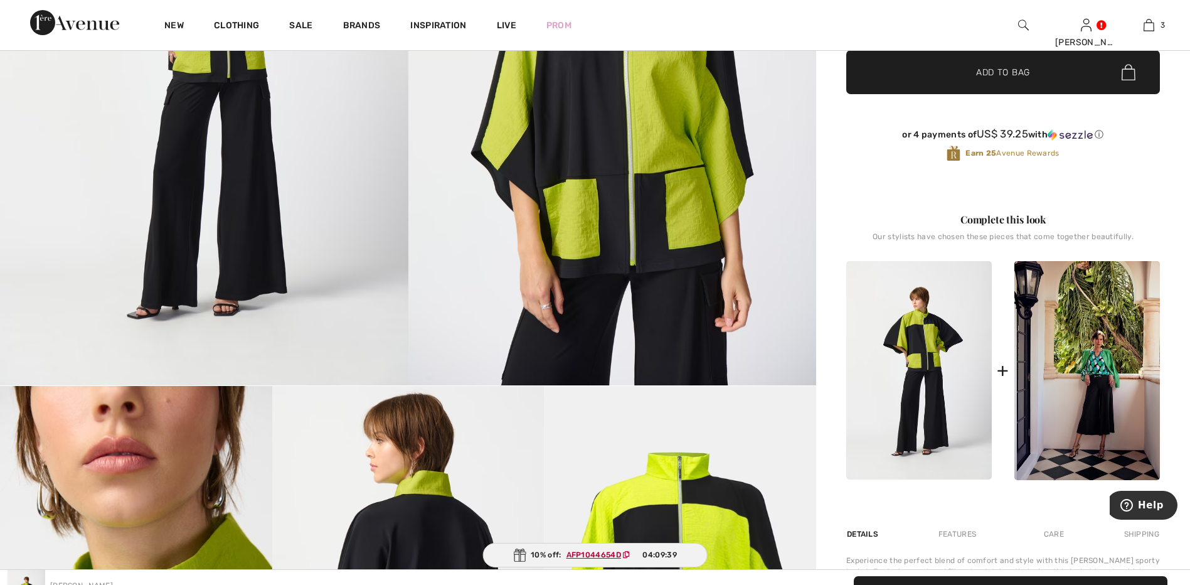
scroll to position [63, 0]
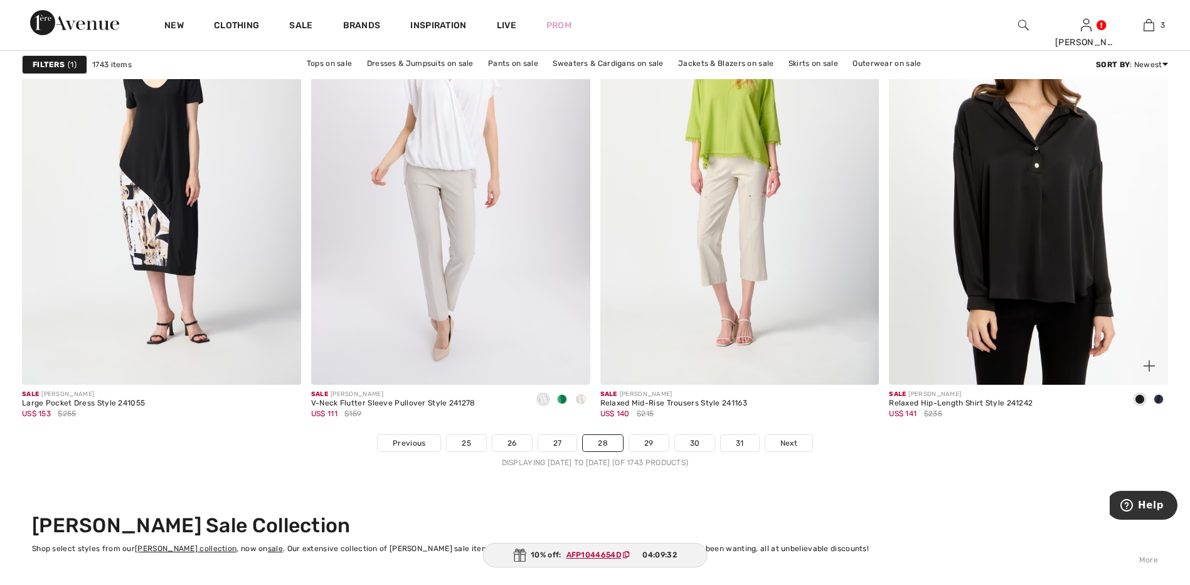
scroll to position [6899, 0]
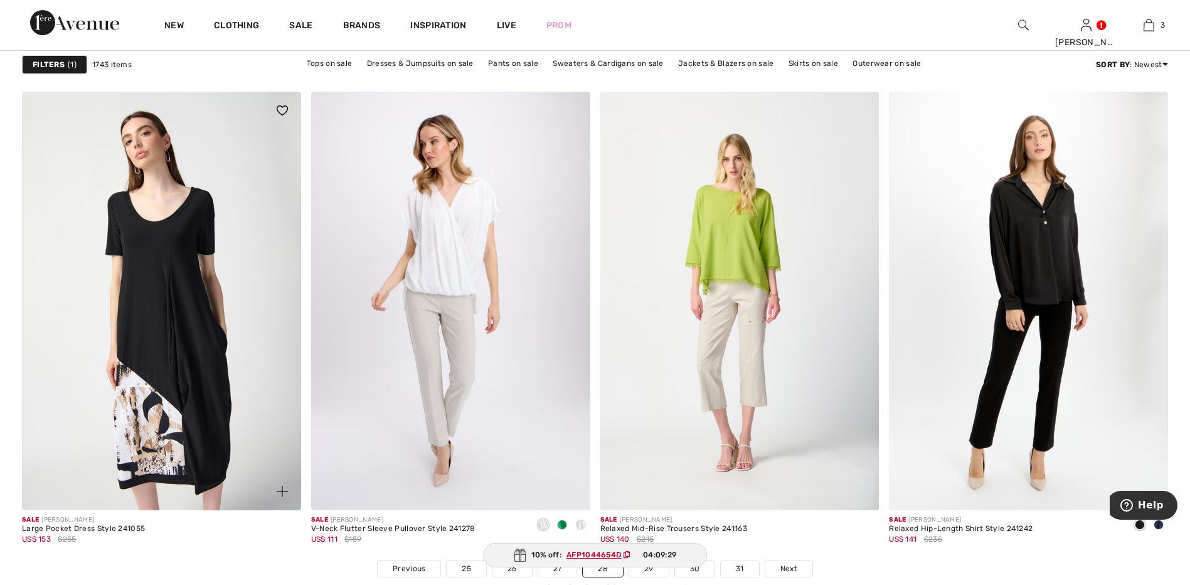
click at [184, 285] on img at bounding box center [161, 301] width 279 height 418
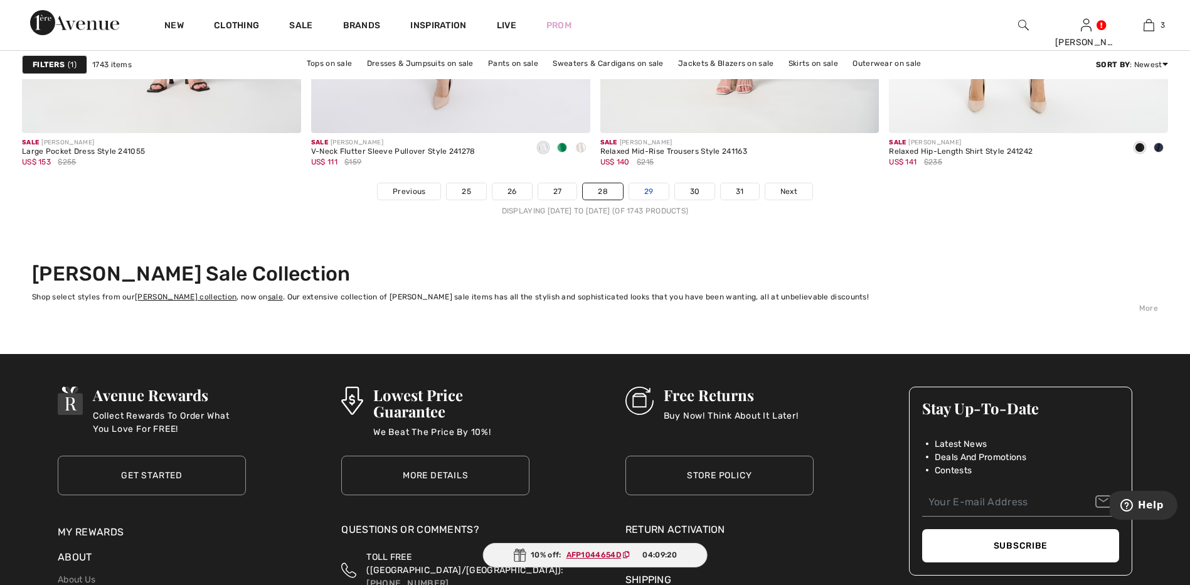
click at [658, 195] on link "29" at bounding box center [649, 191] width 40 height 16
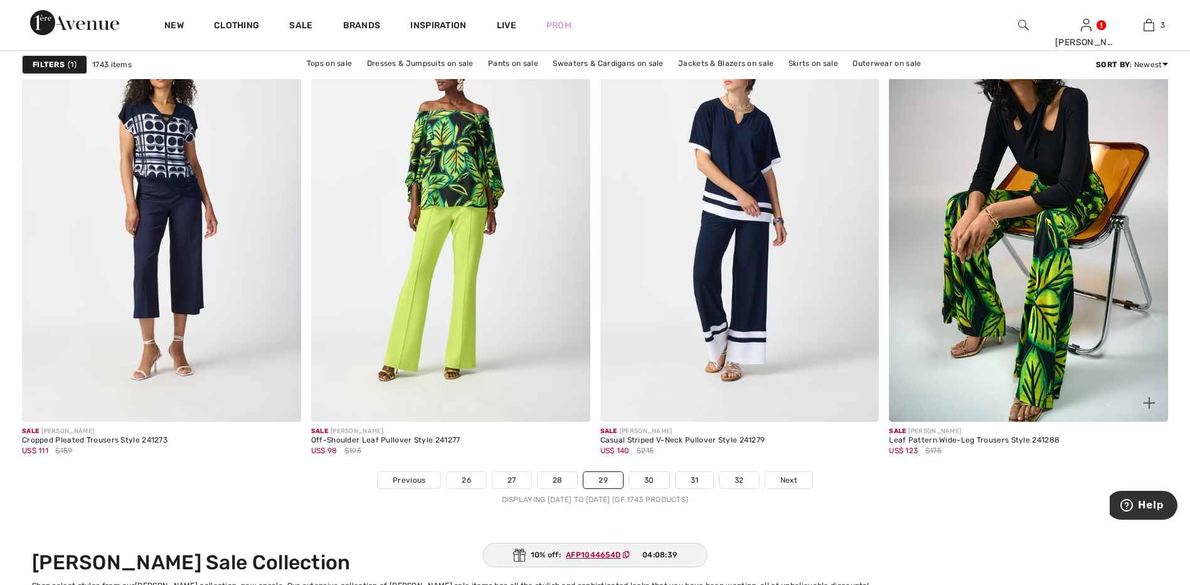
scroll to position [7150, 0]
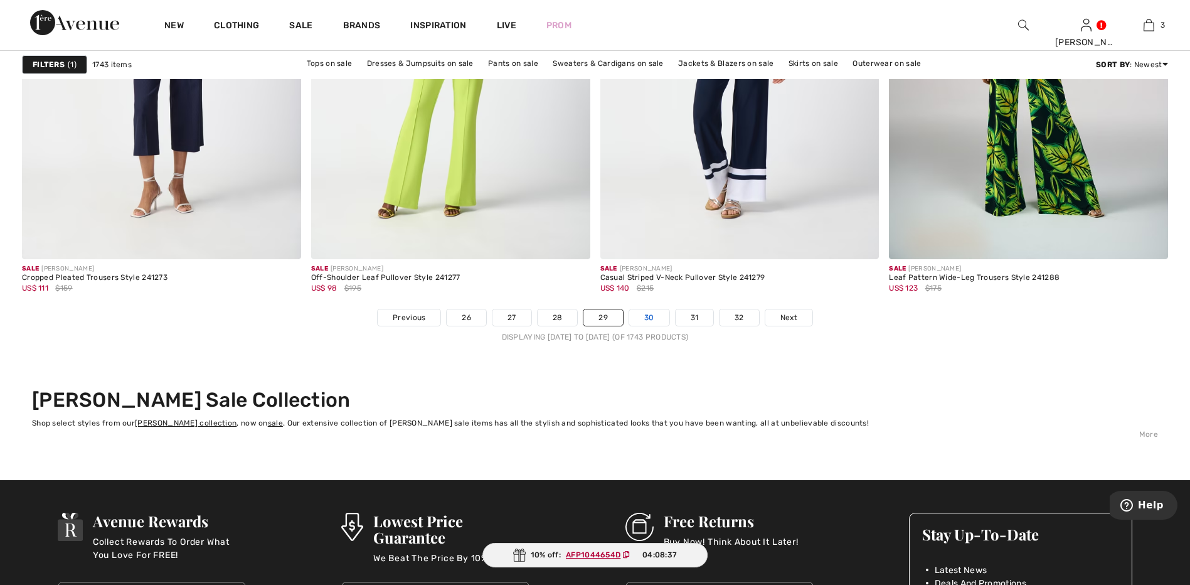
click at [644, 315] on link "30" at bounding box center [649, 317] width 40 height 16
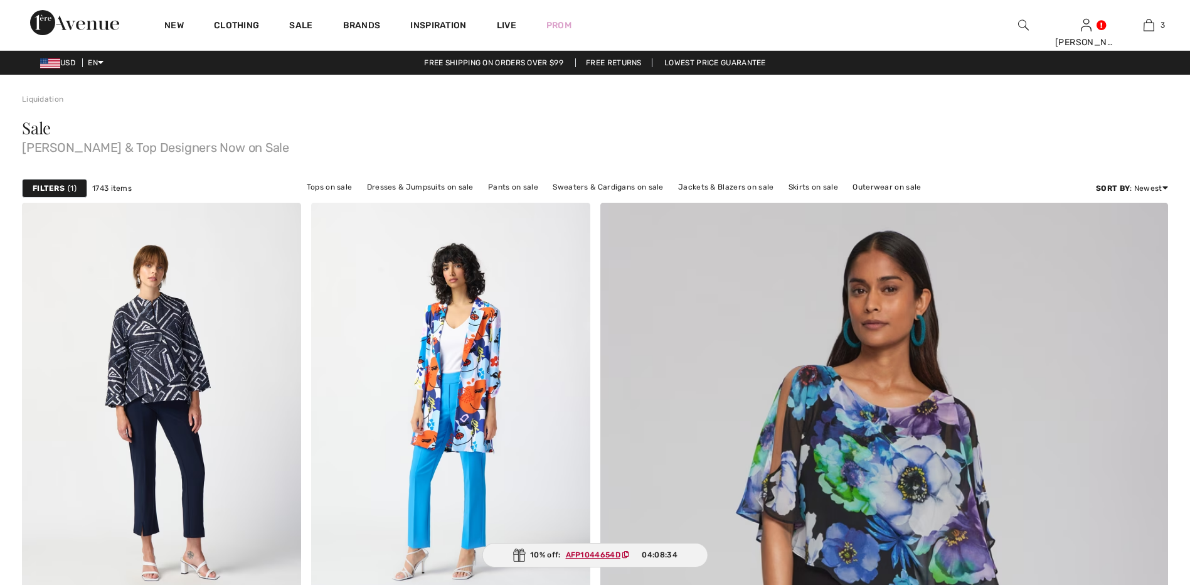
checkbox input "true"
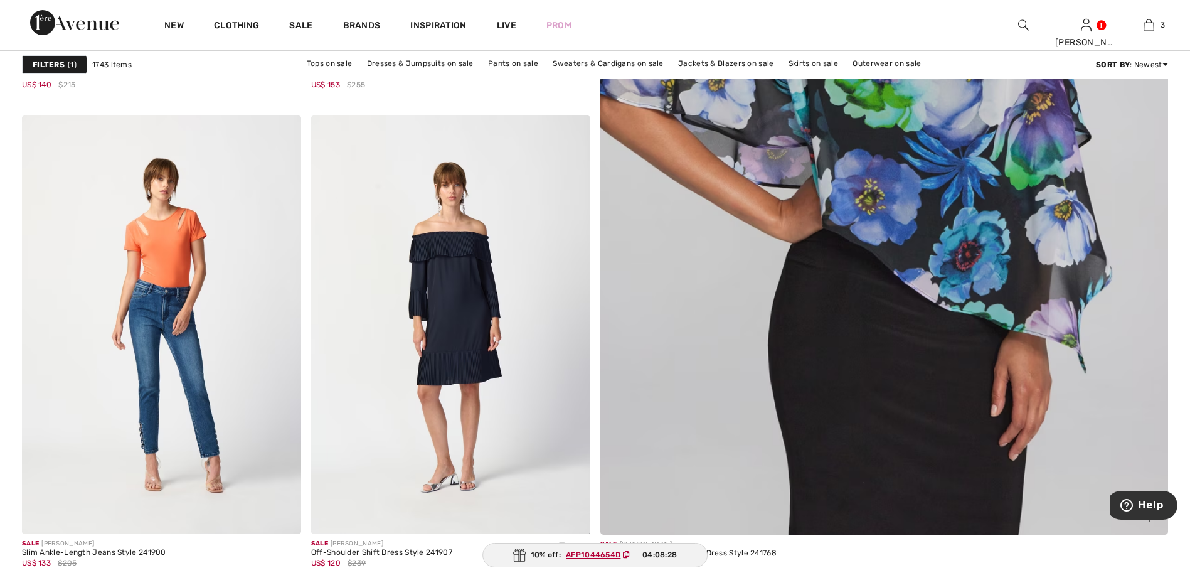
scroll to position [564, 0]
click at [896, 272] on img at bounding box center [884, 149] width 682 height 1022
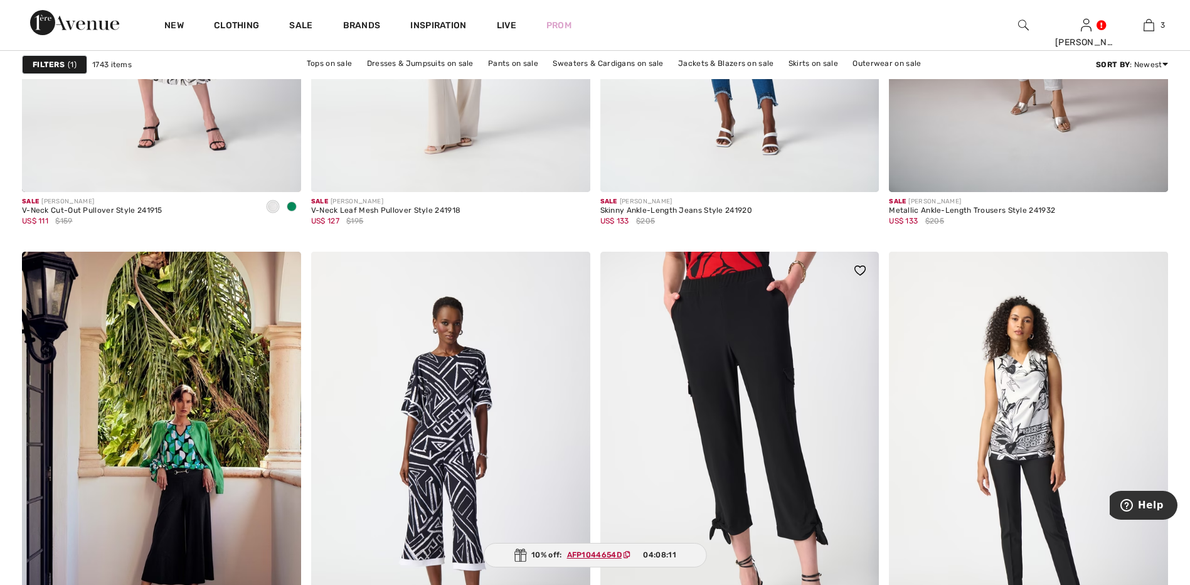
scroll to position [1380, 0]
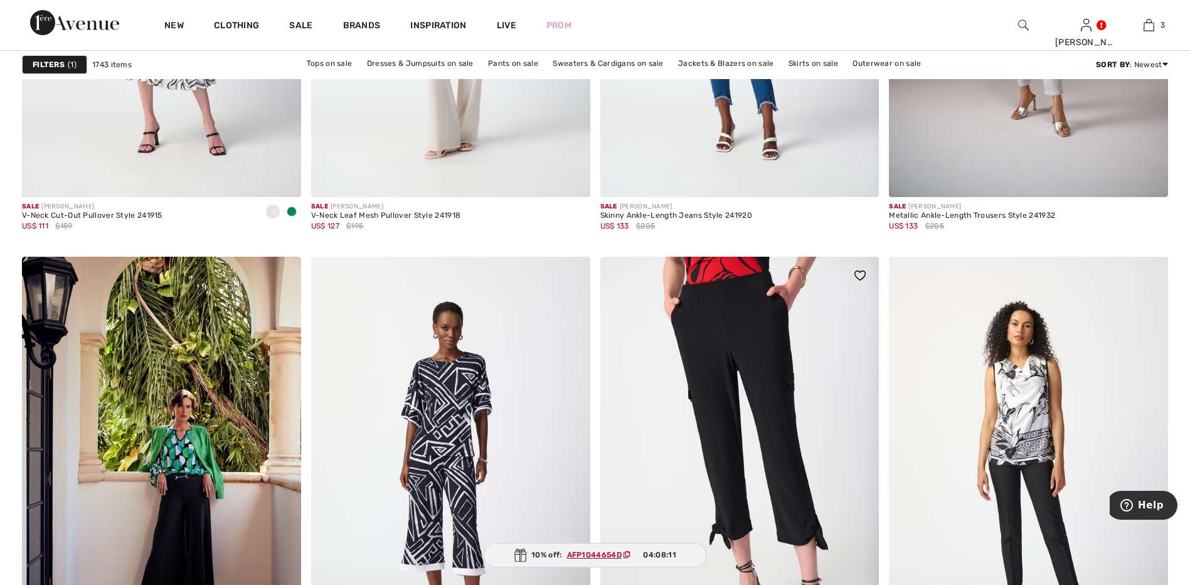
click at [747, 307] on img at bounding box center [739, 466] width 279 height 418
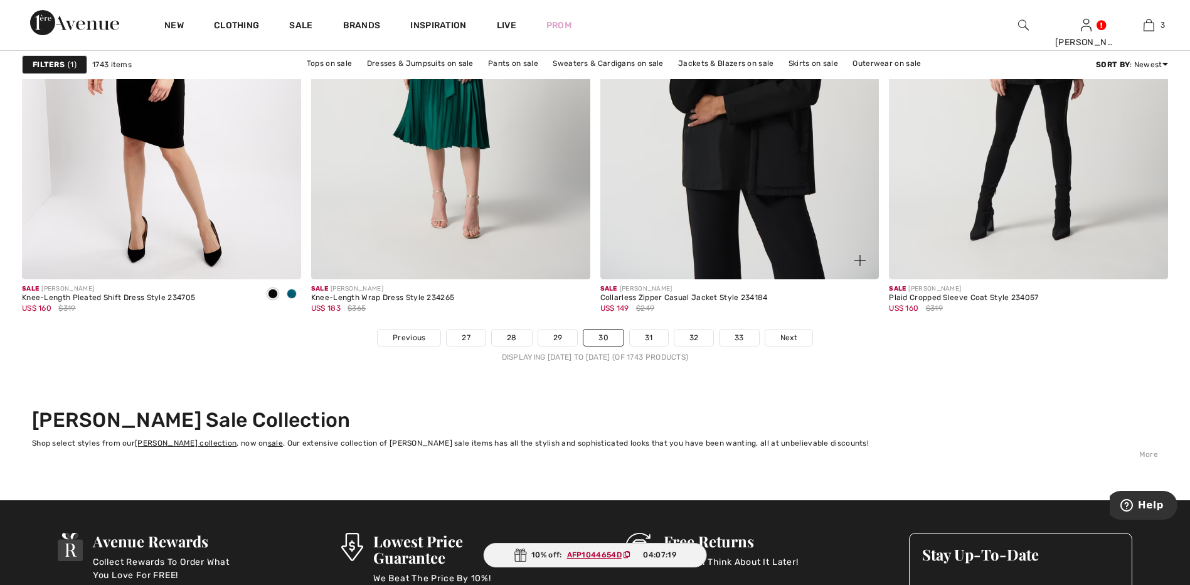
scroll to position [7213, 0]
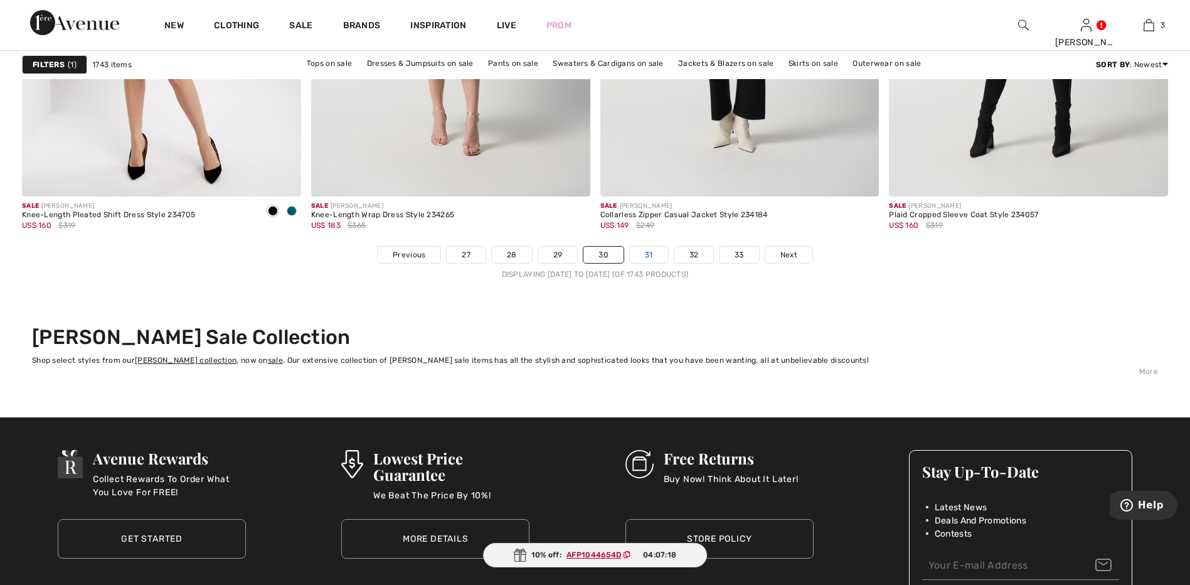
click at [650, 254] on link "31" at bounding box center [649, 254] width 38 height 16
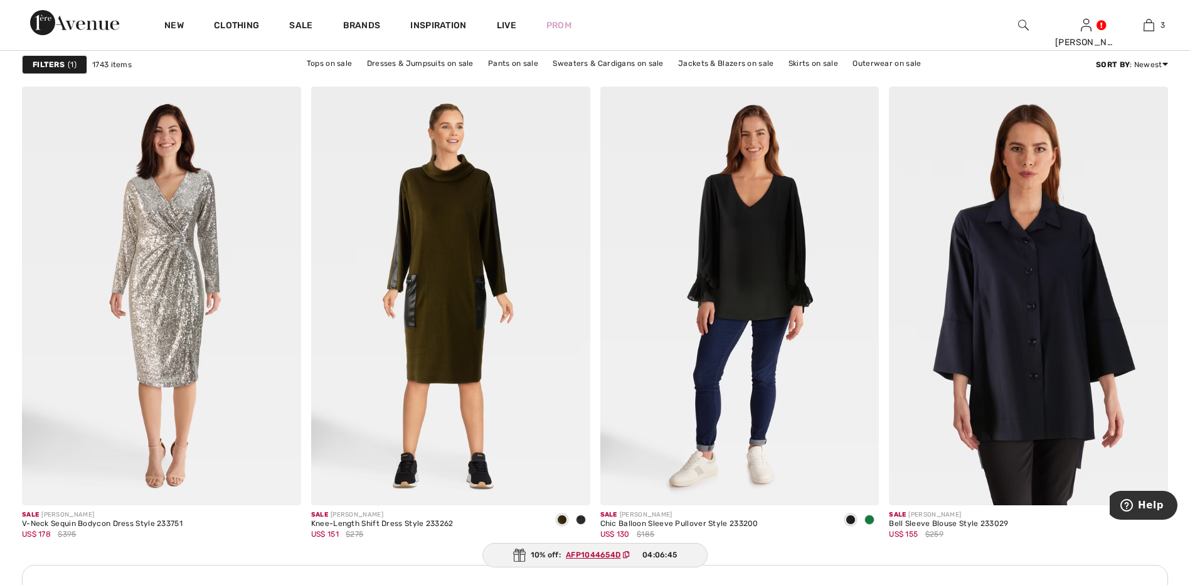
scroll to position [5331, 0]
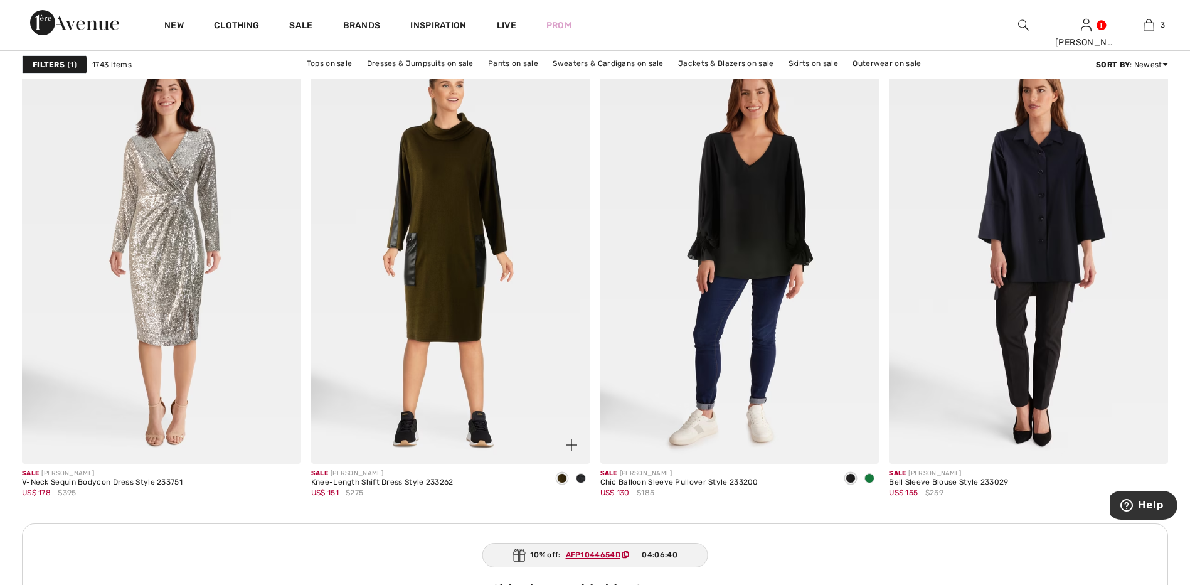
click at [584, 481] on span at bounding box center [581, 478] width 10 height 10
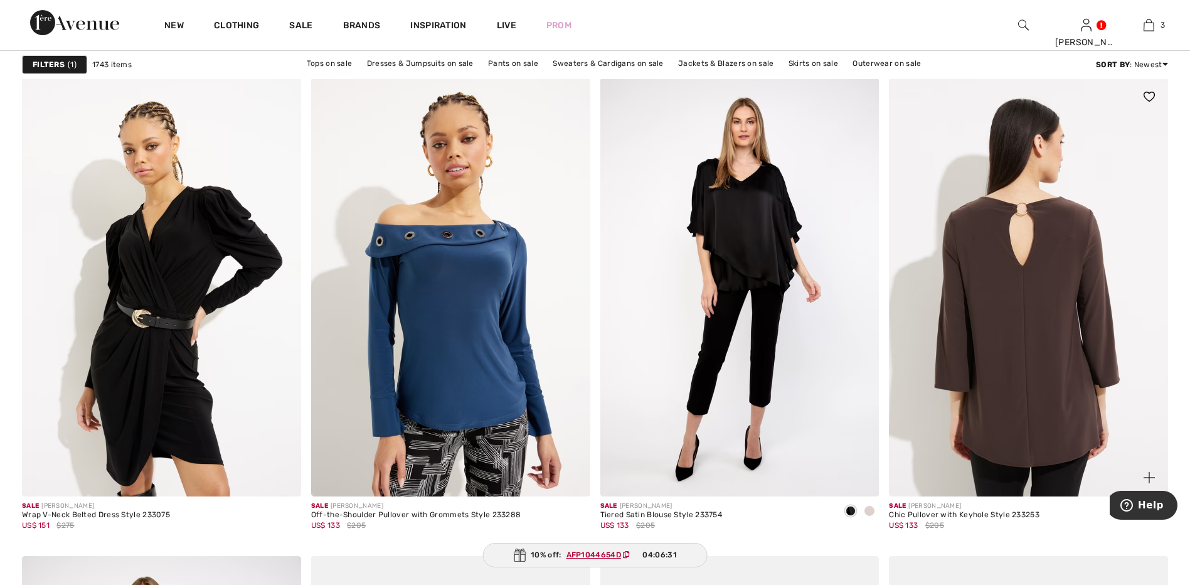
scroll to position [5959, 0]
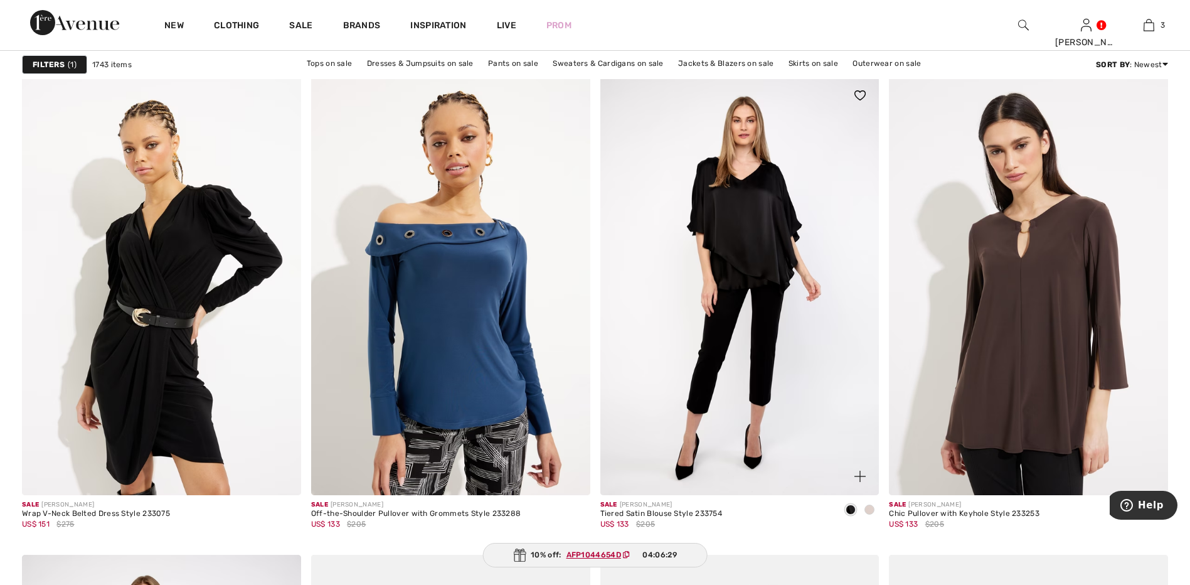
click at [868, 508] on span at bounding box center [869, 509] width 10 height 10
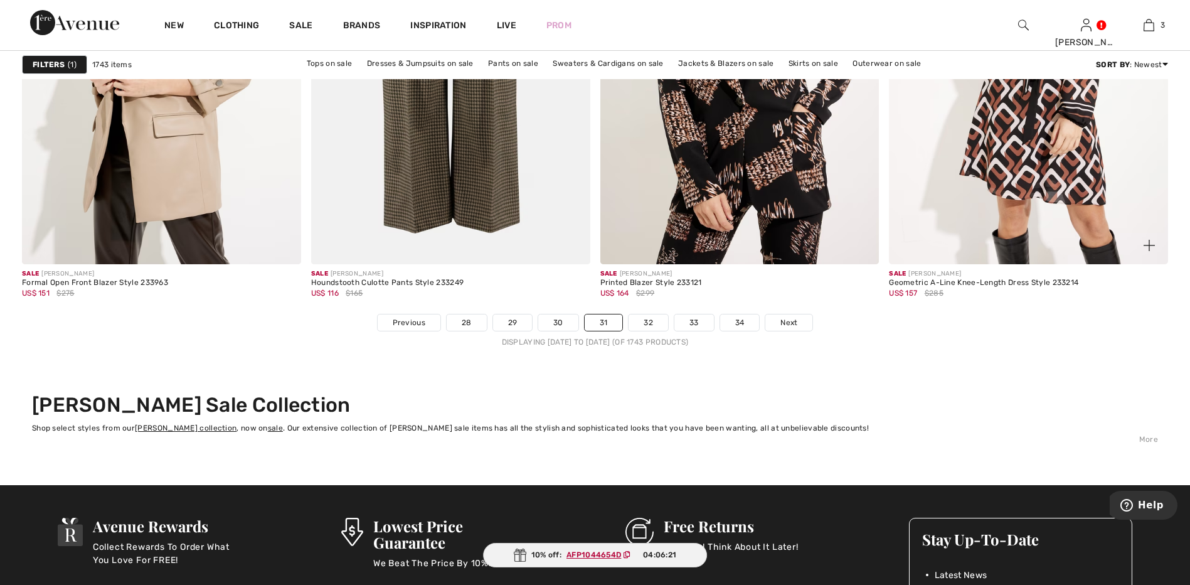
scroll to position [7150, 0]
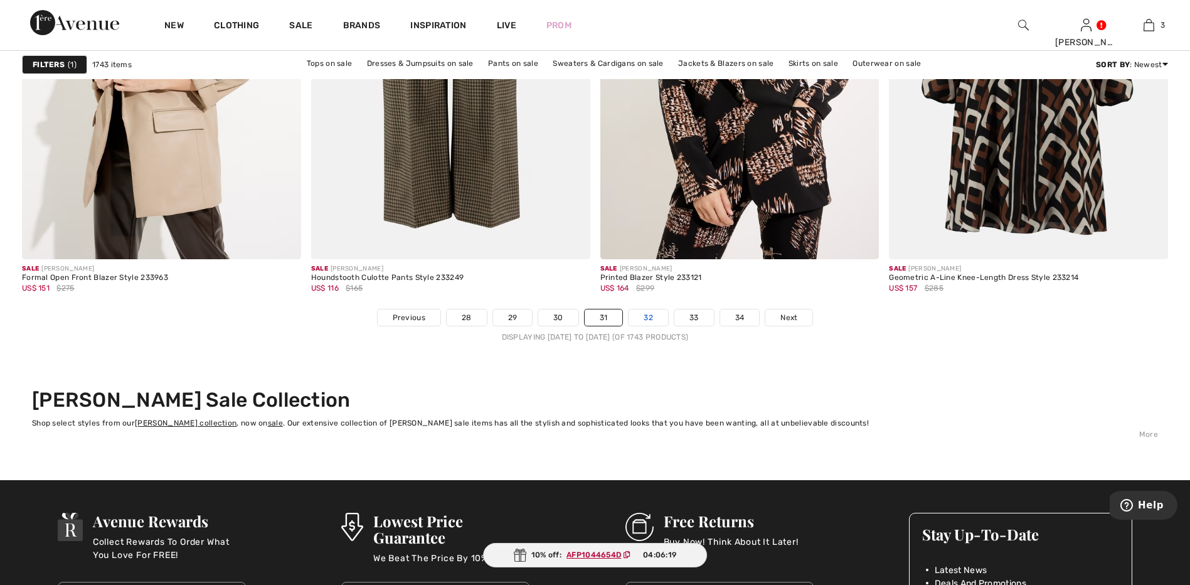
click at [646, 320] on link "32" at bounding box center [648, 317] width 40 height 16
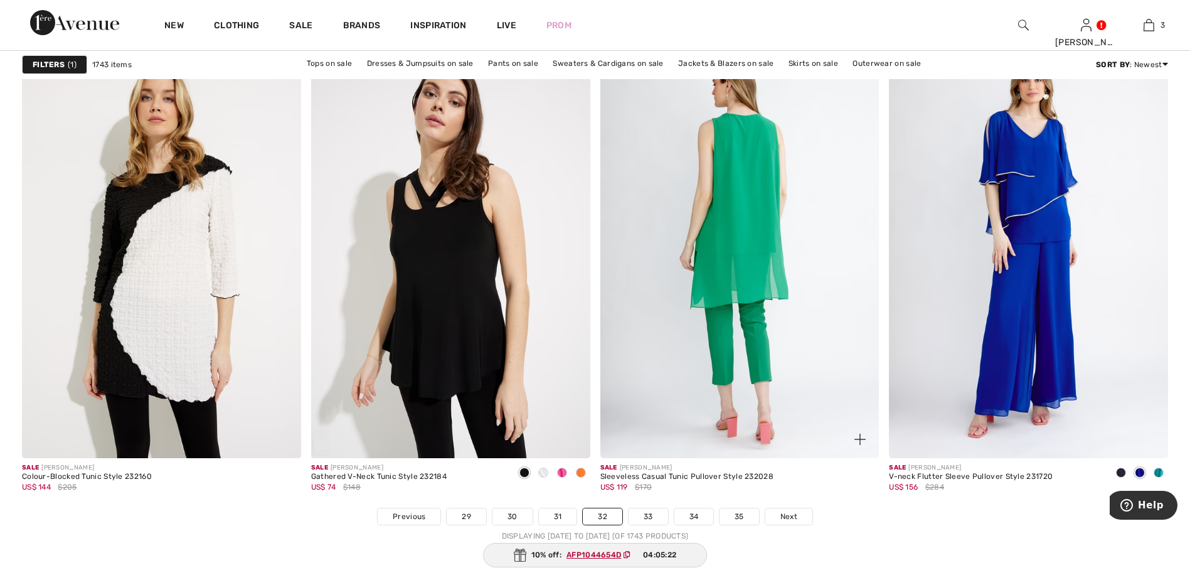
scroll to position [6962, 0]
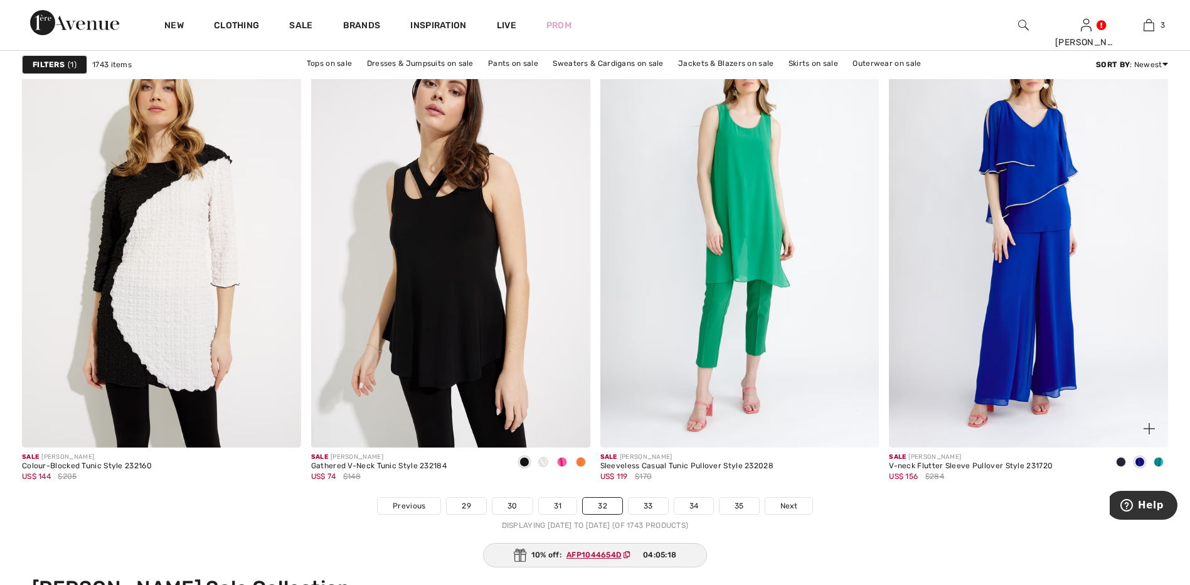
click at [1157, 461] on span at bounding box center [1158, 462] width 10 height 10
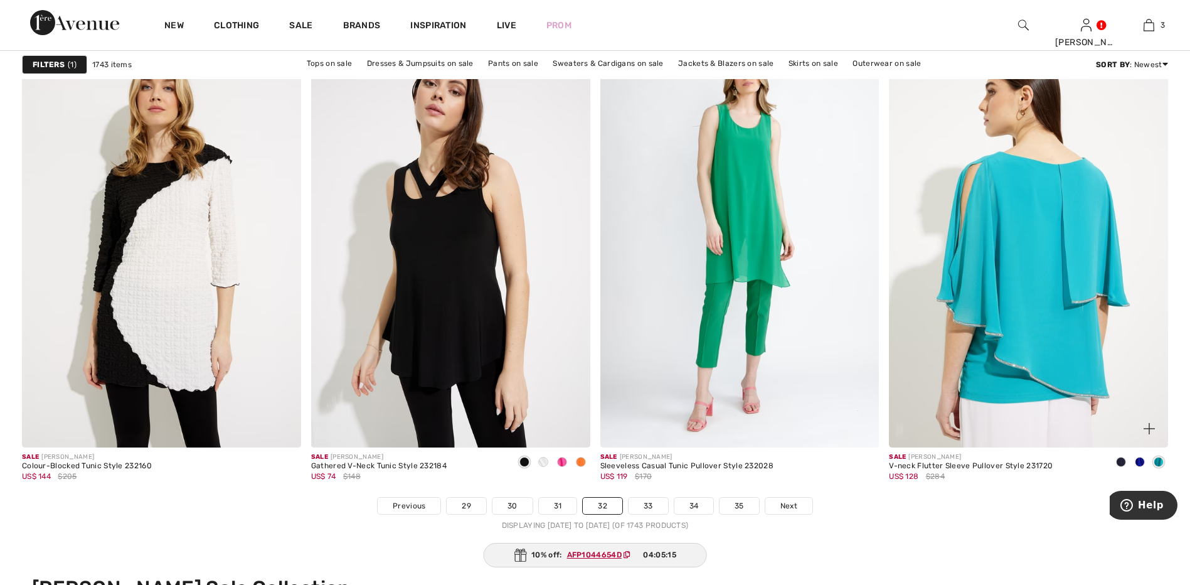
click at [1037, 255] on img at bounding box center [1028, 238] width 279 height 418
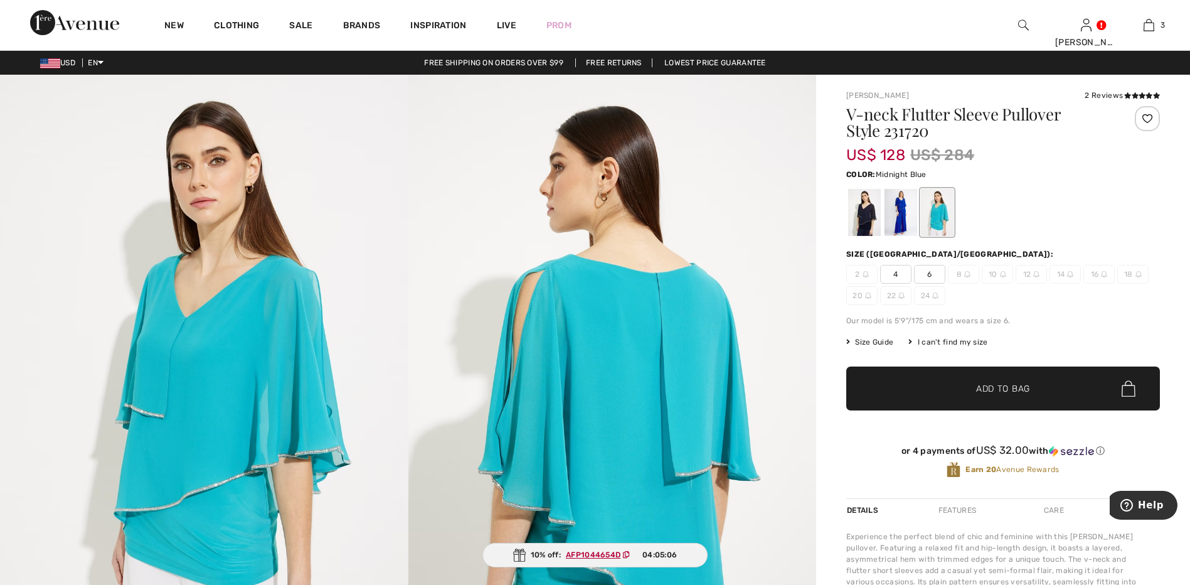
click at [864, 215] on div at bounding box center [864, 212] width 33 height 47
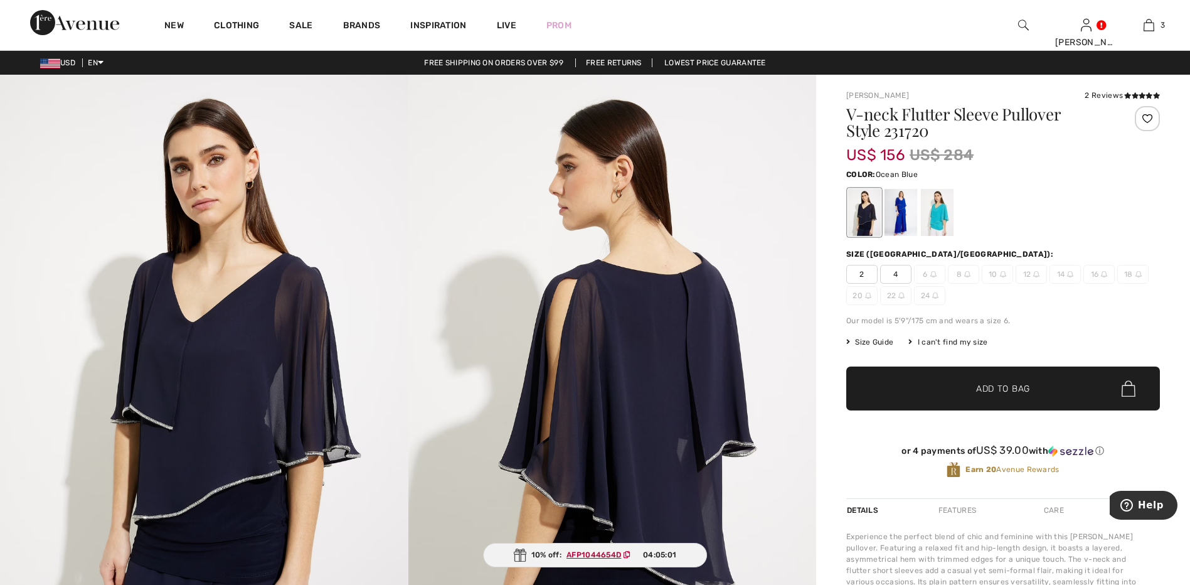
click at [935, 211] on div at bounding box center [937, 212] width 33 height 47
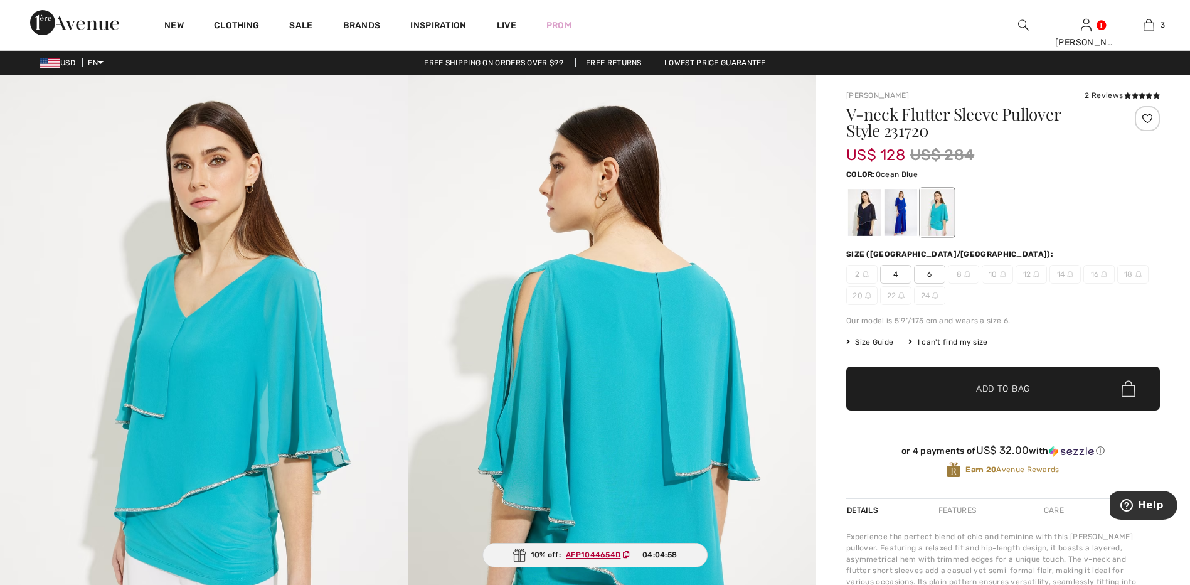
drag, startPoint x: 930, startPoint y: 270, endPoint x: 891, endPoint y: 310, distance: 55.9
click at [930, 270] on span "6" at bounding box center [929, 274] width 31 height 19
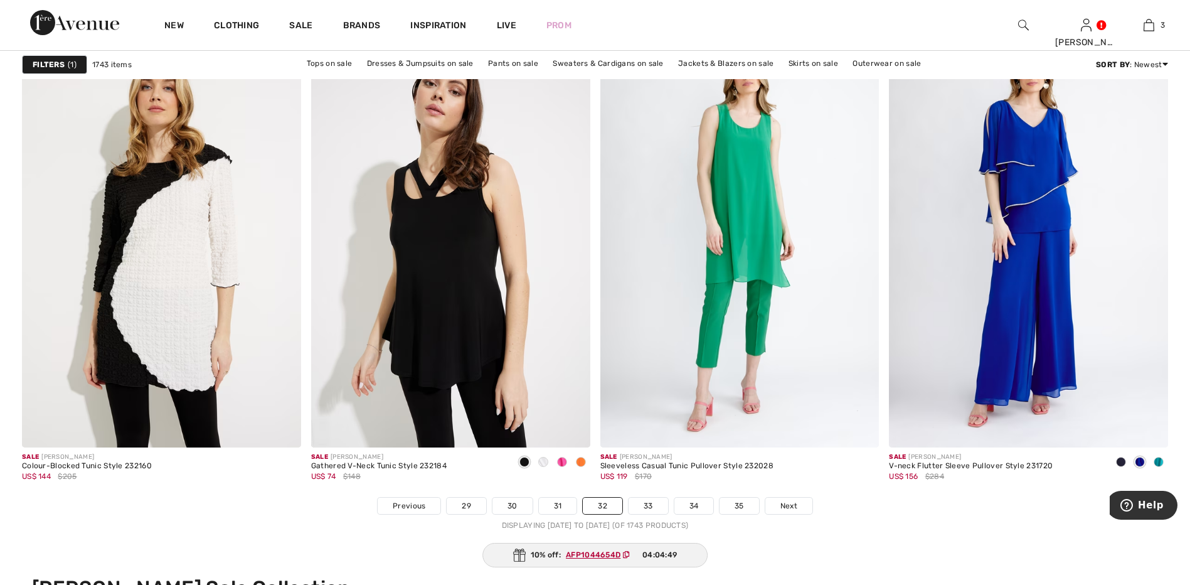
scroll to position [7213, 0]
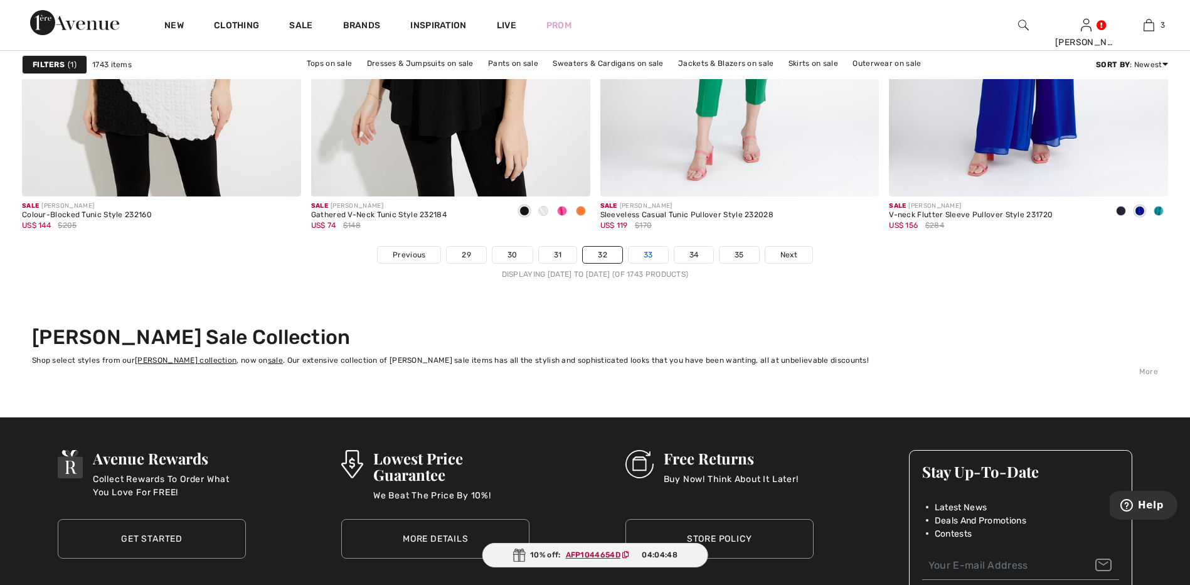
click at [649, 250] on link "33" at bounding box center [648, 254] width 40 height 16
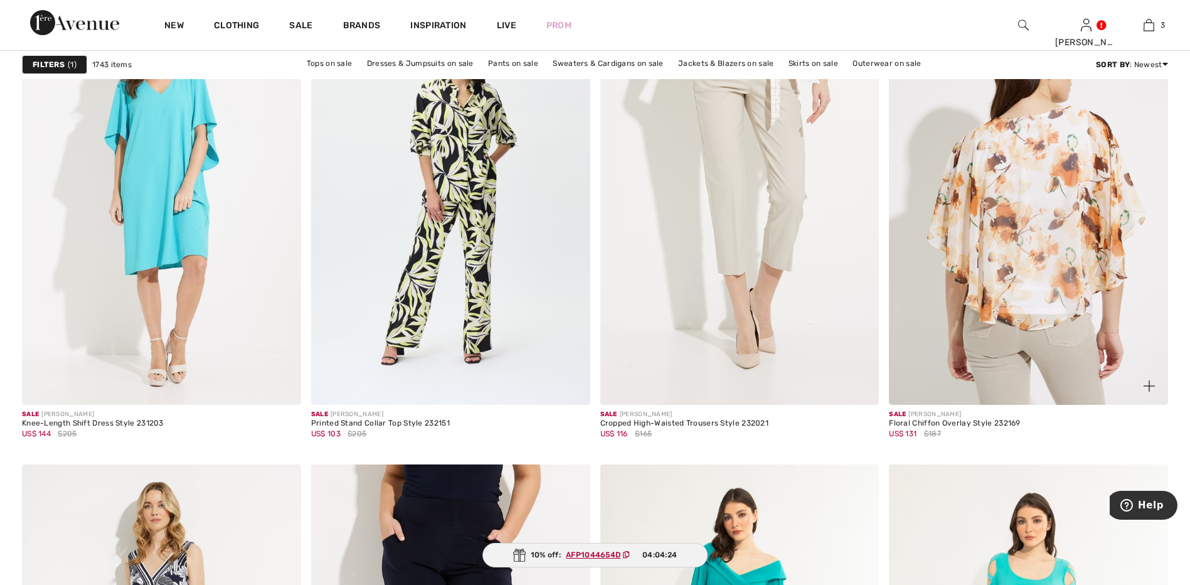
scroll to position [2321, 0]
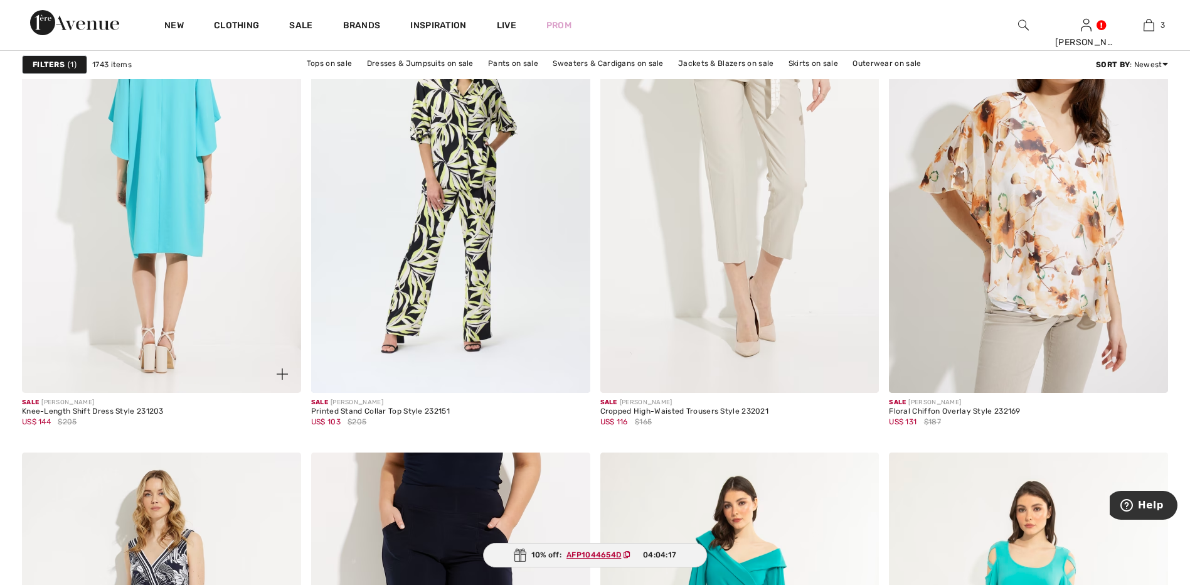
click at [165, 149] on img at bounding box center [161, 183] width 279 height 418
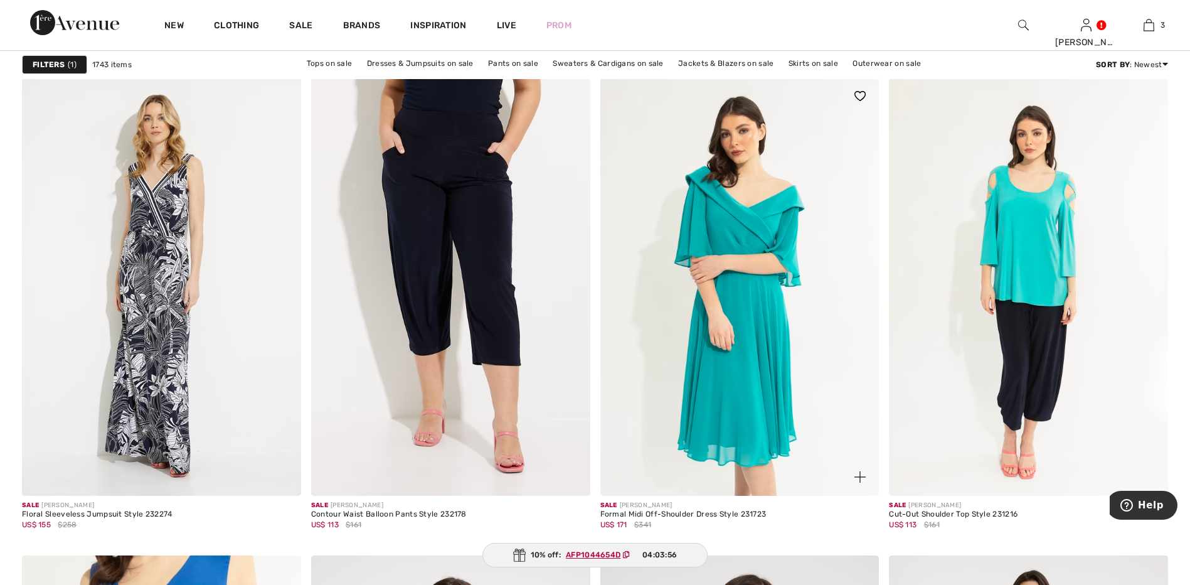
scroll to position [2697, 0]
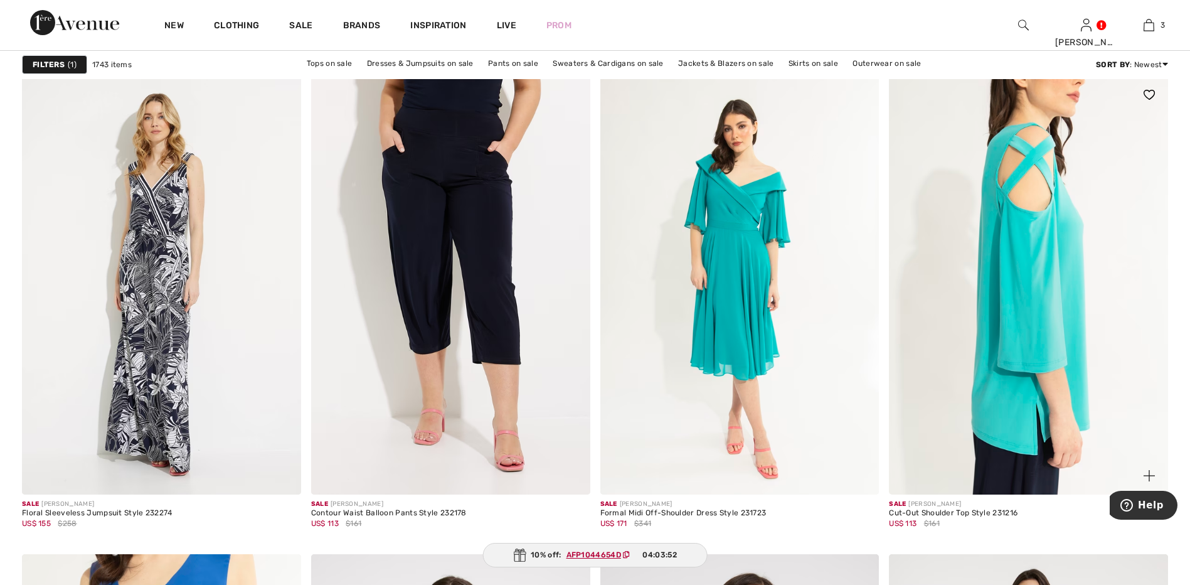
click at [1042, 255] on img at bounding box center [1028, 285] width 279 height 418
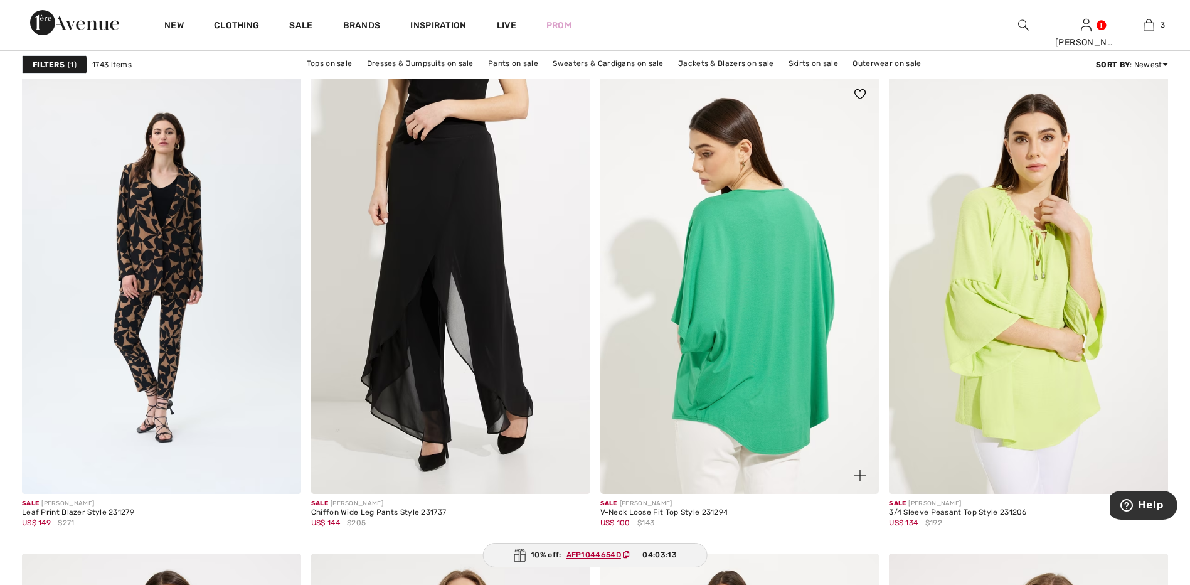
scroll to position [5897, 0]
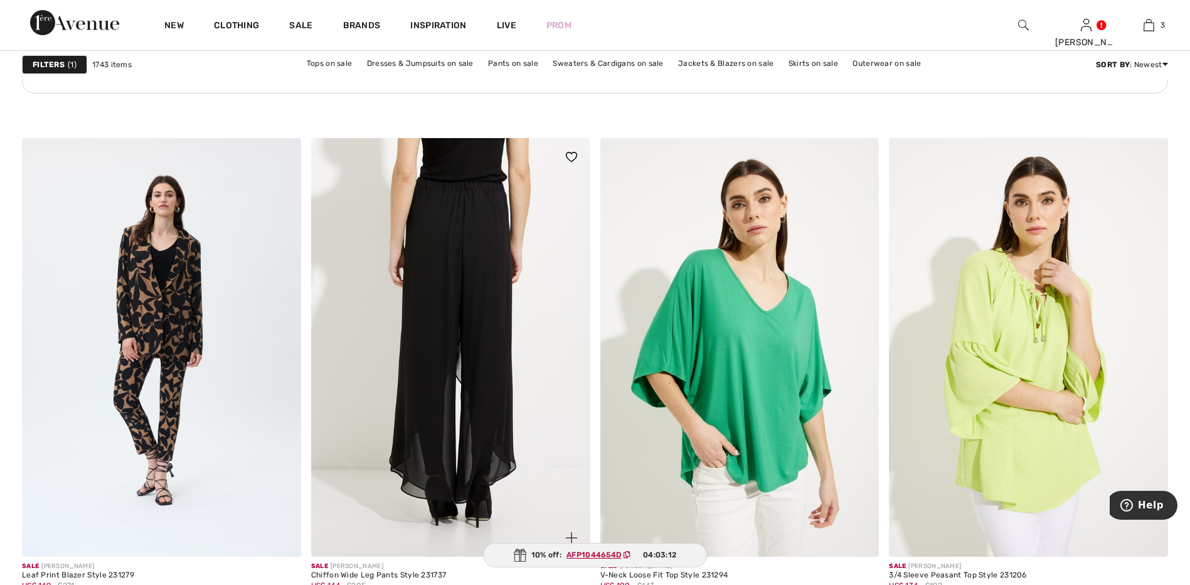
click at [460, 305] on img at bounding box center [450, 347] width 279 height 418
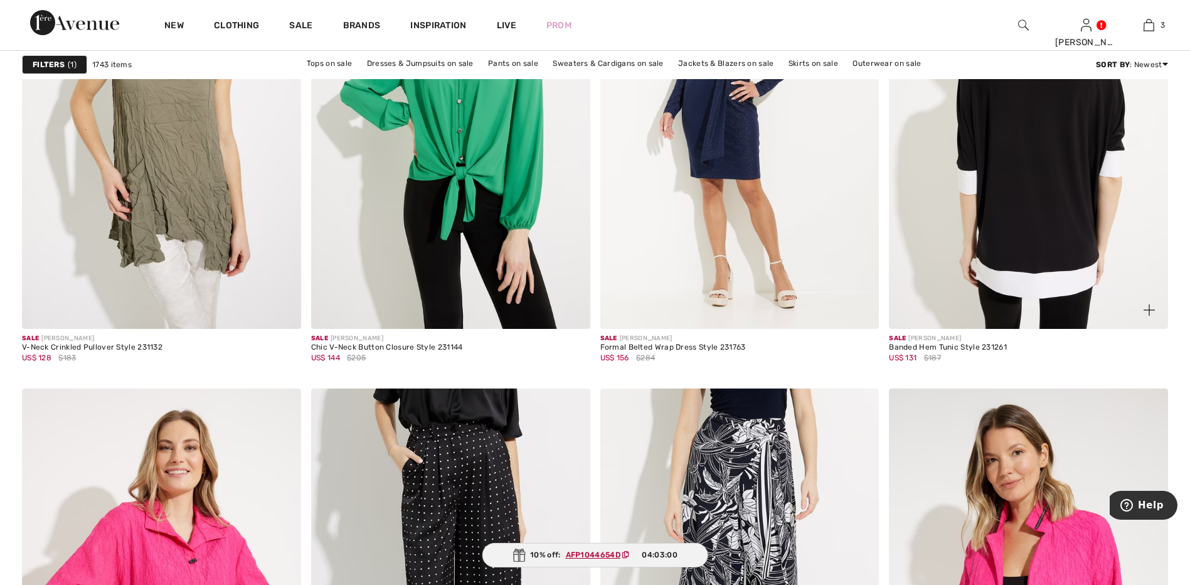
scroll to position [6399, 0]
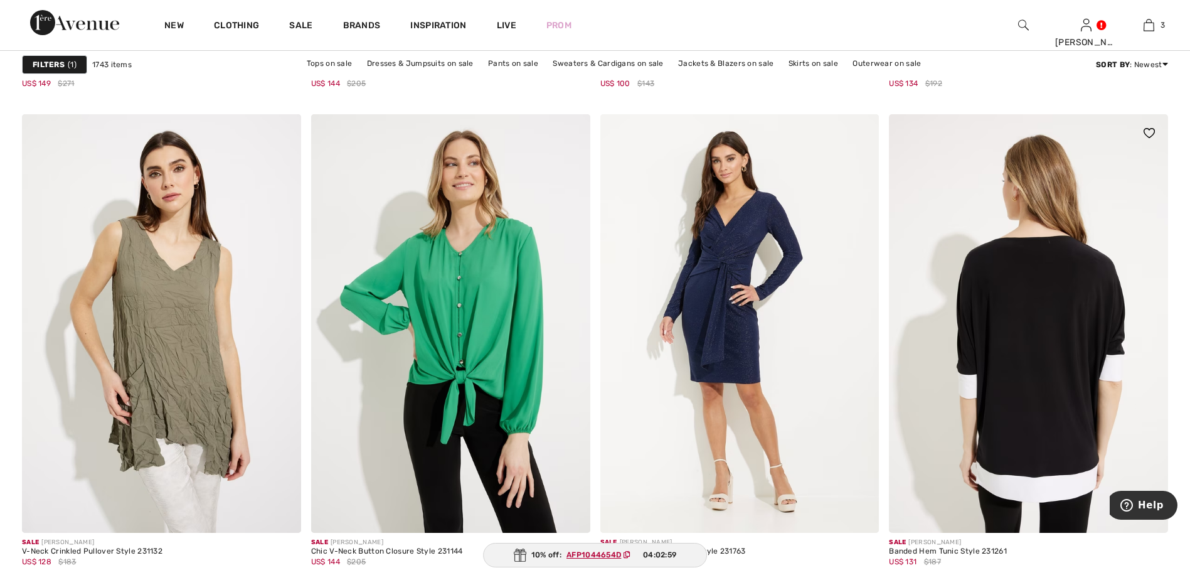
click at [1019, 297] on img at bounding box center [1028, 323] width 279 height 418
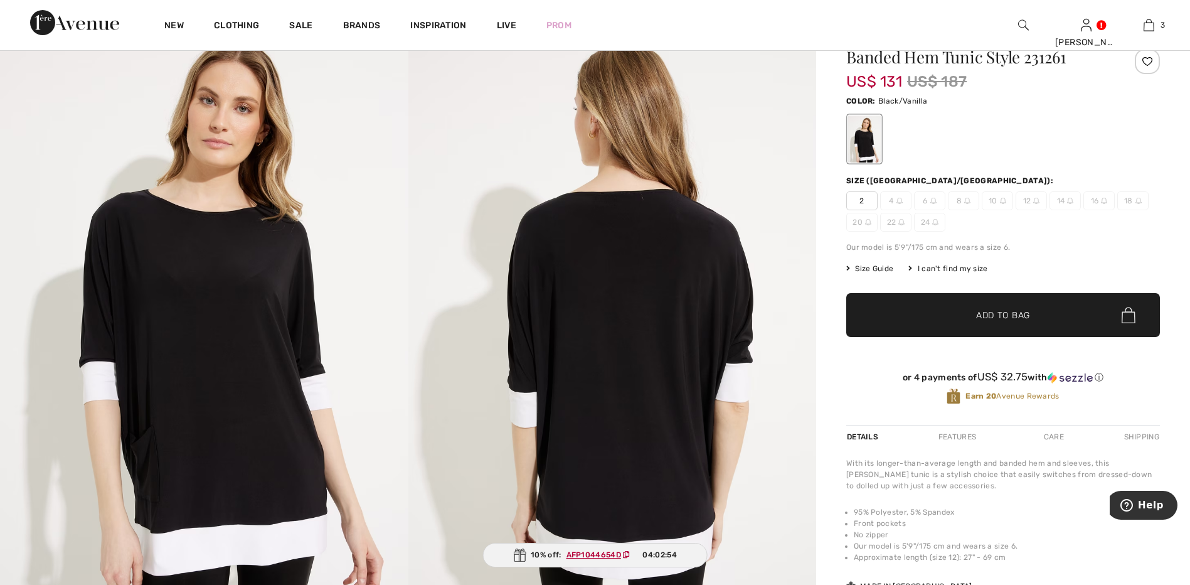
scroll to position [63, 0]
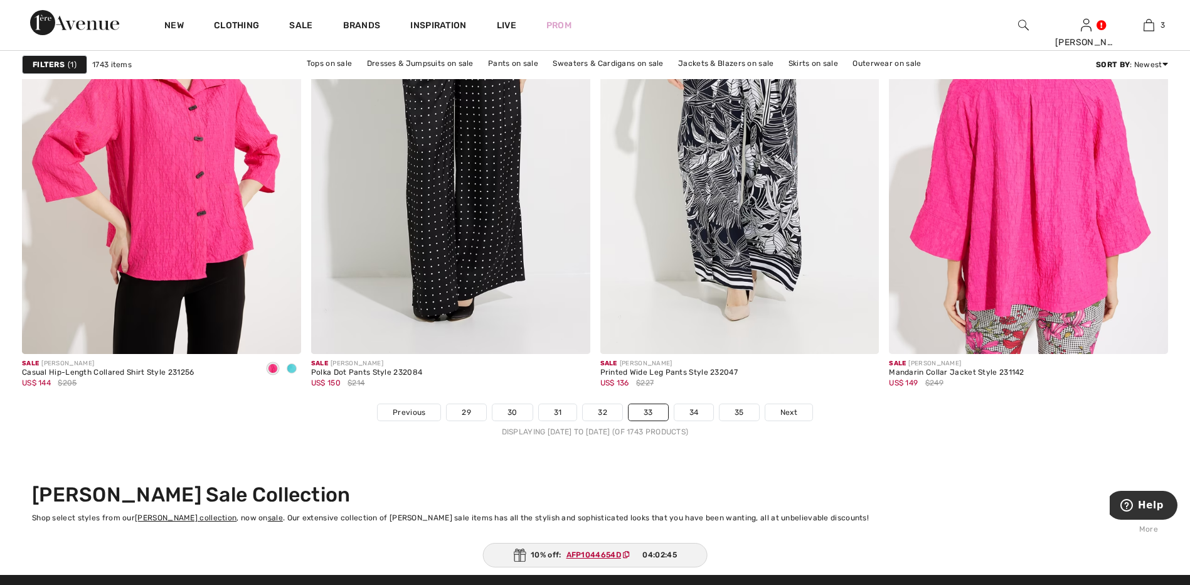
scroll to position [7214, 0]
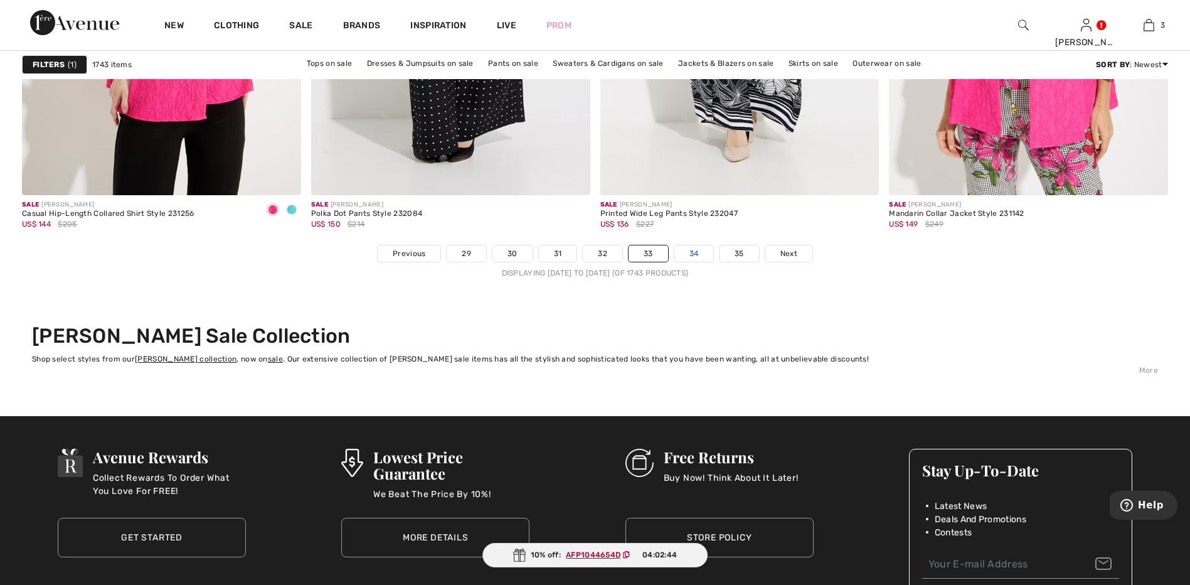
click at [682, 250] on link "34" at bounding box center [694, 253] width 40 height 16
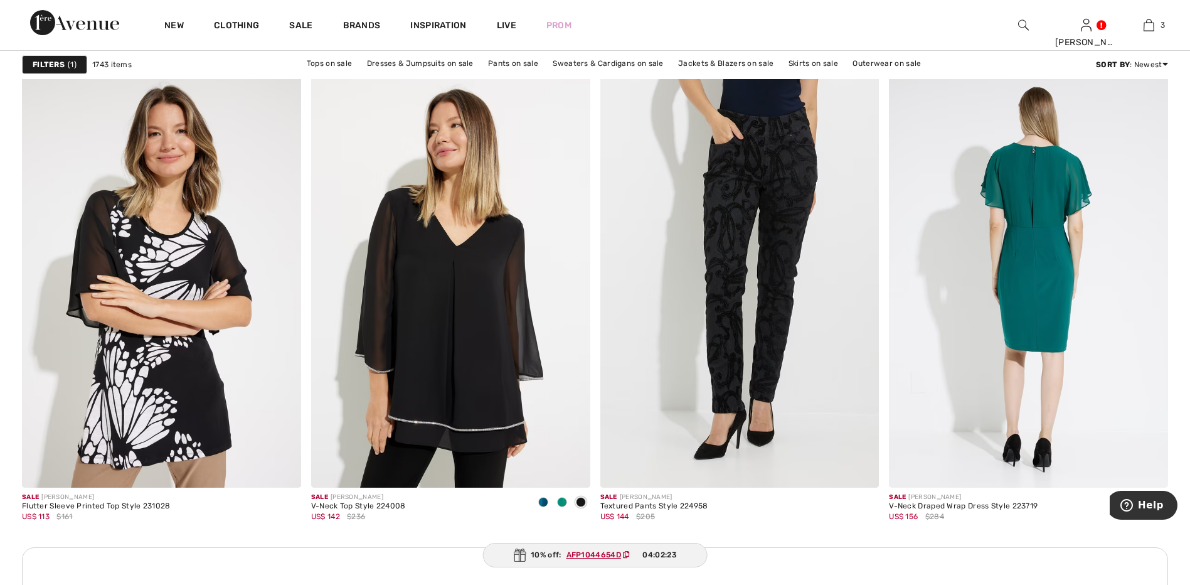
scroll to position [3199, 0]
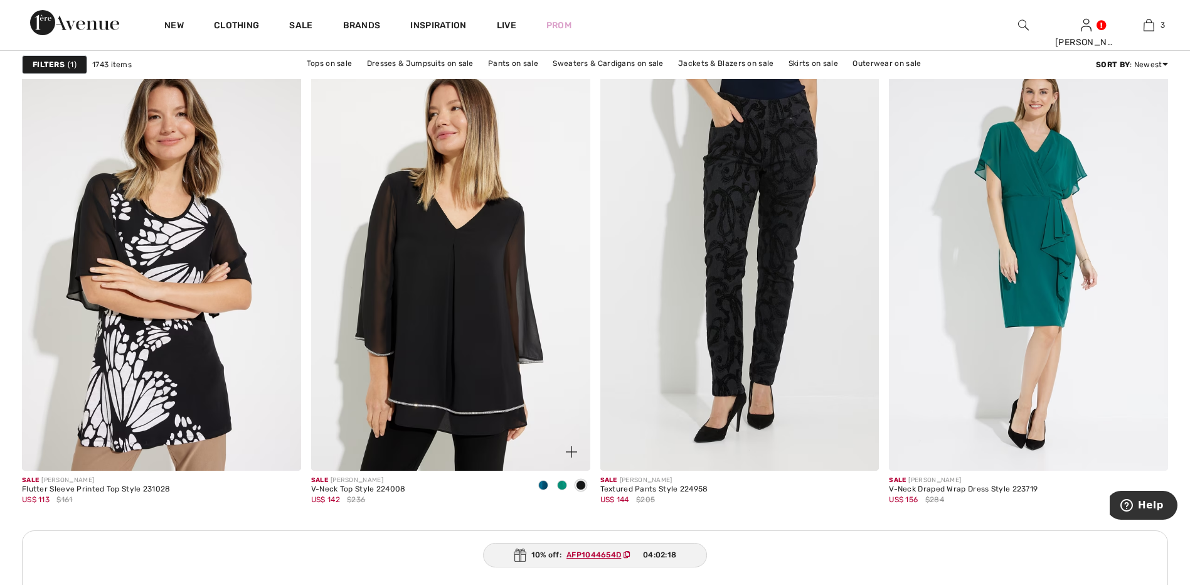
click at [562, 484] on span at bounding box center [562, 485] width 10 height 10
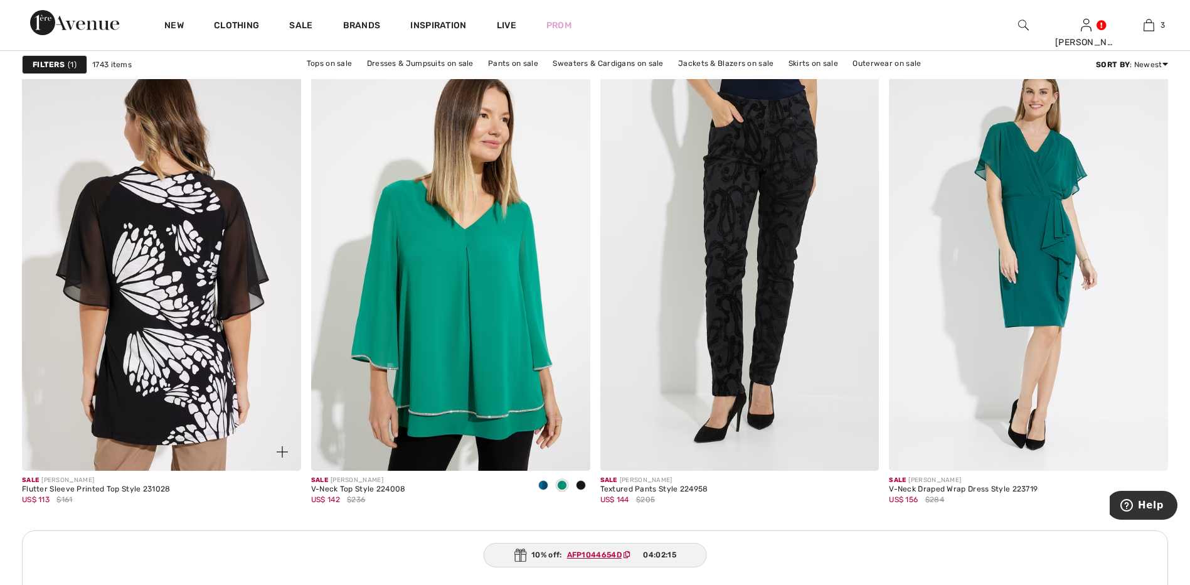
click at [211, 369] on img at bounding box center [161, 261] width 279 height 418
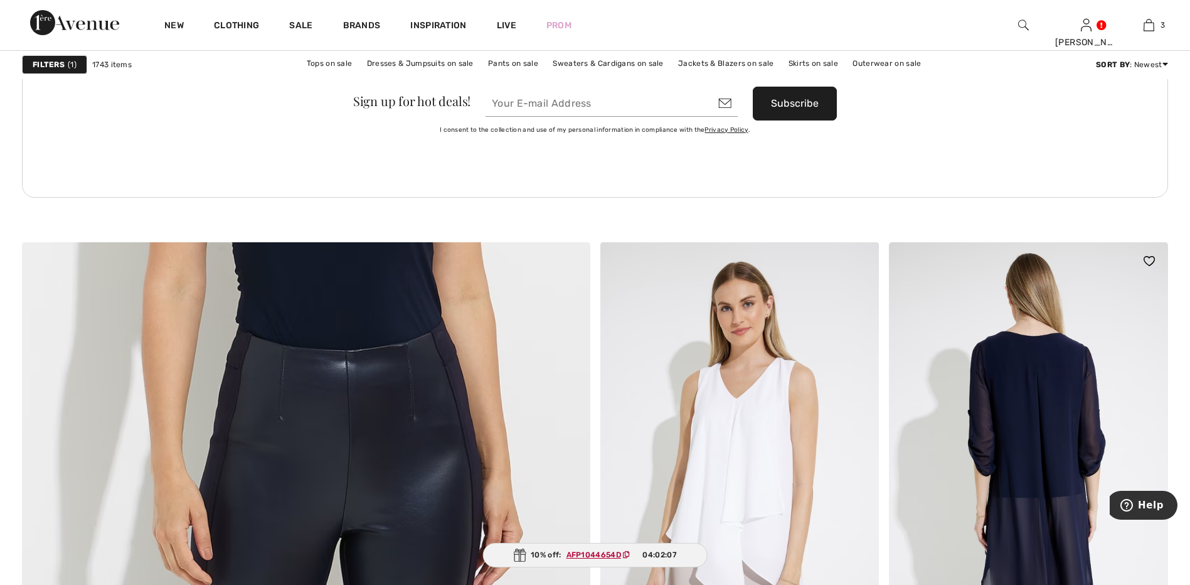
scroll to position [3889, 0]
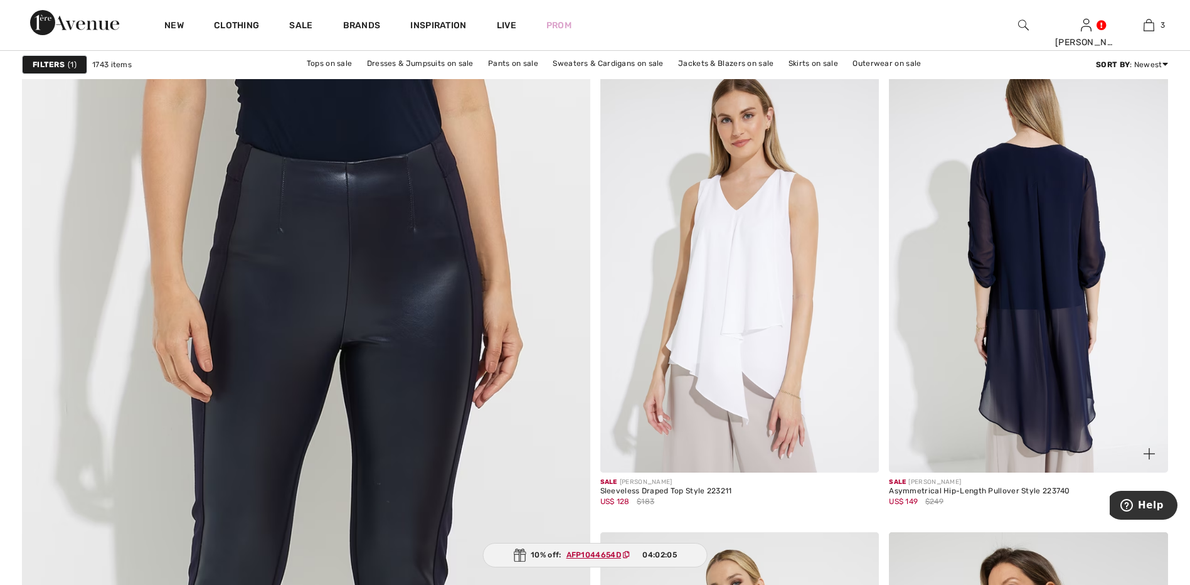
click at [1037, 328] on img at bounding box center [1028, 263] width 279 height 418
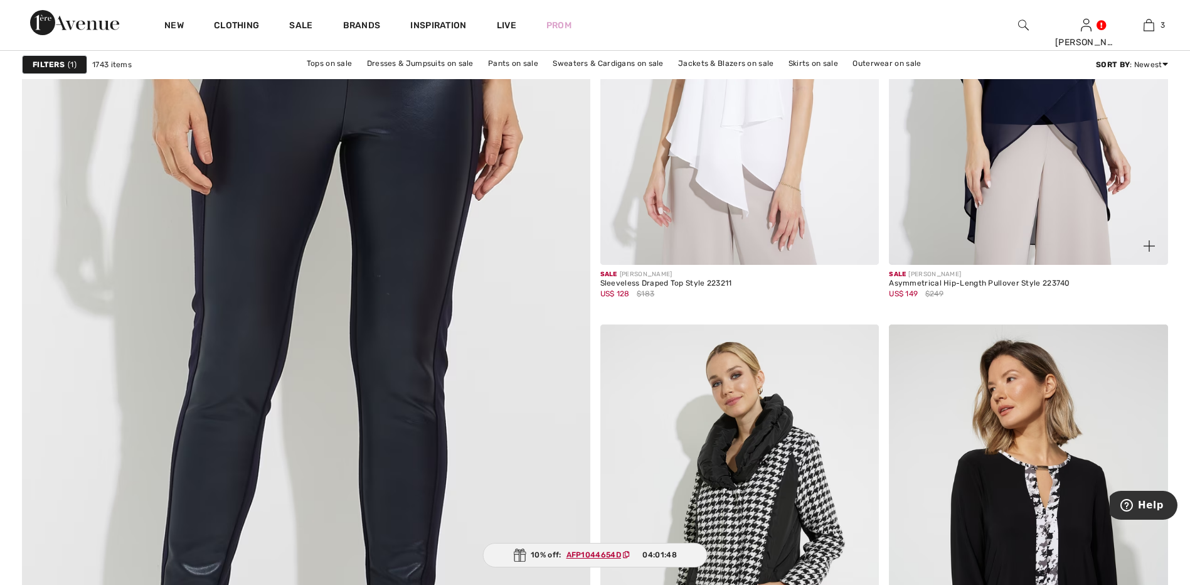
scroll to position [4265, 0]
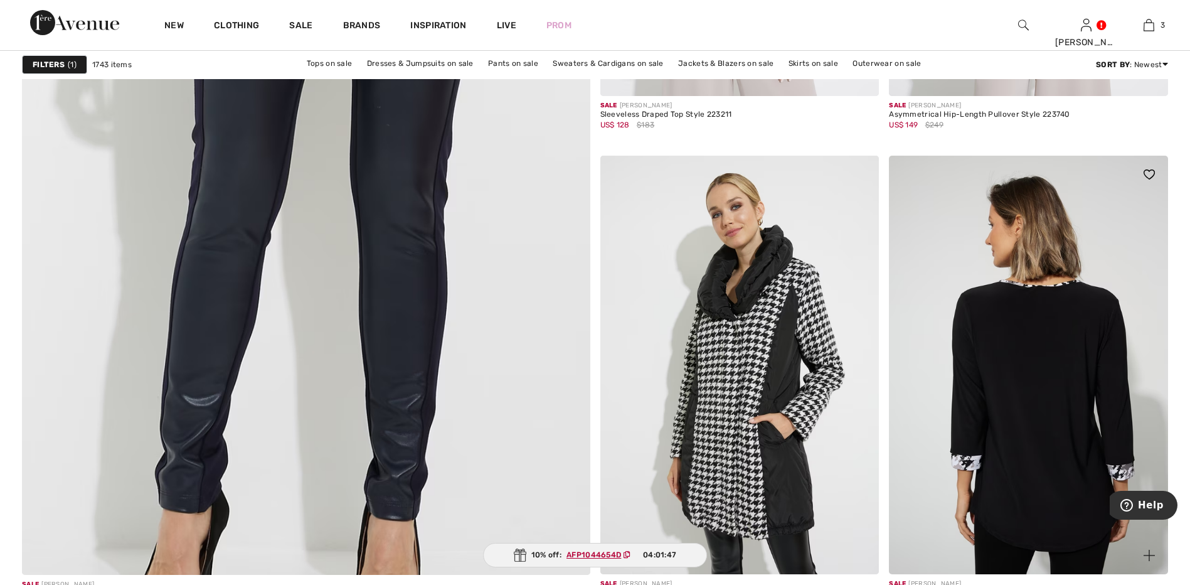
click at [1056, 371] on img at bounding box center [1028, 365] width 279 height 418
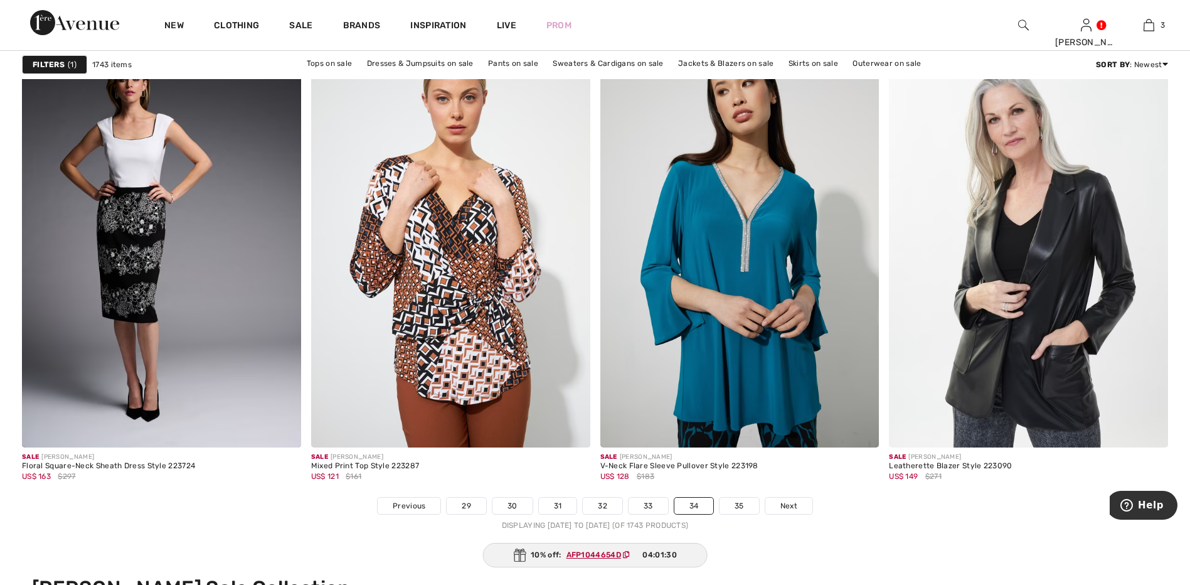
scroll to position [7088, 0]
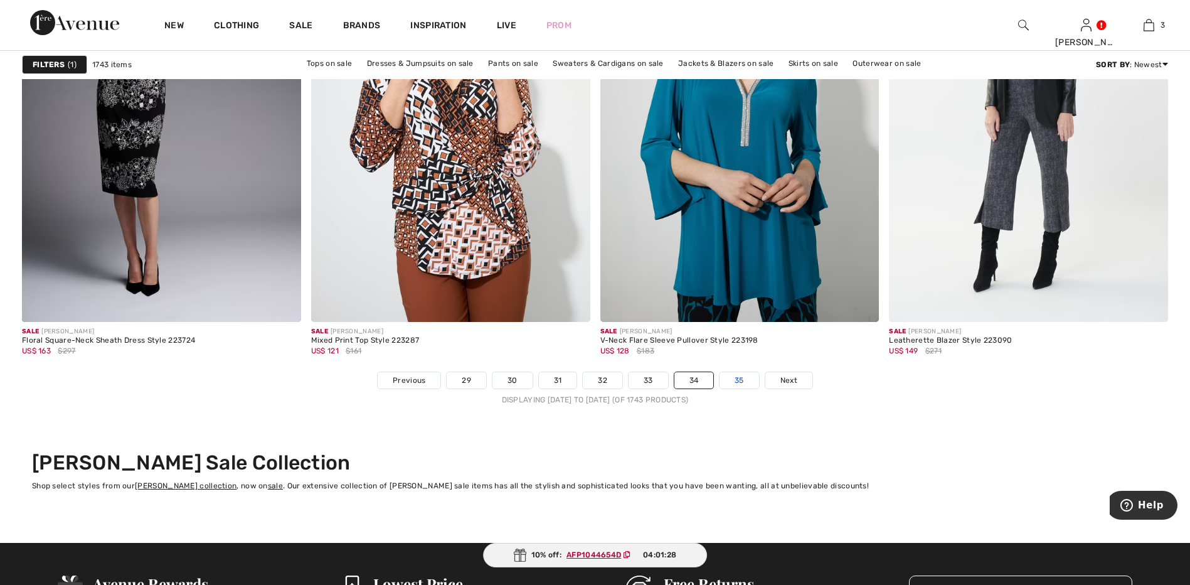
click at [738, 379] on link "35" at bounding box center [739, 380] width 40 height 16
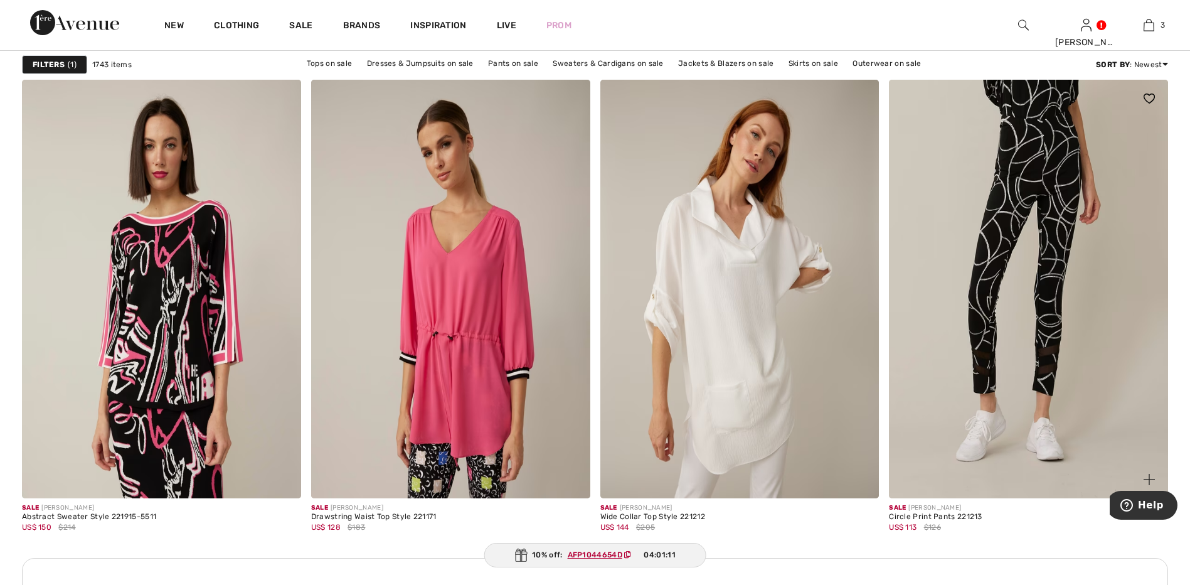
scroll to position [3136, 0]
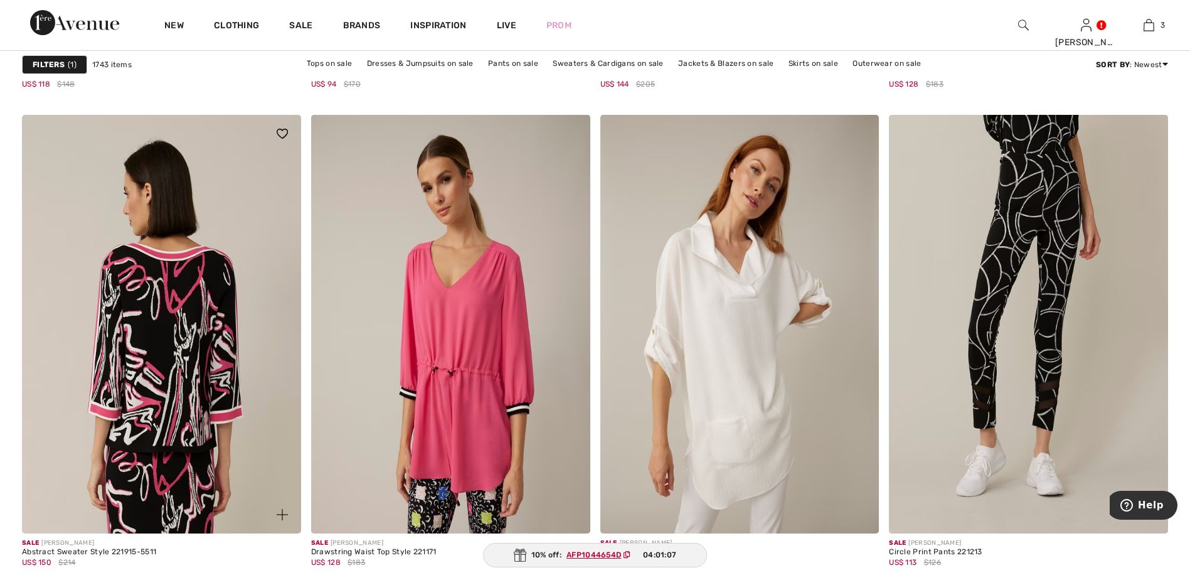
click at [146, 325] on img at bounding box center [161, 324] width 279 height 418
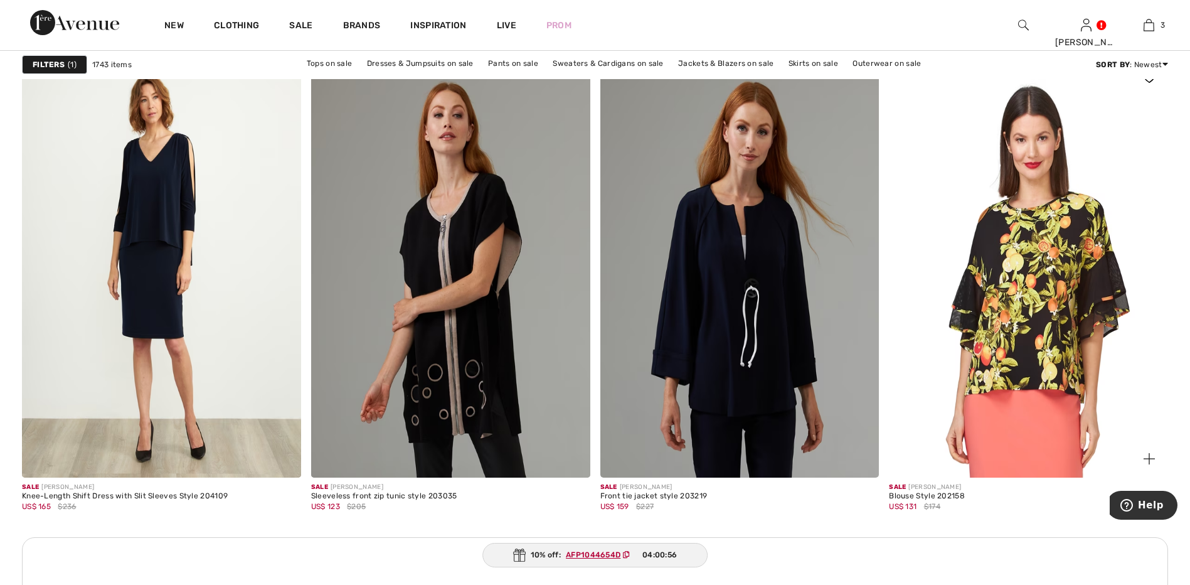
scroll to position [5331, 0]
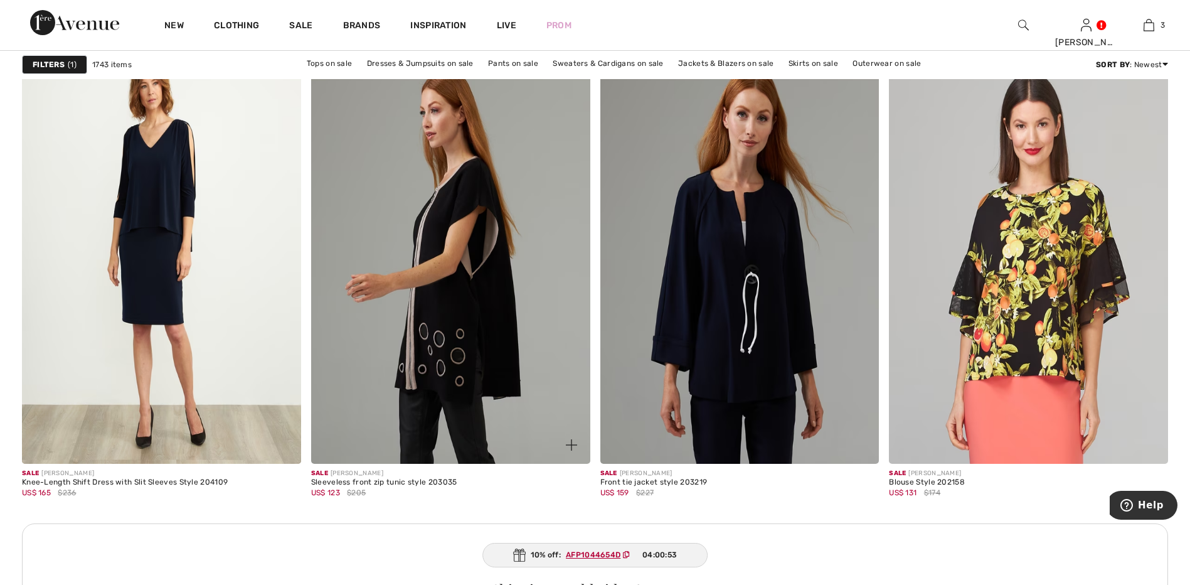
click at [419, 287] on img at bounding box center [450, 254] width 279 height 418
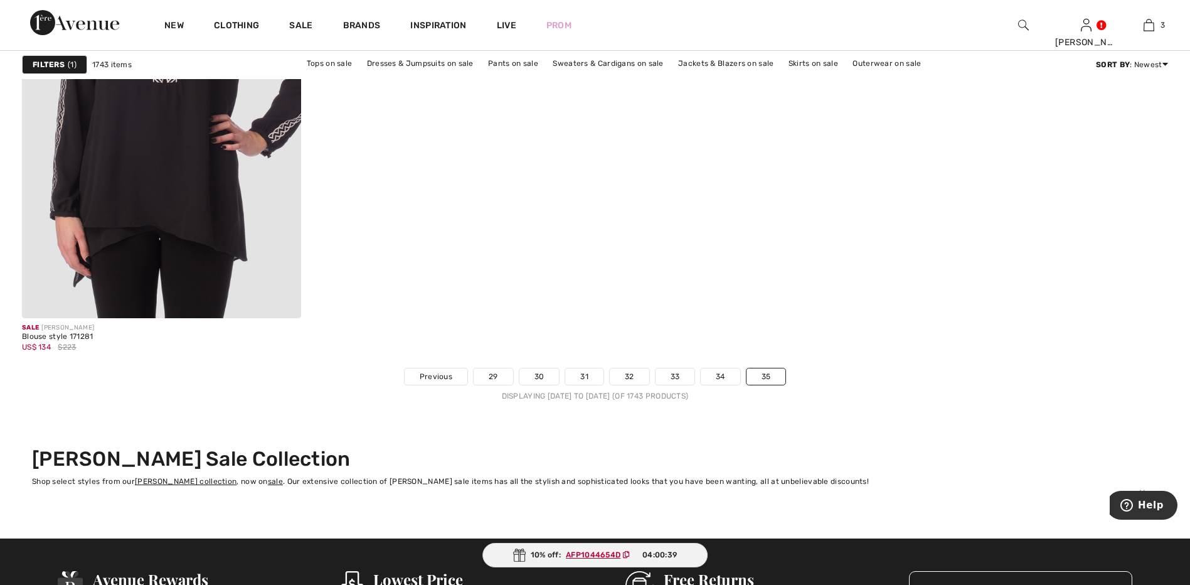
scroll to position [6649, 0]
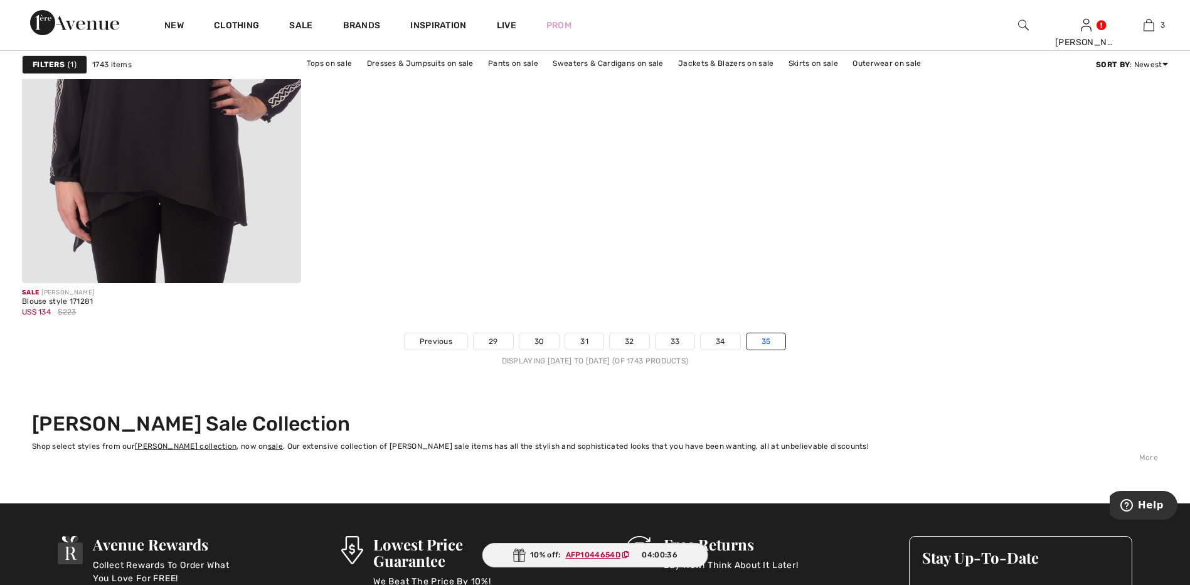
click at [763, 338] on link "35" at bounding box center [766, 341] width 40 height 16
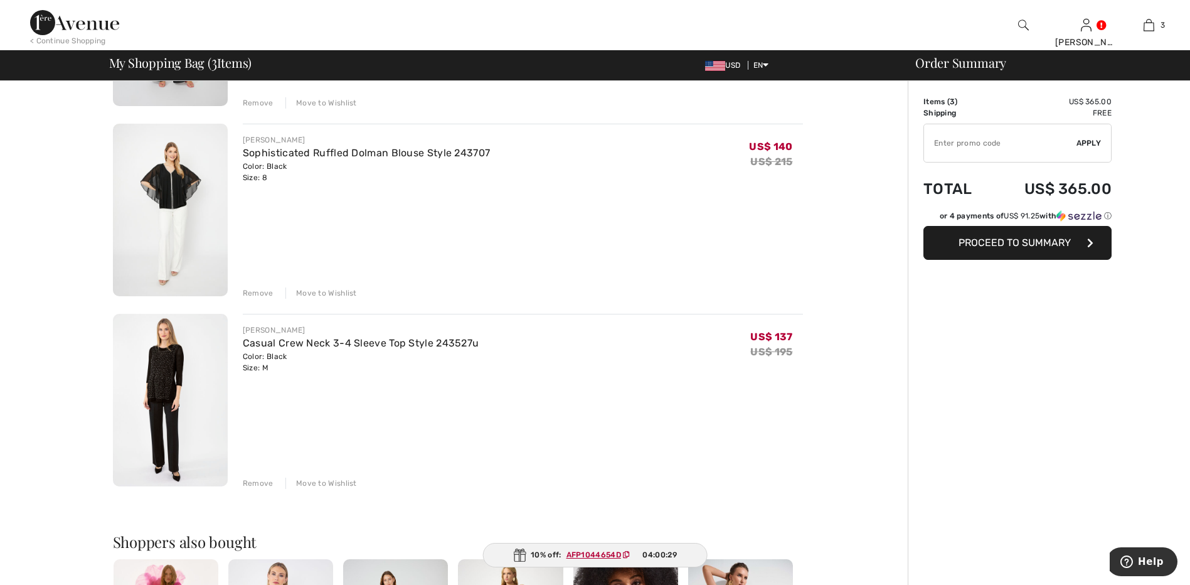
scroll to position [251, 0]
click at [152, 383] on img at bounding box center [170, 399] width 115 height 172
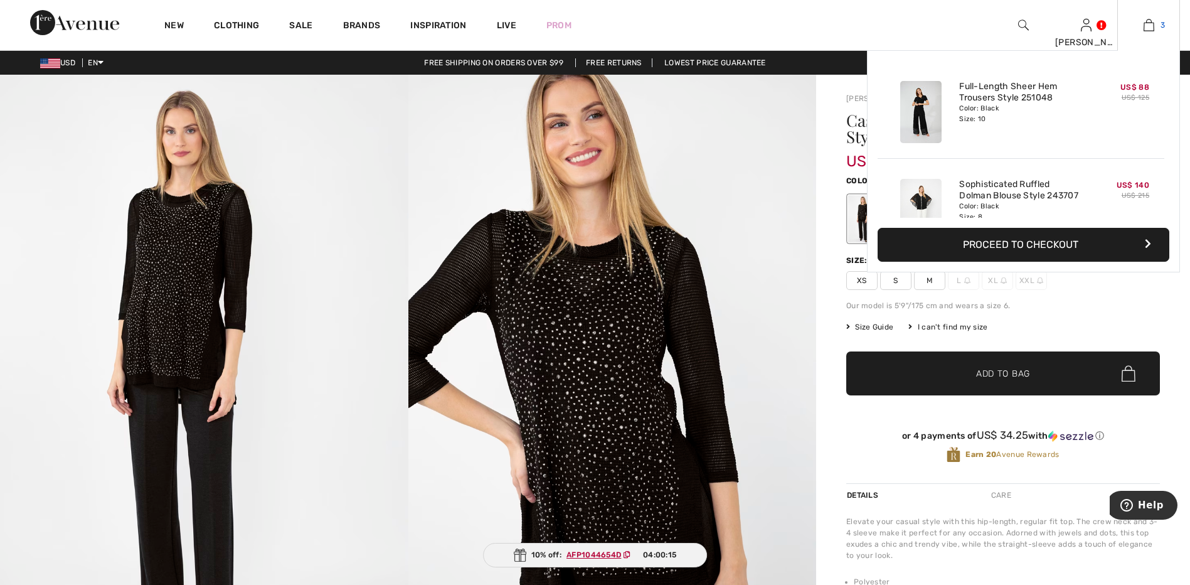
click at [1146, 28] on img at bounding box center [1148, 25] width 11 height 15
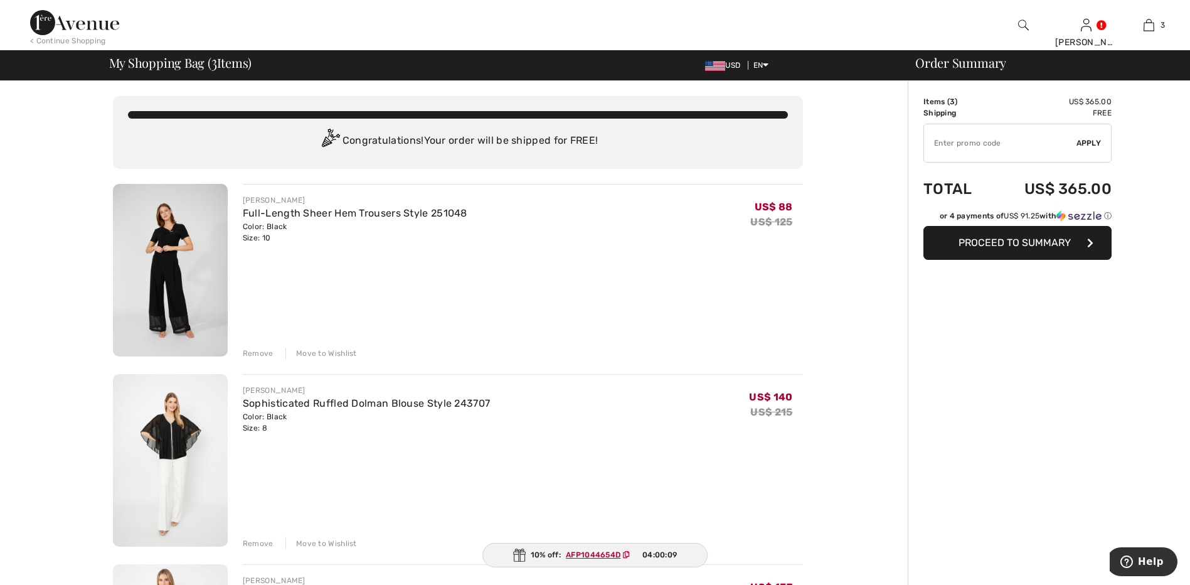
click at [257, 354] on div "Remove" at bounding box center [258, 352] width 31 height 11
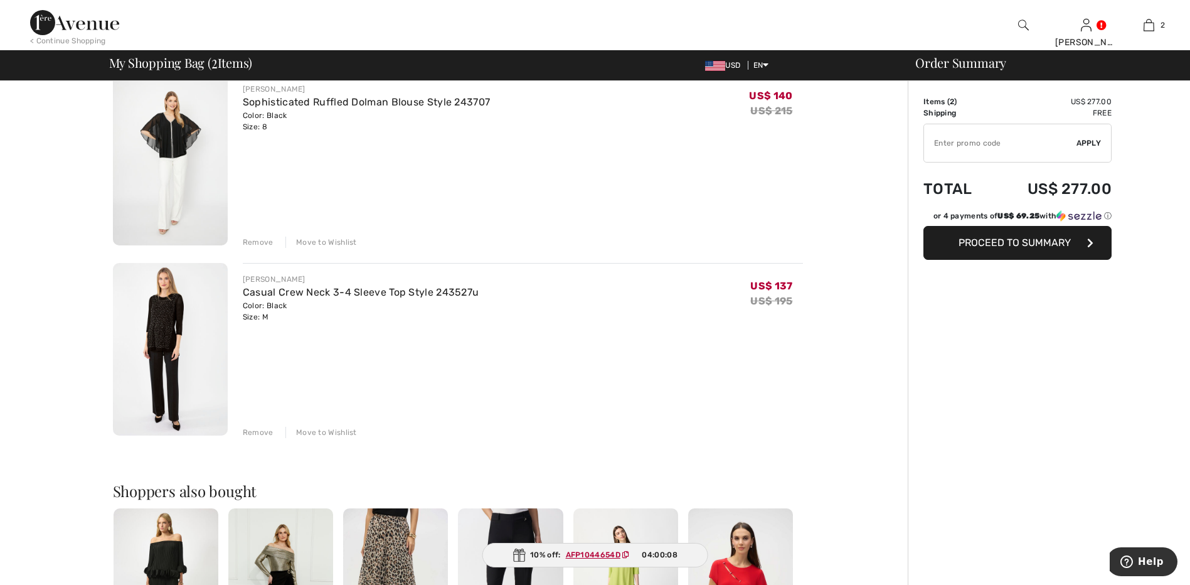
scroll to position [125, 0]
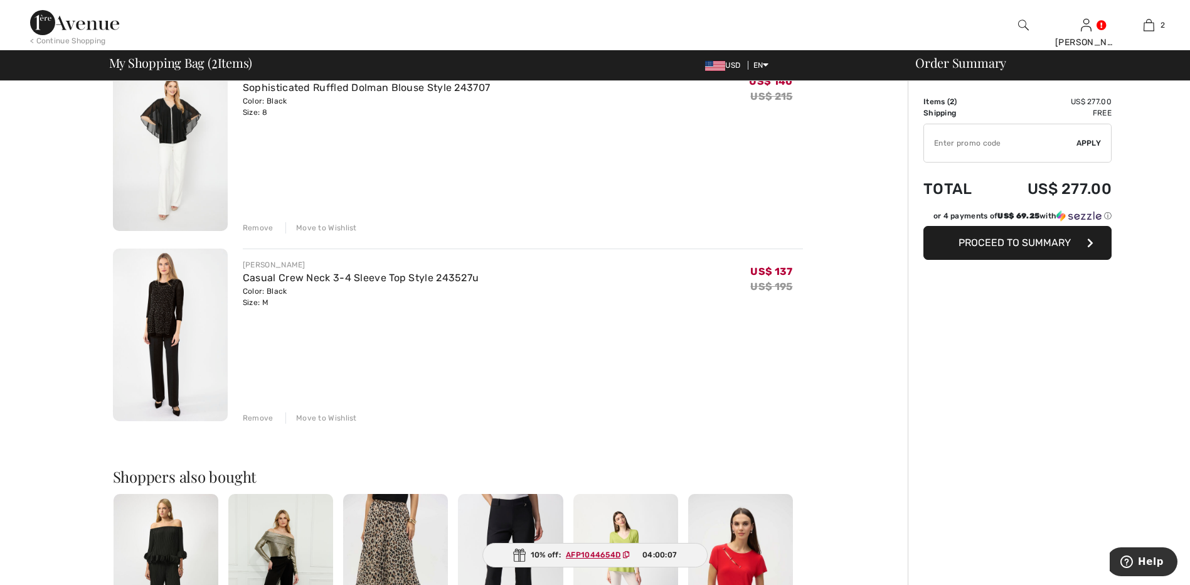
click at [252, 419] on div "Remove" at bounding box center [258, 417] width 31 height 11
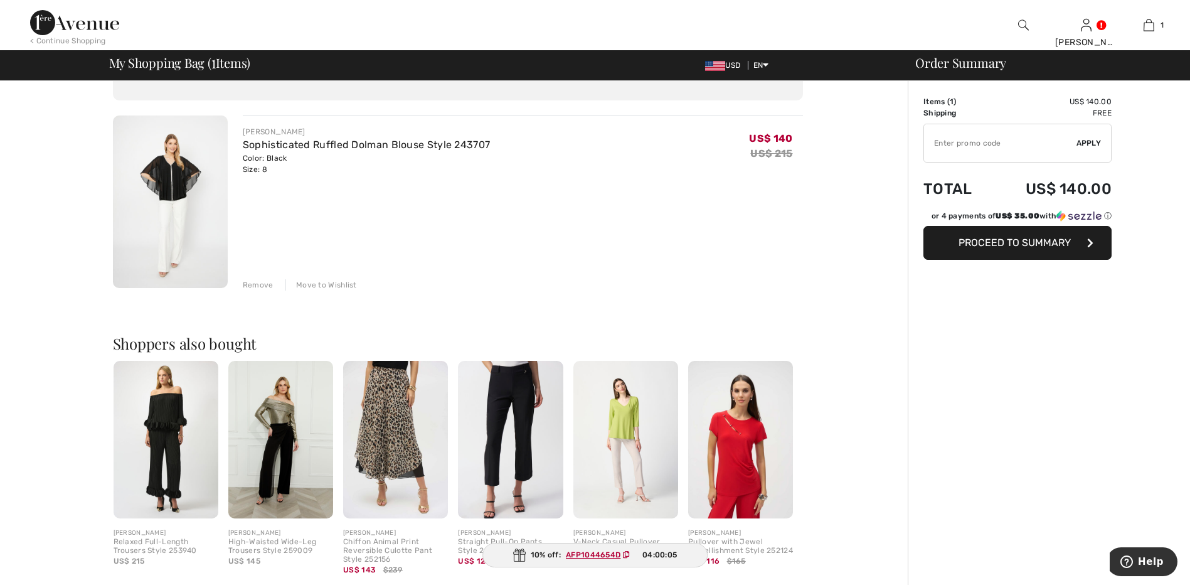
scroll to position [0, 0]
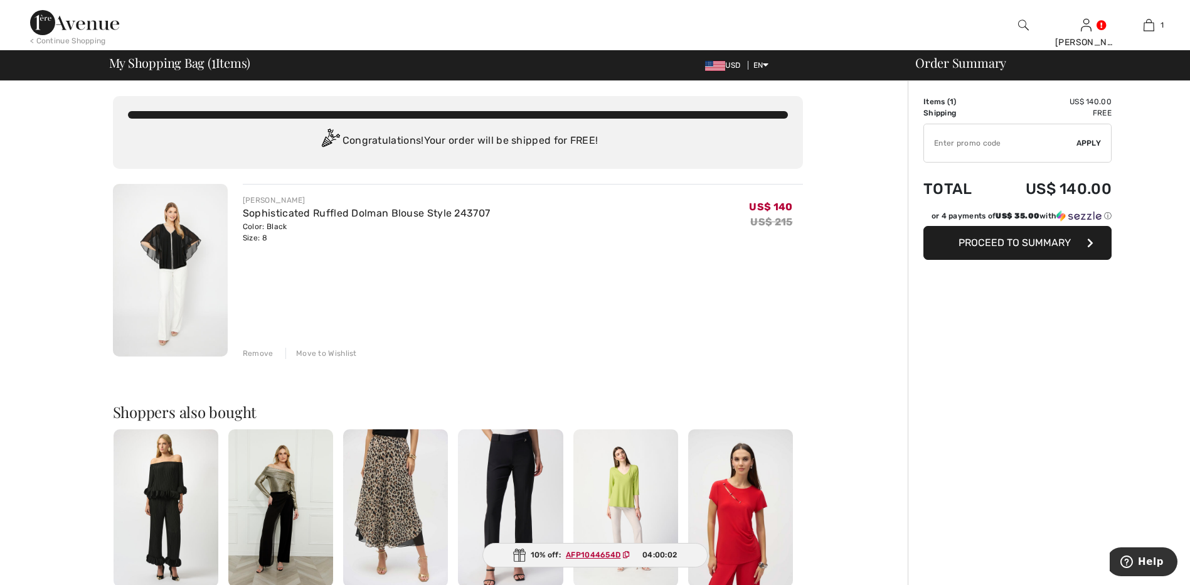
click at [1028, 137] on input "TEXT" at bounding box center [1000, 143] width 152 height 38
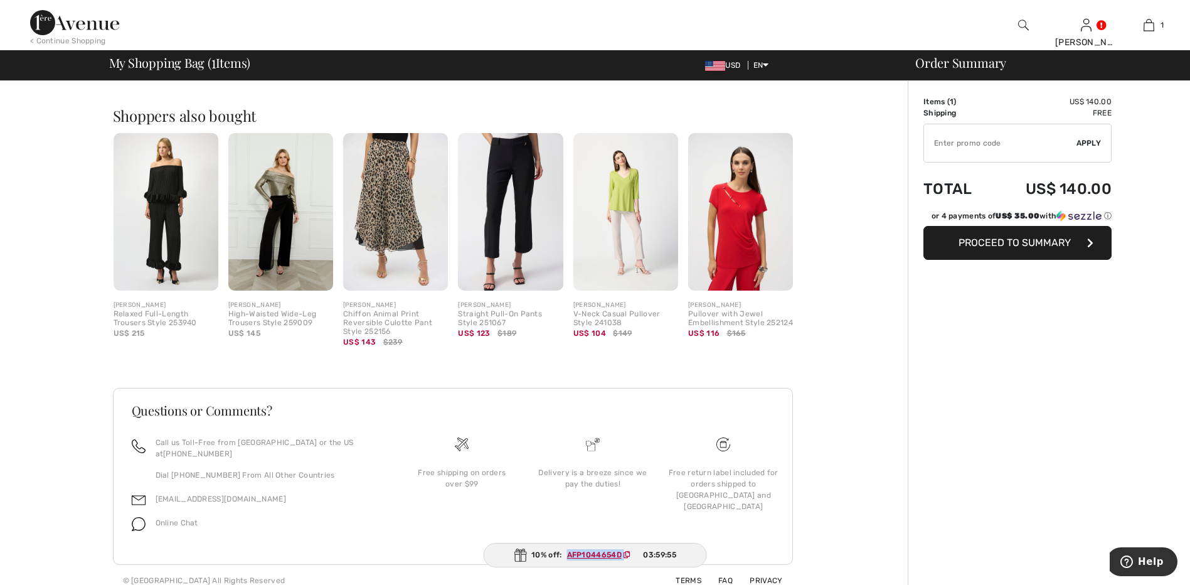
drag, startPoint x: 562, startPoint y: 549, endPoint x: 635, endPoint y: 554, distance: 73.6
click at [635, 554] on span "AFP1044654D" at bounding box center [601, 554] width 79 height 11
copy span "AFP1044654D"
paste input "AFP1044654D"
type input "AFP1044654D"
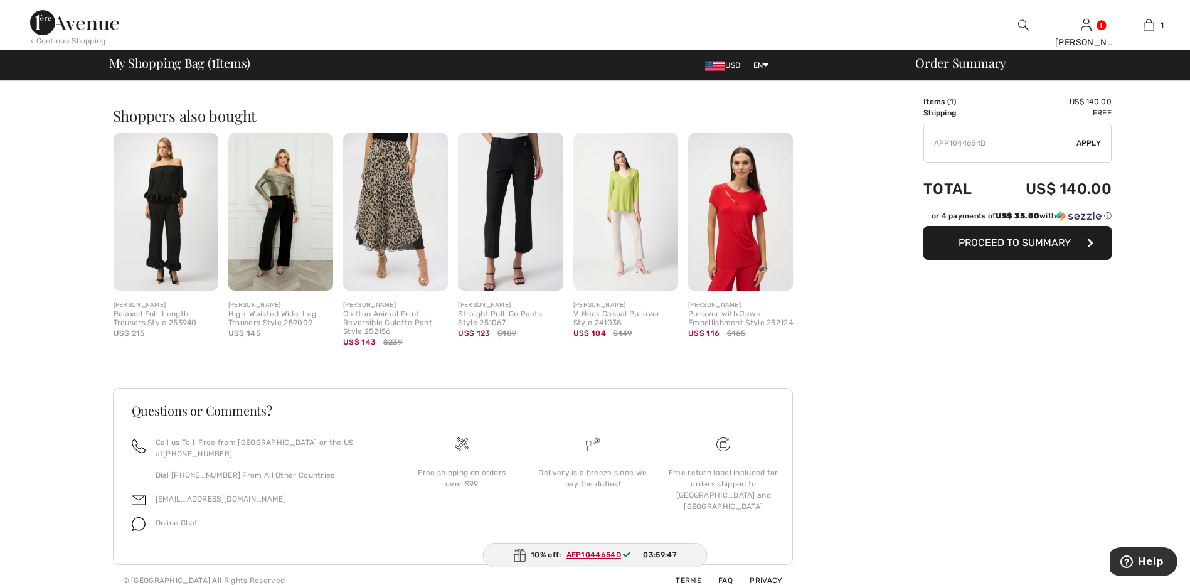
click at [1089, 144] on span "Apply" at bounding box center [1088, 142] width 25 height 11
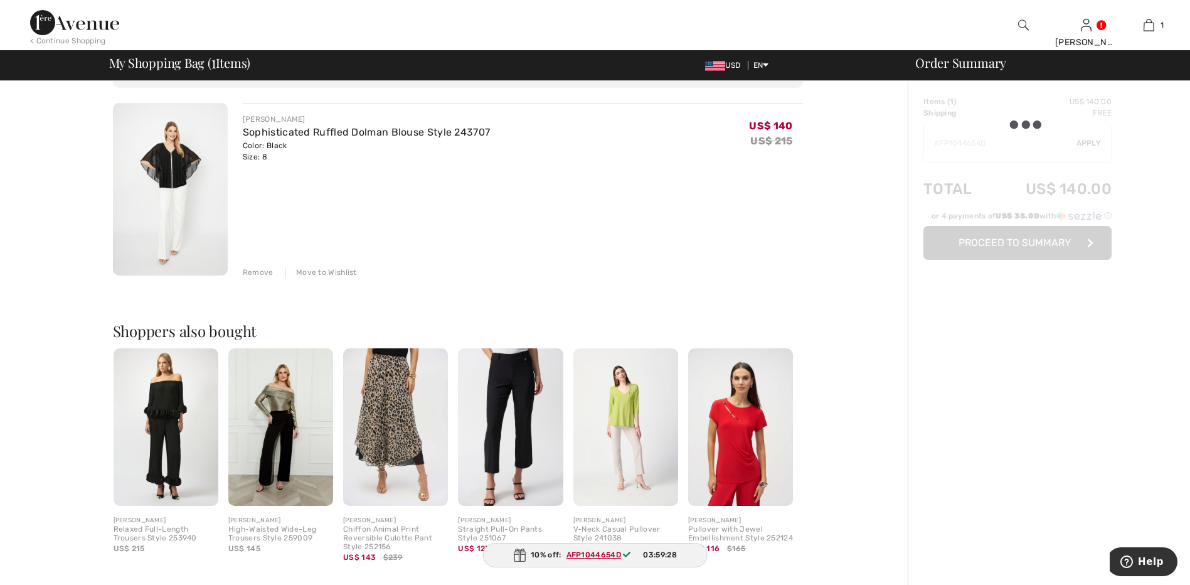
scroll to position [188, 0]
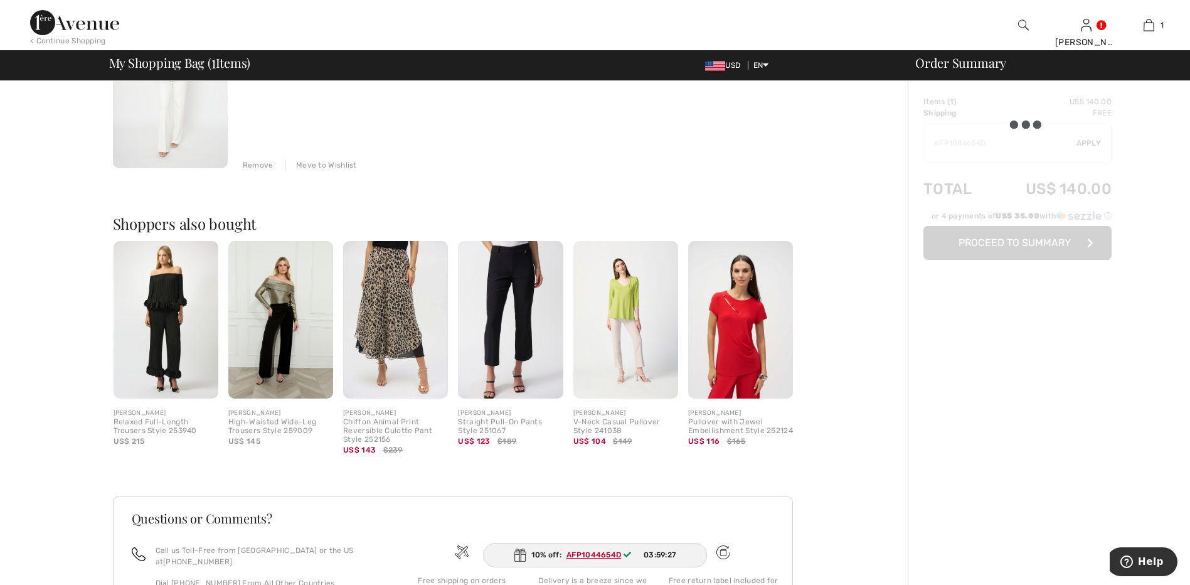
click at [990, 417] on div "Order Summary Details Items ( 1 ) US$ 140.00 Promo code US$ 0.00 Shipping Free …" at bounding box center [1049, 298] width 282 height 811
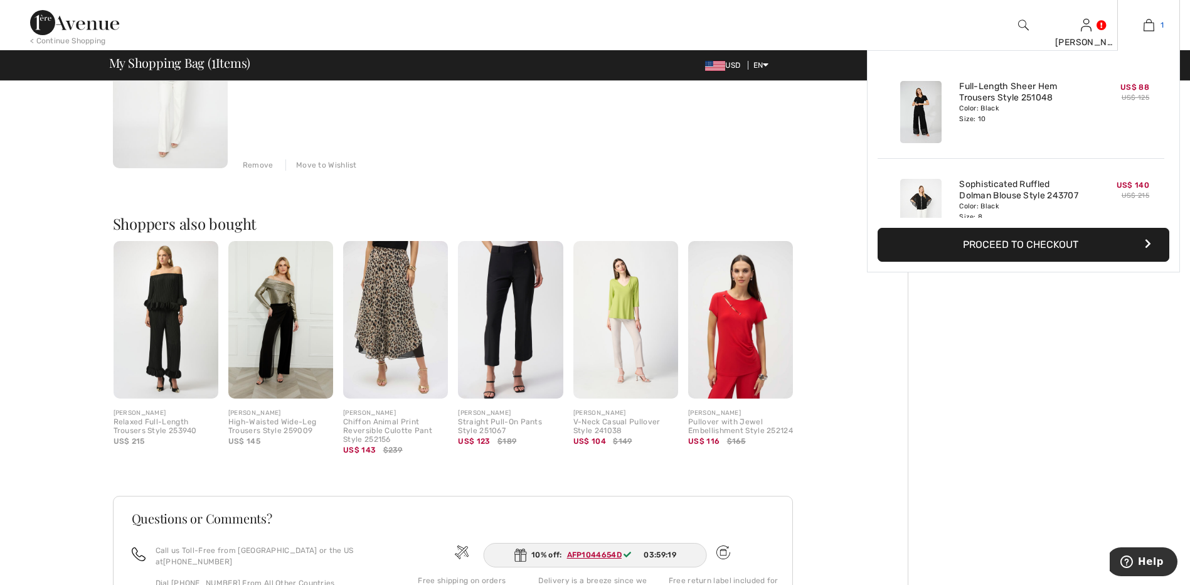
click at [1149, 25] on img at bounding box center [1148, 25] width 11 height 15
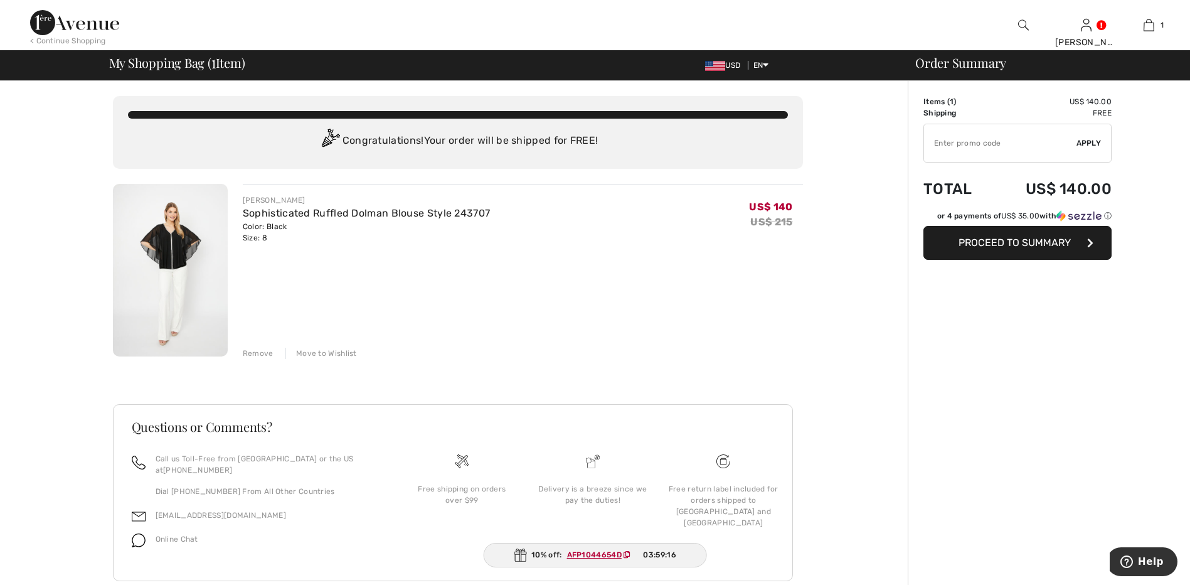
scroll to position [16, 0]
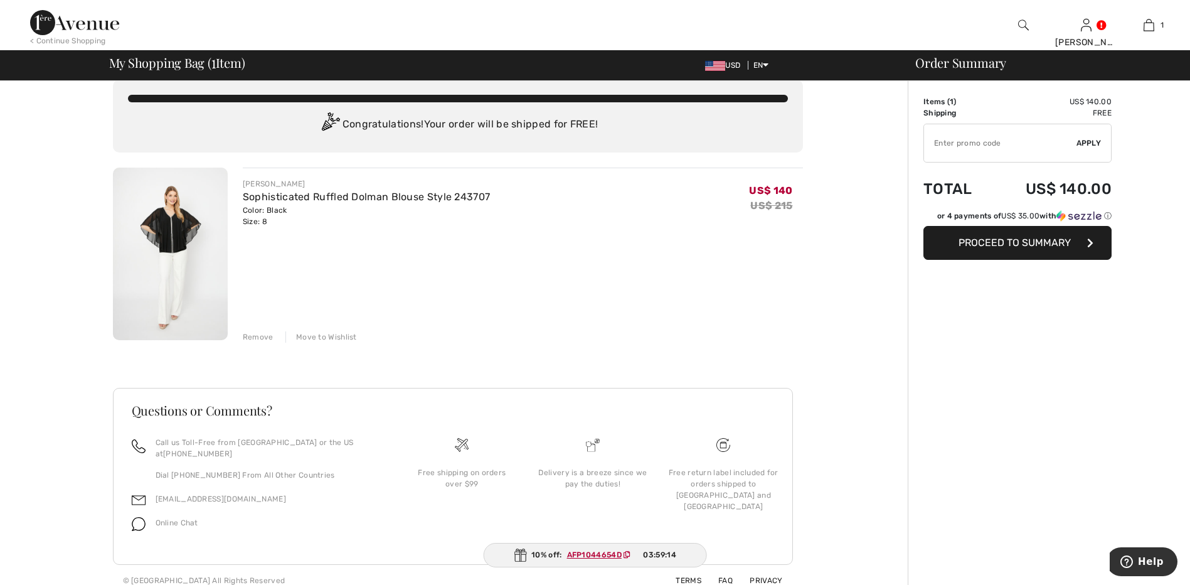
click at [938, 140] on input "TEXT" at bounding box center [1000, 143] width 152 height 38
type input "AFP1044654D"
click at [1088, 144] on span "Apply" at bounding box center [1088, 142] width 25 height 11
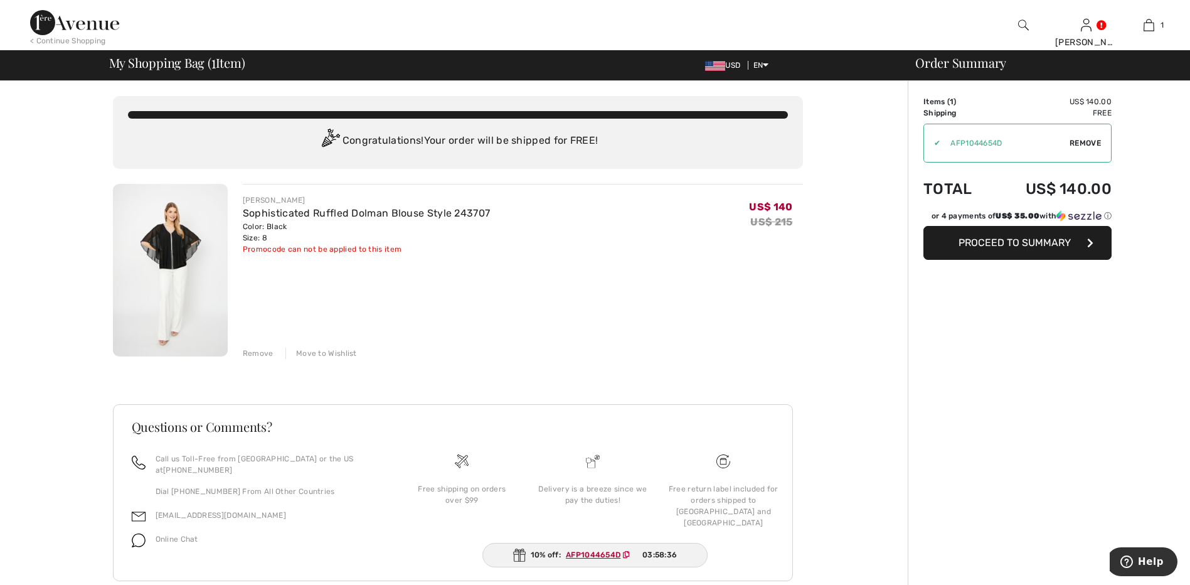
click at [1077, 144] on span "Remove" at bounding box center [1084, 142] width 31 height 11
click at [1004, 145] on input "TEXT" at bounding box center [1000, 143] width 152 height 38
type input "AFP1044654D"
click at [1086, 142] on span "Apply" at bounding box center [1088, 142] width 25 height 11
click at [255, 354] on div "Remove" at bounding box center [258, 352] width 31 height 11
